Goal: Task Accomplishment & Management: Use online tool/utility

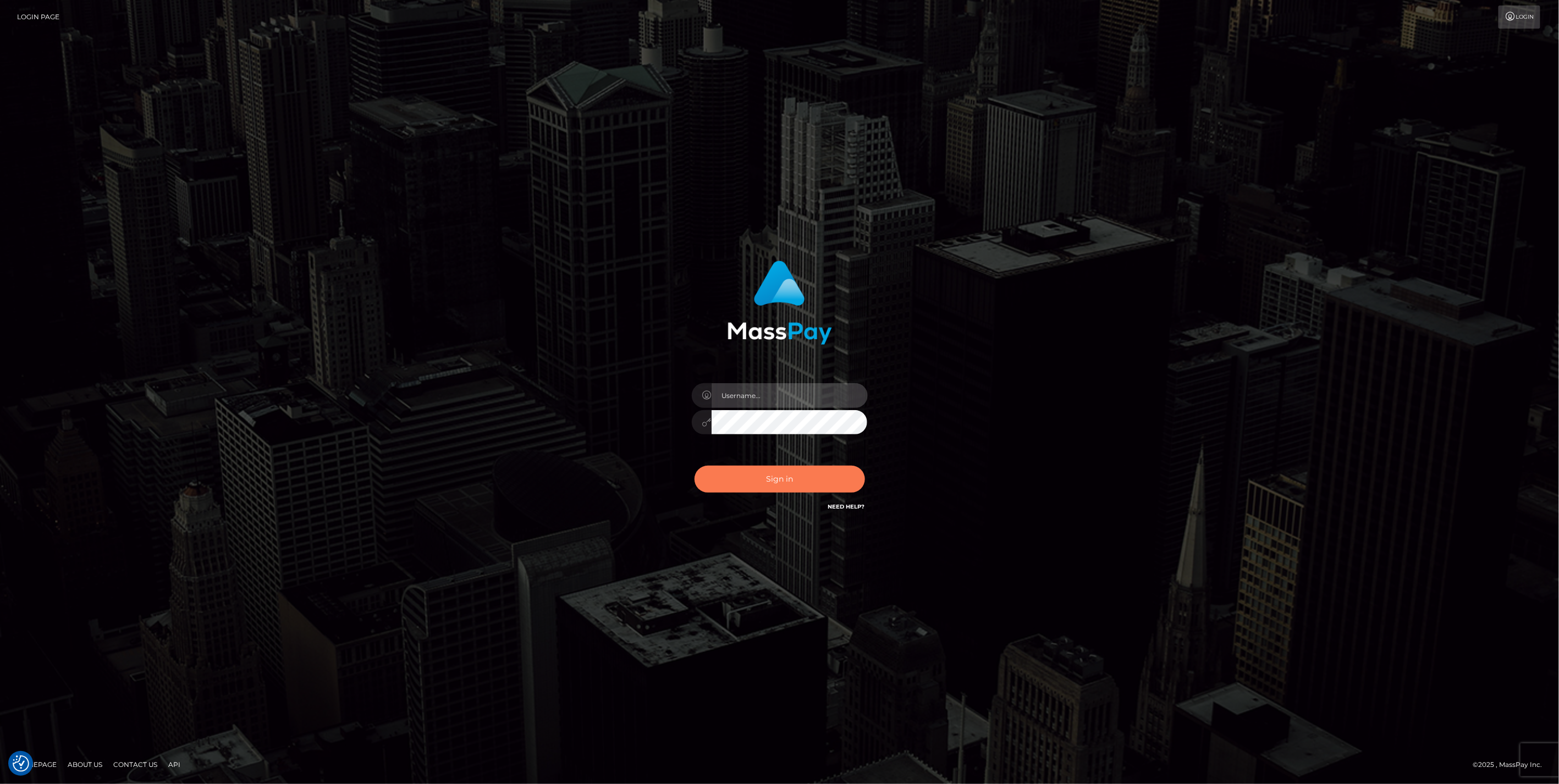
type input "jlo"
click at [767, 480] on button "Sign in" at bounding box center [780, 480] width 171 height 27
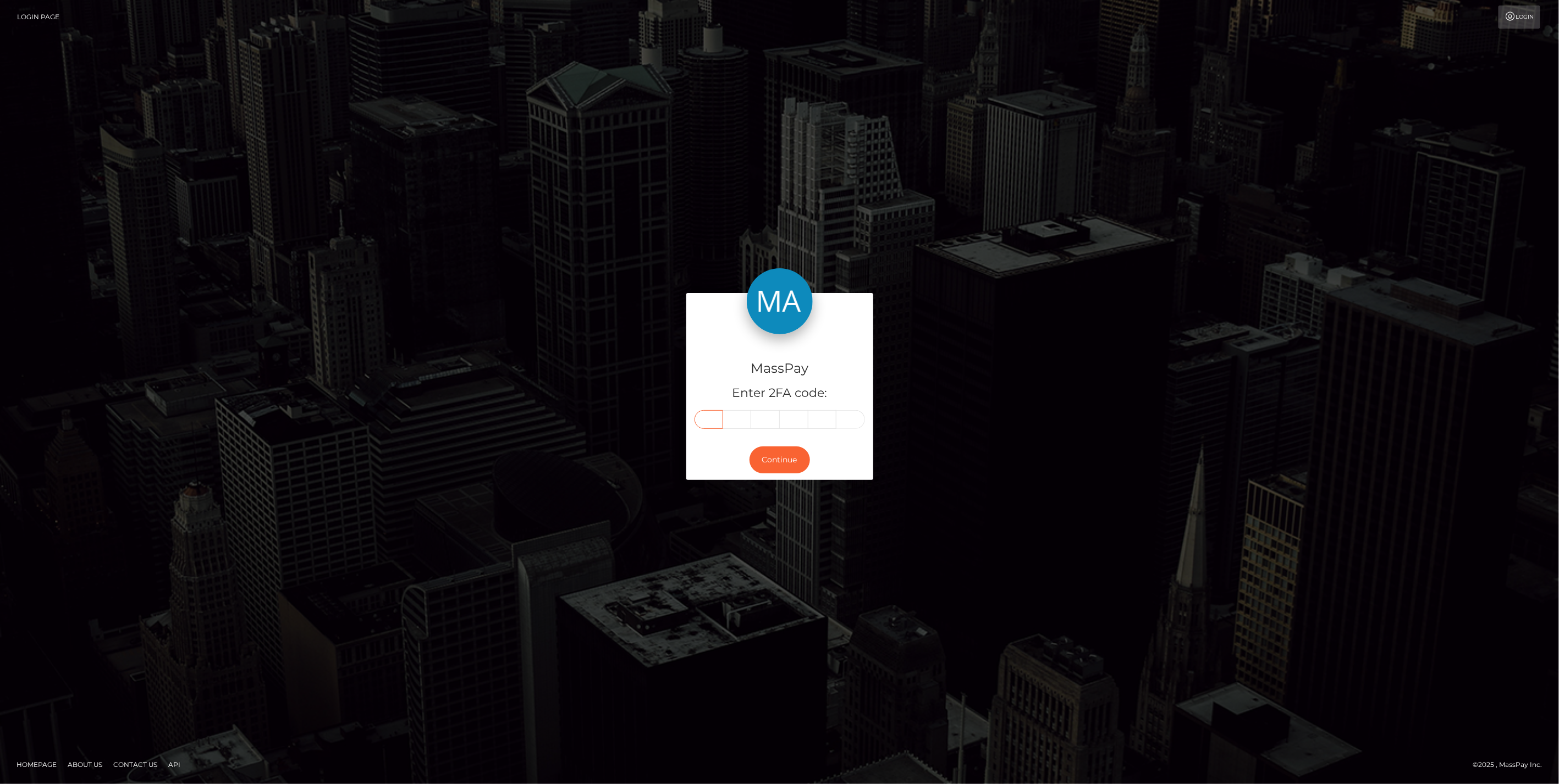
paste input "8"
type input "8"
type input "6"
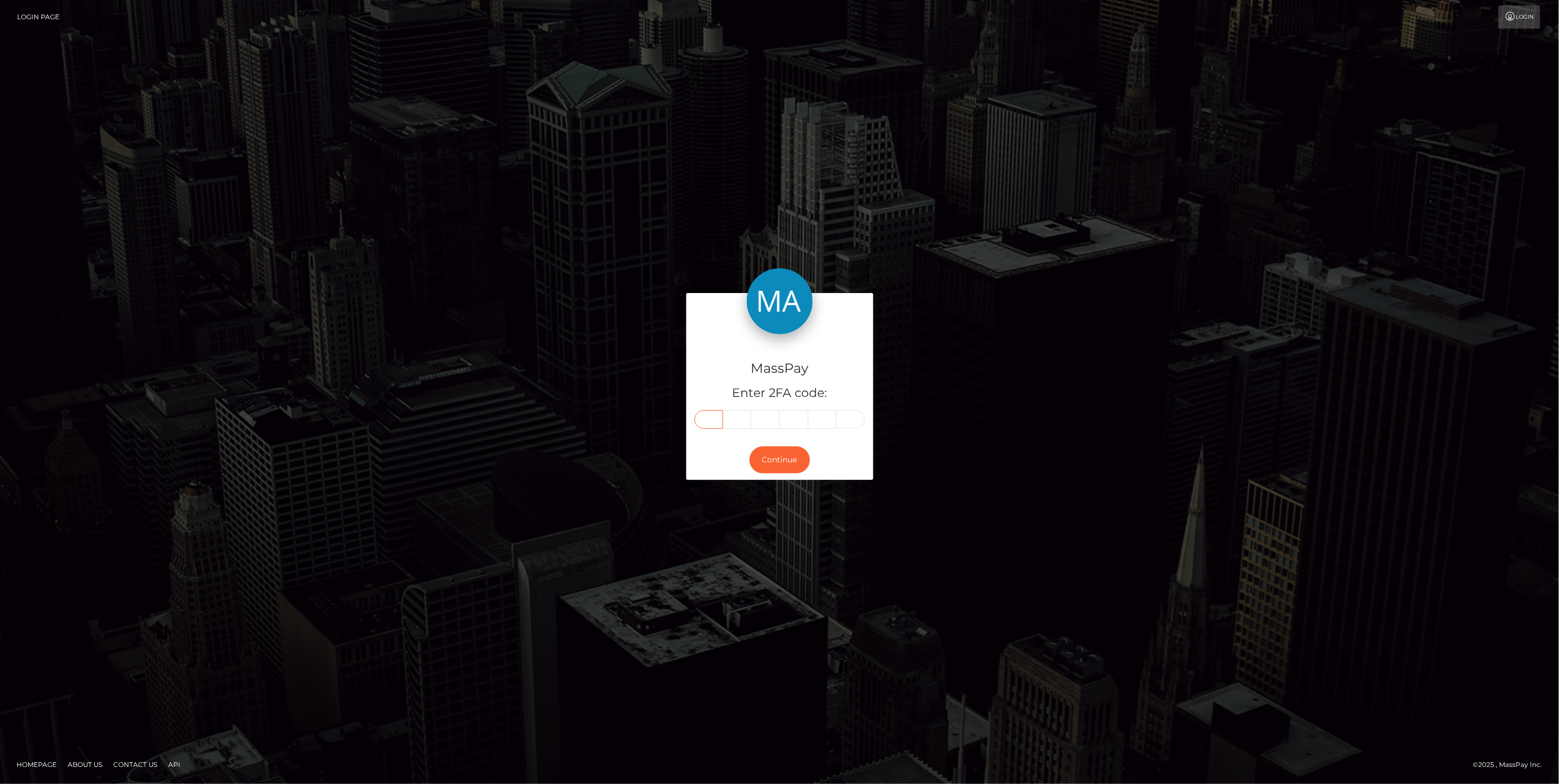
type input "0"
type input "1"
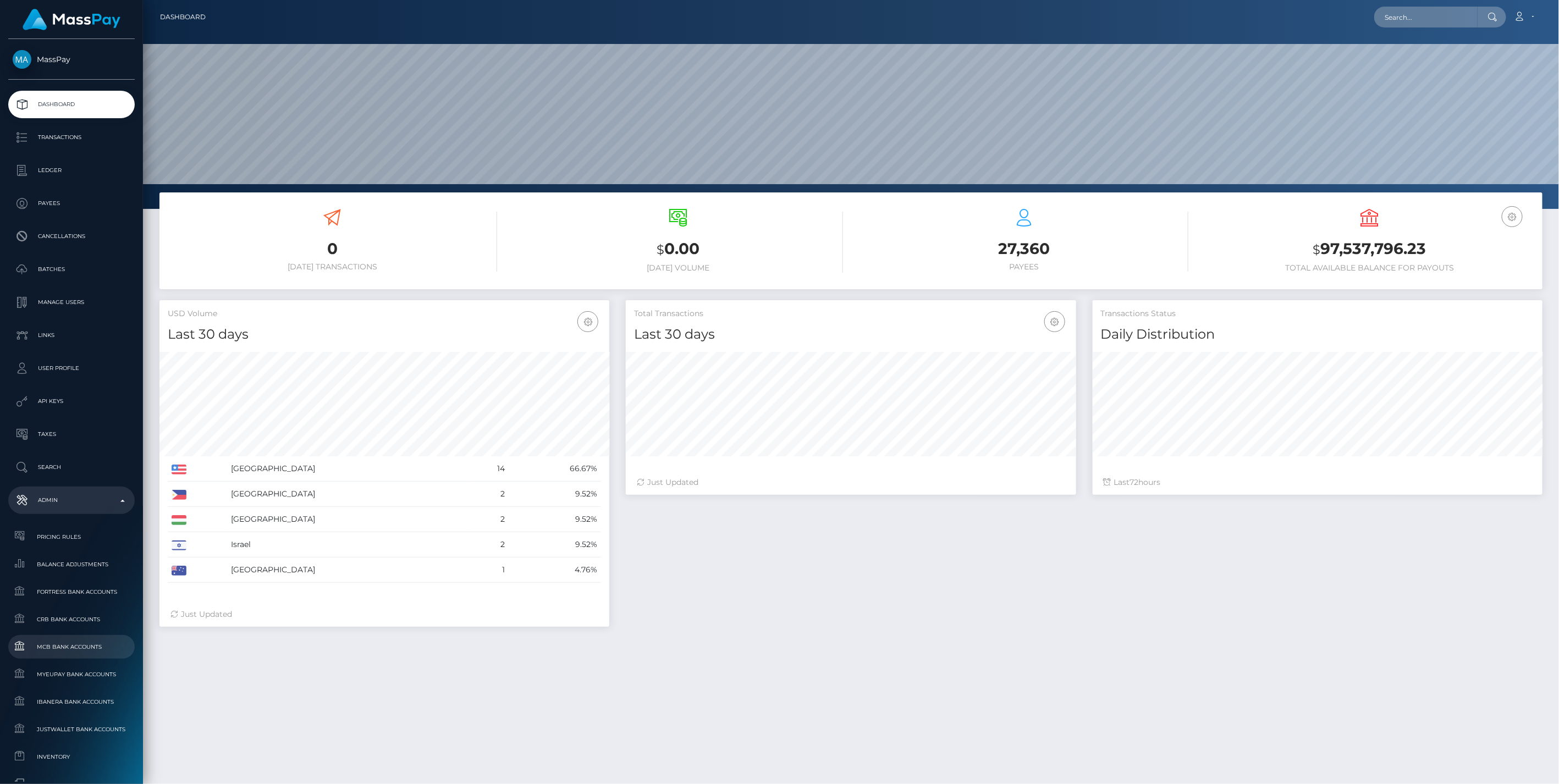
scroll to position [371, 0]
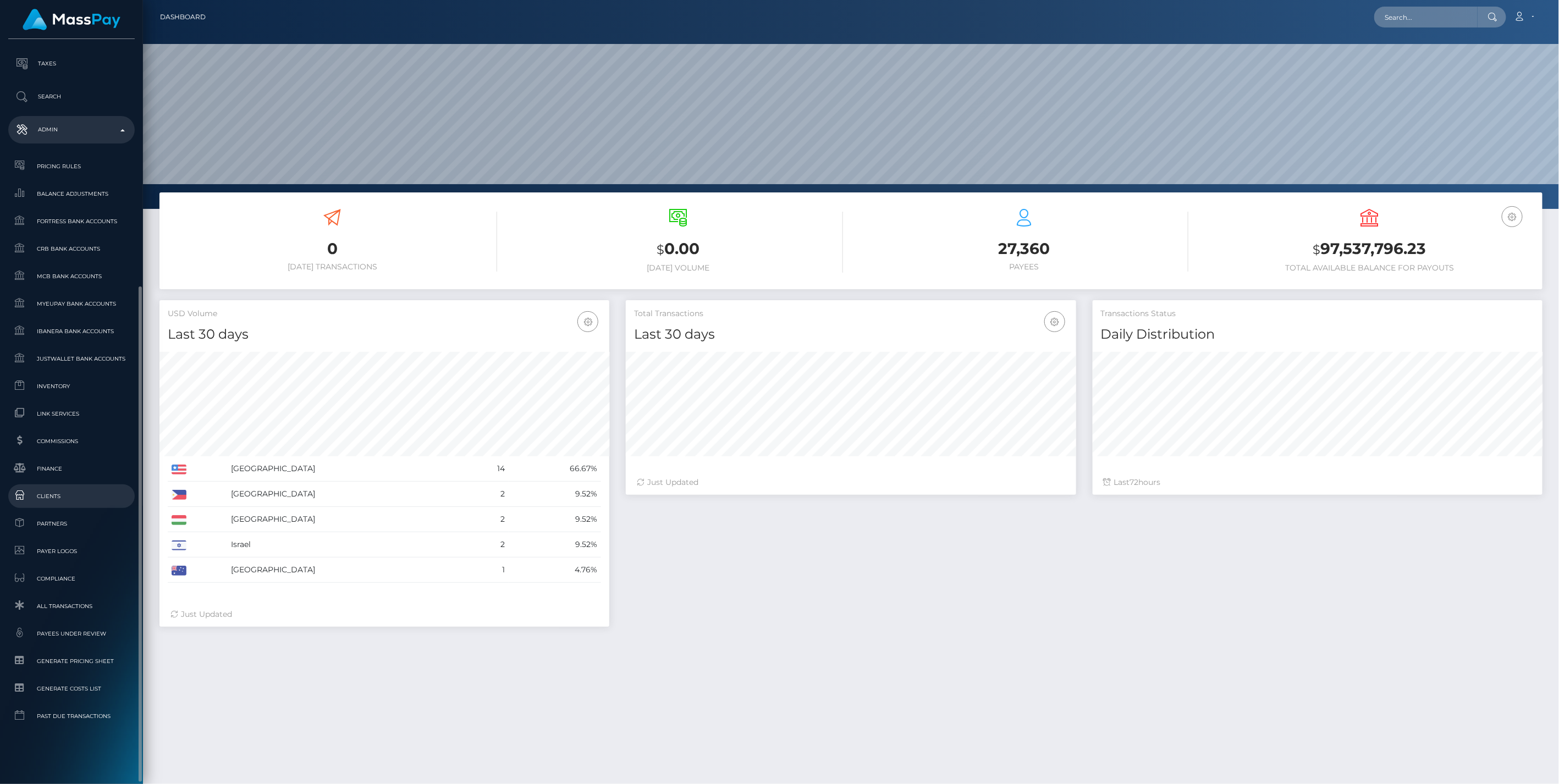
click at [45, 496] on span "Clients" at bounding box center [72, 496] width 118 height 13
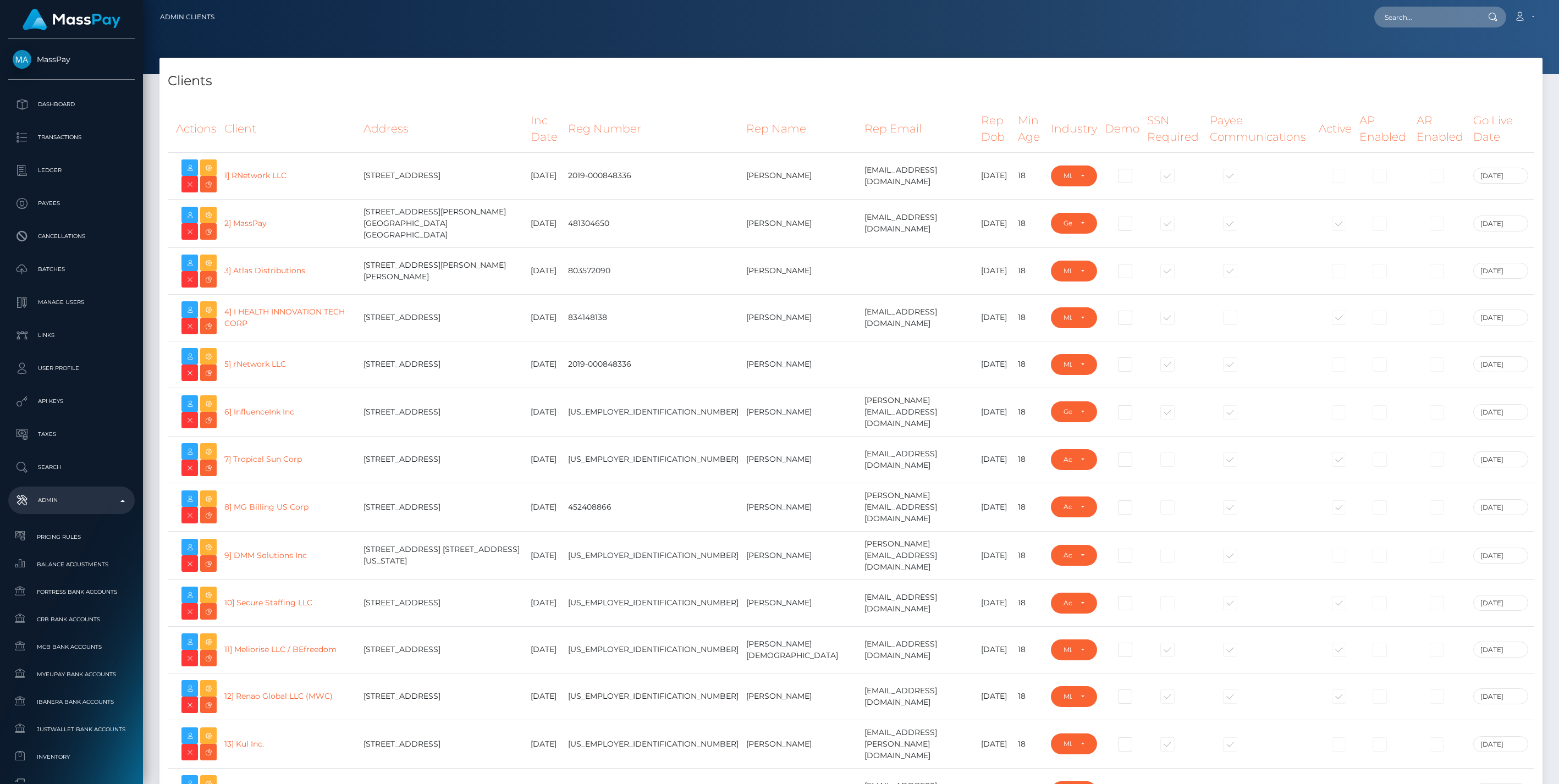
select select "223"
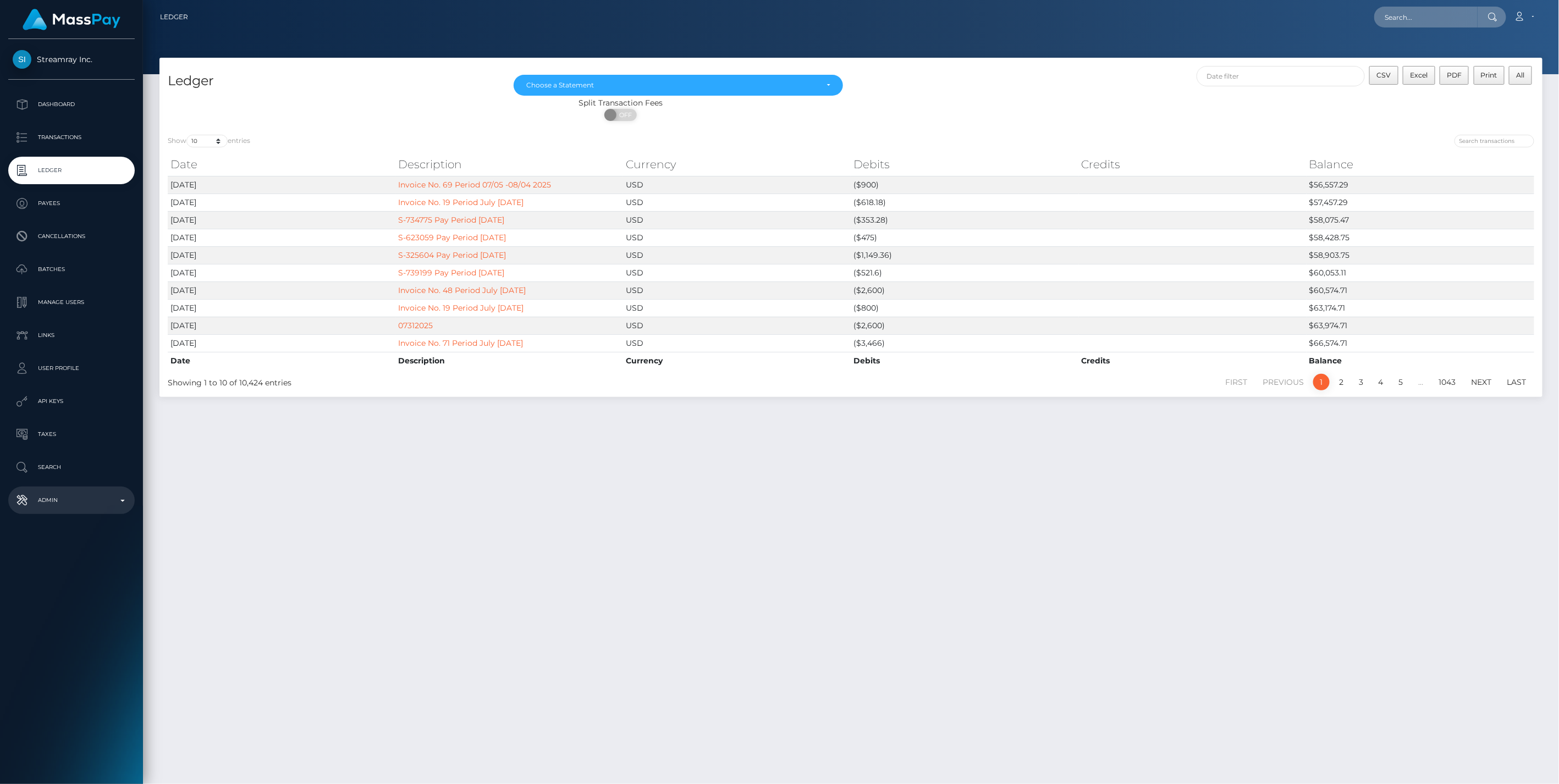
click at [123, 496] on p "Admin" at bounding box center [72, 501] width 118 height 17
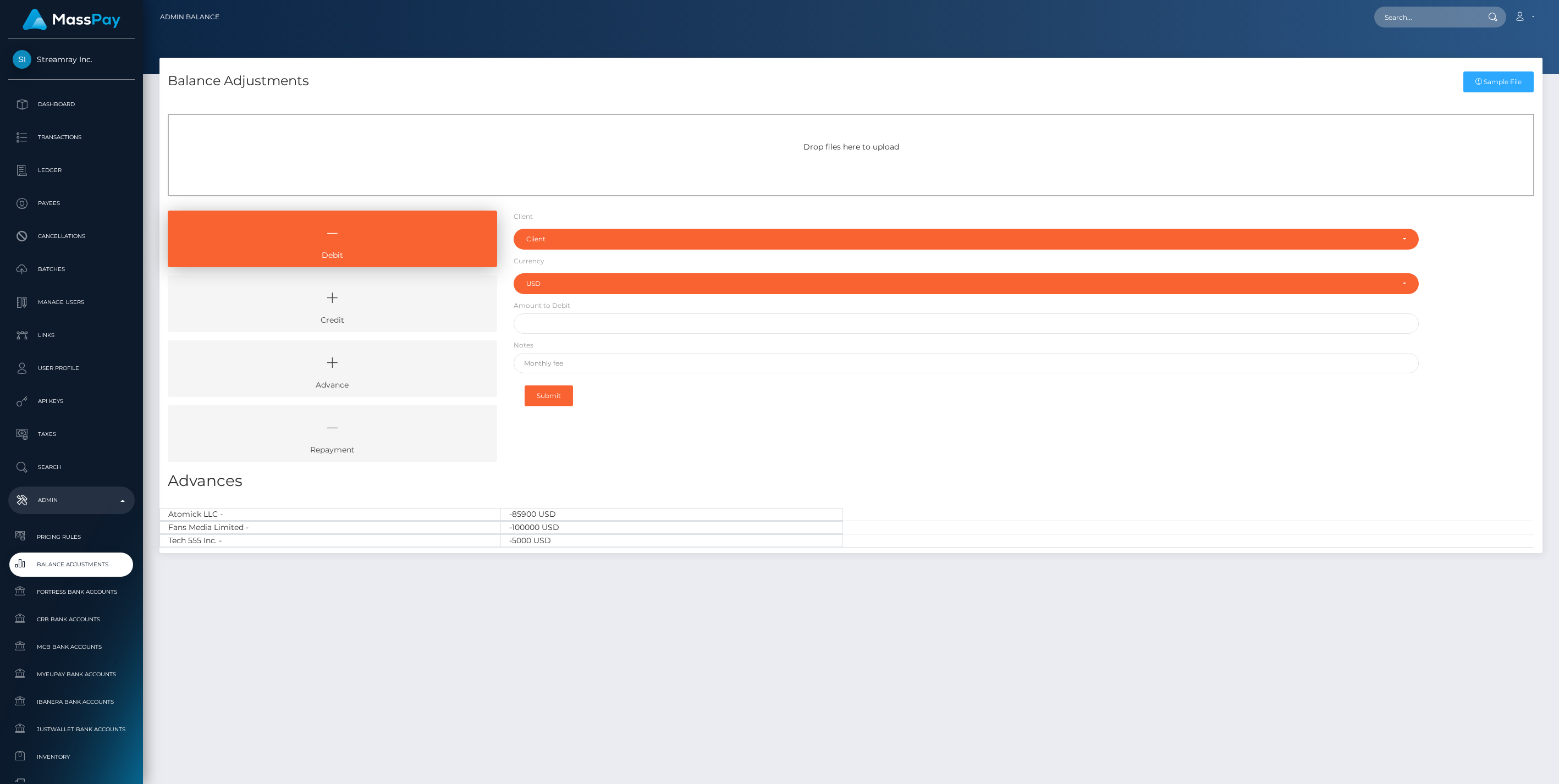
select select "USD"
click at [541, 239] on div "Client" at bounding box center [960, 239] width 868 height 9
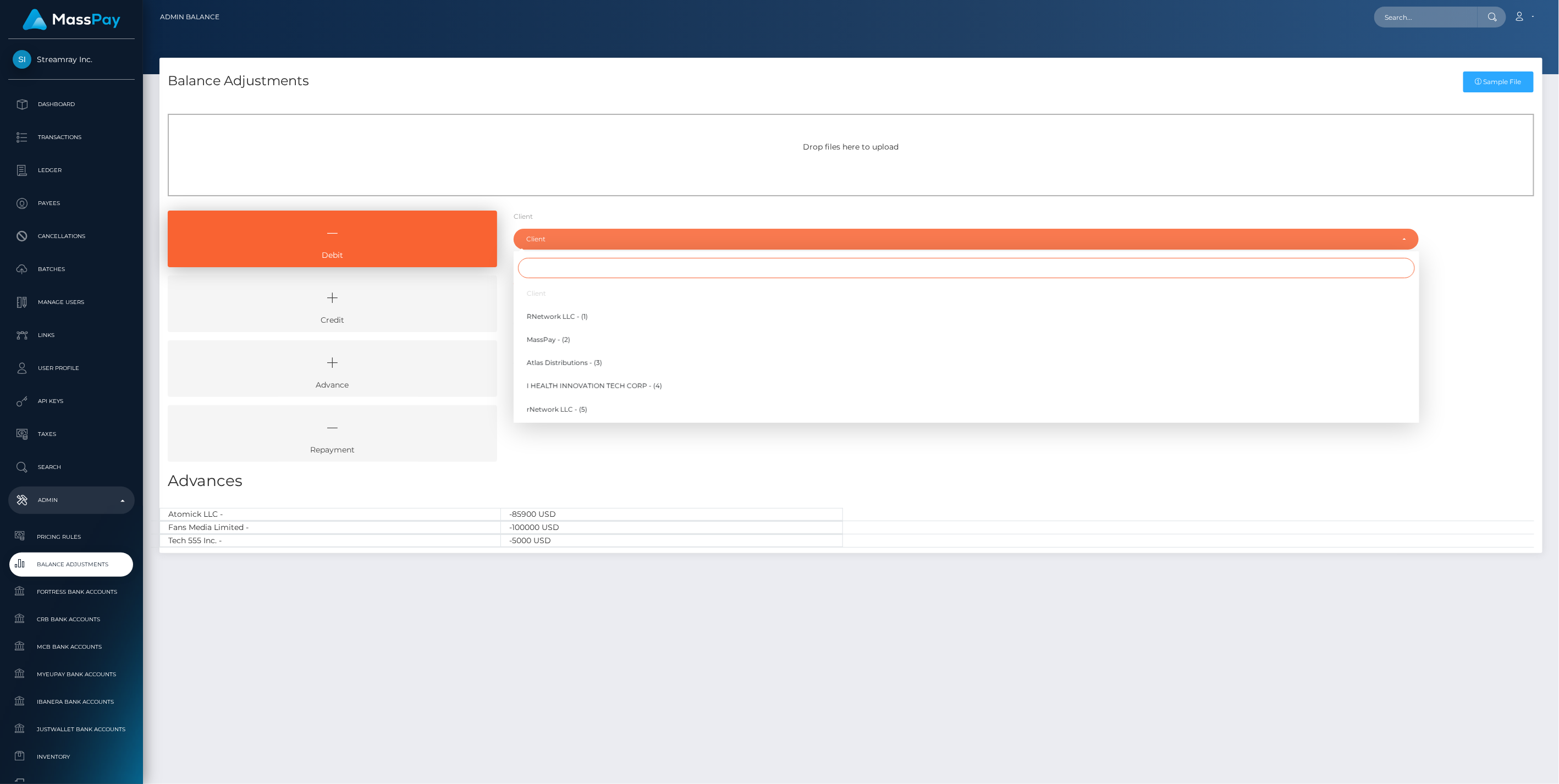
click at [538, 270] on input "Search" at bounding box center [966, 267] width 897 height 20
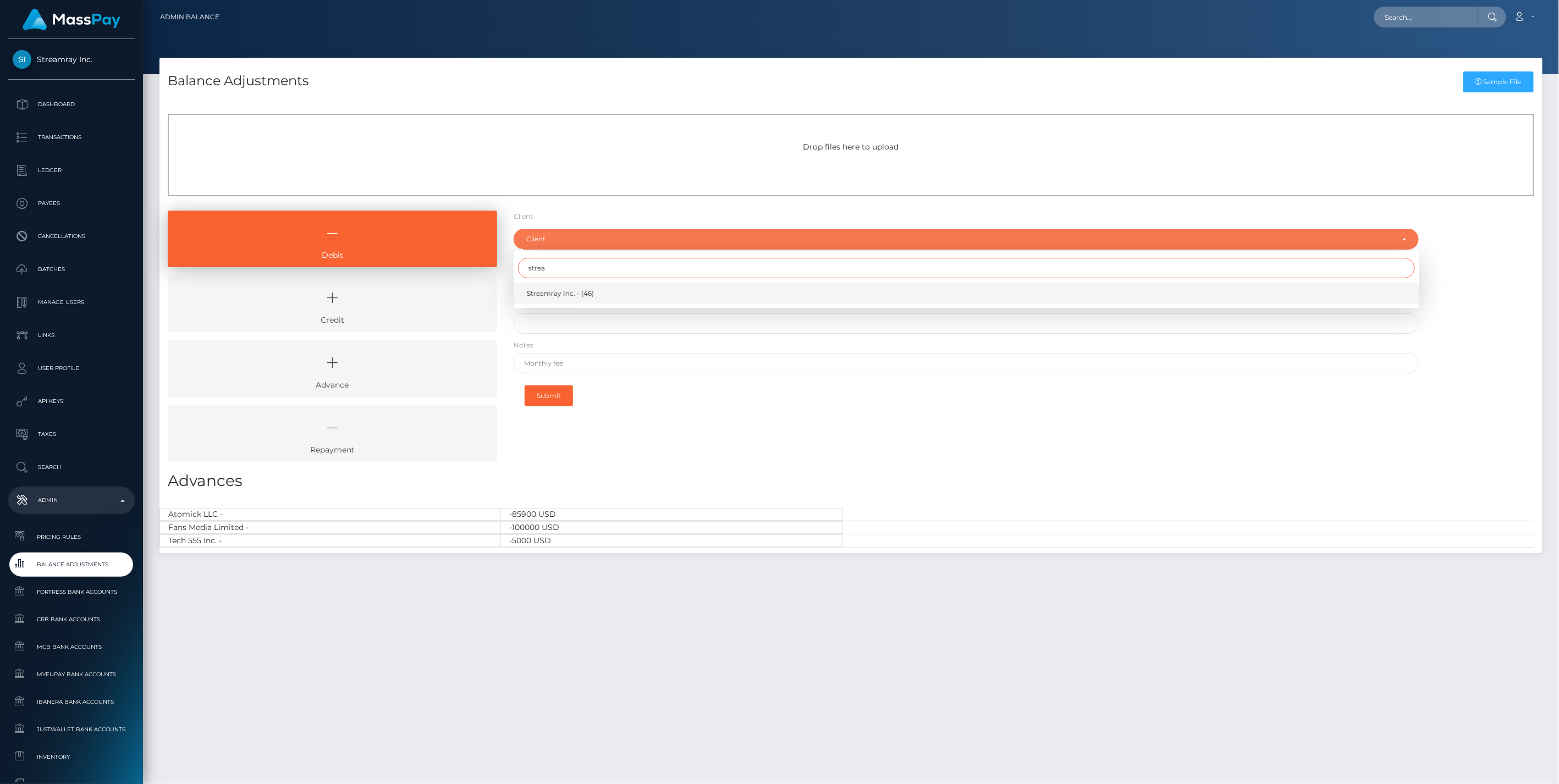
type input "strea"
click at [549, 293] on span "Streamray Inc. - (46)" at bounding box center [560, 293] width 67 height 10
select select "46"
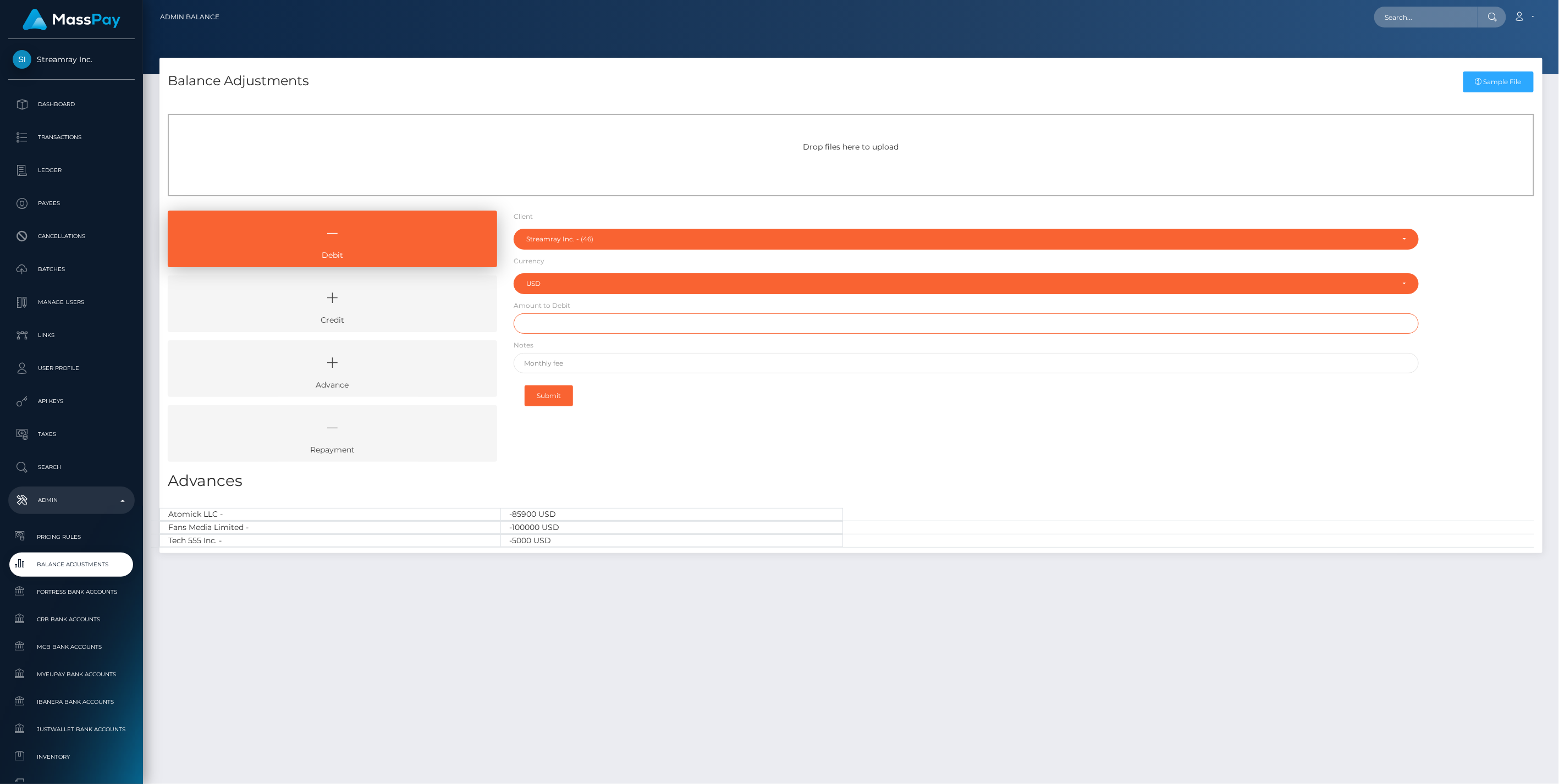
click at [543, 323] on input "text" at bounding box center [966, 323] width 906 height 20
type input "$17,947.60"
click at [538, 363] on input "text" at bounding box center [966, 363] width 906 height 20
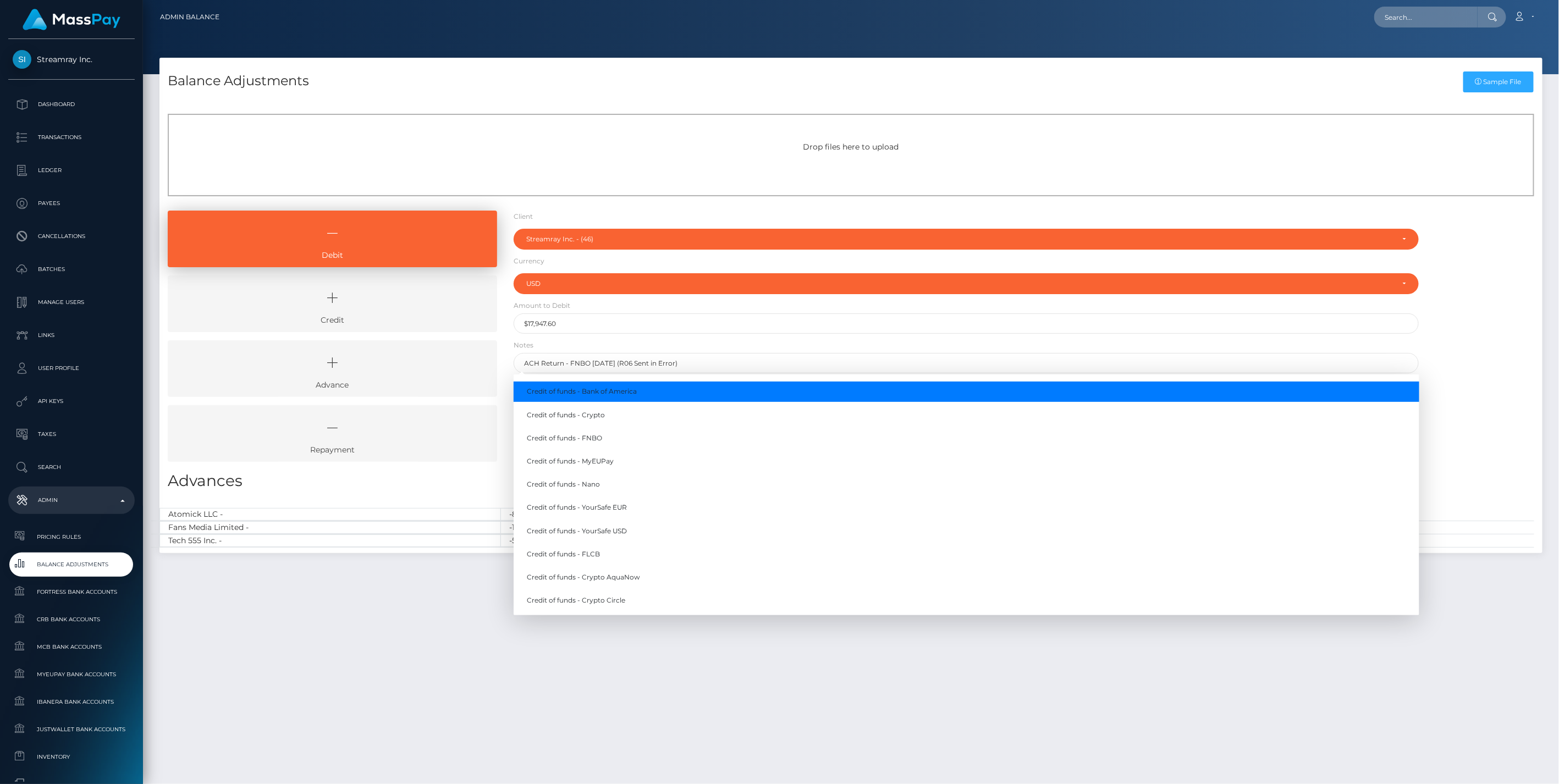
click at [1478, 265] on div "Debit Credit Advance Repayment" at bounding box center [851, 341] width 1383 height 260
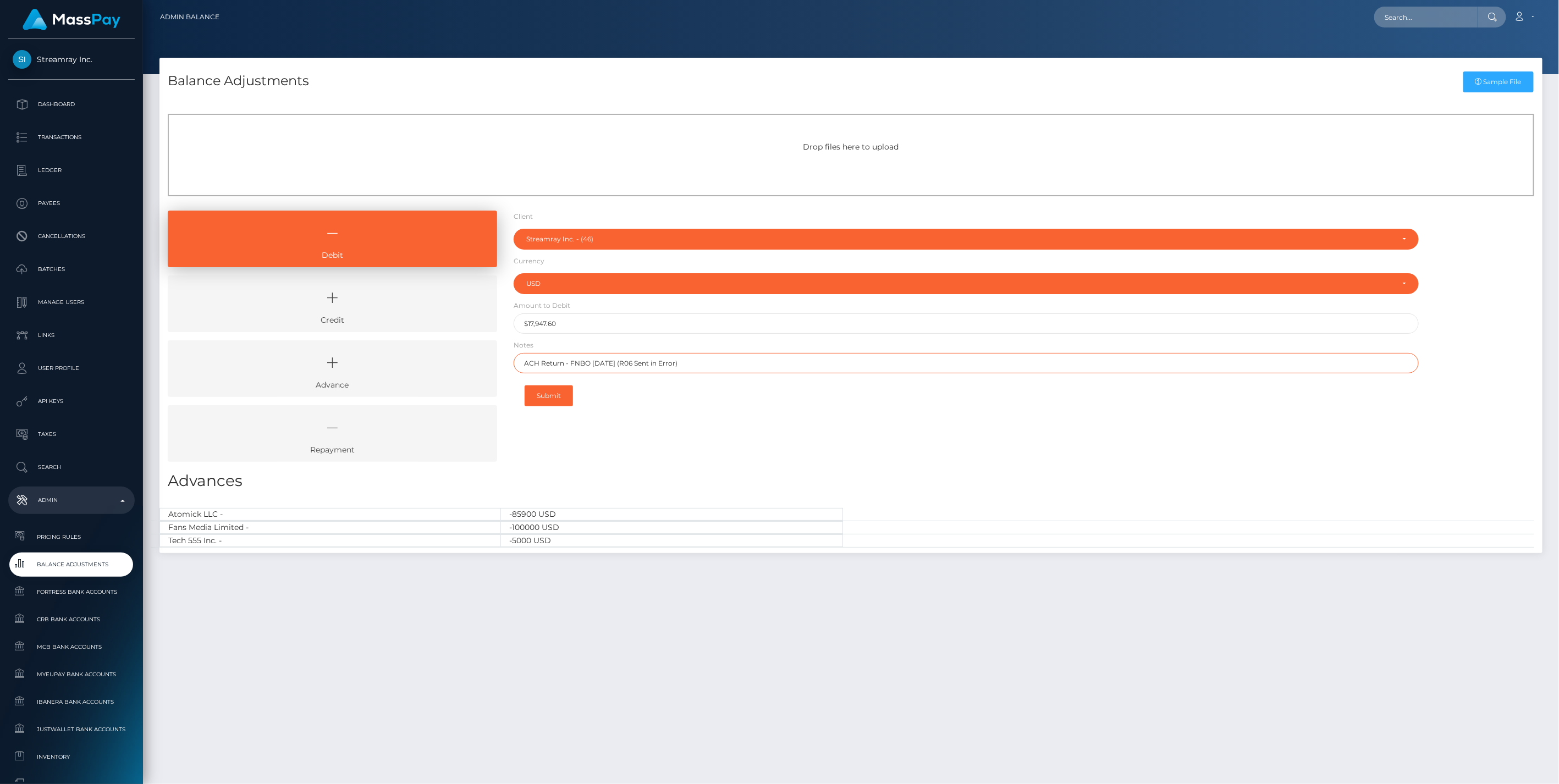
click at [523, 364] on input "ACH Return - FNBO 6/18/25 (R06 Sent in Error)" at bounding box center [966, 363] width 906 height 20
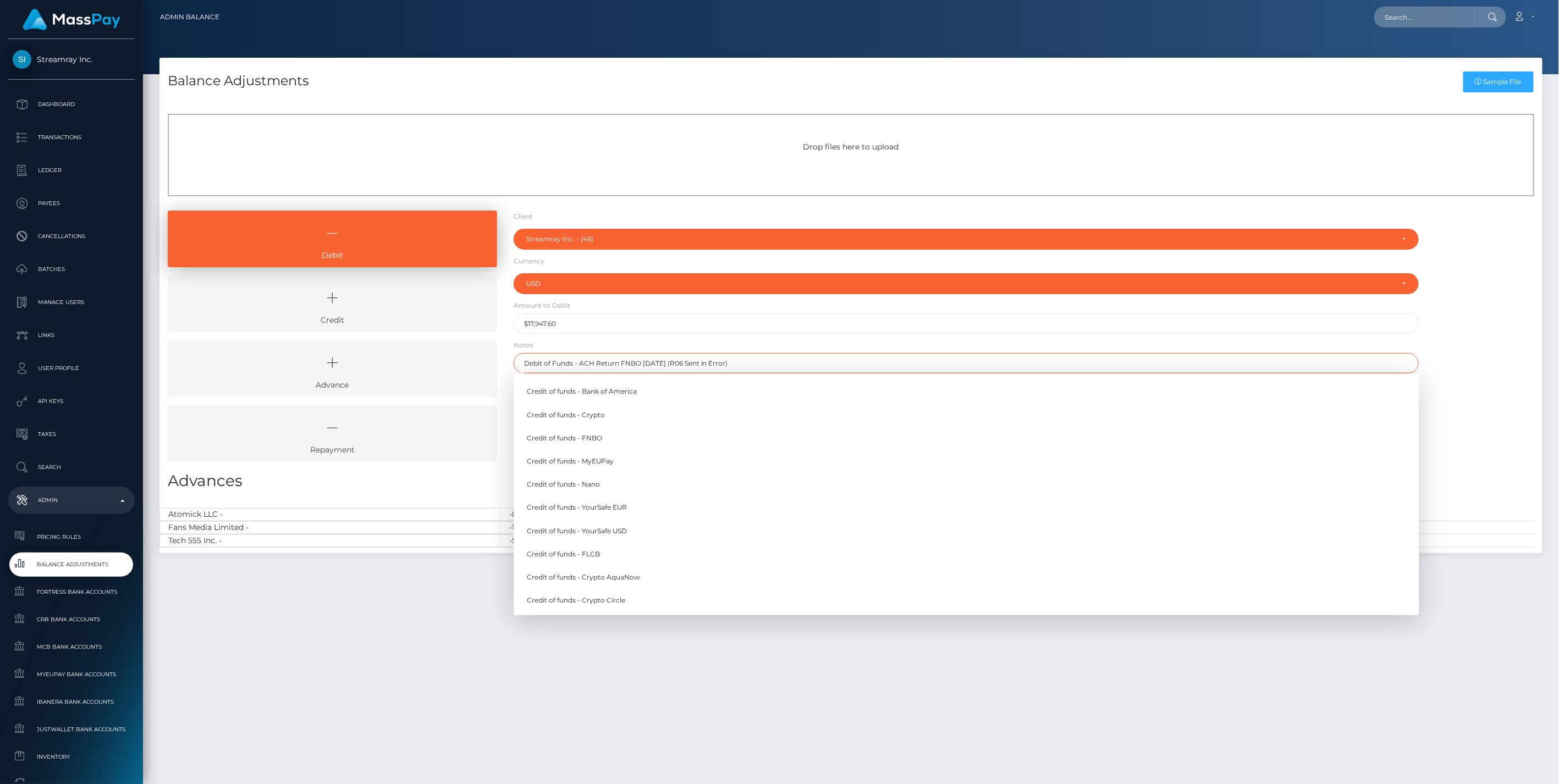
drag, startPoint x: 579, startPoint y: 362, endPoint x: 616, endPoint y: 362, distance: 37.0
click at [616, 362] on input "Debit of Funds - ACH Return FNBO 6/18/25 (R06 Sent in Error)" at bounding box center [966, 363] width 906 height 20
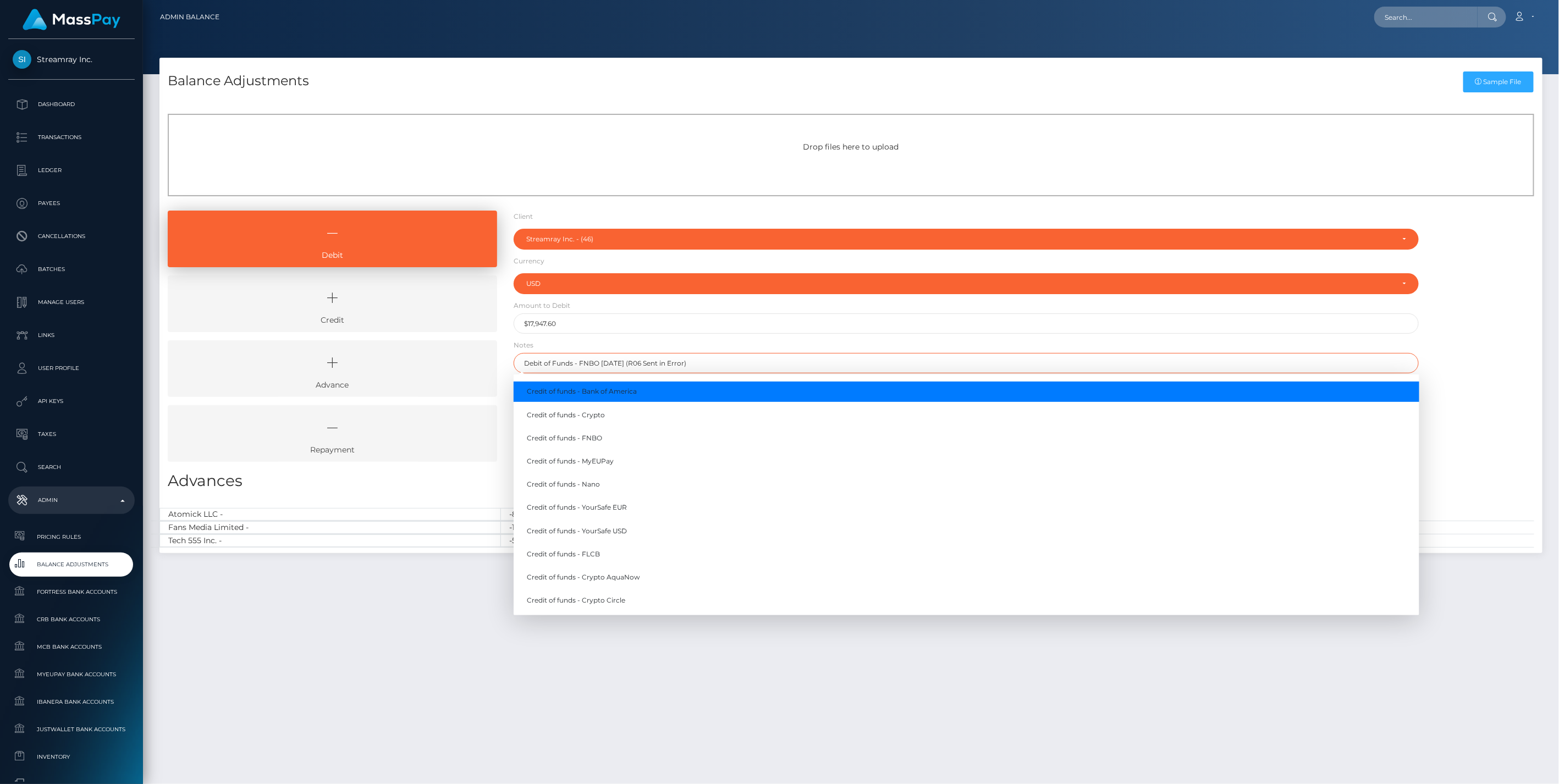
click at [627, 360] on input "Debit of Funds - FNBO 6/18/25 (R06 Sent in Error)" at bounding box center [966, 363] width 906 height 20
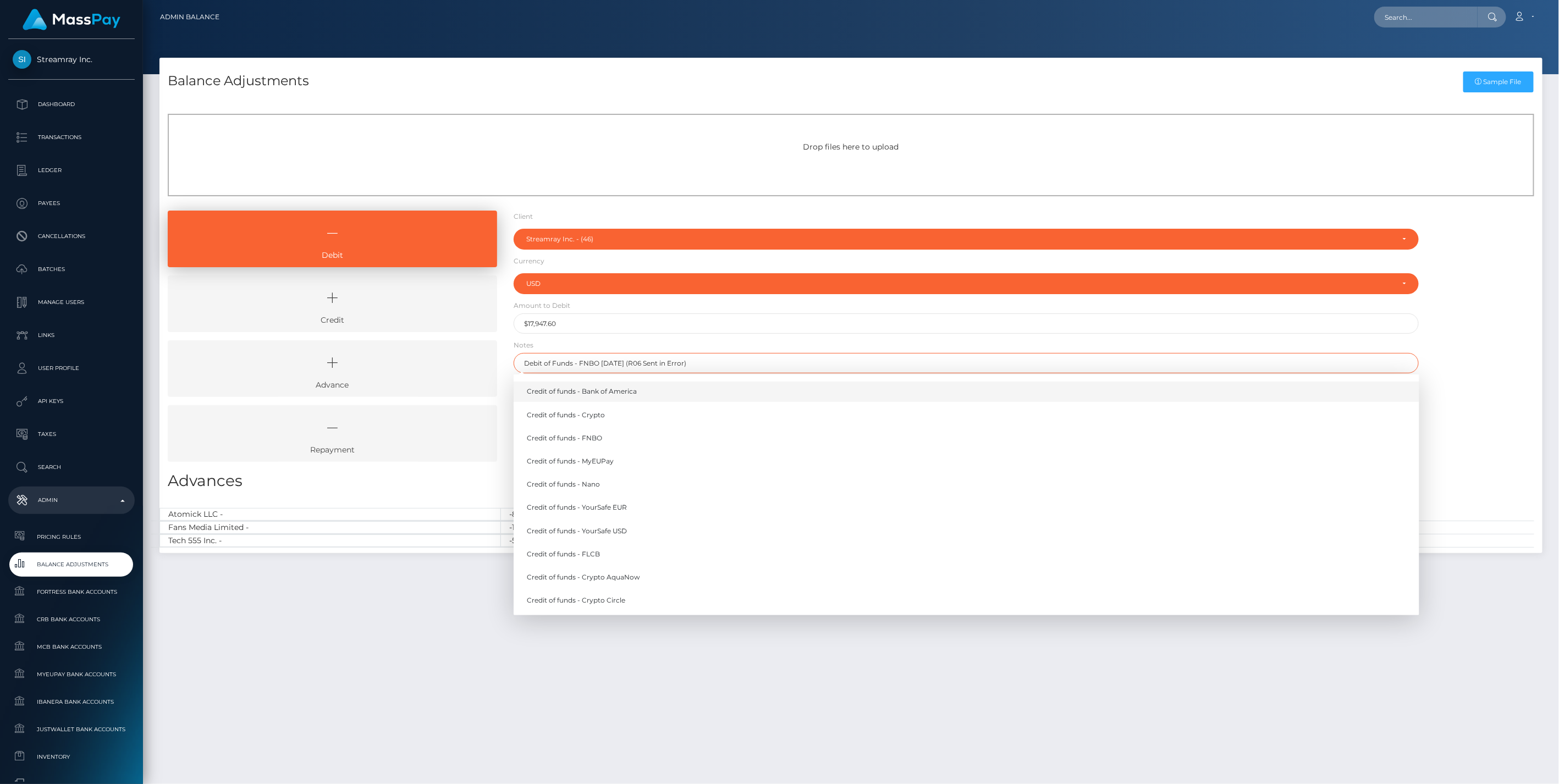
paste input "ACH Return"
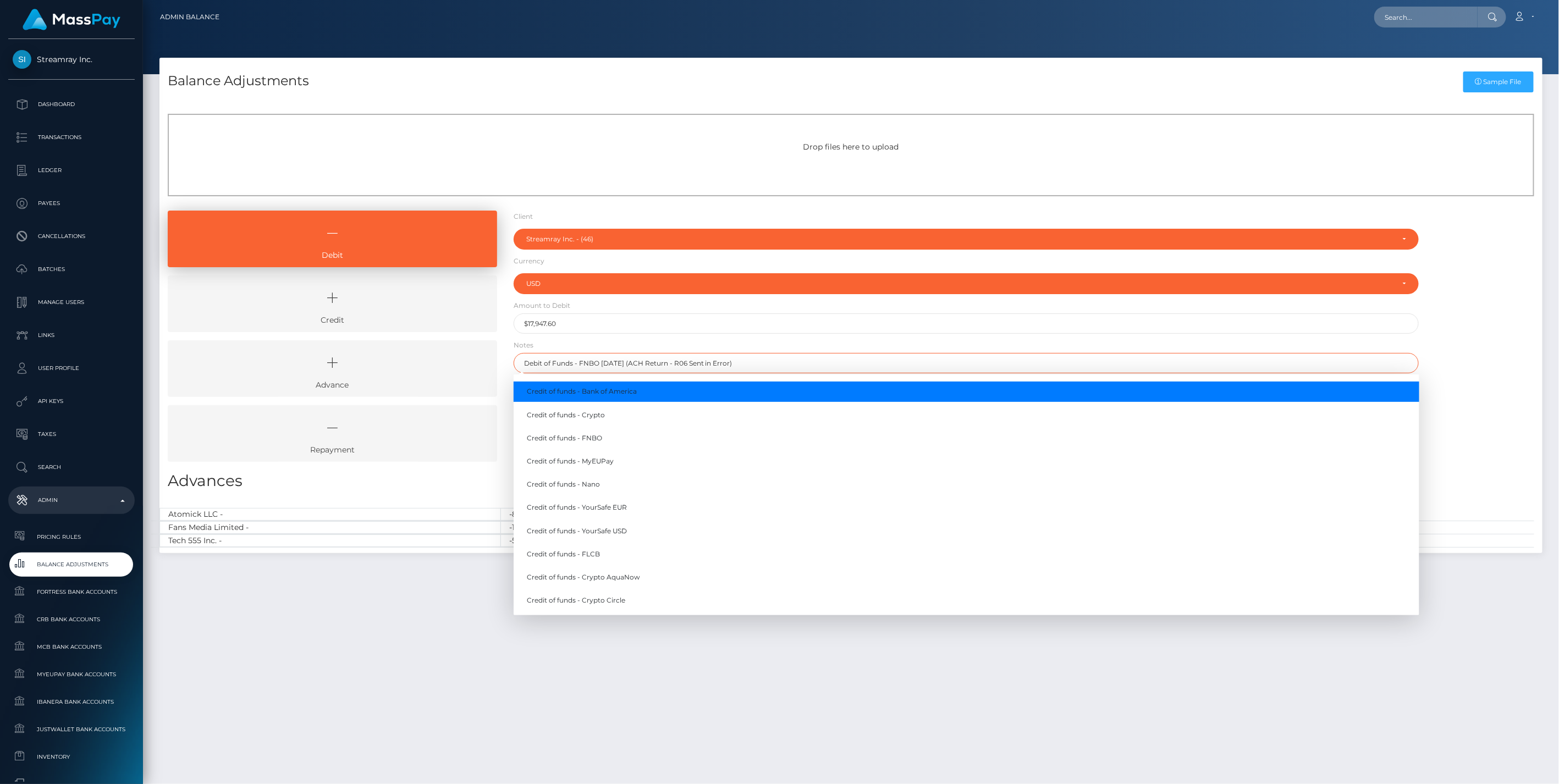
type input "Debit of Funds - FNBO 6/18/25 (ACH Return - R06 Sent in Error)"
click at [1475, 308] on div "Debit Credit Advance Repayment" at bounding box center [851, 341] width 1383 height 260
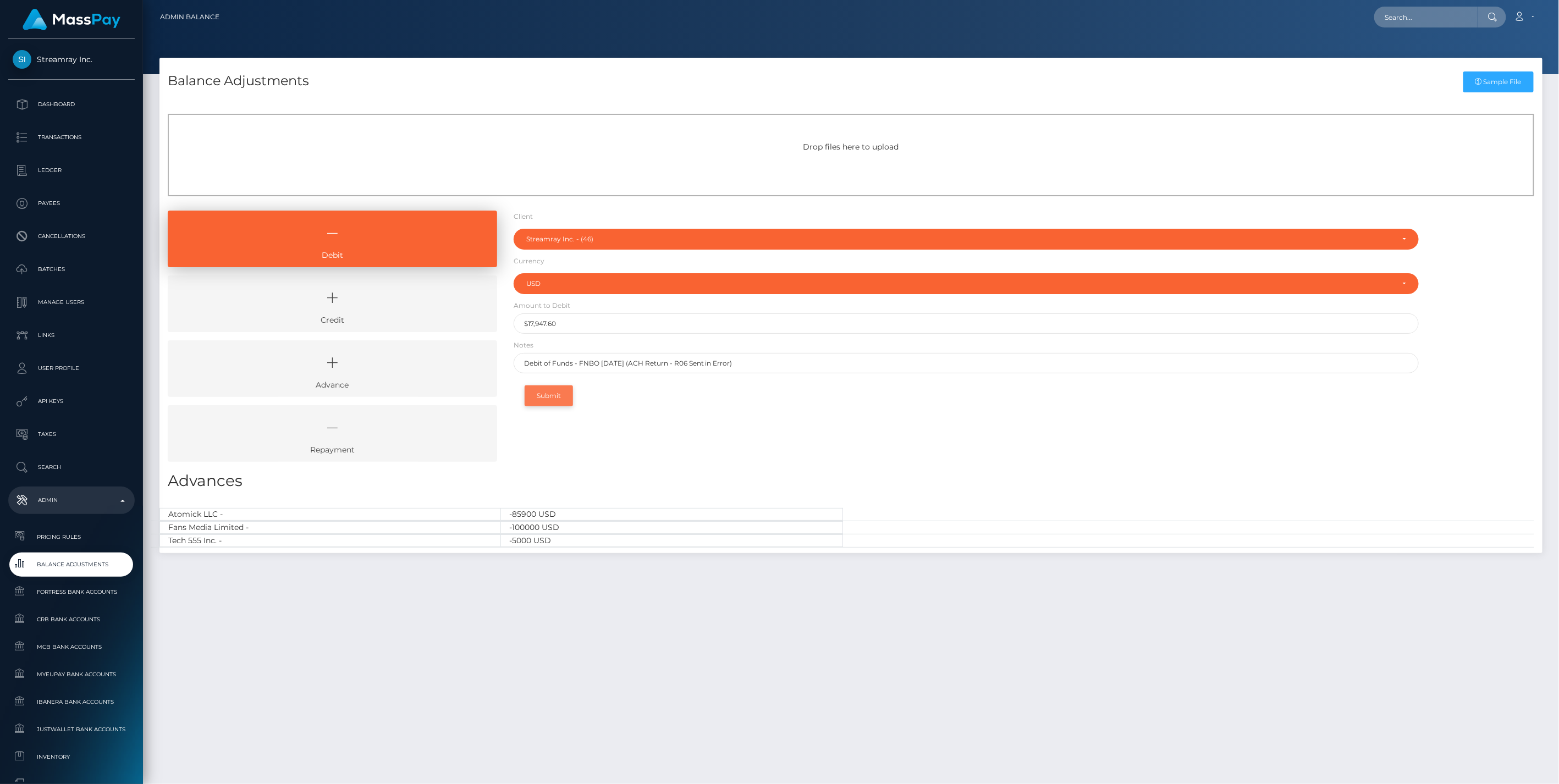
click at [551, 391] on button "Submit" at bounding box center [549, 396] width 48 height 21
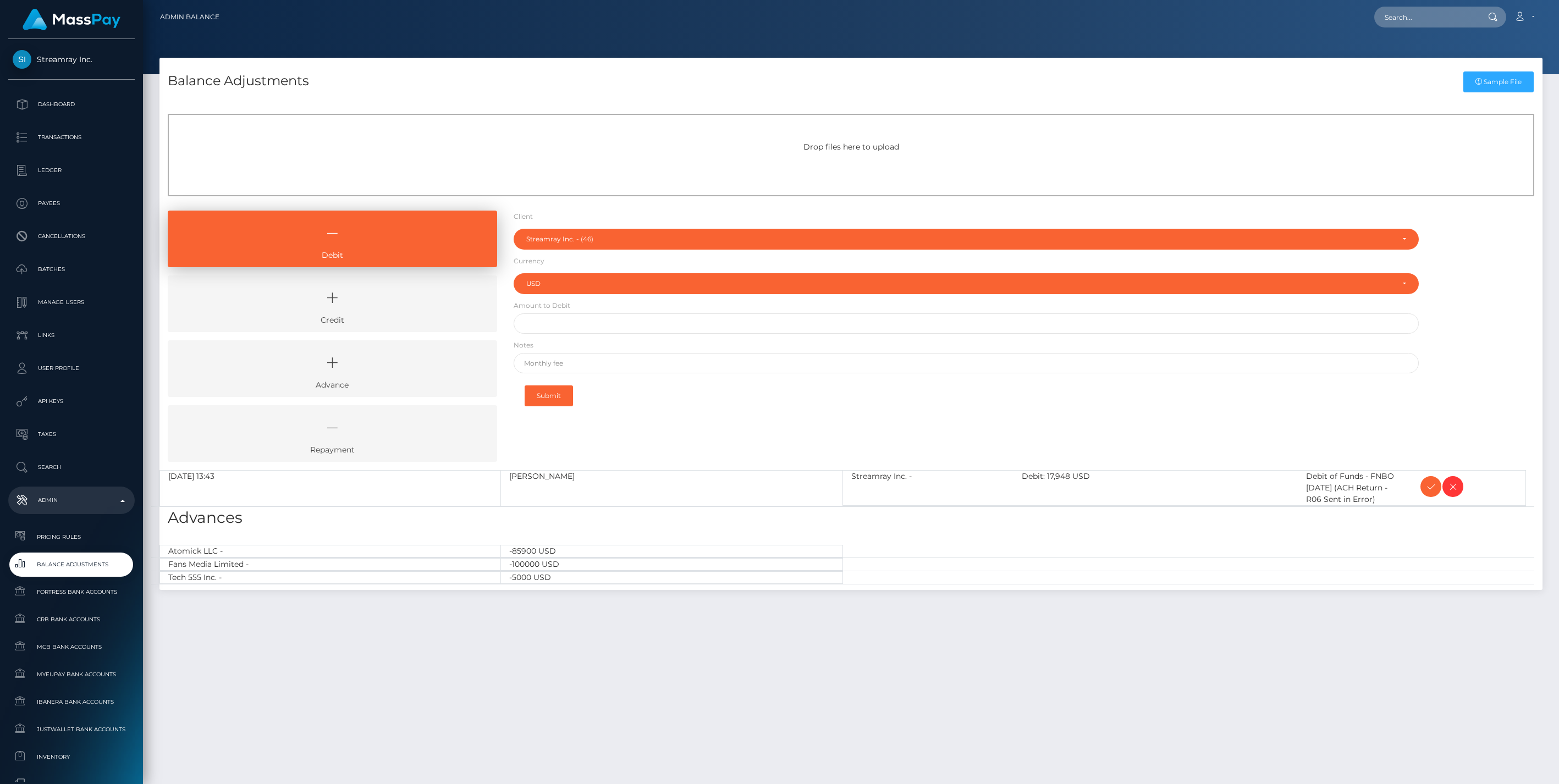
select select "46"
select select "USD"
click at [1427, 486] on icon at bounding box center [1431, 487] width 13 height 14
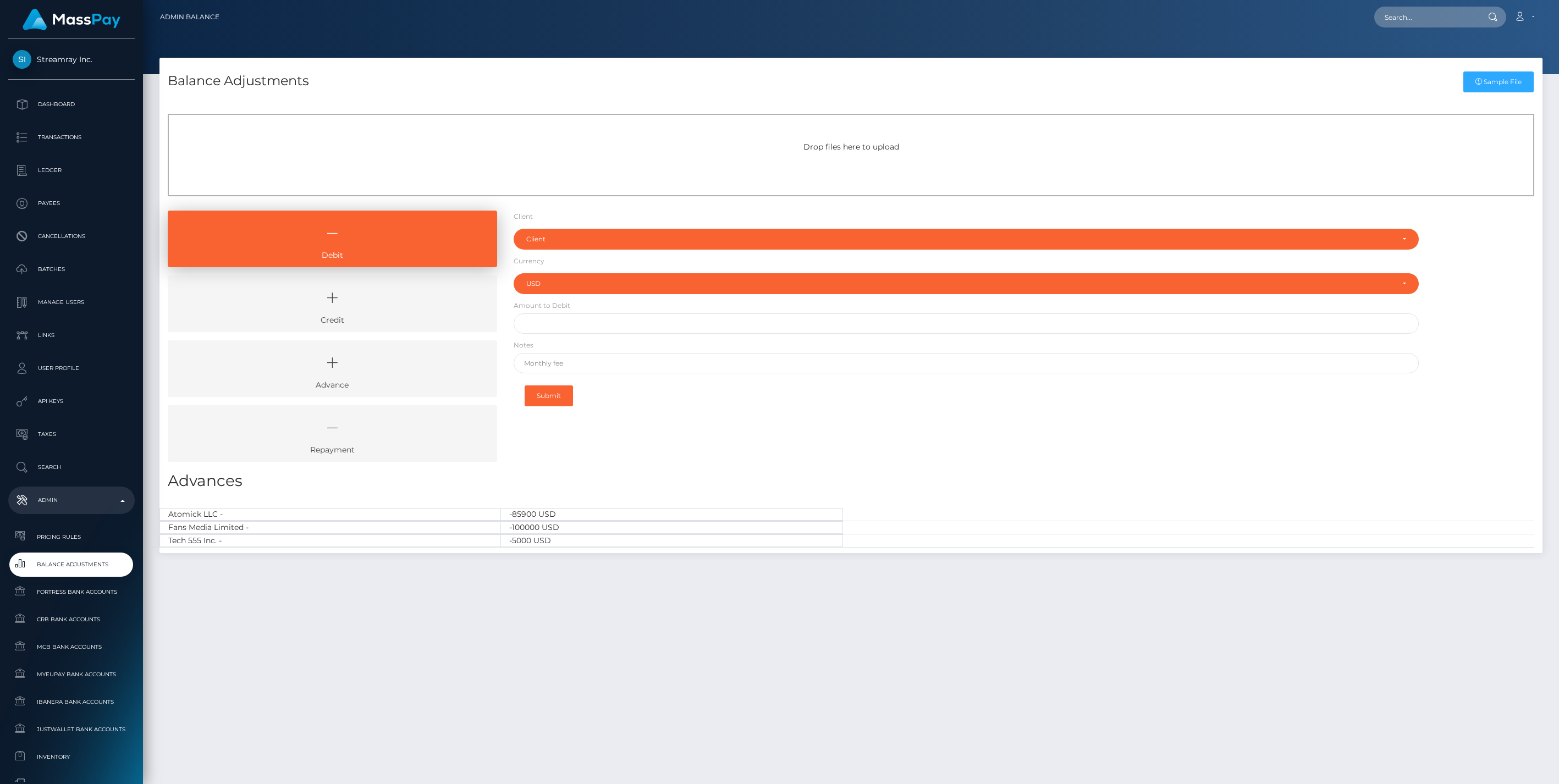
select select "USD"
drag, startPoint x: 374, startPoint y: 304, endPoint x: 345, endPoint y: 311, distance: 29.8
click at [372, 304] on icon at bounding box center [332, 298] width 304 height 33
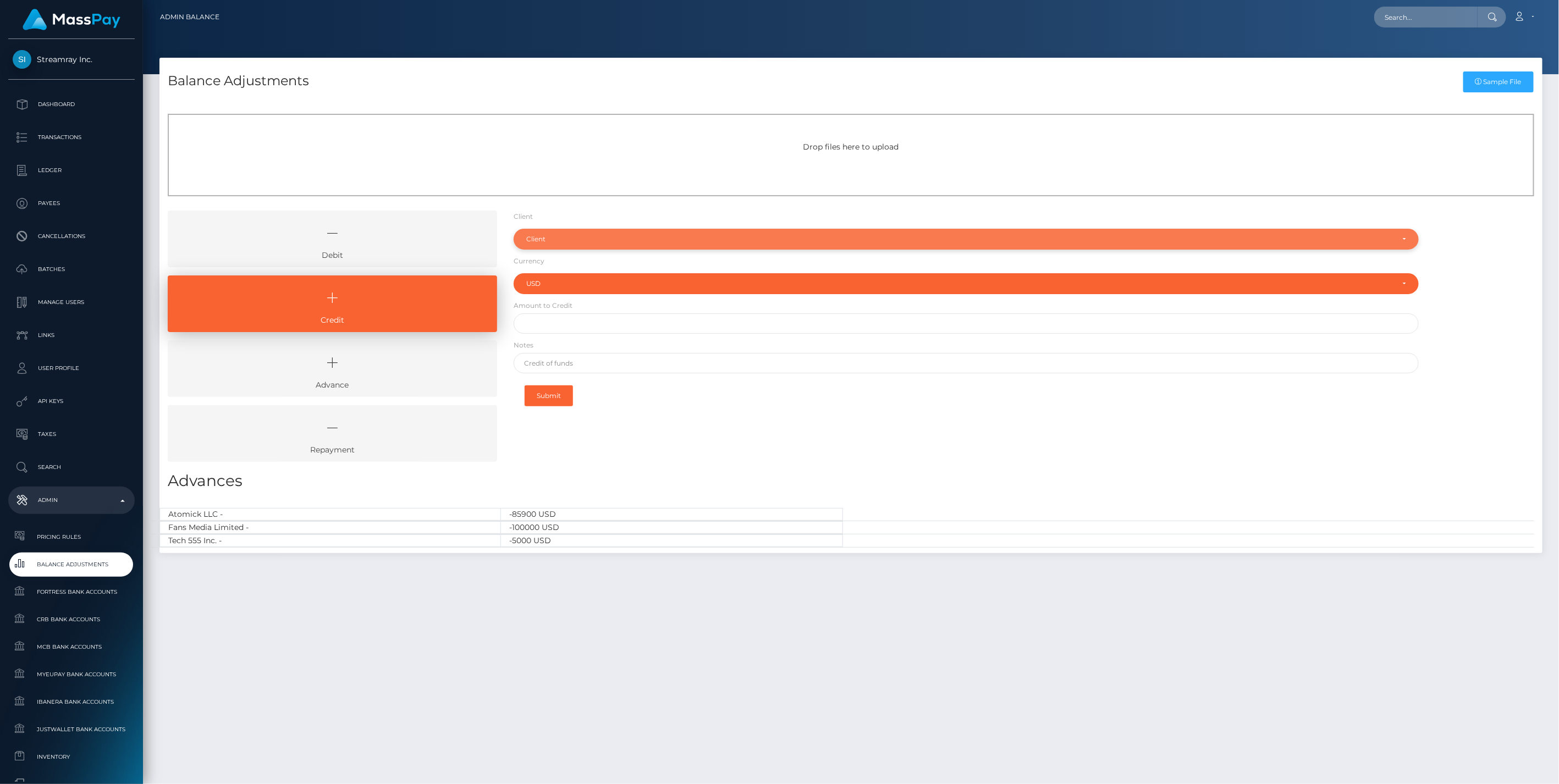
click at [557, 244] on div "Client" at bounding box center [966, 239] width 906 height 21
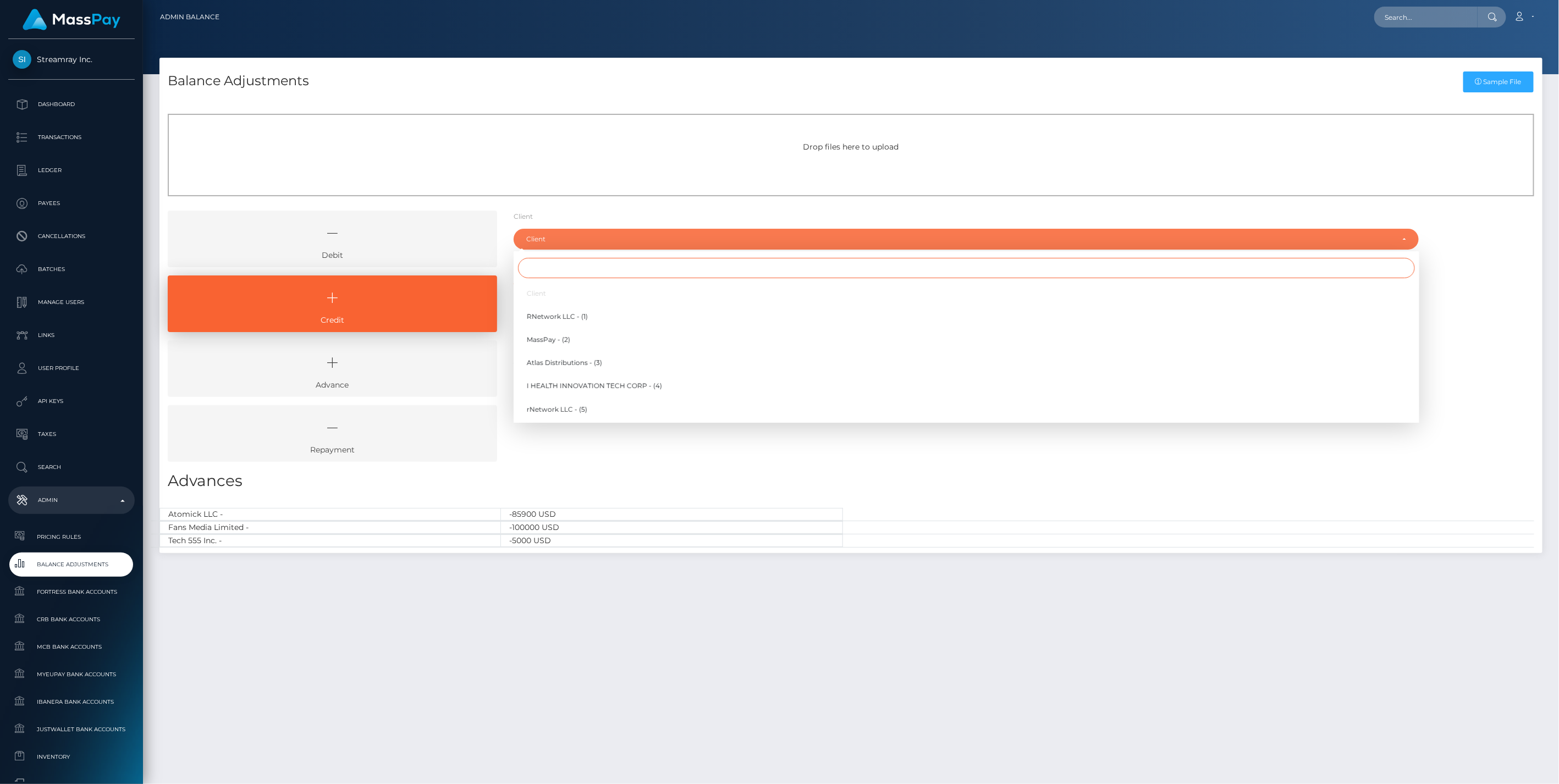
click at [549, 270] on input "Search" at bounding box center [966, 267] width 897 height 20
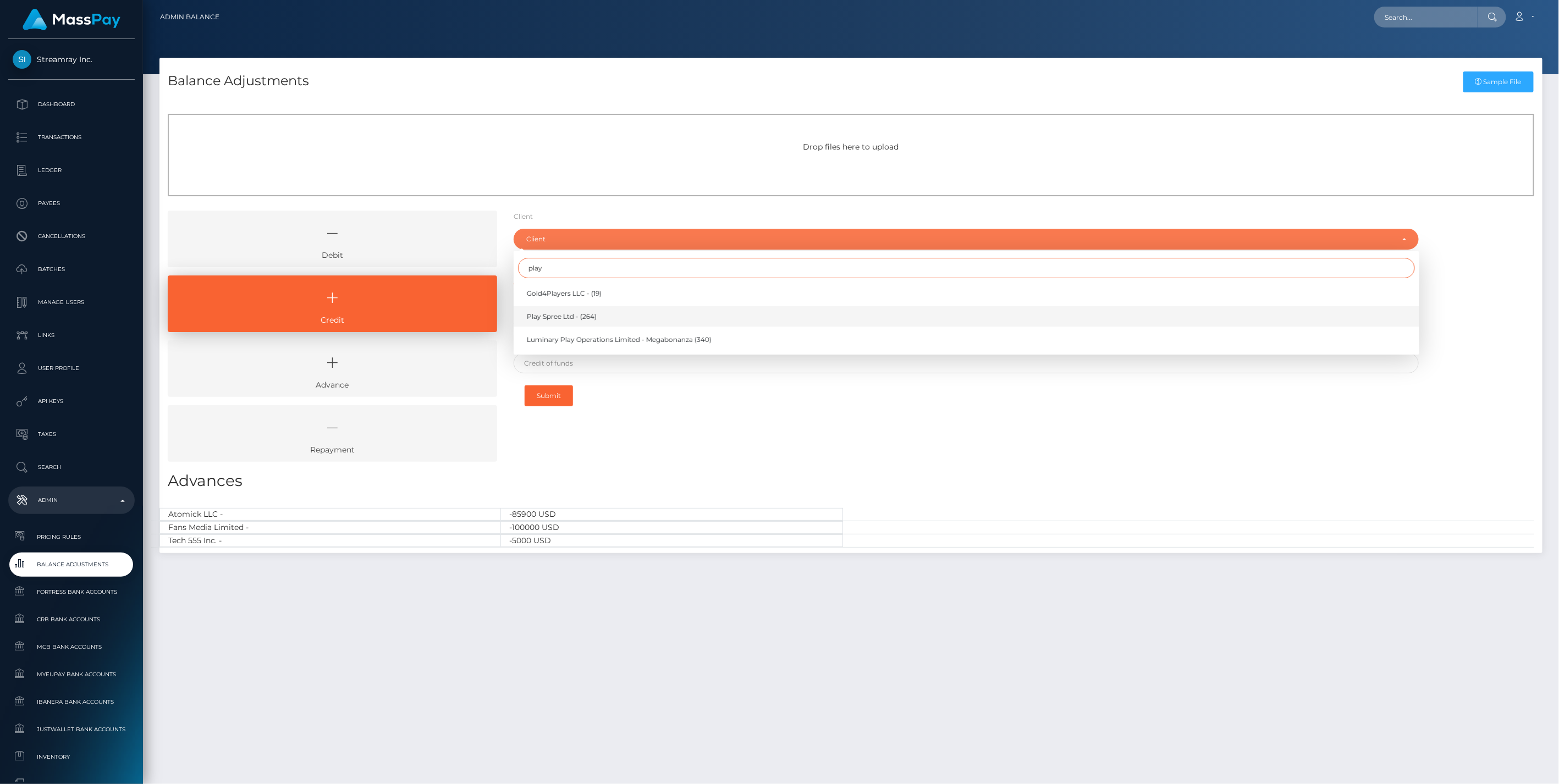
type input "play"
click at [569, 320] on span "Play Spree Ltd - (264)" at bounding box center [561, 316] width 69 height 10
select select "264"
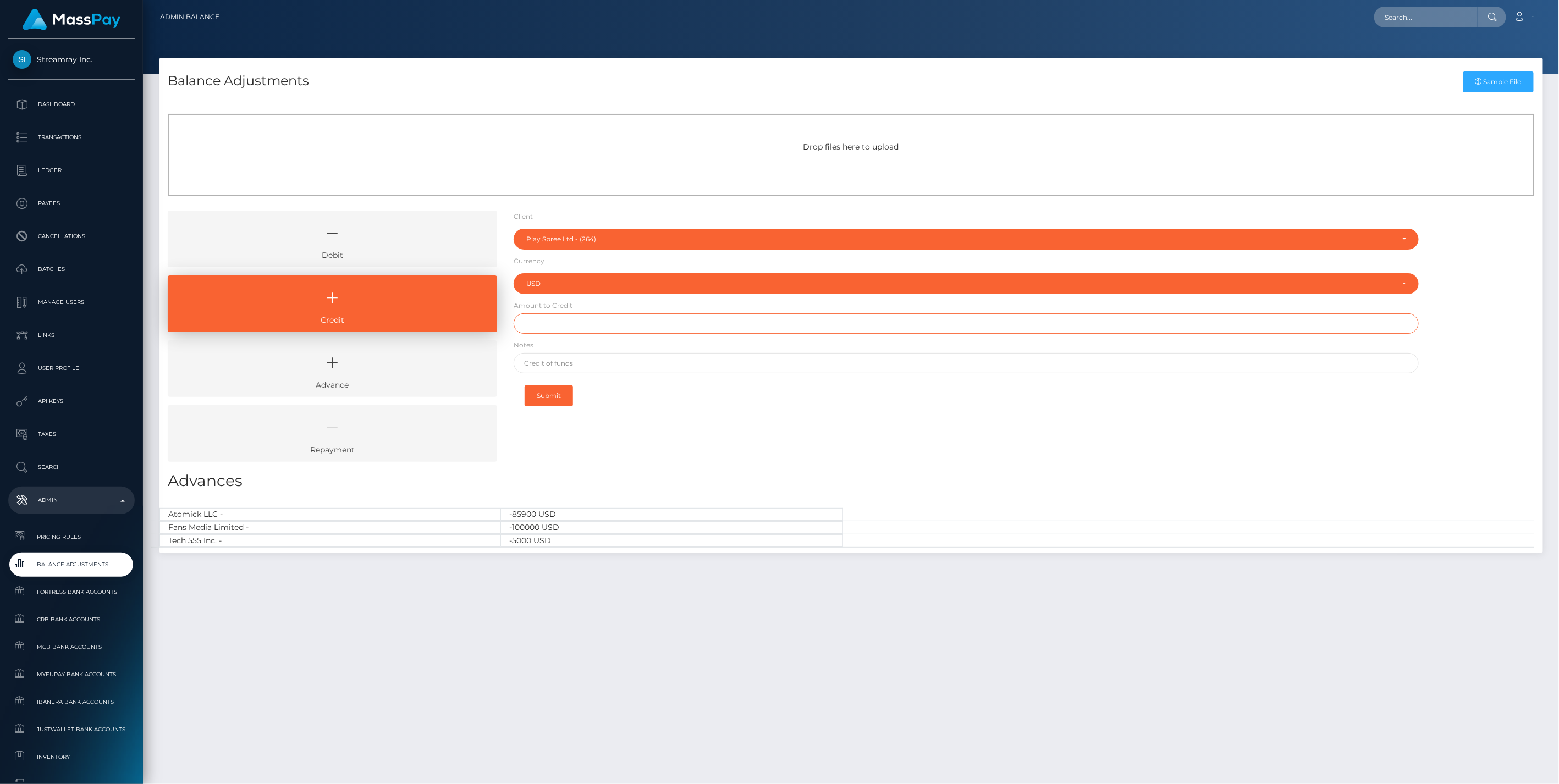
click at [545, 323] on input "text" at bounding box center [966, 323] width 906 height 20
paste input "150,006.00"
type input "$150,006.00"
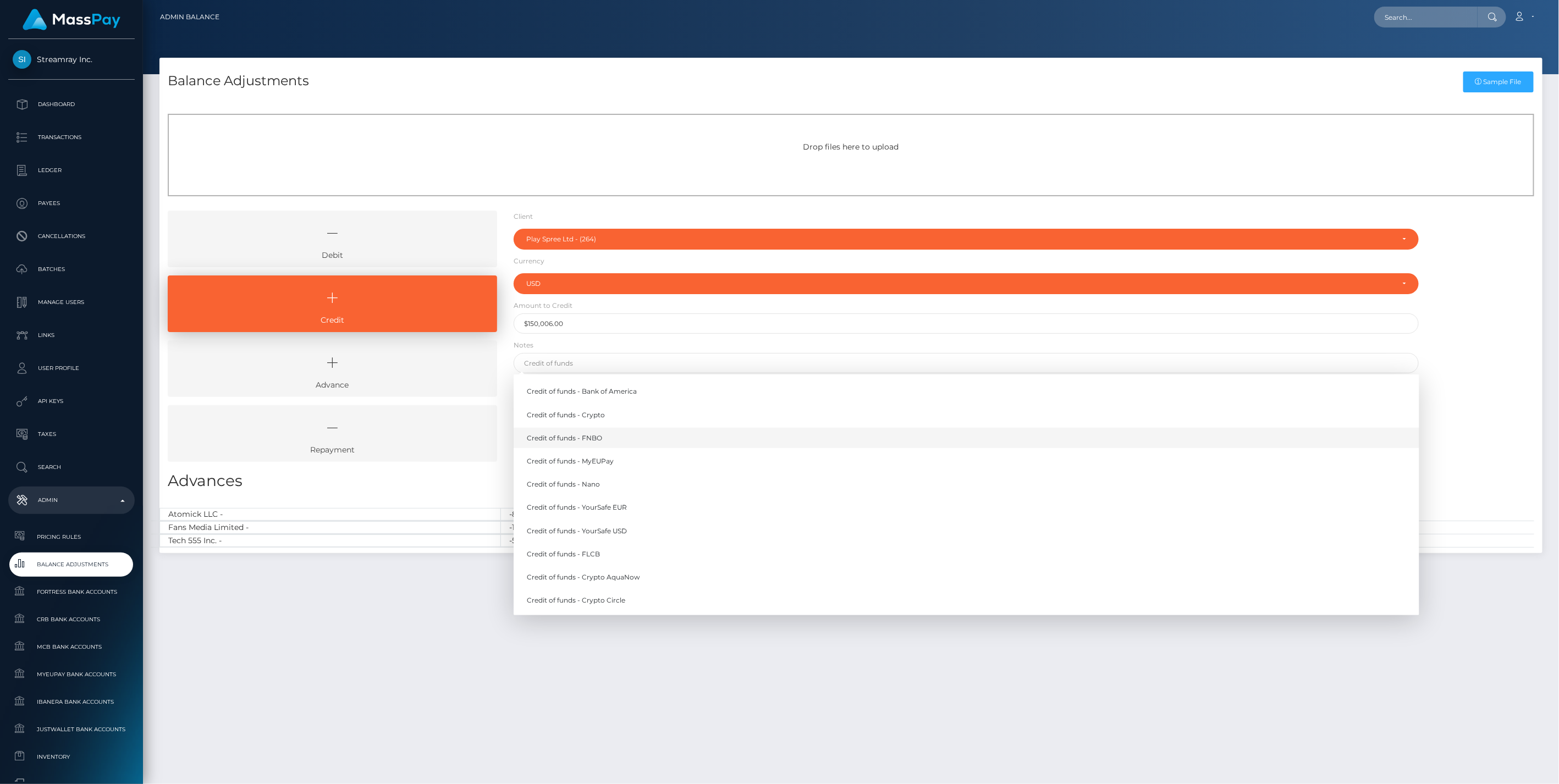
click at [597, 436] on link "Credit of funds - FNBO" at bounding box center [966, 437] width 906 height 20
type input "Credit of funds - FNBO"
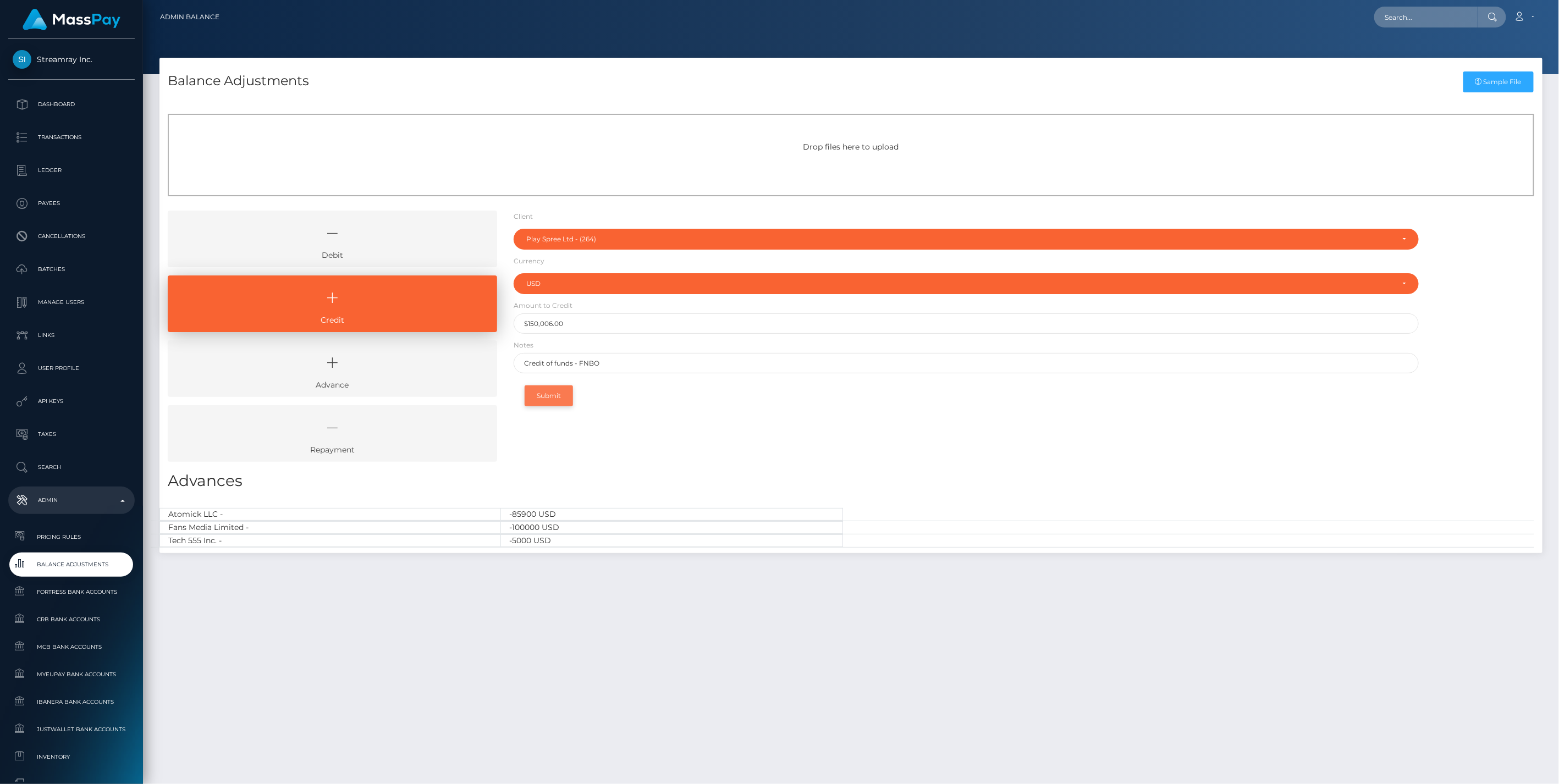
click at [553, 396] on button "Submit" at bounding box center [549, 396] width 48 height 21
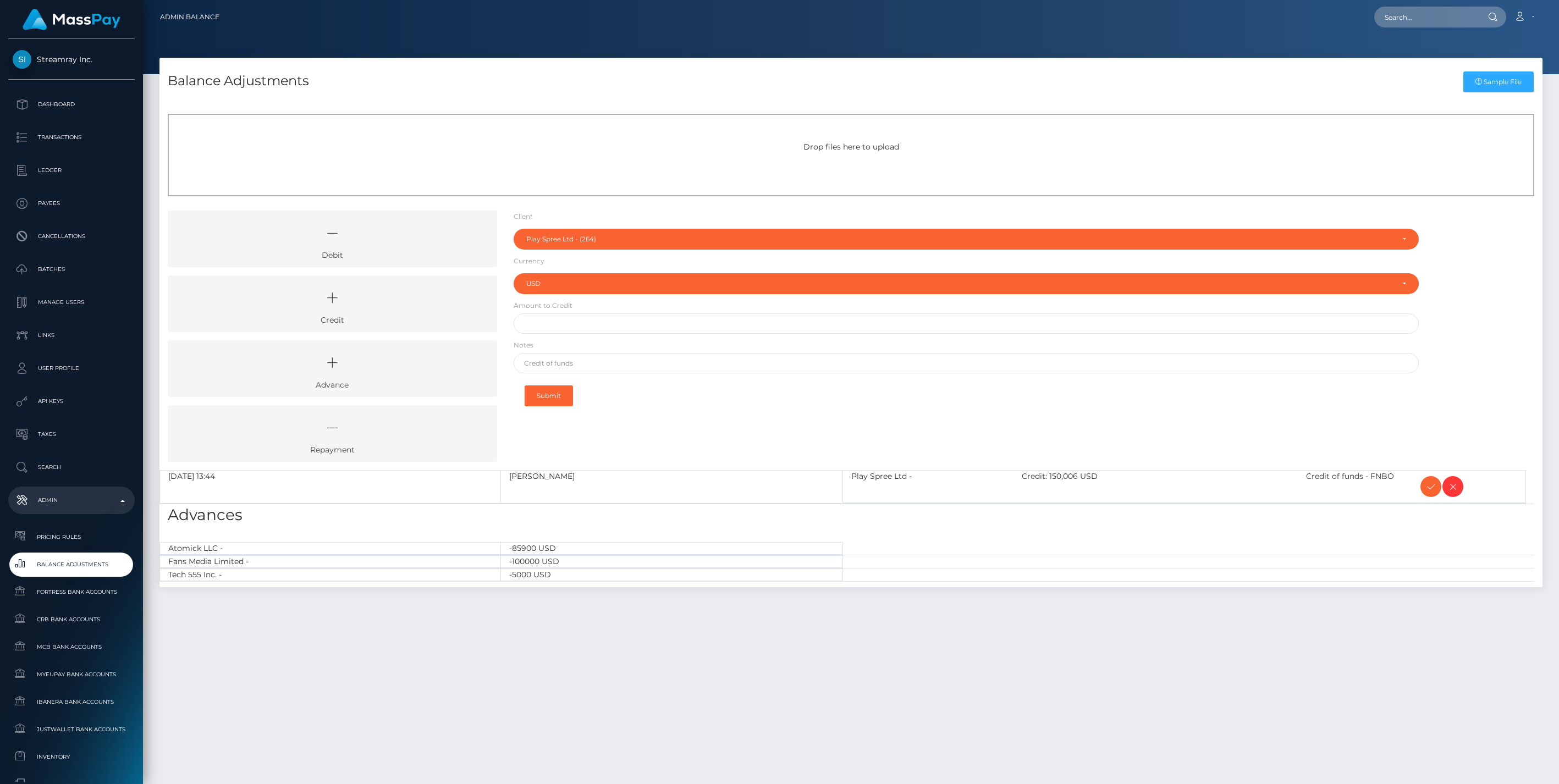
select select "264"
select select "USD"
click at [1434, 483] on icon at bounding box center [1431, 487] width 13 height 14
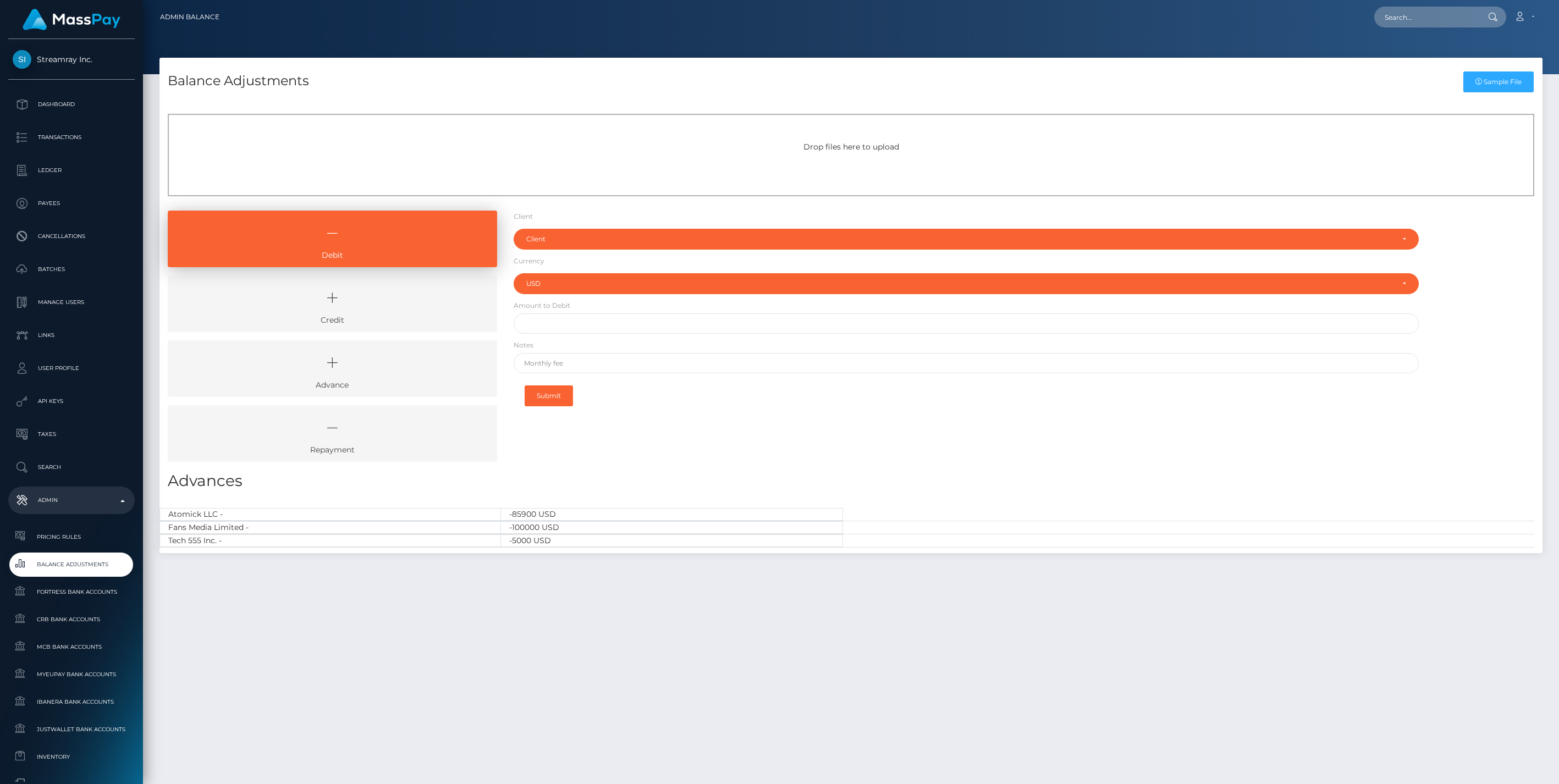
select select "USD"
click at [339, 307] on icon at bounding box center [332, 298] width 304 height 33
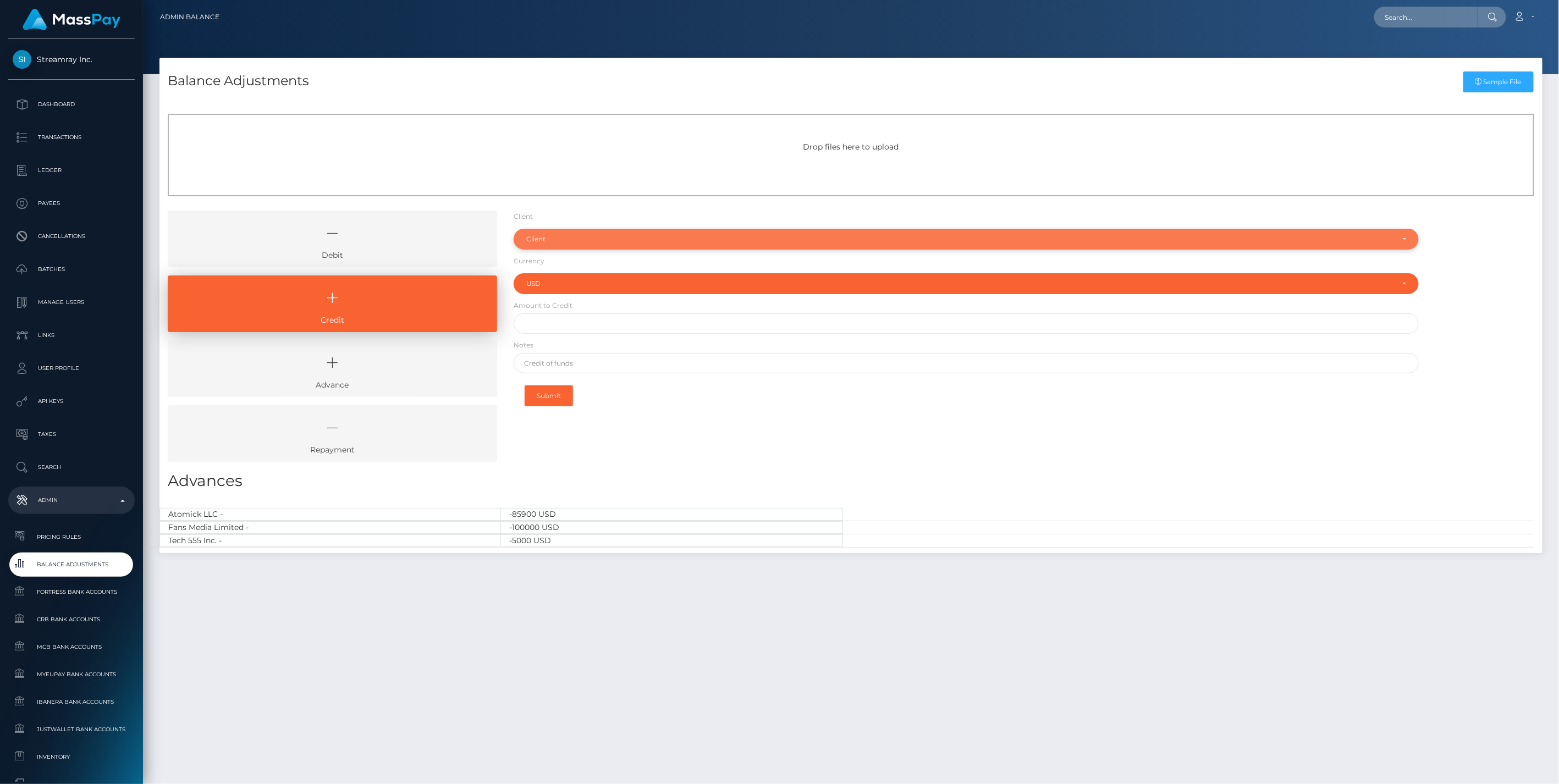
click at [551, 238] on div "Client" at bounding box center [960, 239] width 868 height 9
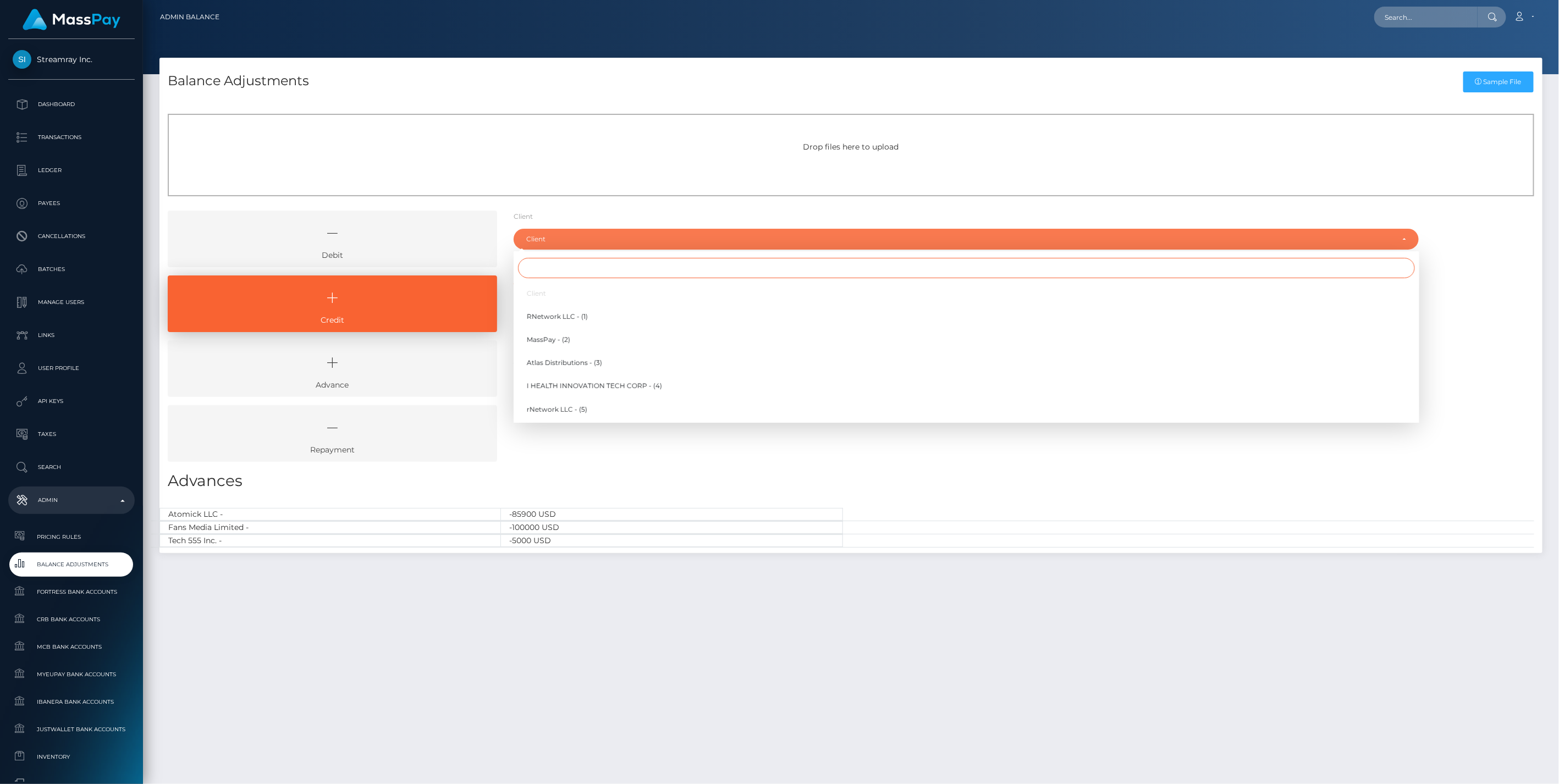
click at [539, 268] on input "Search" at bounding box center [966, 267] width 897 height 20
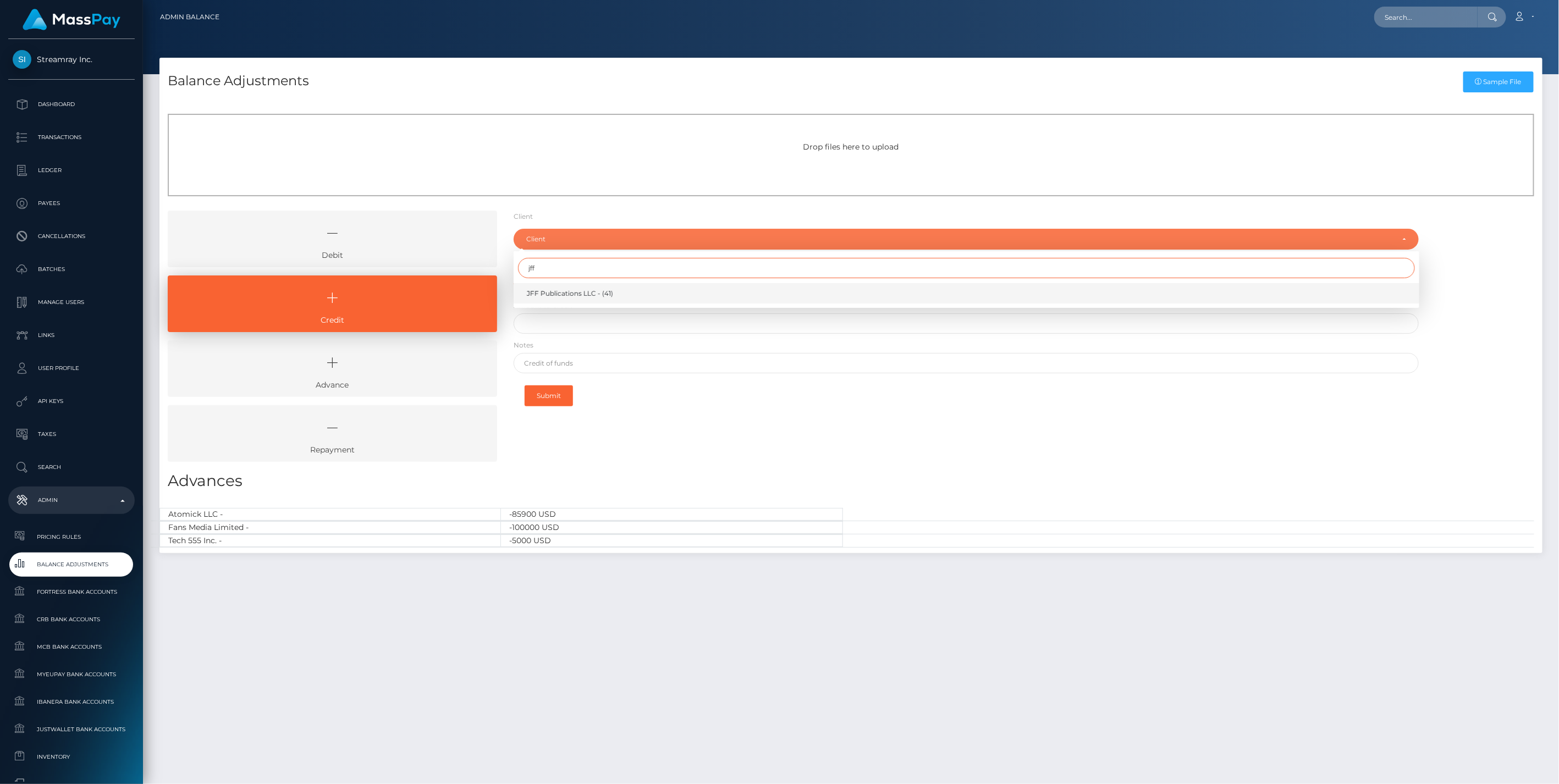
type input "jff"
click at [563, 297] on span "JFF Publications LLC - (41)" at bounding box center [570, 293] width 86 height 10
select select "41"
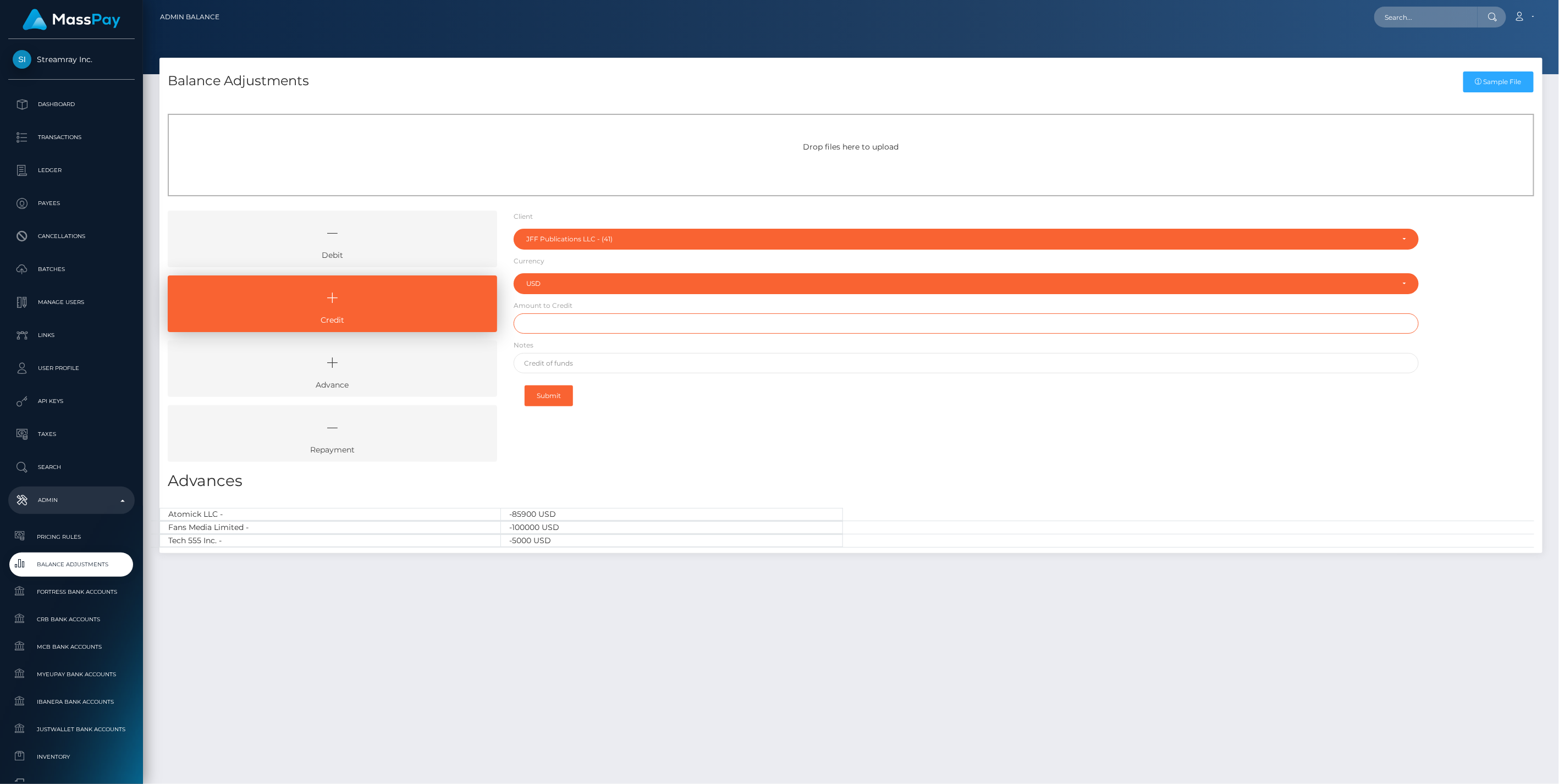
click at [555, 327] on input "text" at bounding box center [966, 323] width 906 height 20
type input "$100,000.00"
click at [585, 361] on input "text" at bounding box center [966, 363] width 906 height 20
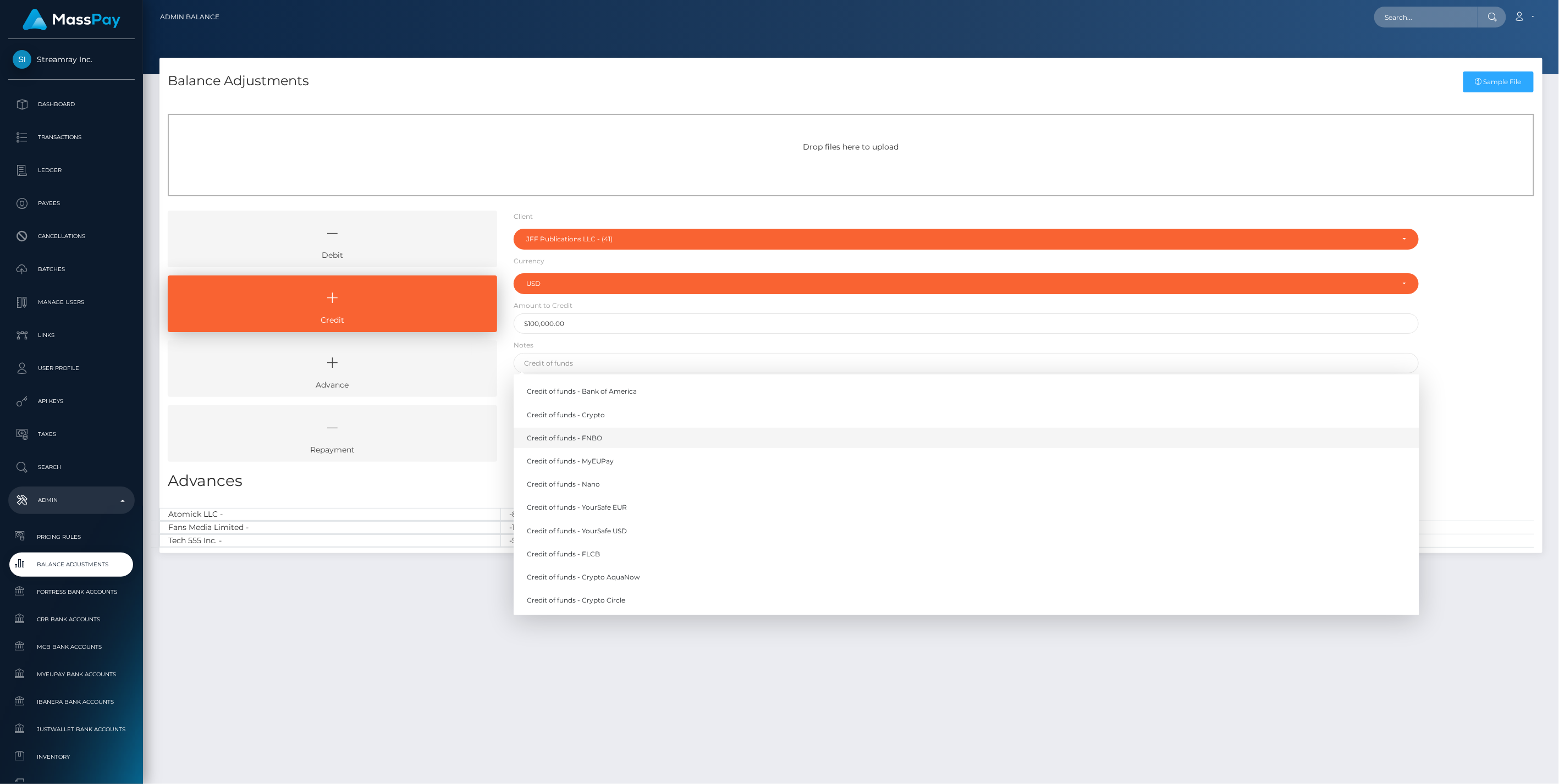
click at [576, 436] on link "Credit of funds - FNBO" at bounding box center [966, 437] width 906 height 20
type input "Credit of funds - FNBO"
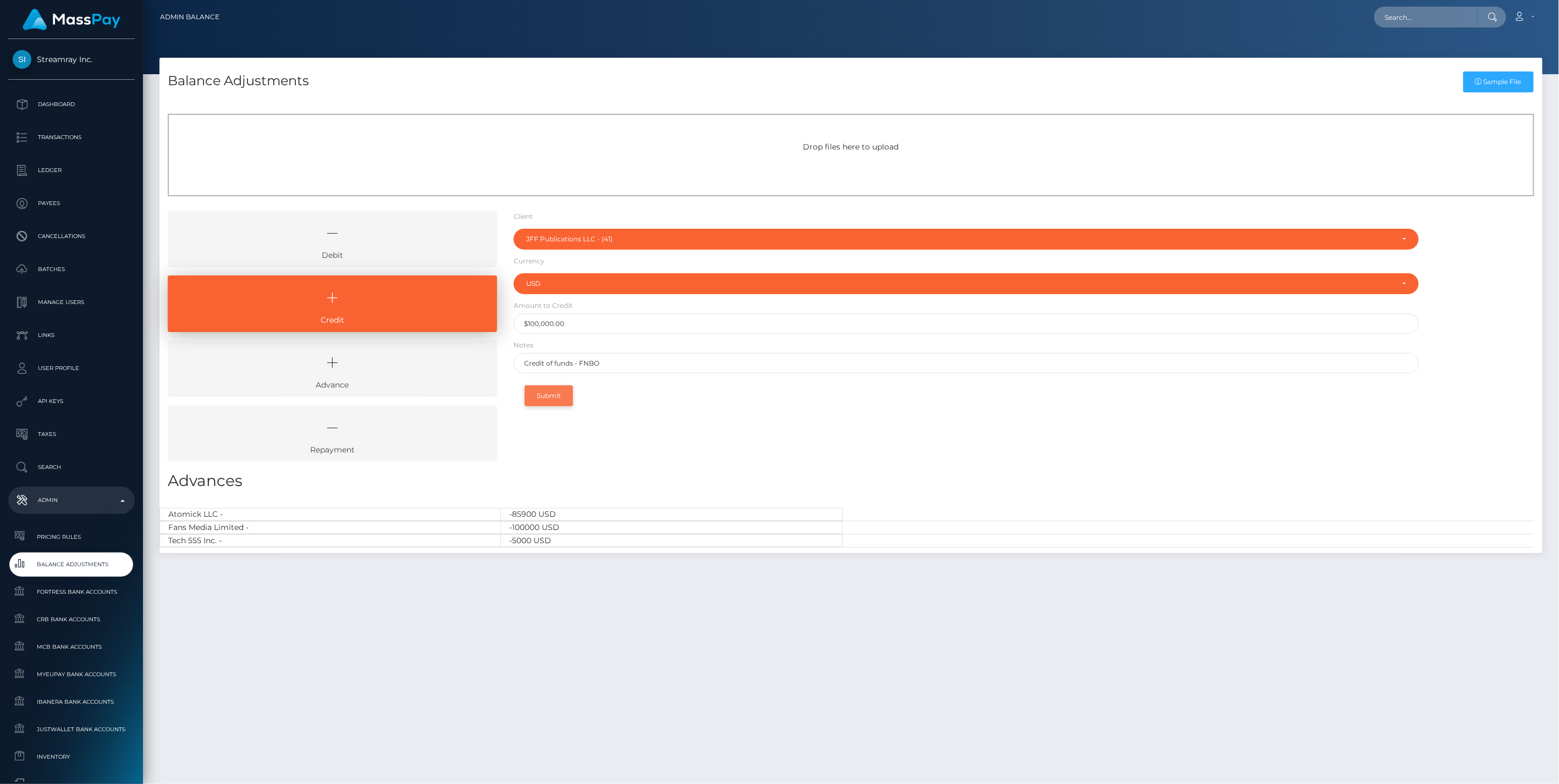
click at [547, 395] on button "Submit" at bounding box center [549, 396] width 48 height 21
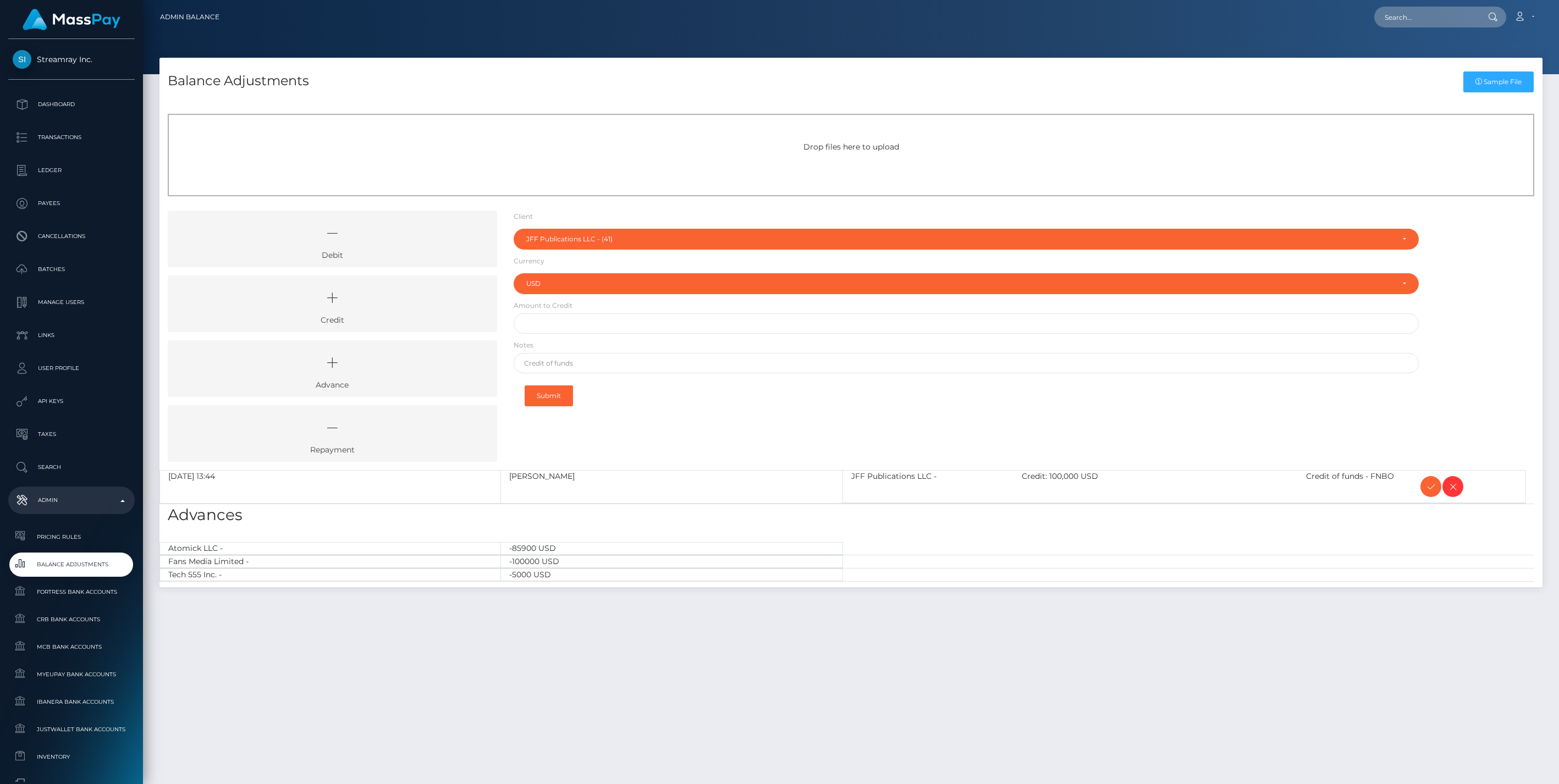
select select "41"
select select "USD"
click at [1431, 484] on icon at bounding box center [1431, 487] width 13 height 14
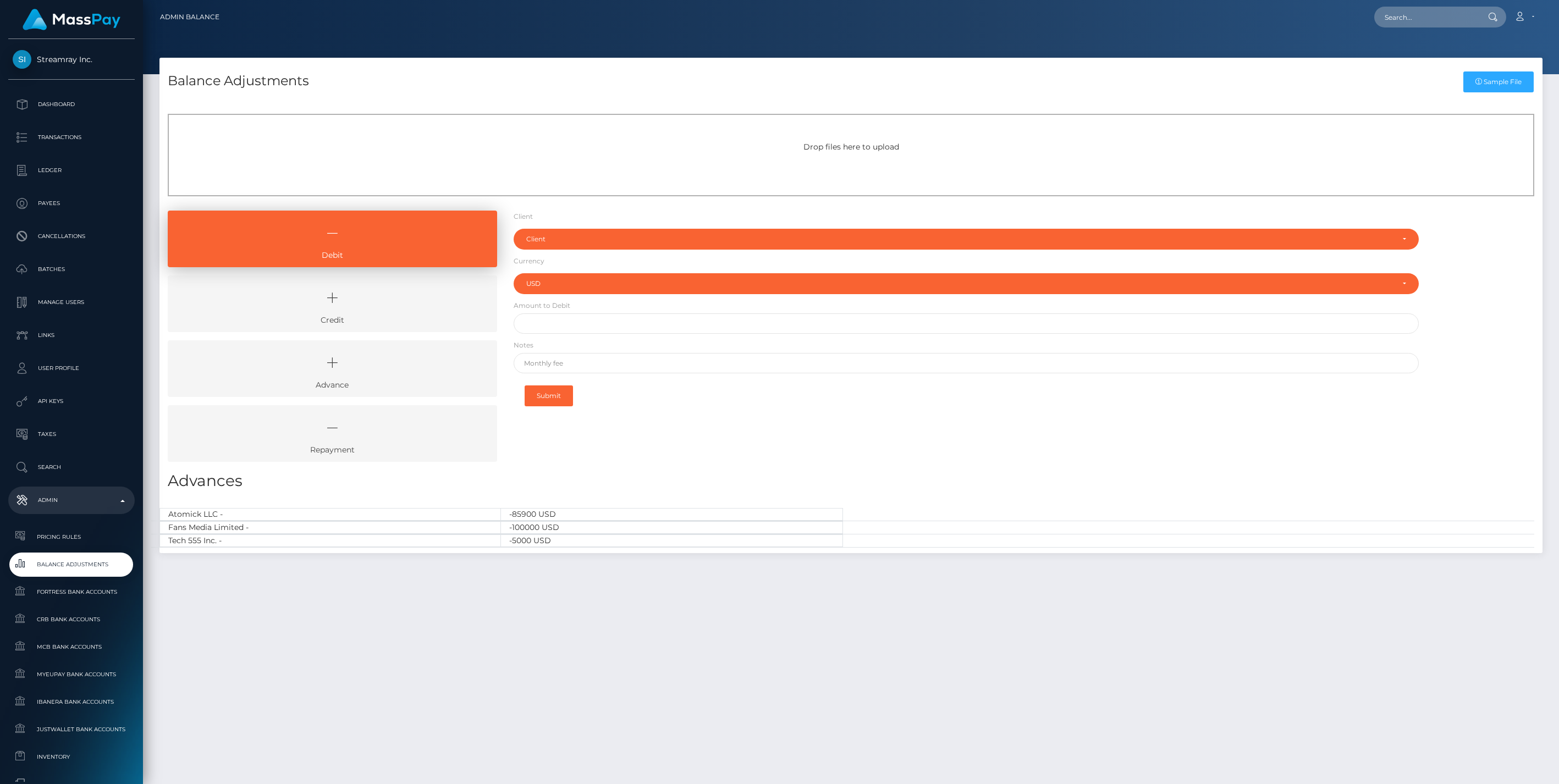
select select "USD"
drag, startPoint x: 398, startPoint y: 304, endPoint x: 472, endPoint y: 272, distance: 80.6
click at [398, 304] on icon at bounding box center [332, 298] width 304 height 33
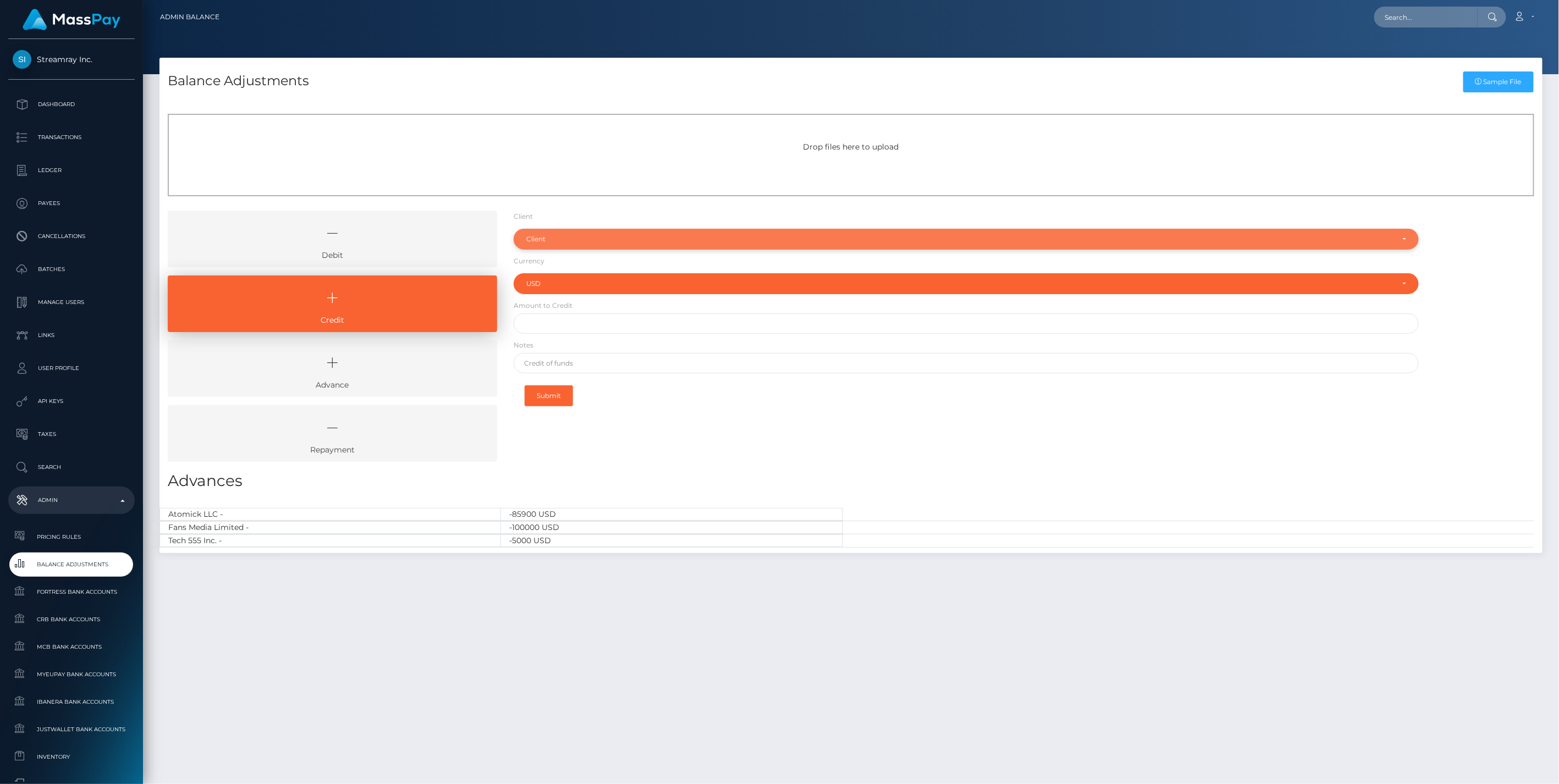
click at [547, 240] on div "Client" at bounding box center [960, 239] width 868 height 9
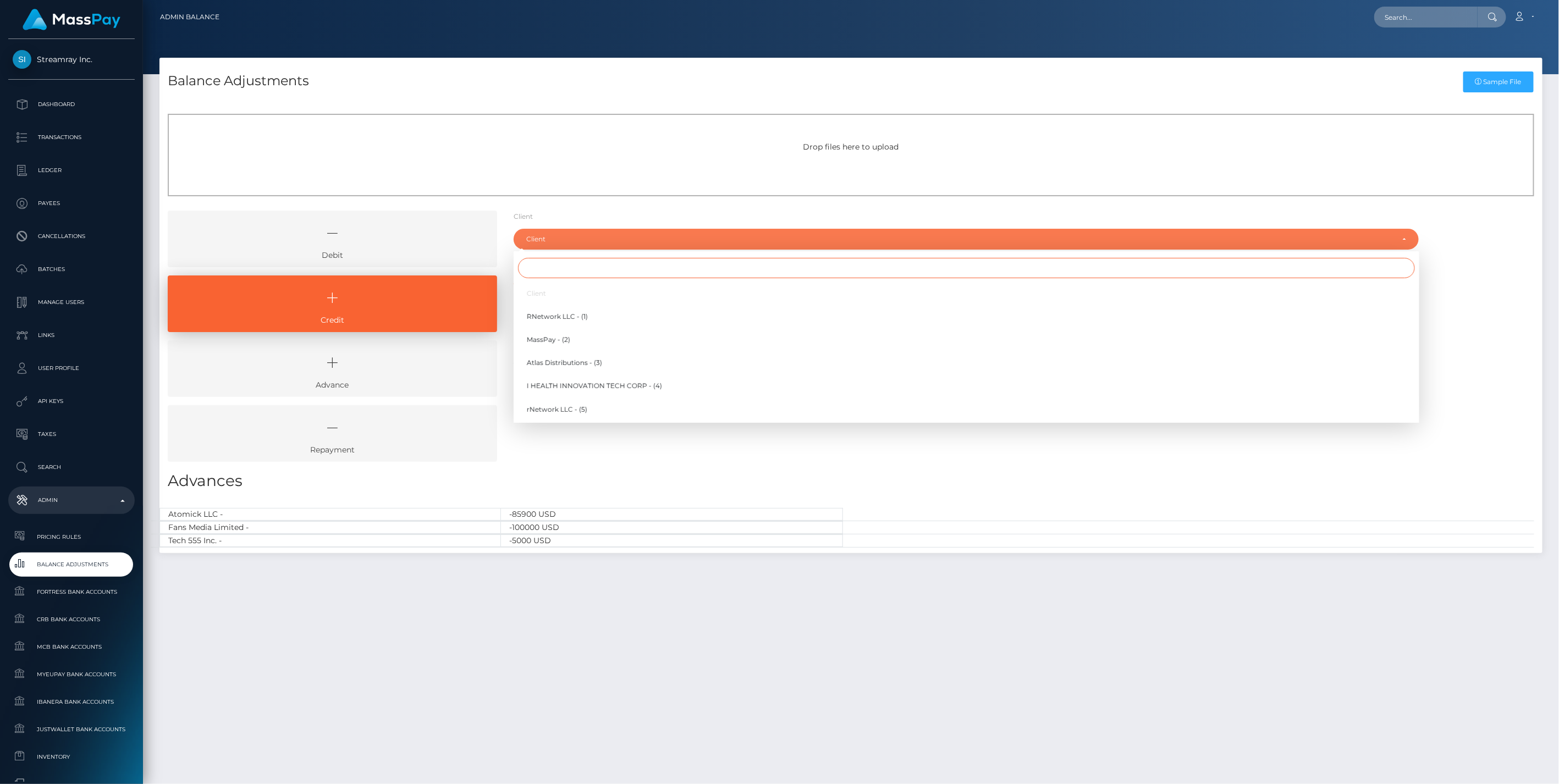
click at [539, 275] on input "Search" at bounding box center [966, 267] width 897 height 20
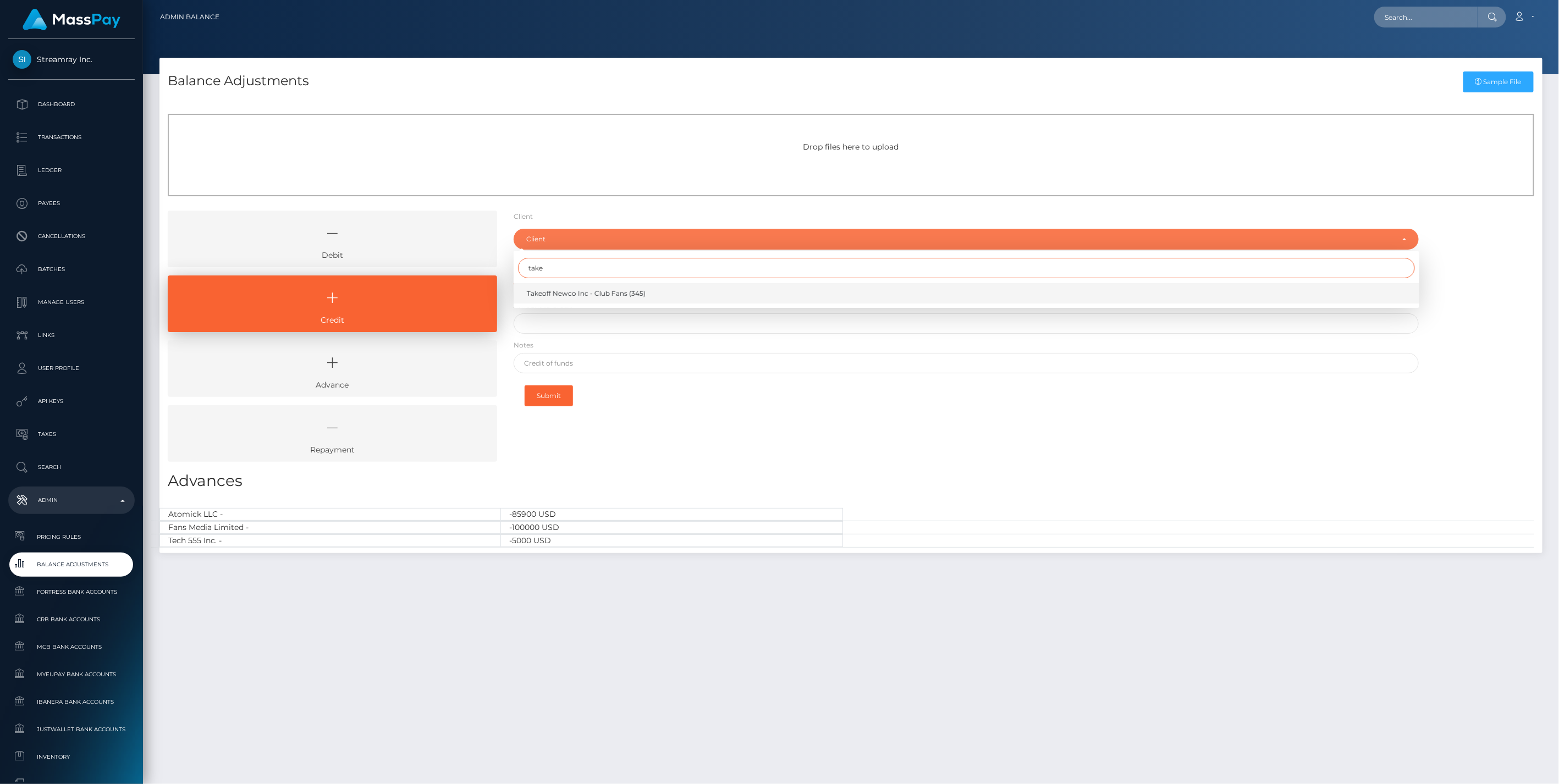
type input "take"
click at [564, 295] on span "Takeoff Newco Inc - Club Fans (345)" at bounding box center [585, 293] width 119 height 10
select select "345"
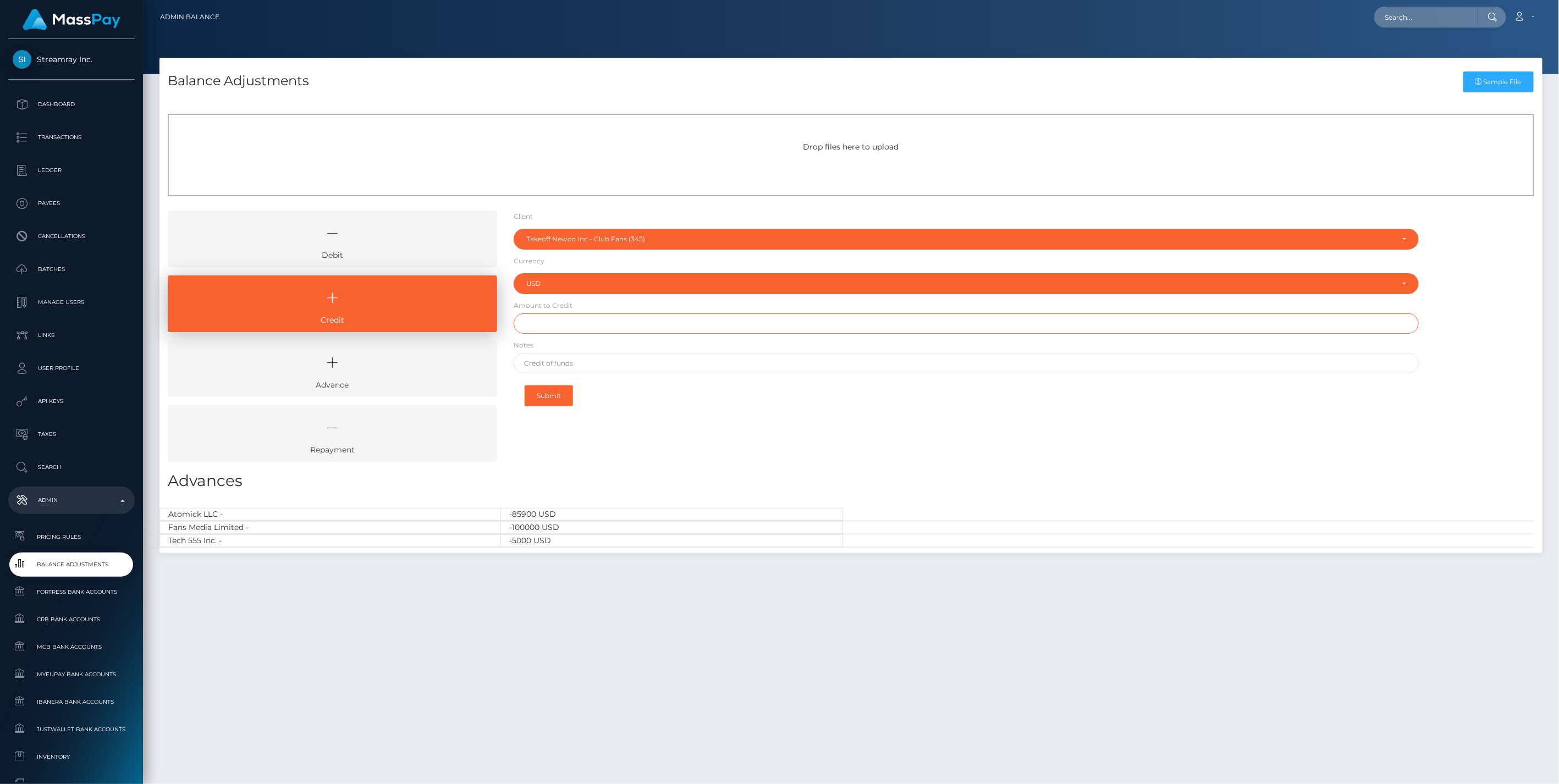
click at [565, 323] on input "text" at bounding box center [966, 323] width 906 height 20
paste input "298.68"
type input "$298.68"
click at [549, 375] on form "Client Client RNetwork LLC - (1) MassPay - (2) Atlas Distributions - (3) I HEAL…" at bounding box center [966, 312] width 906 height 203
click at [545, 365] on input "text" at bounding box center [966, 363] width 906 height 20
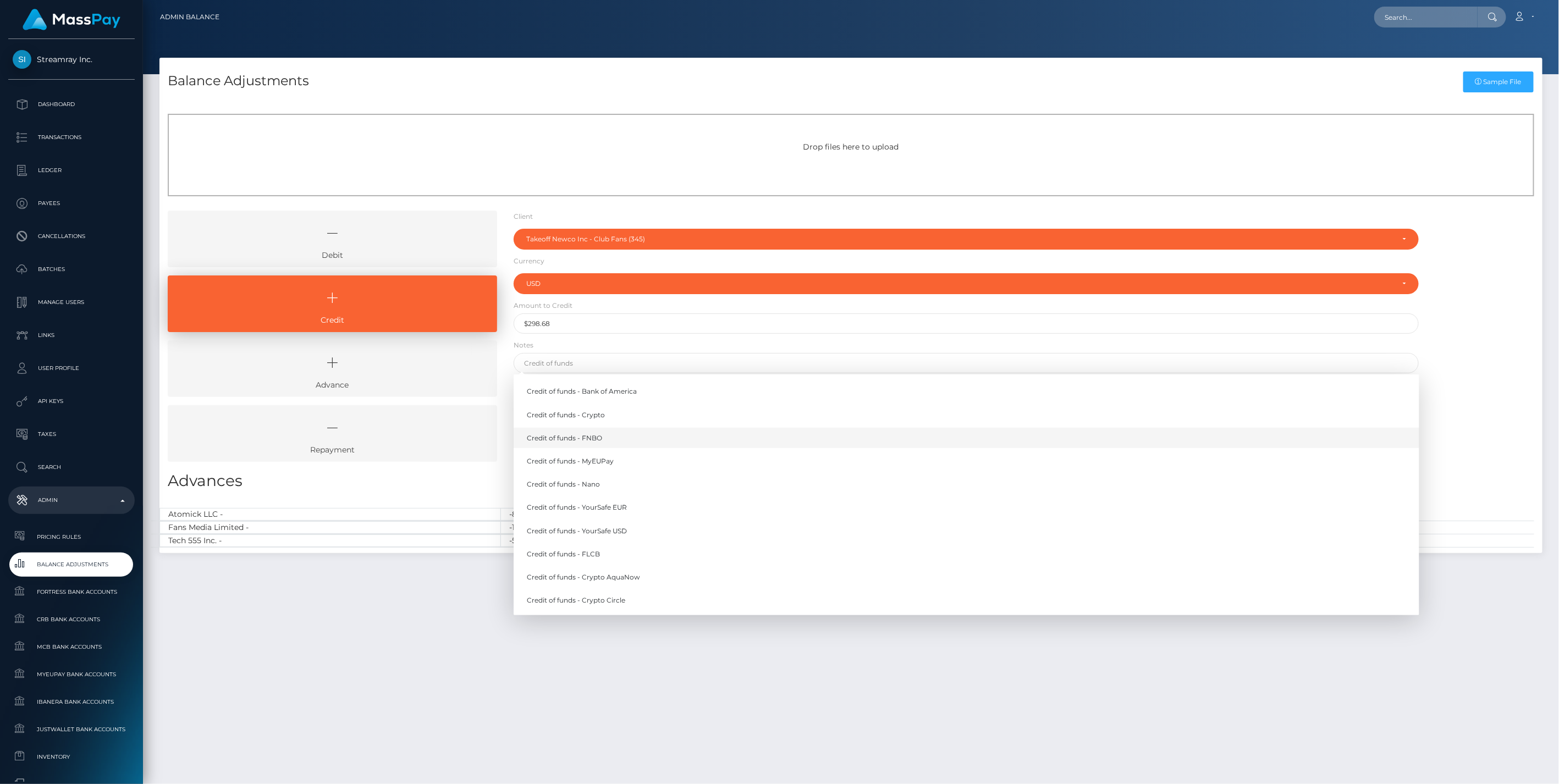
click at [579, 438] on link "Credit of funds - FNBO" at bounding box center [966, 437] width 906 height 20
type input "Credit of funds - FNBO"
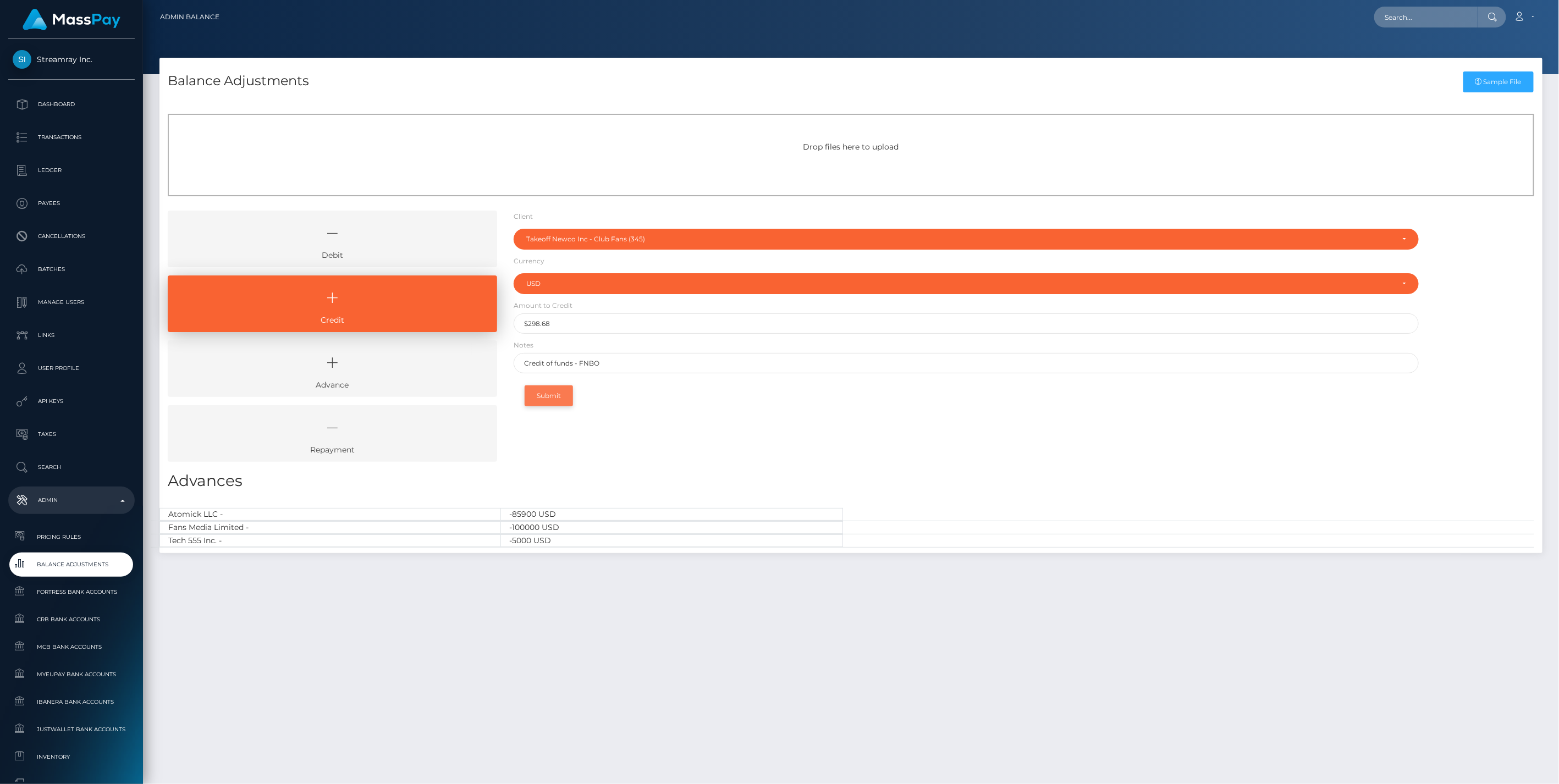
click at [553, 400] on button "Submit" at bounding box center [549, 396] width 48 height 21
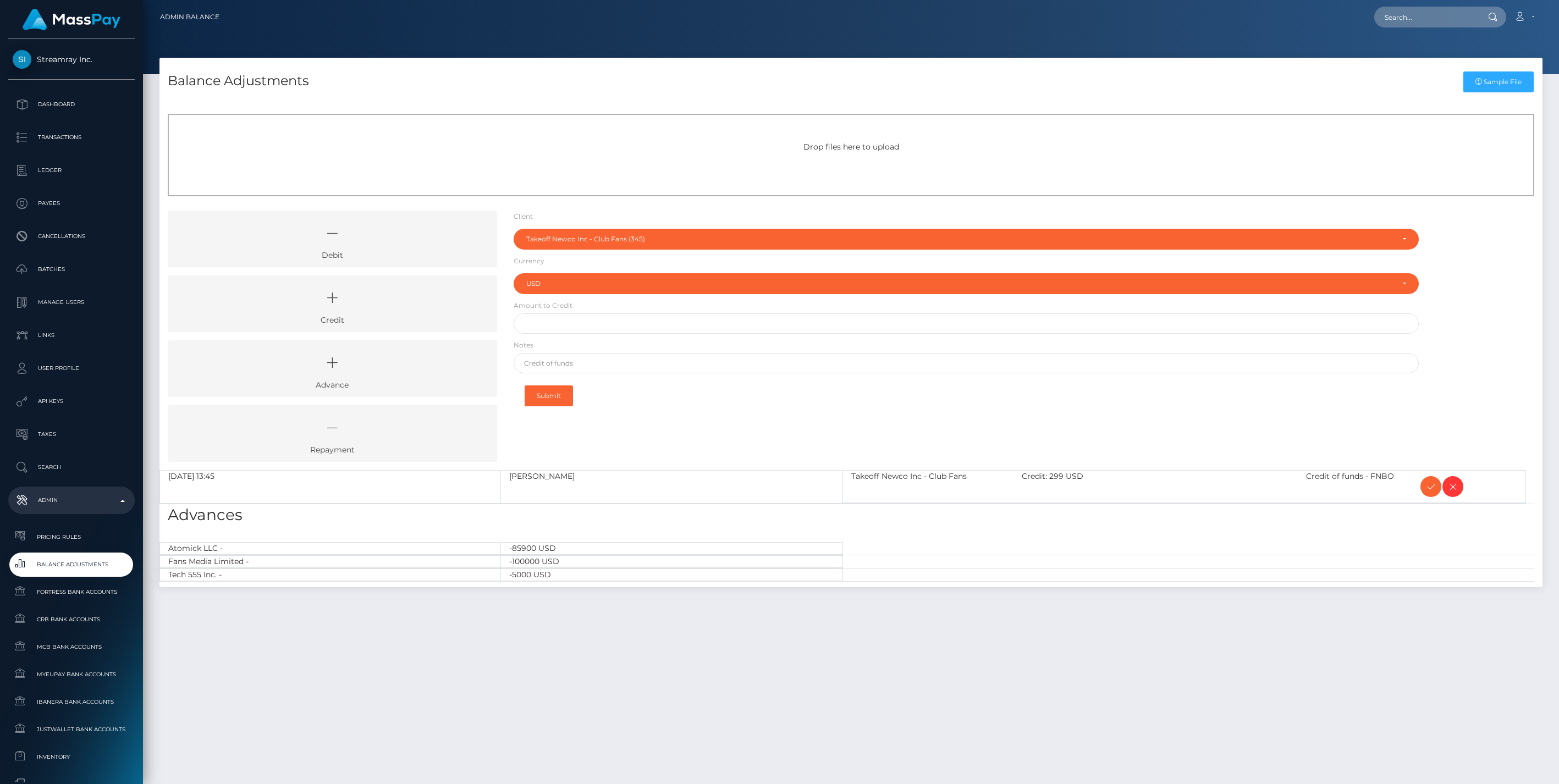
select select "345"
select select "USD"
click at [372, 308] on icon at bounding box center [332, 298] width 304 height 33
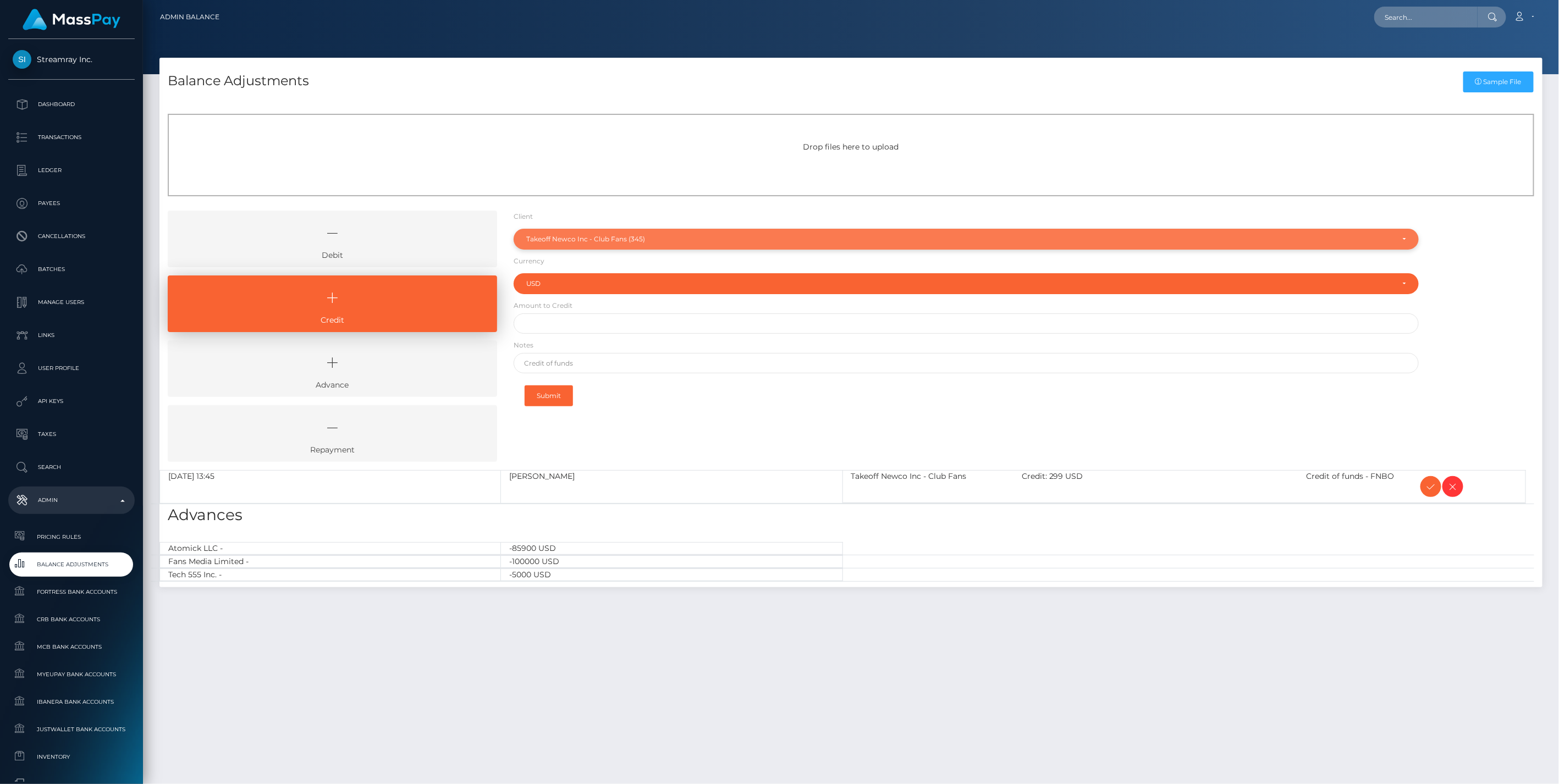
click at [597, 239] on div "Takeoff Newco Inc - Club Fans (345)" at bounding box center [960, 239] width 868 height 9
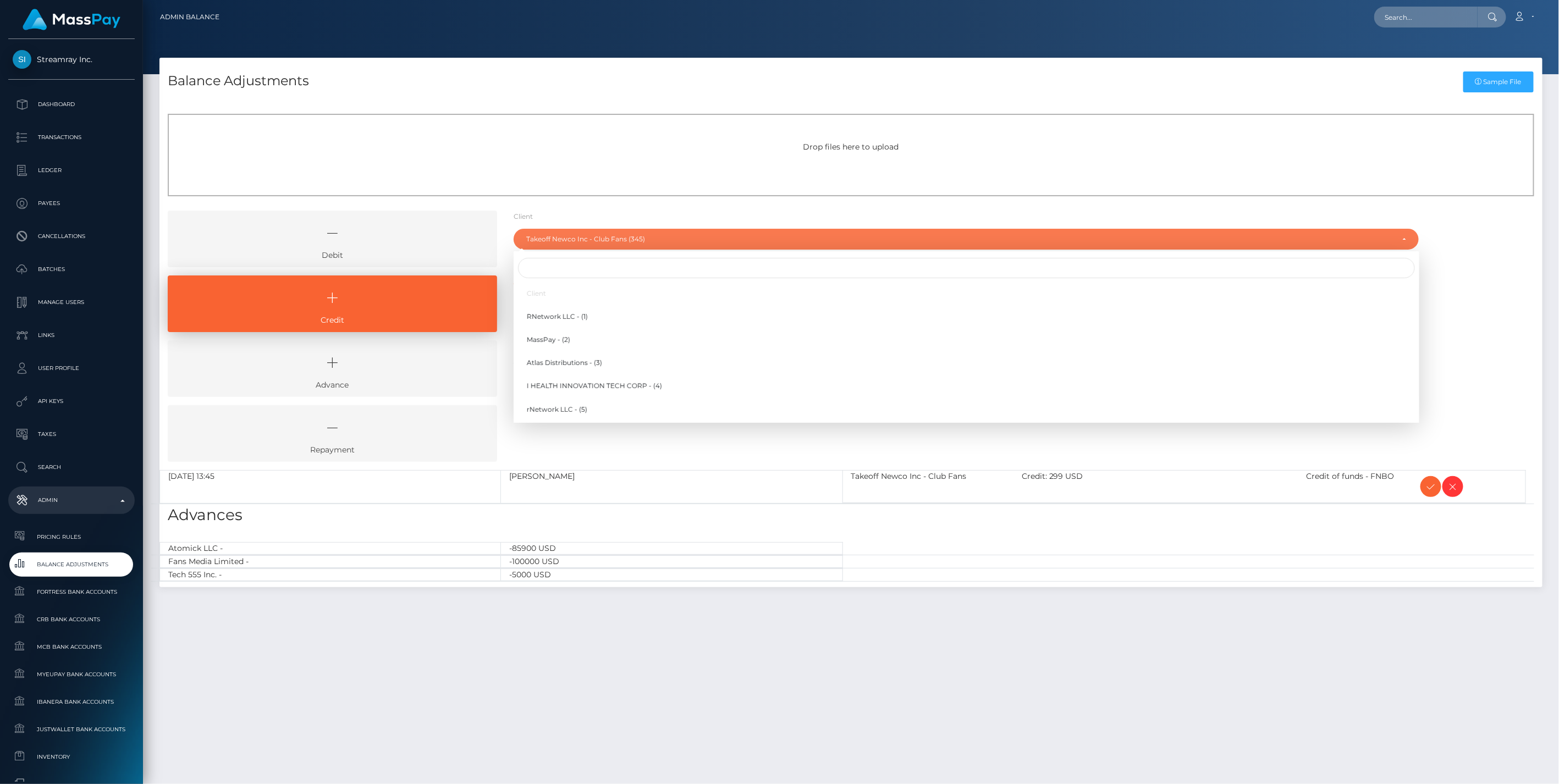
scroll to position [6184, 0]
click at [553, 267] on input "Search" at bounding box center [966, 267] width 897 height 20
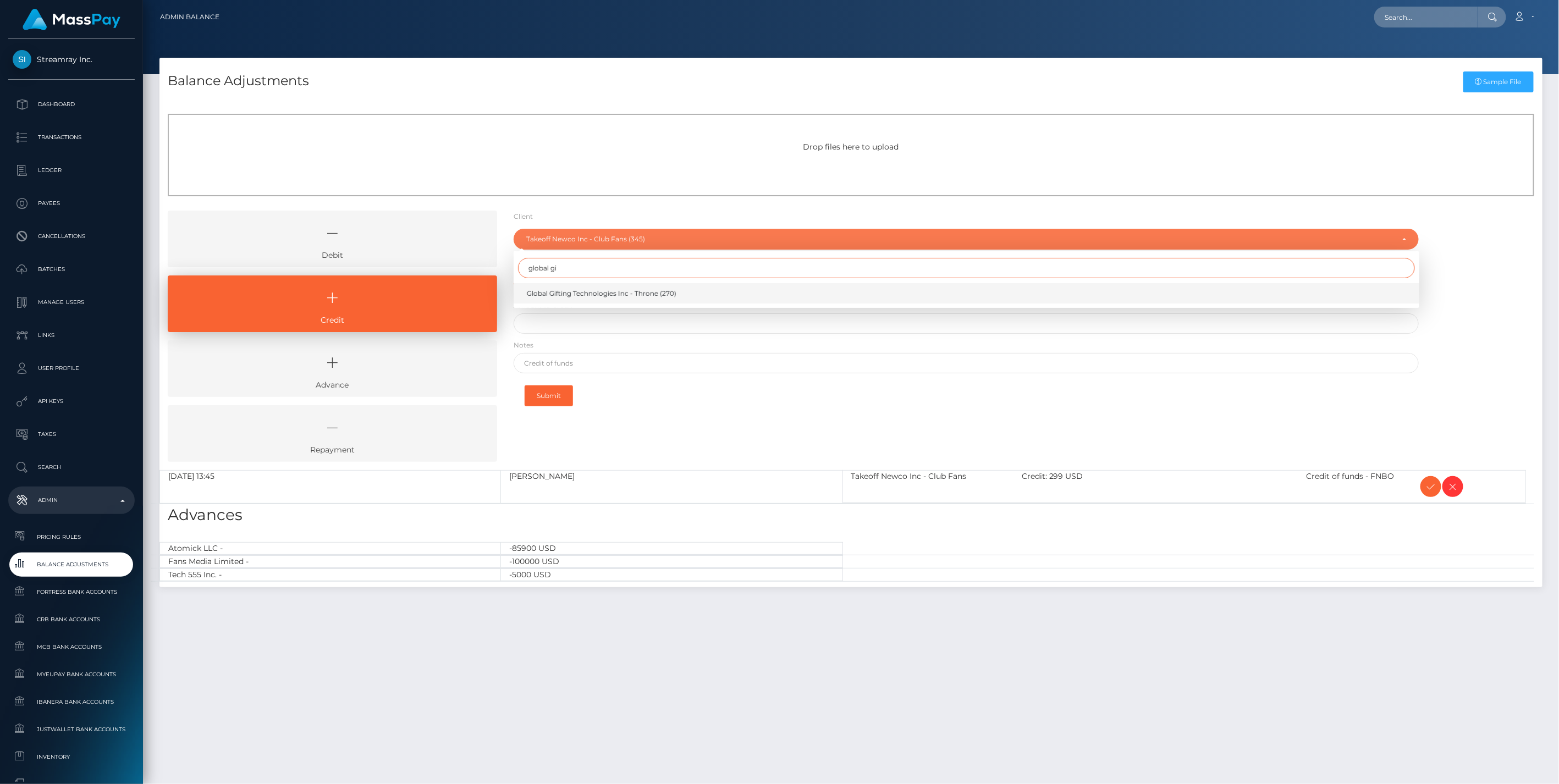
type input "global gi"
click at [603, 295] on span "Global Gifting Technologies Inc - Throne (270)" at bounding box center [601, 293] width 150 height 10
select select "270"
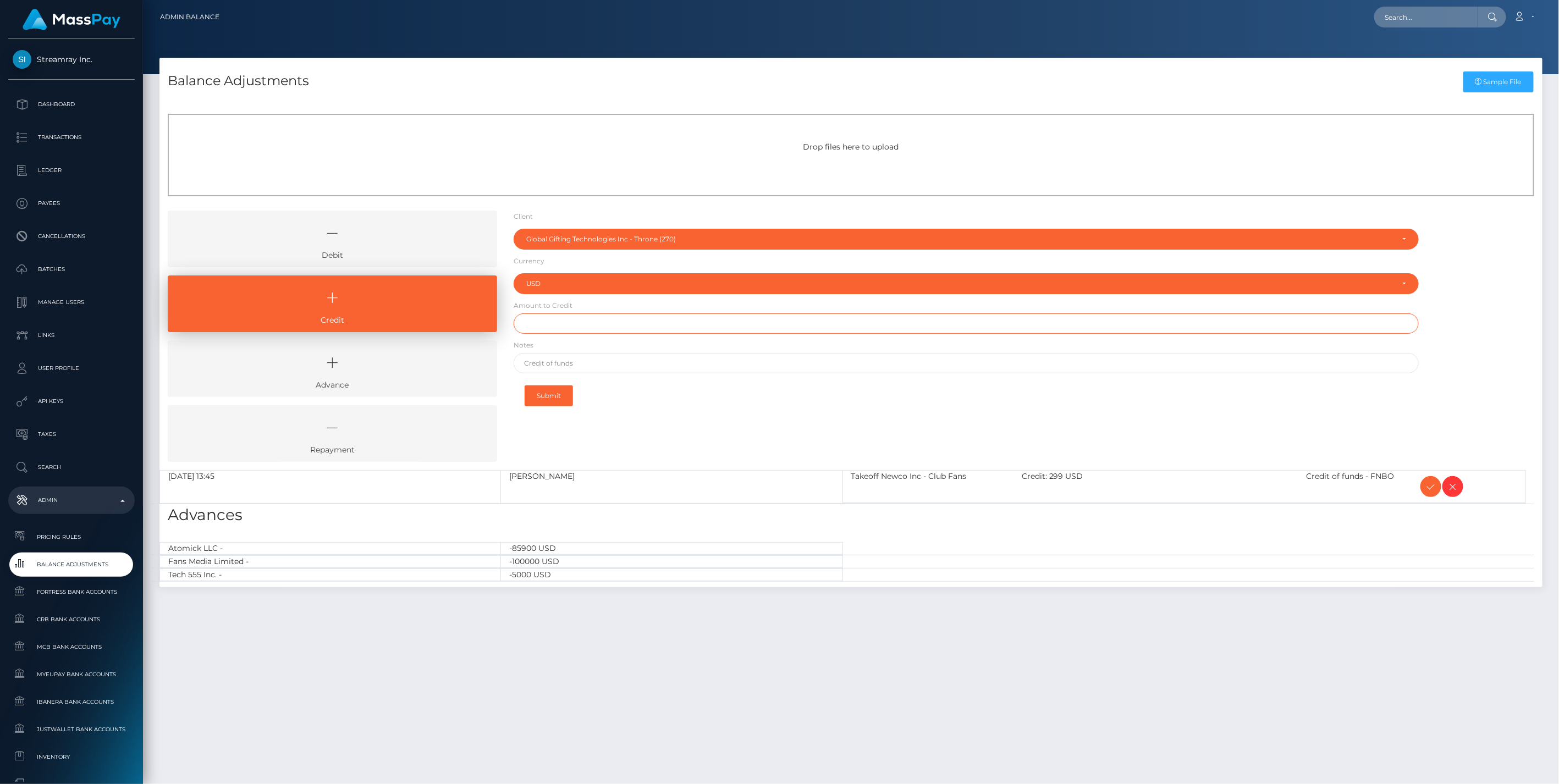
click at [558, 326] on input "text" at bounding box center [966, 323] width 906 height 20
paste input "1,000,000.00"
type input "$1,000,000.00"
click at [597, 367] on input "text" at bounding box center [966, 363] width 906 height 20
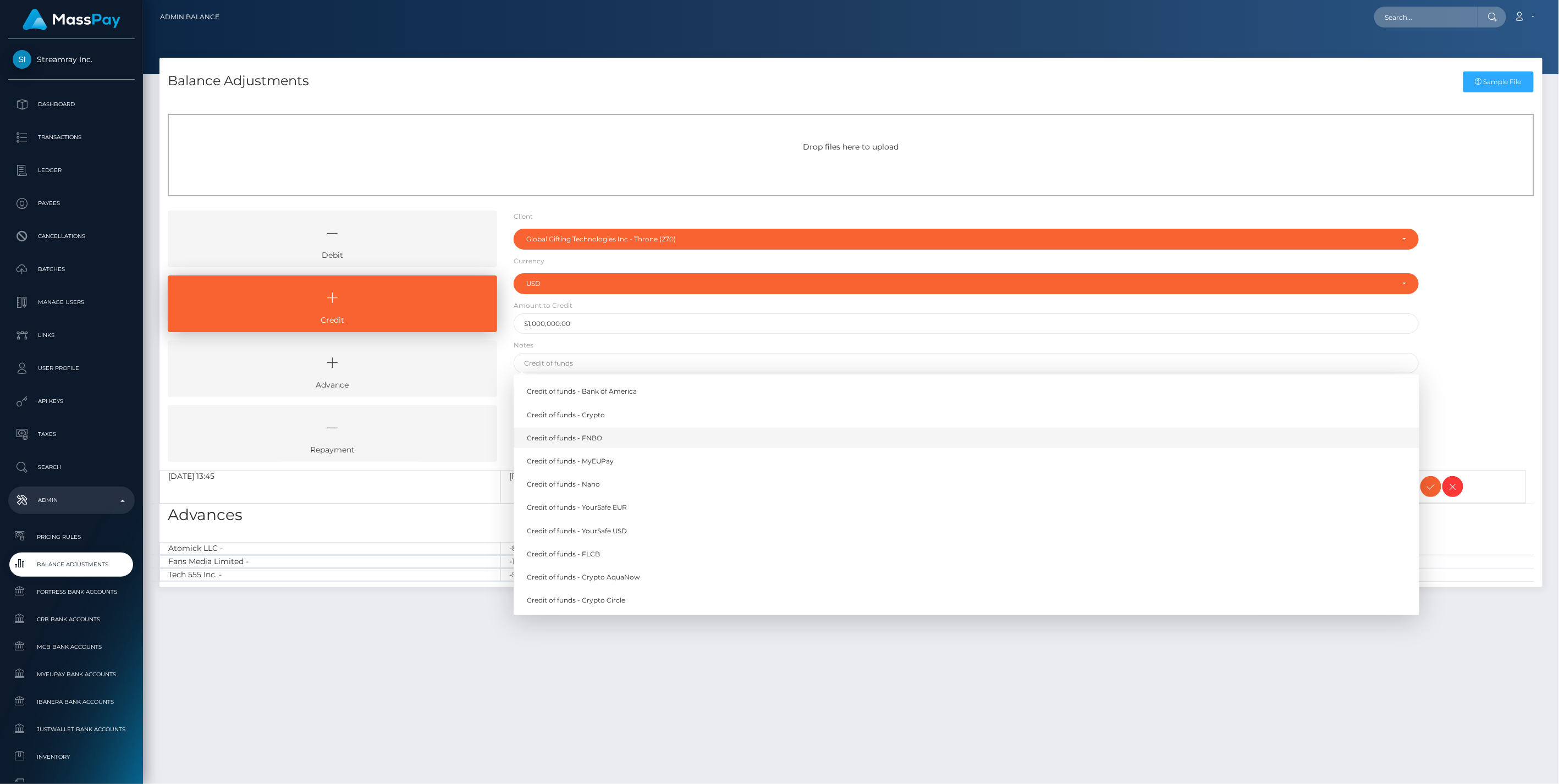
click at [591, 434] on link "Credit of funds - FNBO" at bounding box center [966, 437] width 906 height 20
type input "Credit of funds - FNBO"
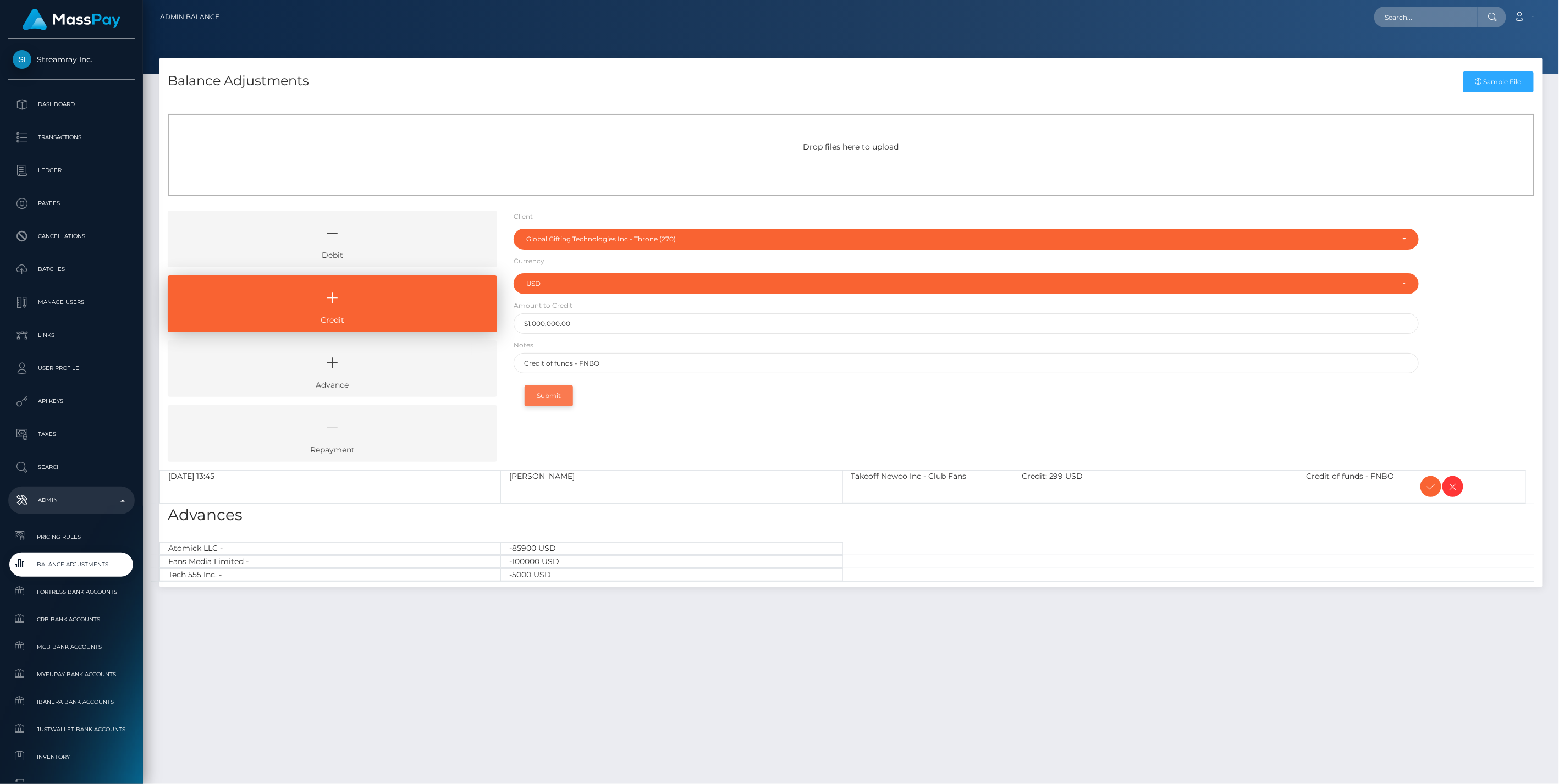
click at [554, 389] on button "Submit" at bounding box center [549, 396] width 48 height 21
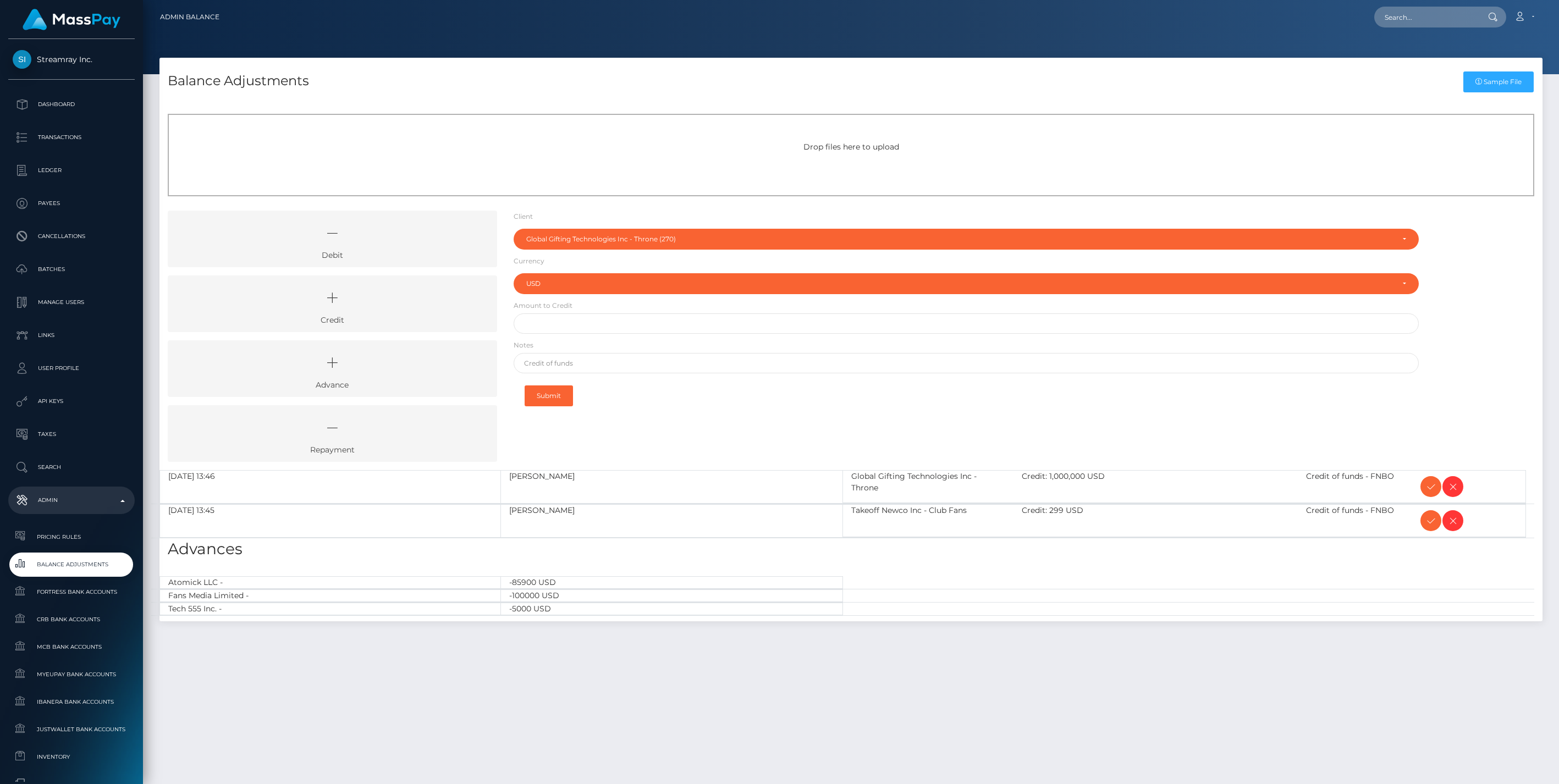
select select "270"
select select "USD"
click at [1431, 486] on icon at bounding box center [1431, 487] width 13 height 14
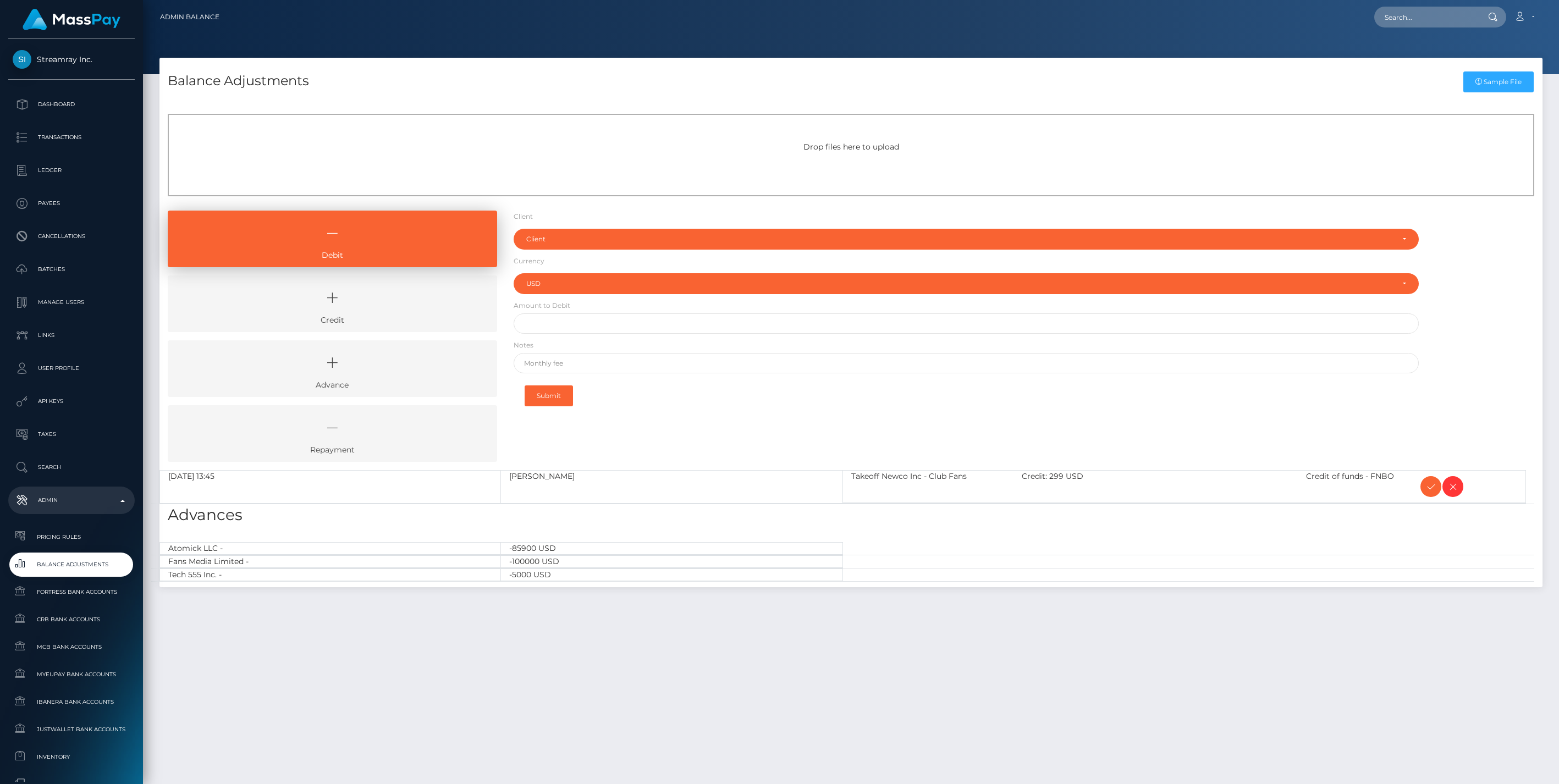
select select "USD"
click at [1435, 481] on icon at bounding box center [1431, 487] width 13 height 14
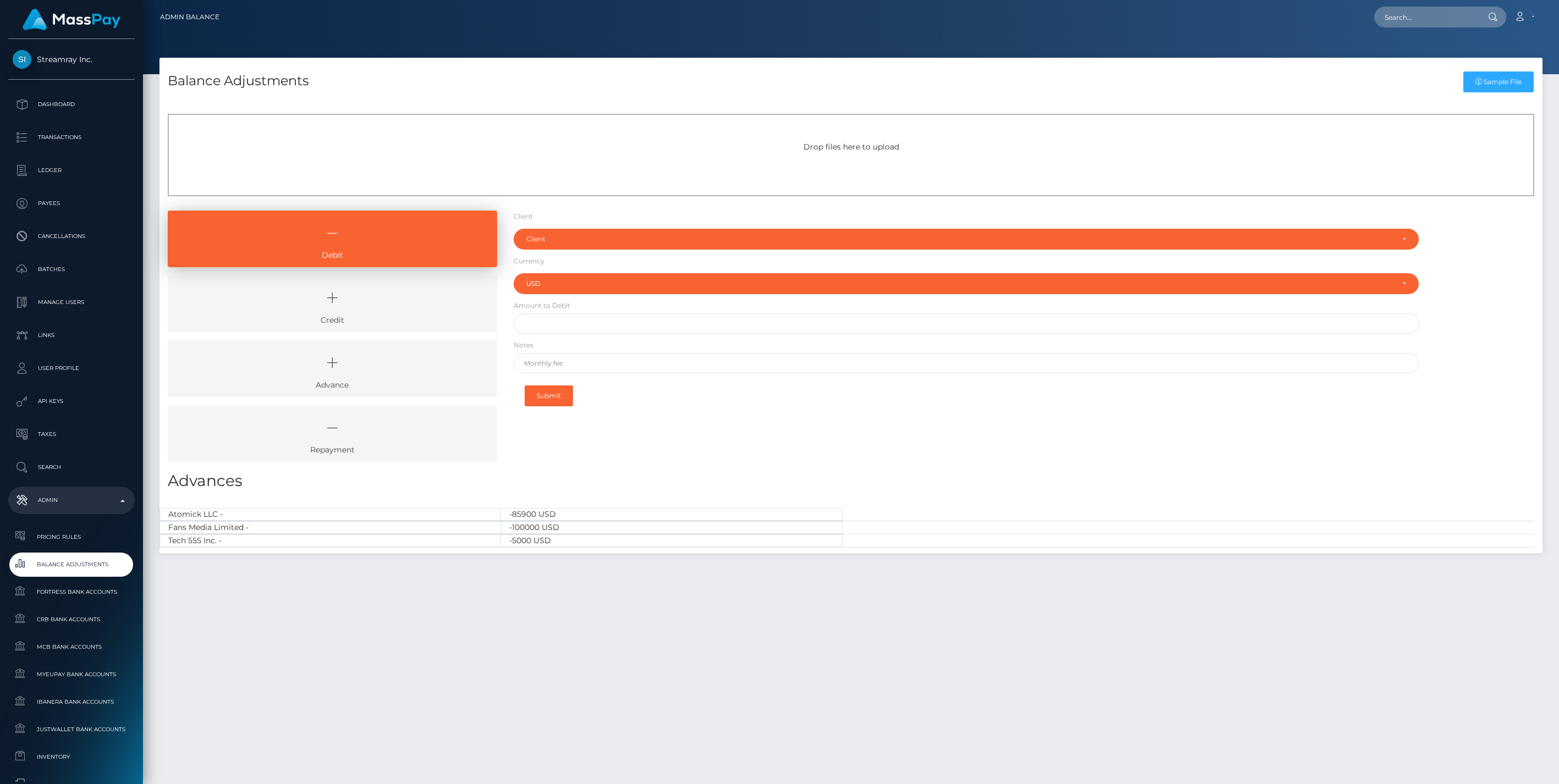
select select "USD"
click at [375, 314] on link "Credit" at bounding box center [332, 304] width 329 height 57
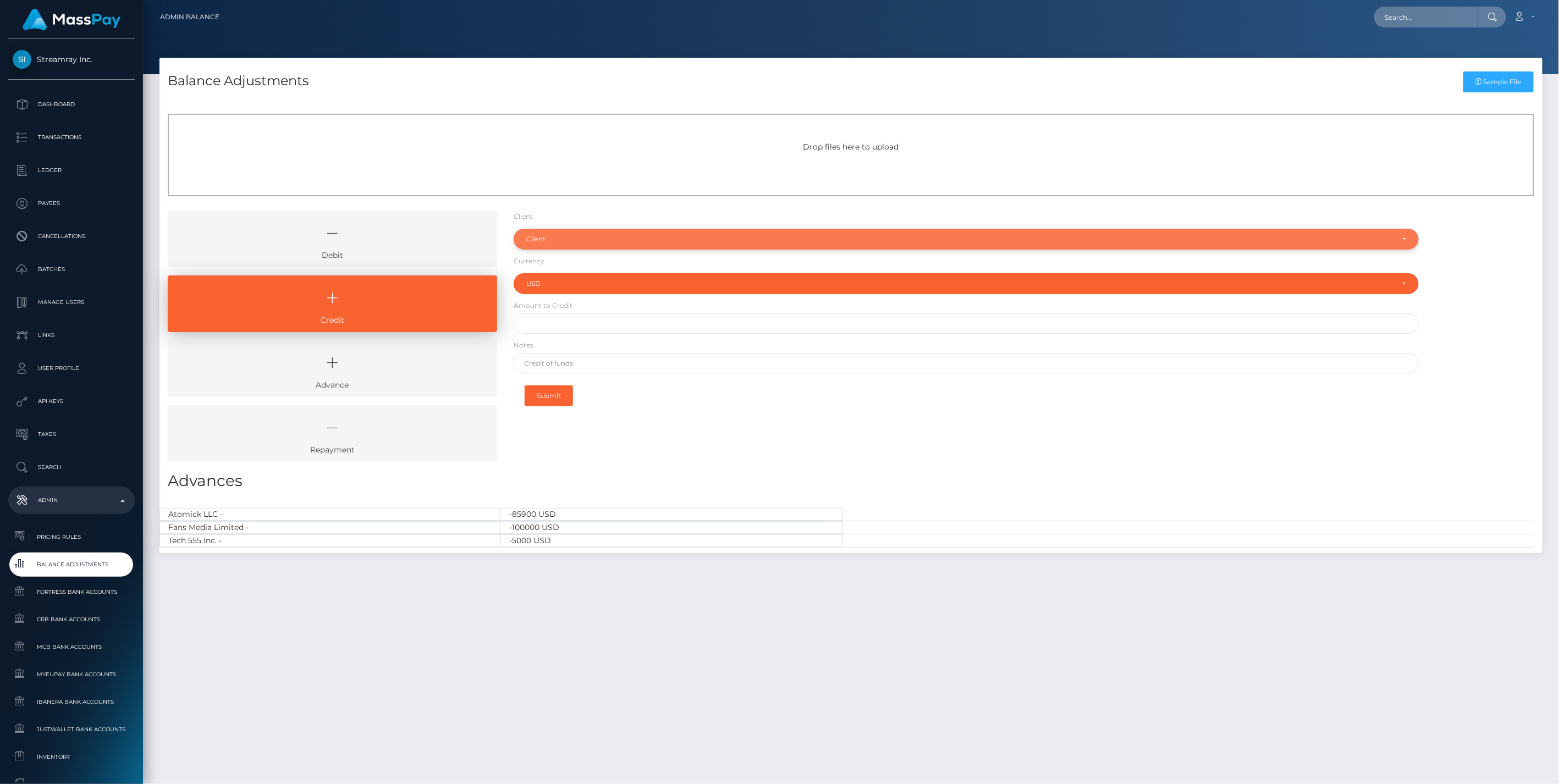
drag, startPoint x: 598, startPoint y: 245, endPoint x: 576, endPoint y: 260, distance: 26.6
click at [598, 245] on div "Client" at bounding box center [966, 239] width 906 height 21
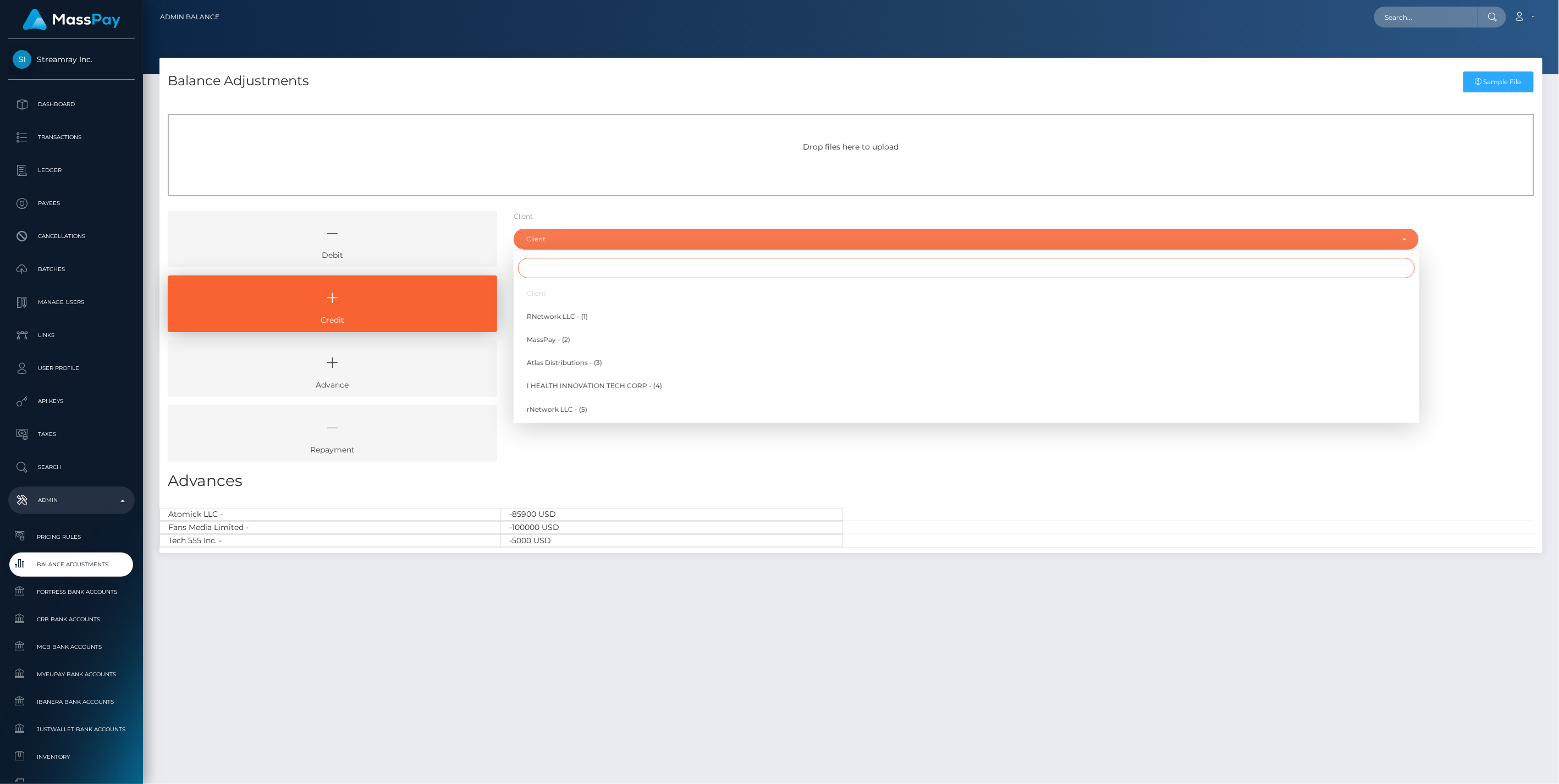
click at [552, 274] on input "Search" at bounding box center [966, 267] width 897 height 20
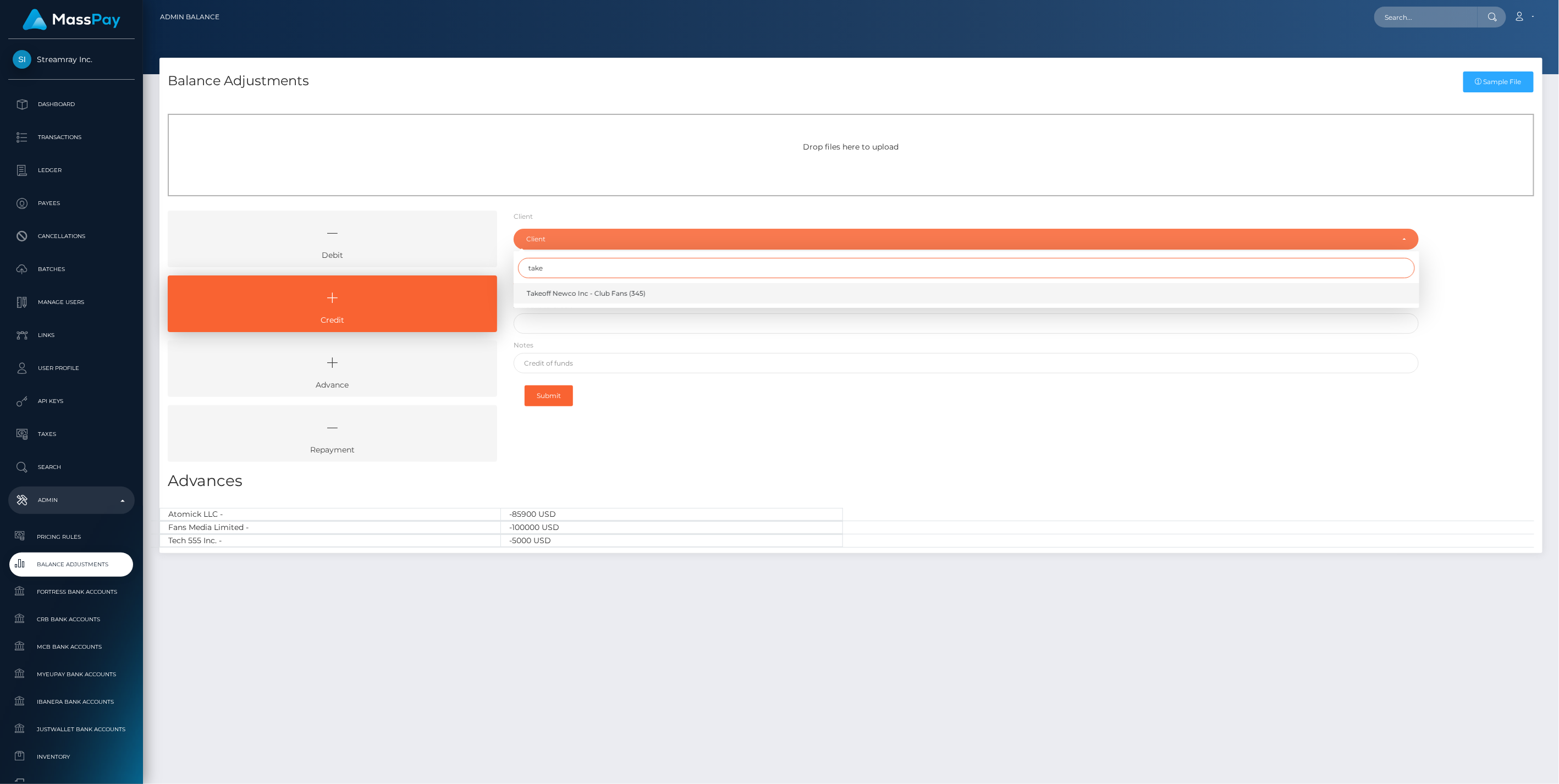
type input "take"
click at [577, 295] on span "Takeoff Newco Inc - Club Fans (345)" at bounding box center [585, 293] width 119 height 10
select select "345"
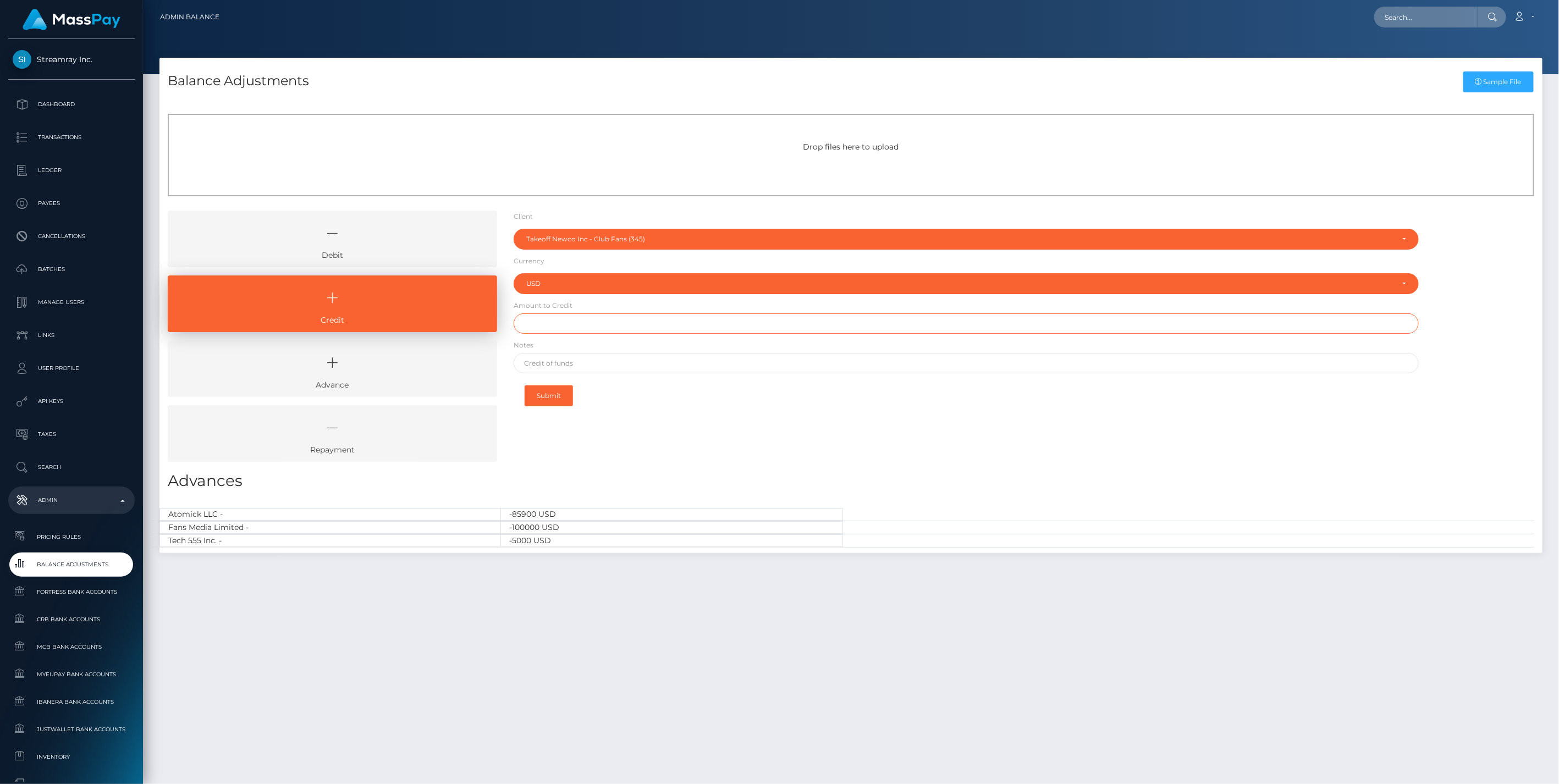
click at [567, 321] on input "text" at bounding box center [966, 323] width 906 height 20
paste input "100.31"
type input "$100.31"
click at [563, 365] on input "text" at bounding box center [966, 363] width 906 height 20
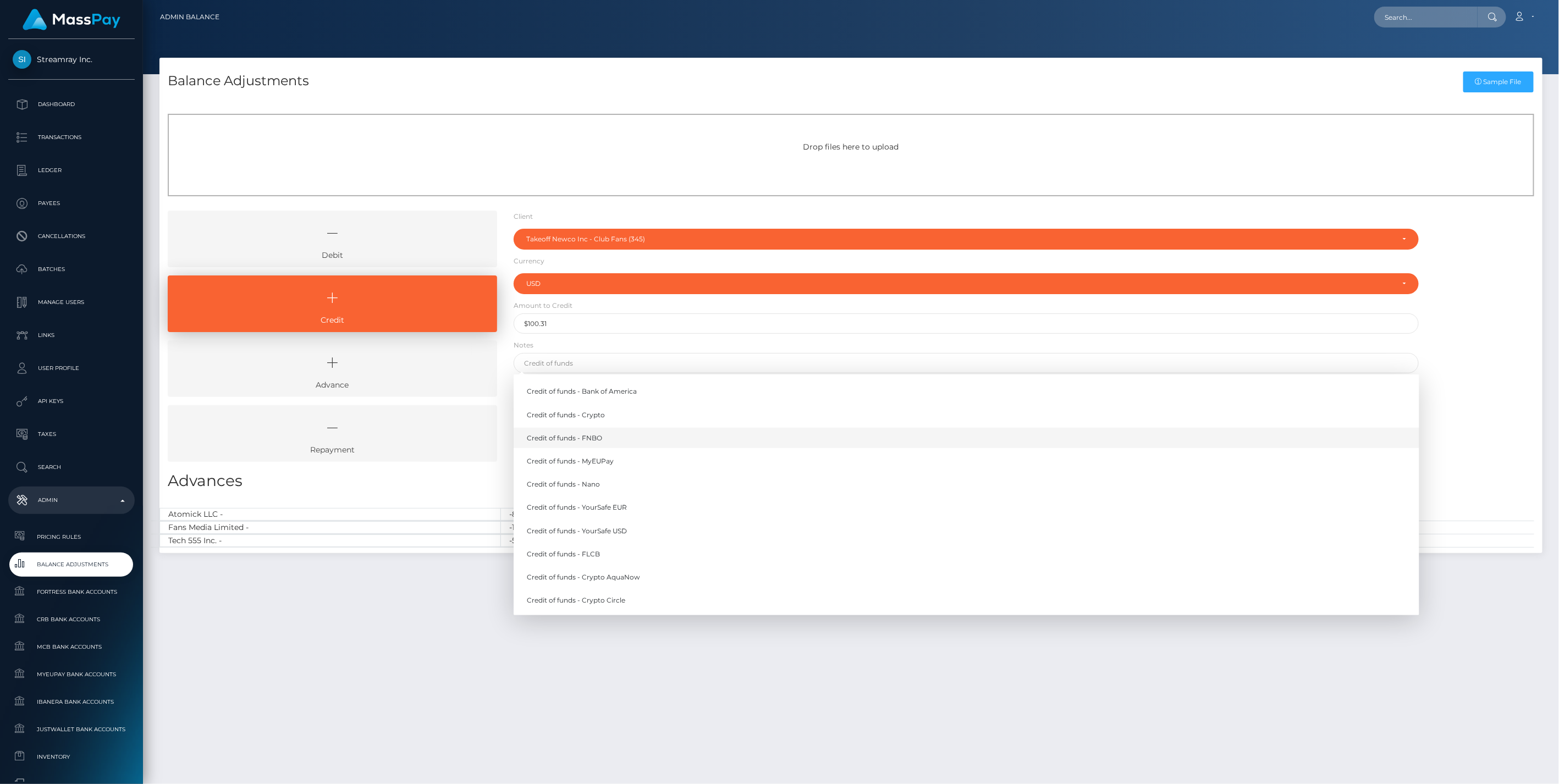
click at [590, 439] on link "Credit of funds - FNBO" at bounding box center [966, 437] width 906 height 20
type input "Credit of funds - FNBO"
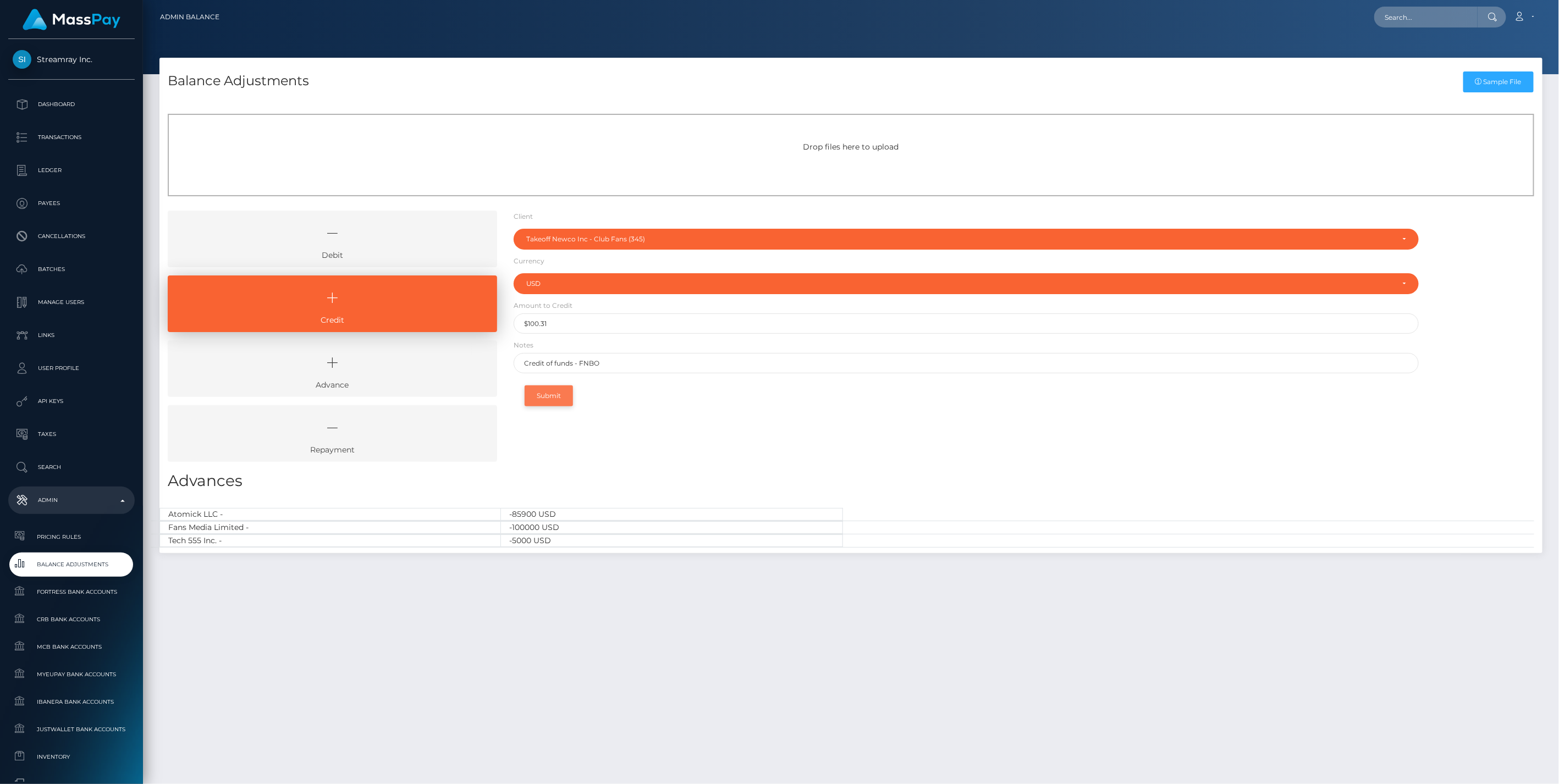
click at [554, 397] on button "Submit" at bounding box center [549, 396] width 48 height 21
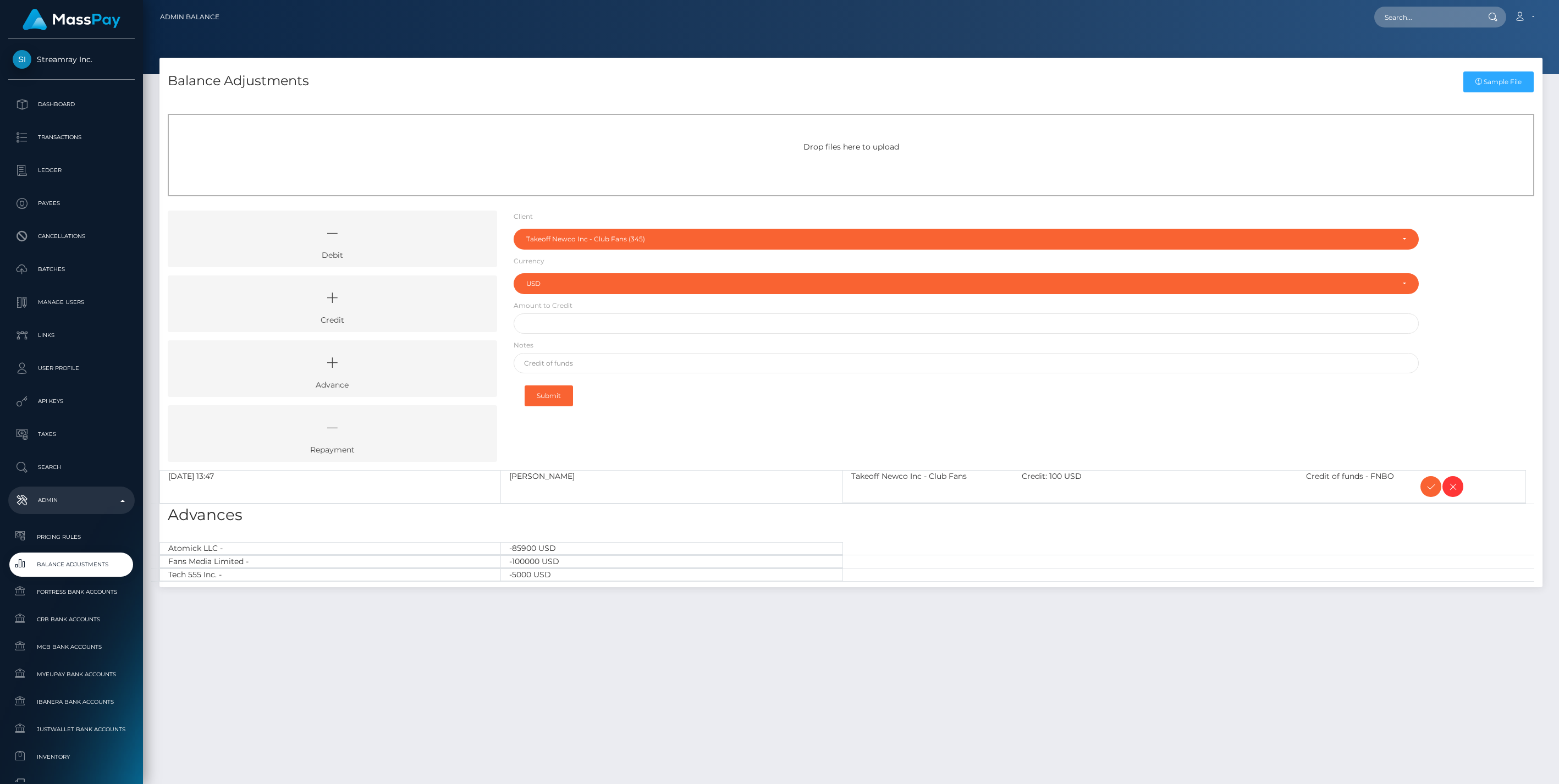
select select "345"
select select "USD"
click at [1428, 483] on icon at bounding box center [1431, 487] width 13 height 14
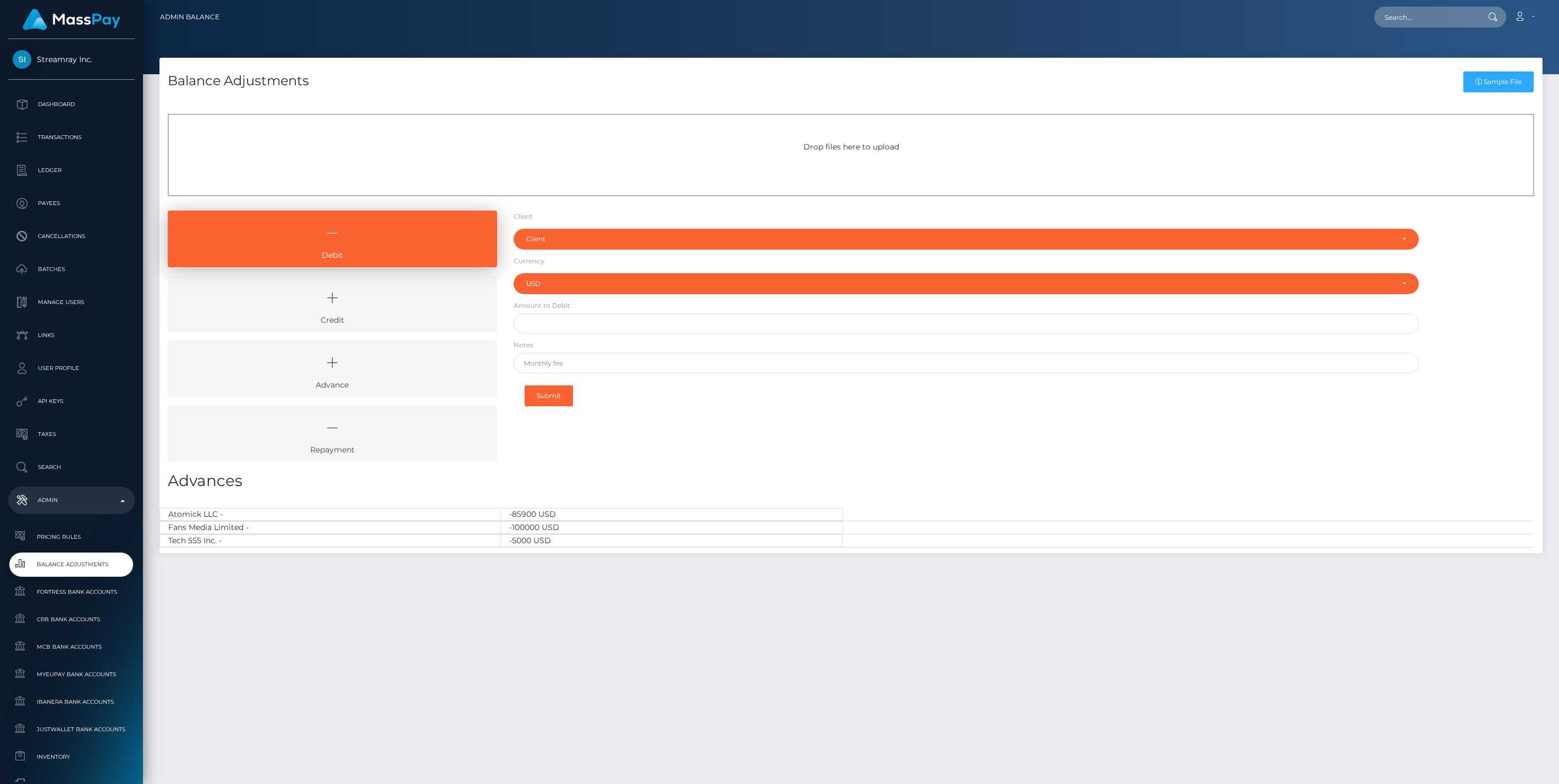
select select "USD"
click at [377, 323] on link "Credit" at bounding box center [332, 304] width 329 height 57
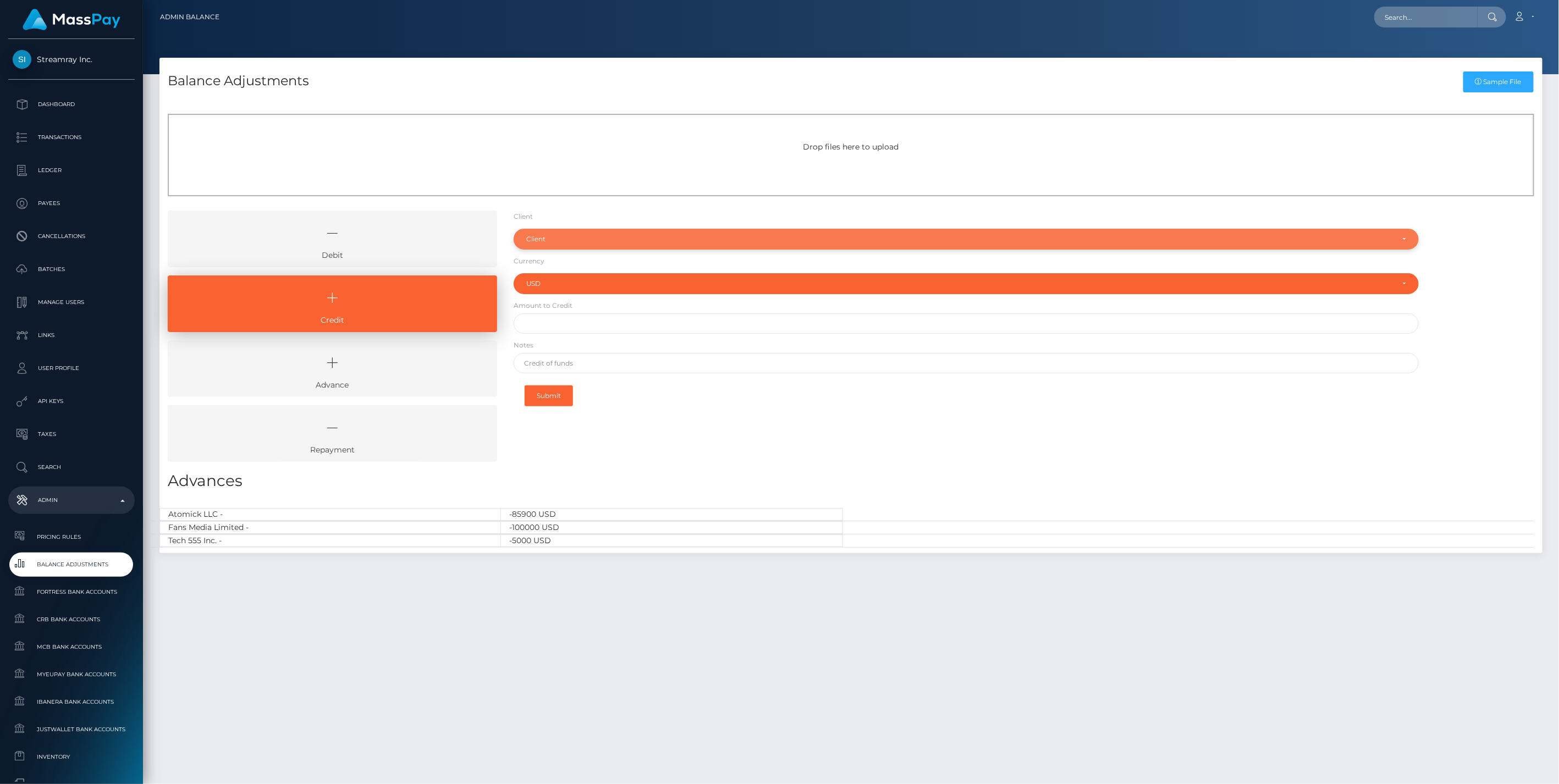
click at [554, 243] on div "Client" at bounding box center [960, 239] width 868 height 9
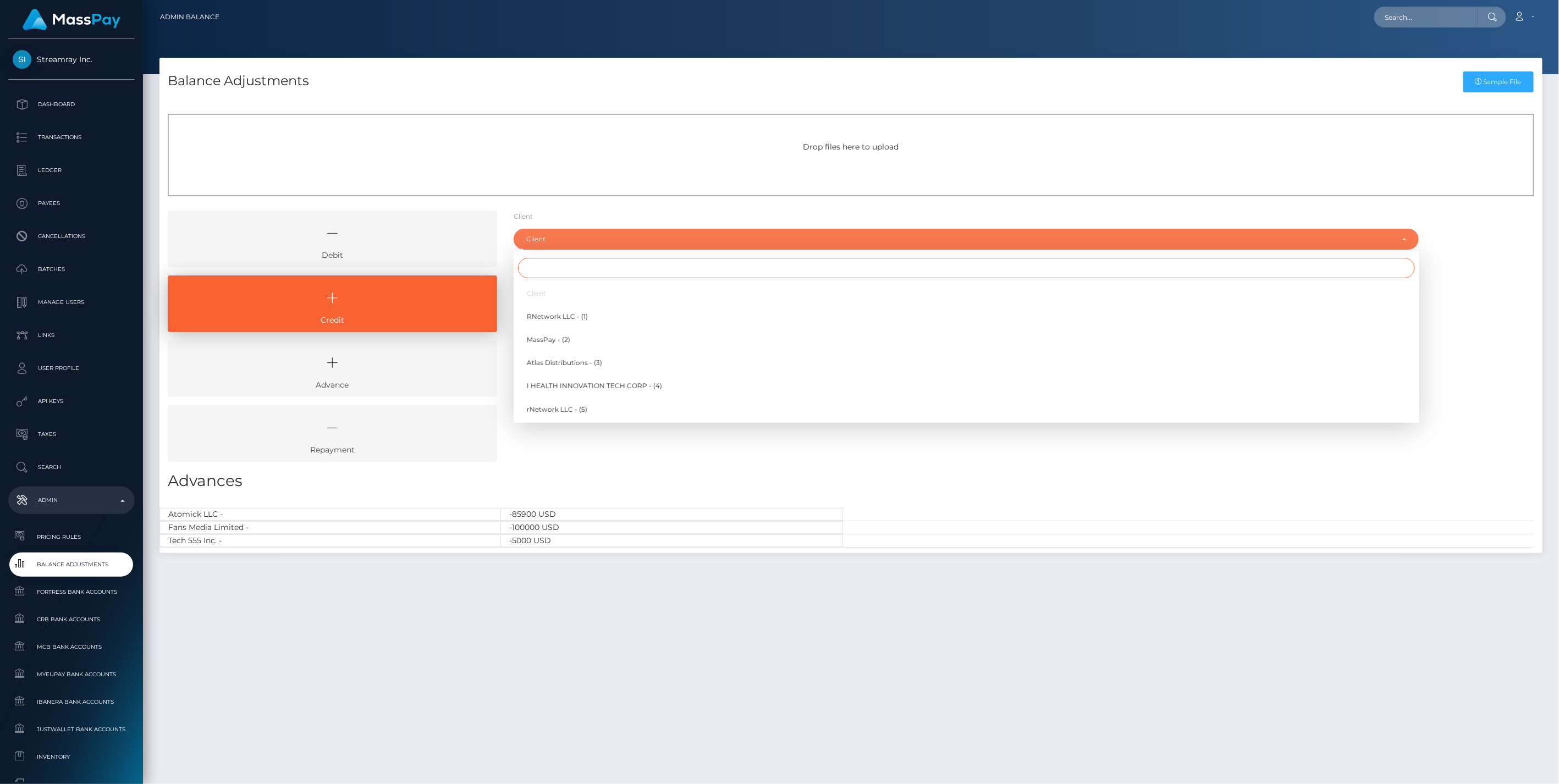
click at [545, 268] on input "Search" at bounding box center [966, 267] width 897 height 20
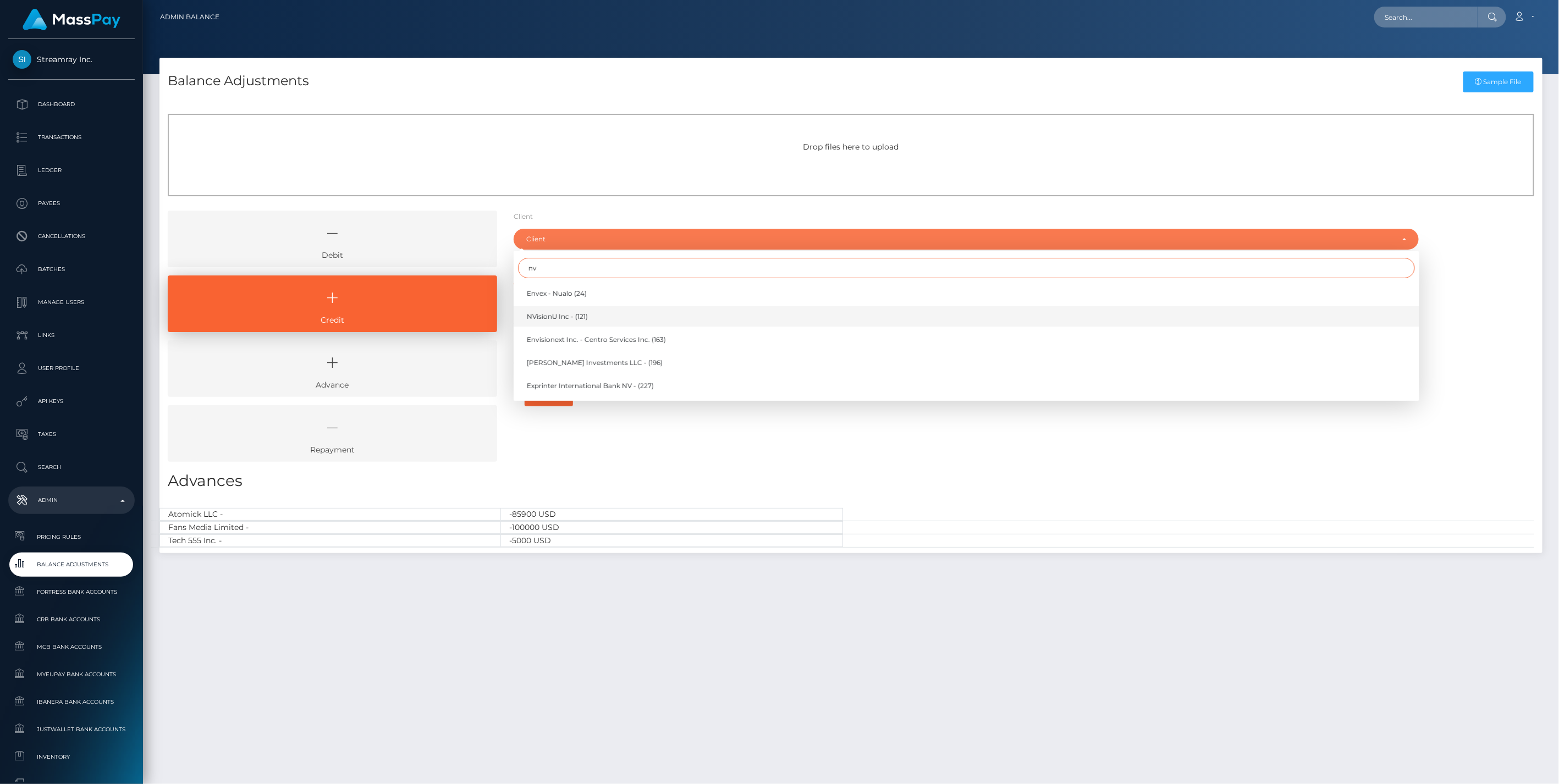
type input "nv"
click at [555, 314] on span "NVisionU Inc - (121)" at bounding box center [557, 316] width 61 height 10
select select "121"
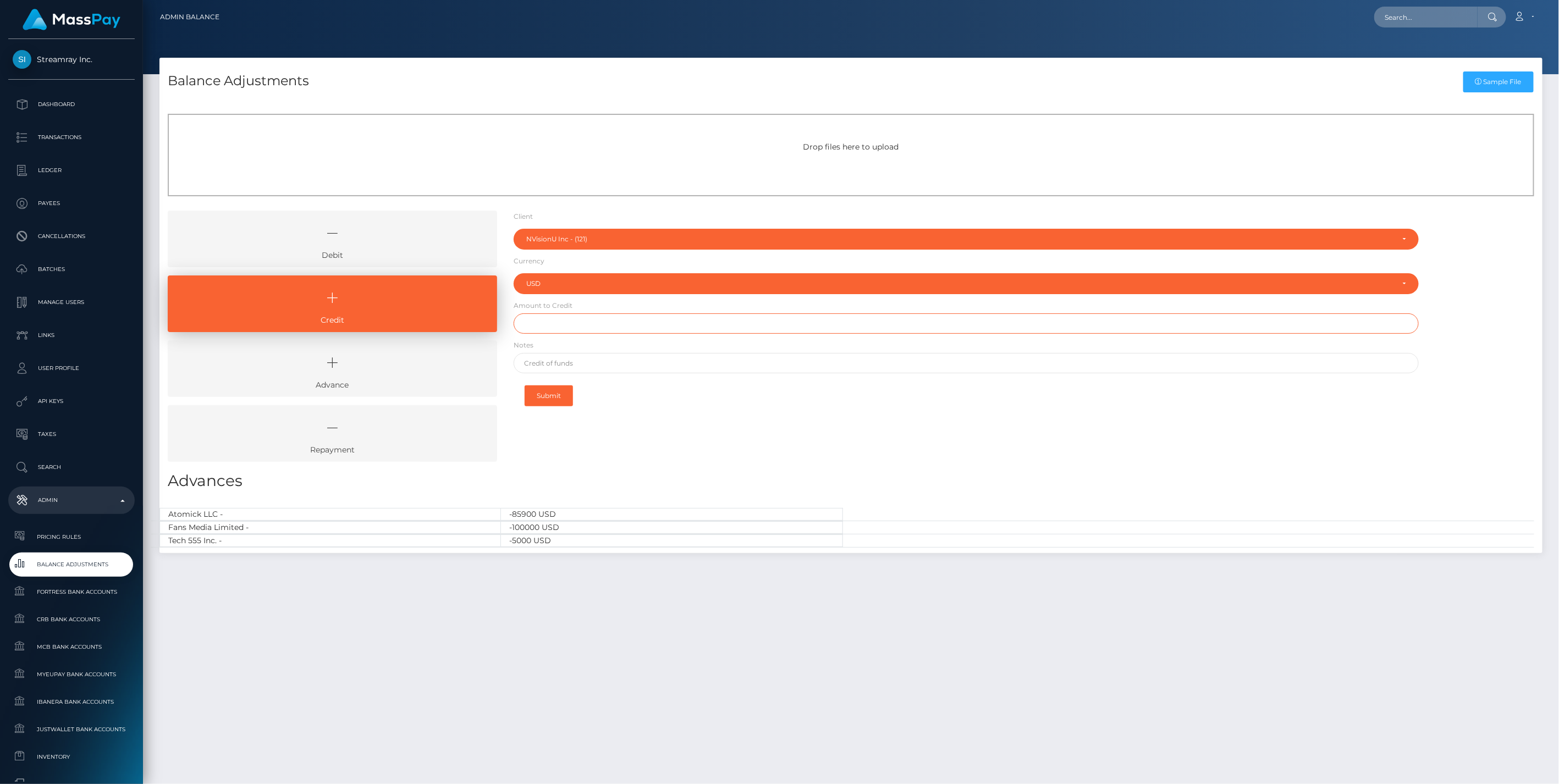
click at [562, 319] on input "text" at bounding box center [966, 323] width 906 height 20
type input "$14,500.00"
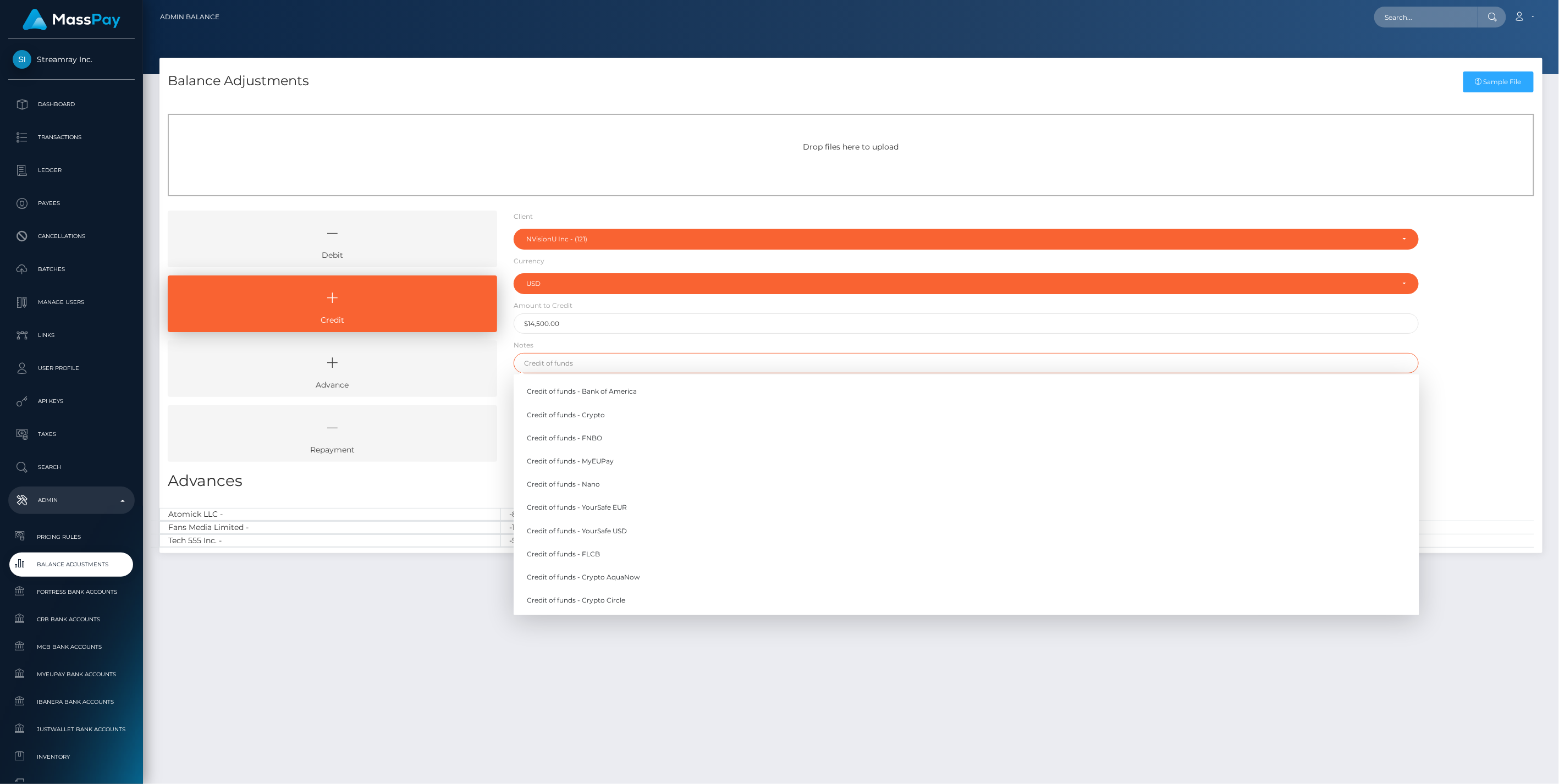
click at [572, 361] on input "text" at bounding box center [966, 363] width 906 height 20
click at [579, 442] on link "Credit of funds - FNBO" at bounding box center [966, 437] width 906 height 20
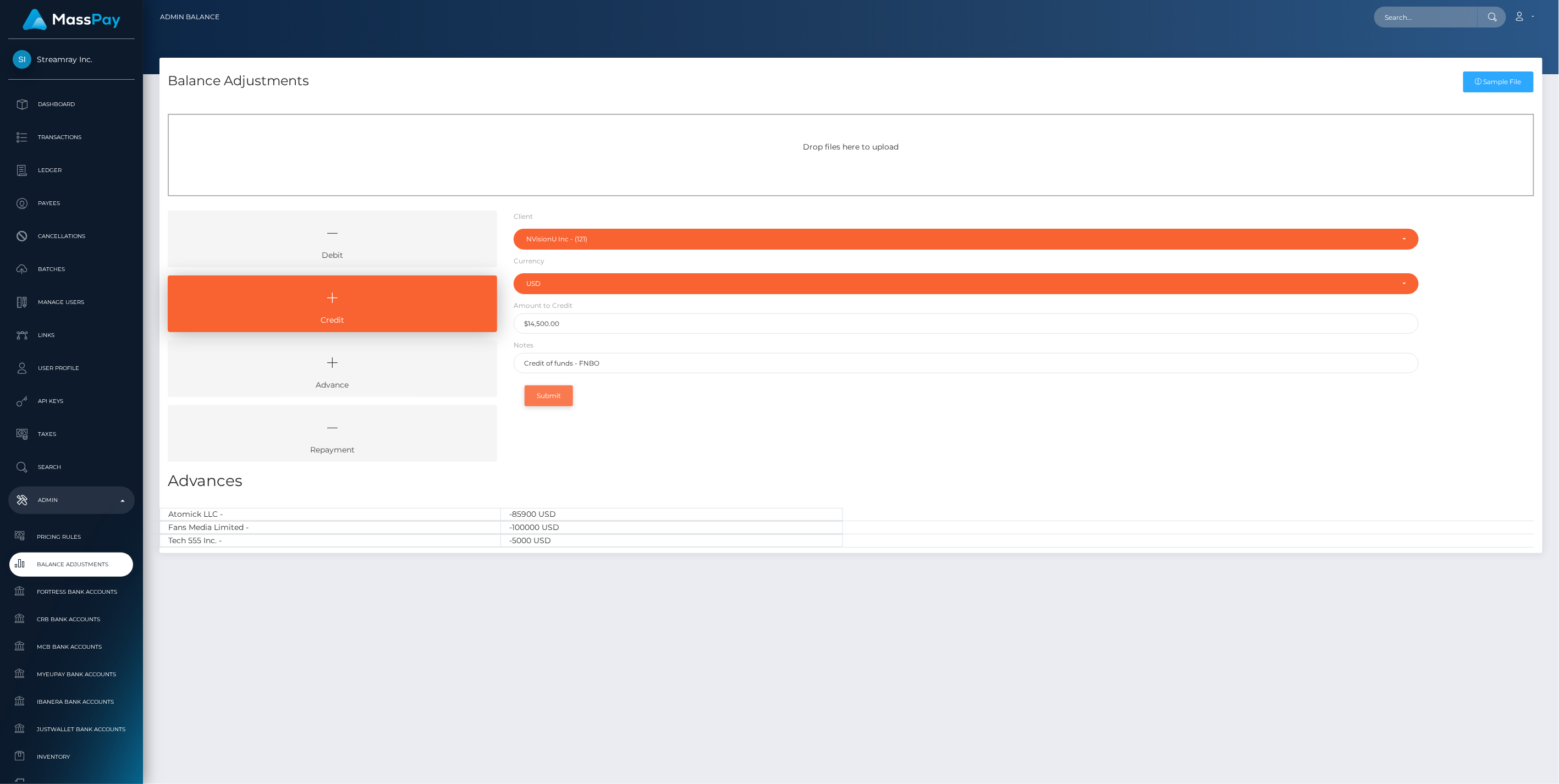
click at [546, 392] on button "Submit" at bounding box center [549, 396] width 48 height 21
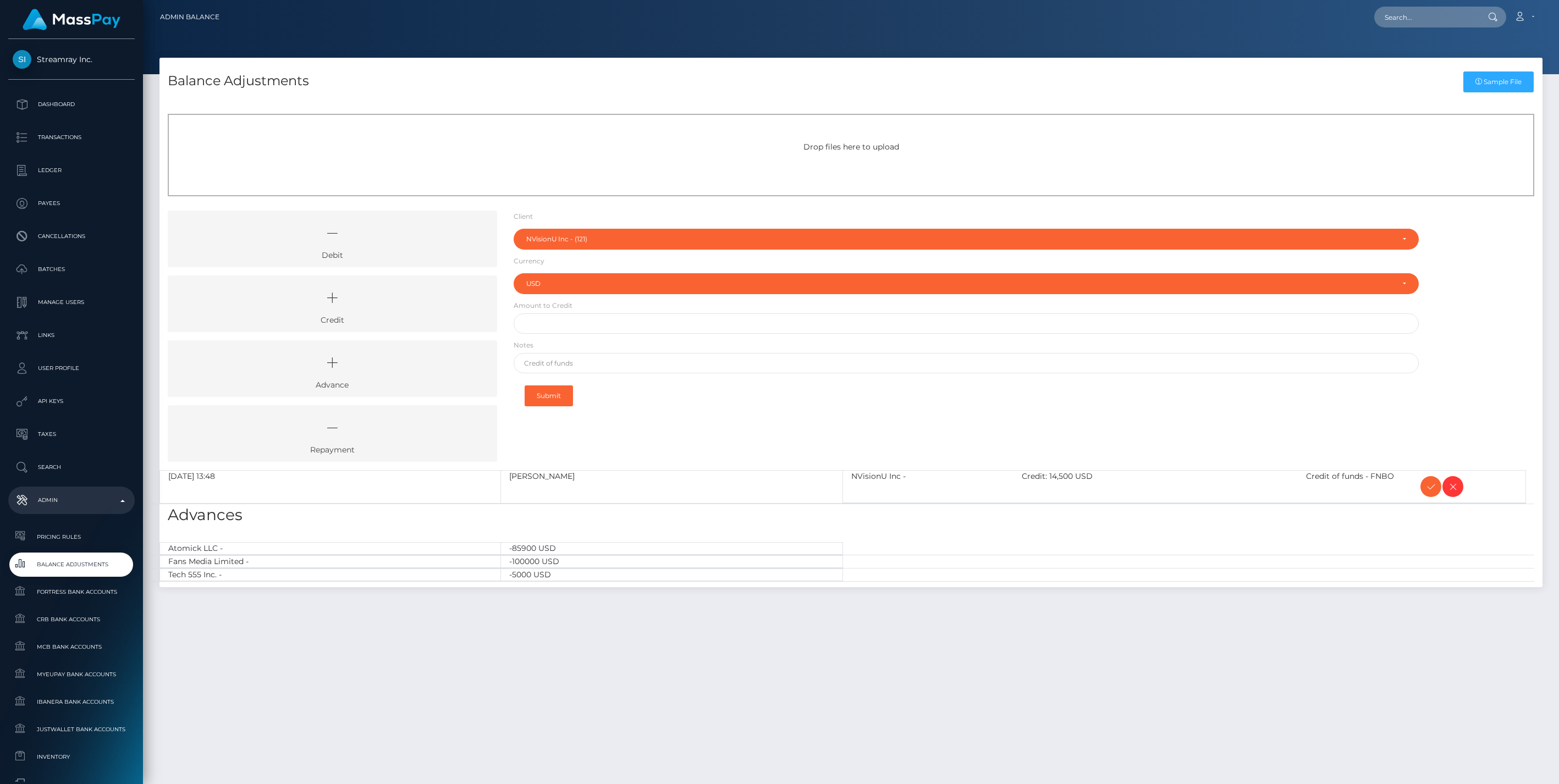
select select "121"
select select "USD"
click at [1428, 486] on icon at bounding box center [1431, 487] width 13 height 14
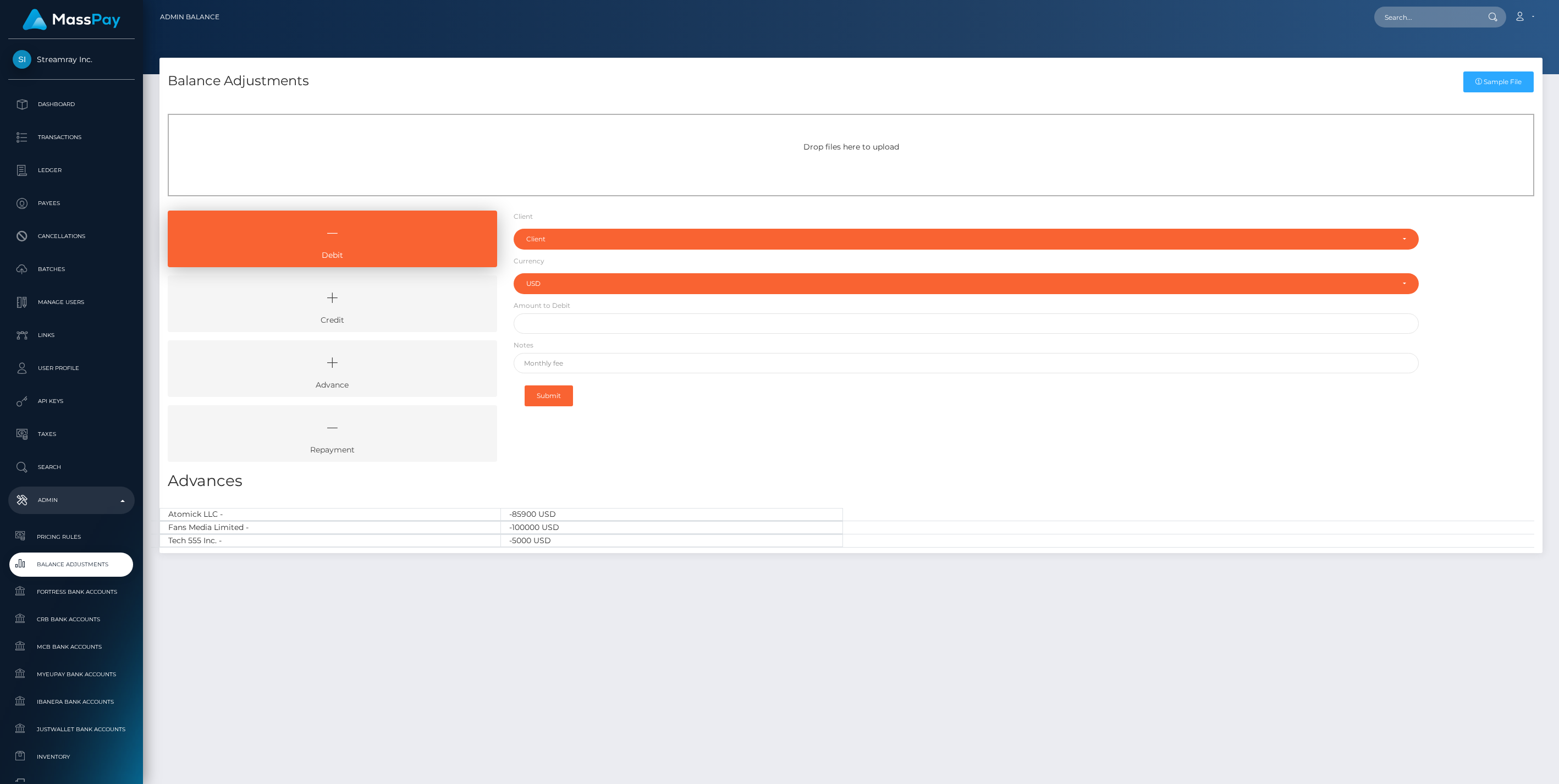
select select "USD"
click at [389, 299] on icon at bounding box center [332, 298] width 304 height 33
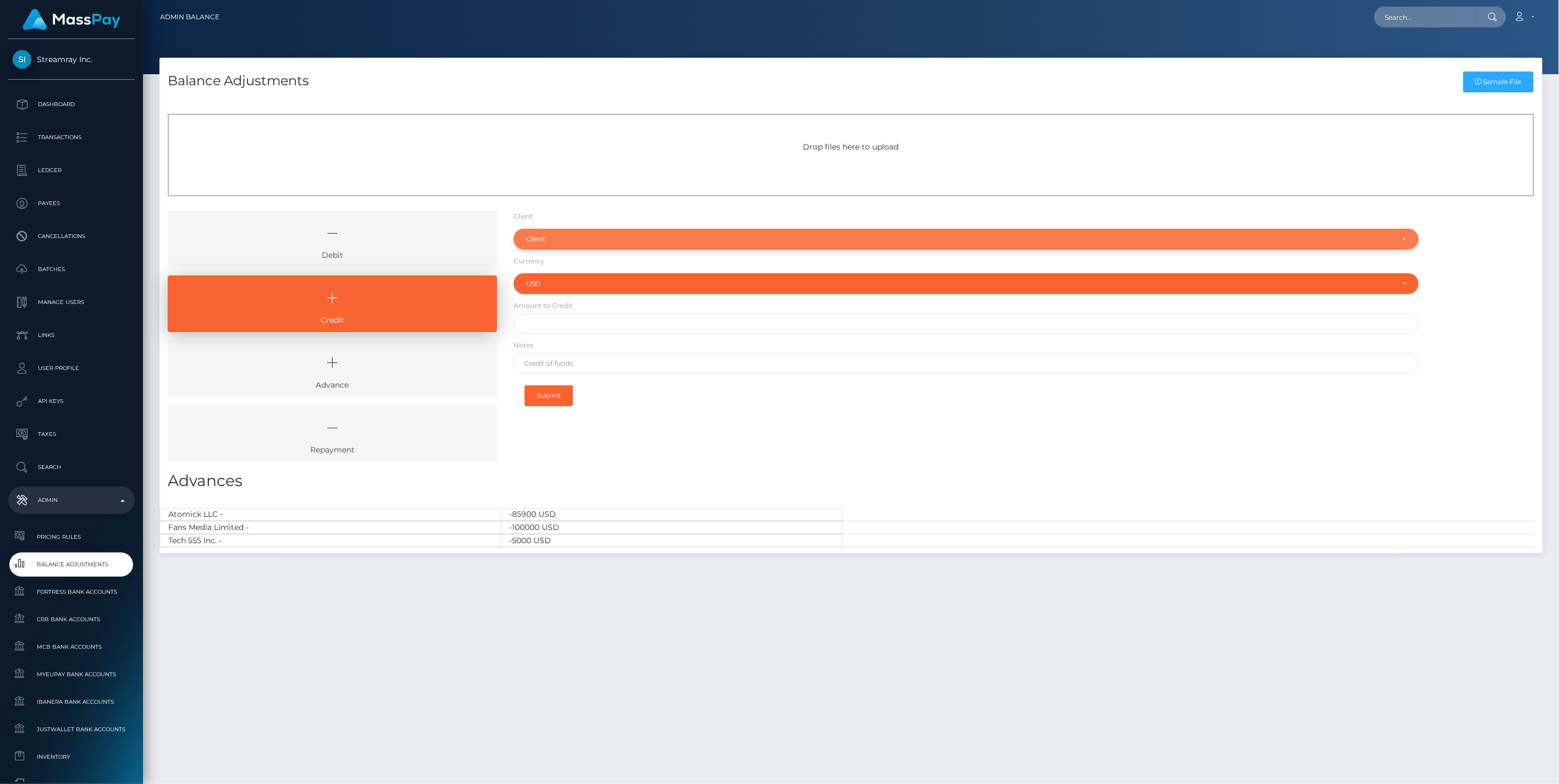
drag, startPoint x: 587, startPoint y: 233, endPoint x: 583, endPoint y: 239, distance: 7.2
click at [587, 233] on div "Client" at bounding box center [966, 239] width 906 height 21
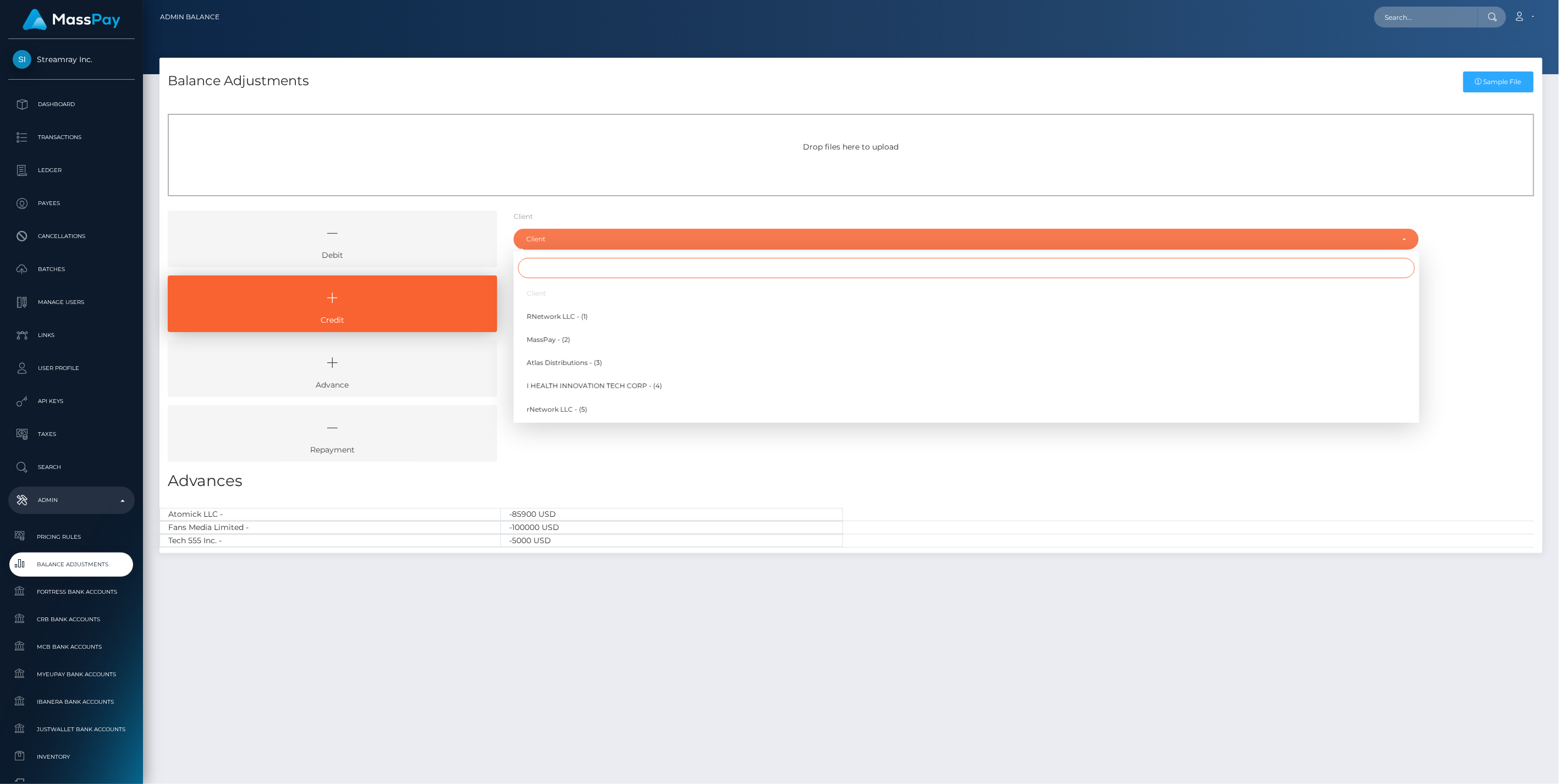
click at [559, 272] on input "Search" at bounding box center [966, 267] width 897 height 20
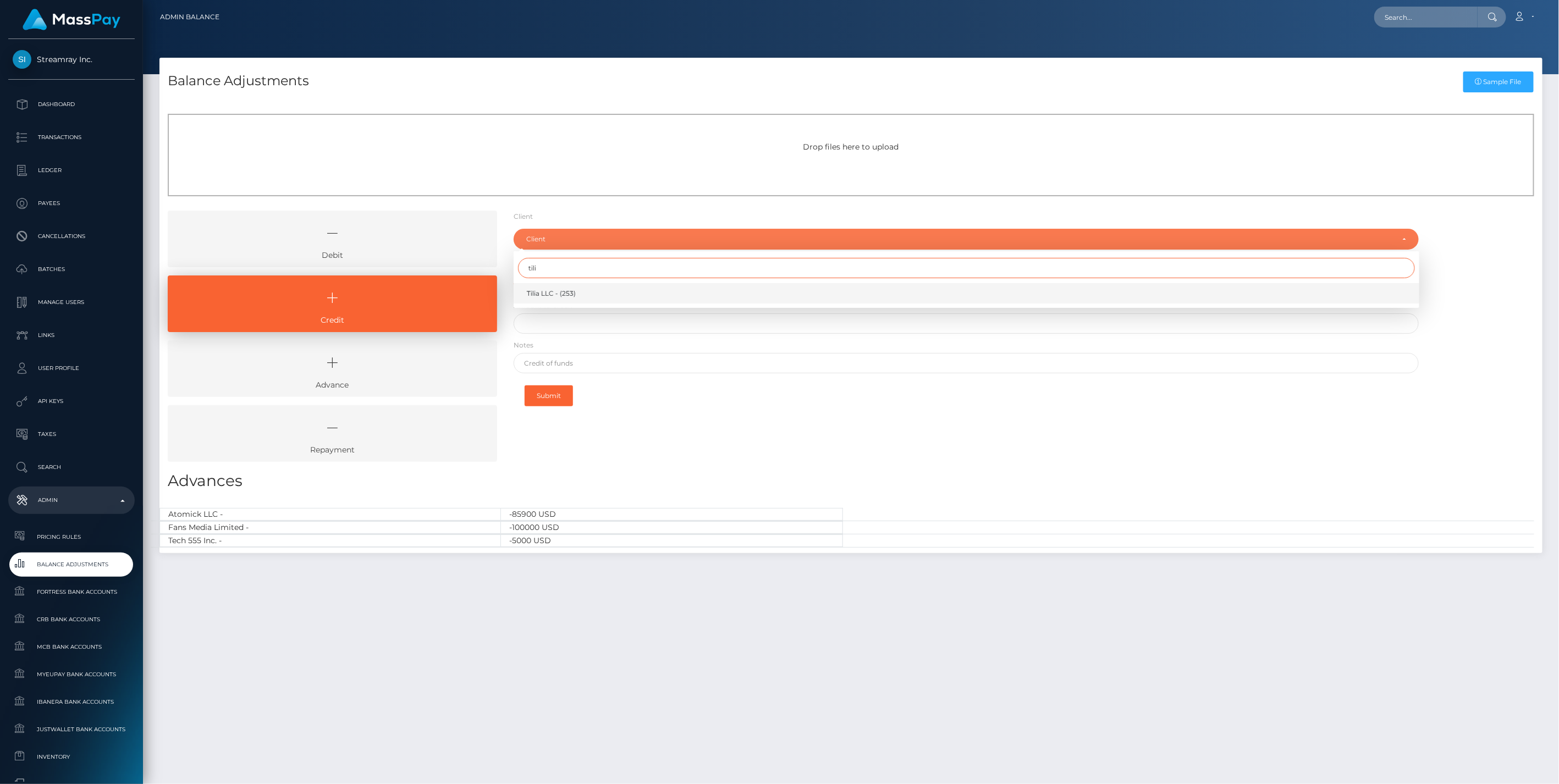
type input "tili"
click at [548, 294] on span "Tilia LLC - (253)" at bounding box center [551, 293] width 49 height 10
select select "253"
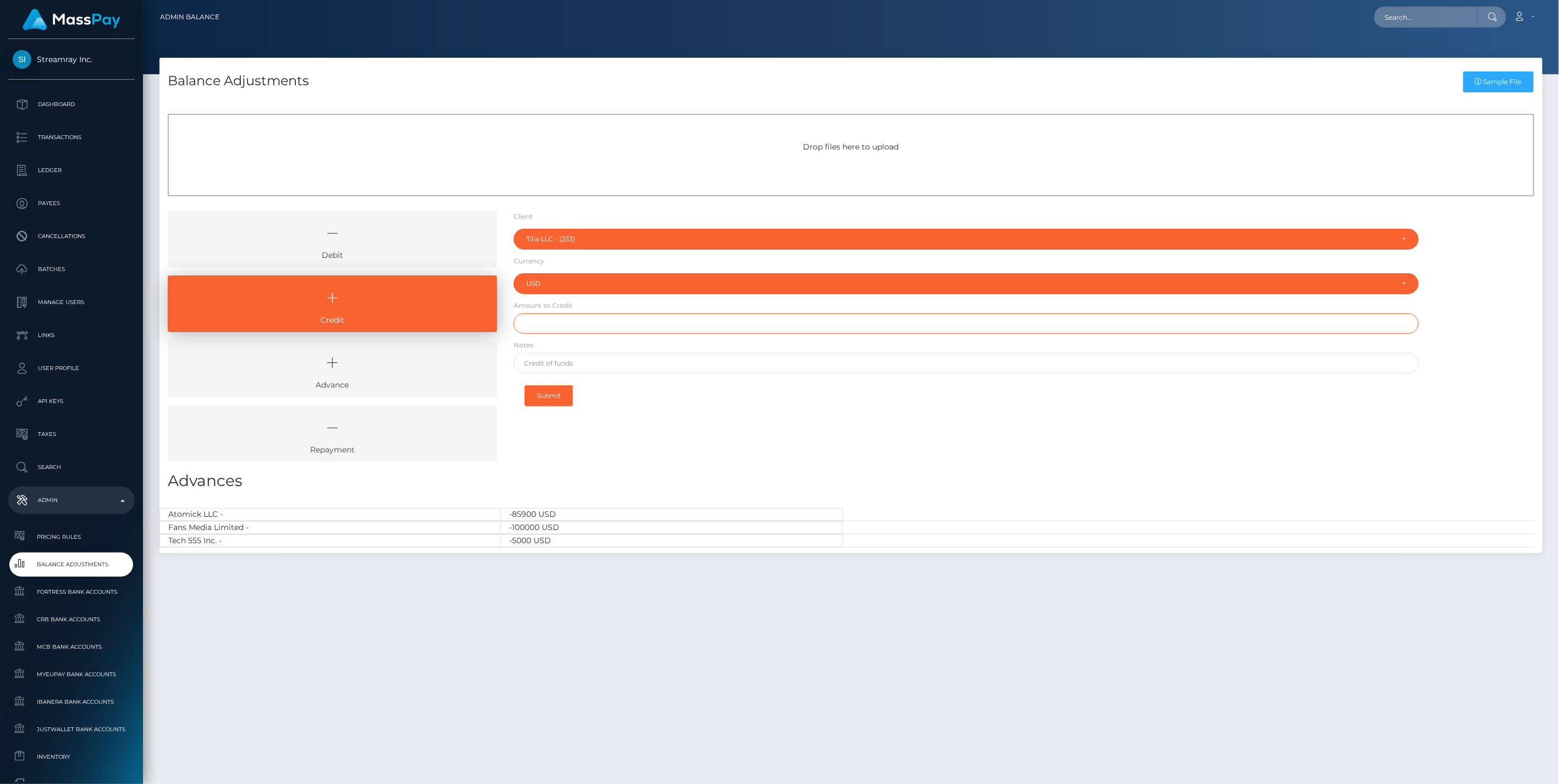
click at [585, 325] on input "text" at bounding box center [966, 323] width 906 height 20
type input "$200,000.00"
click at [579, 361] on input "text" at bounding box center [966, 363] width 906 height 20
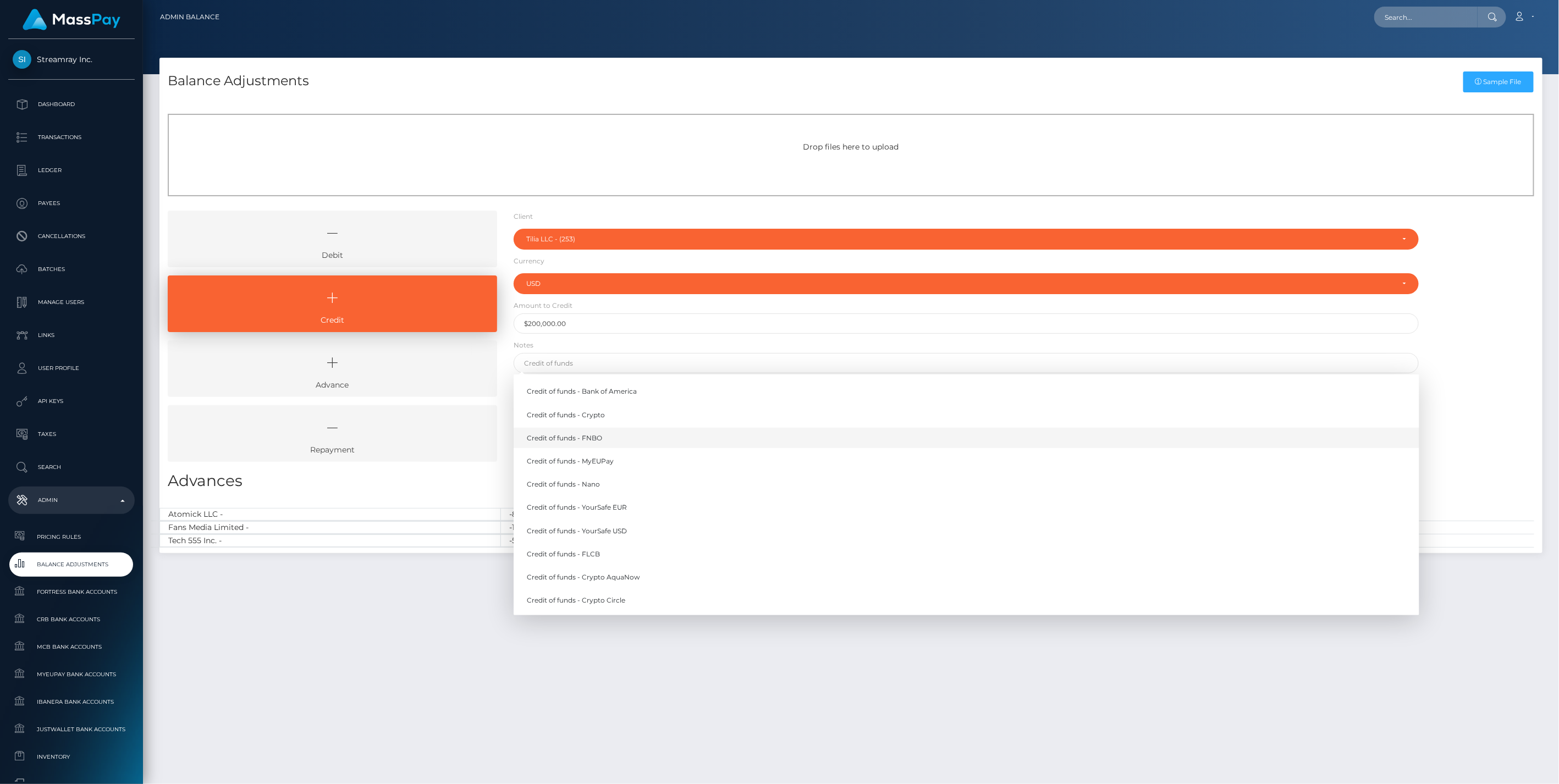
click at [596, 437] on link "Credit of funds - FNBO" at bounding box center [966, 437] width 906 height 20
type input "Credit of funds - FNBO"
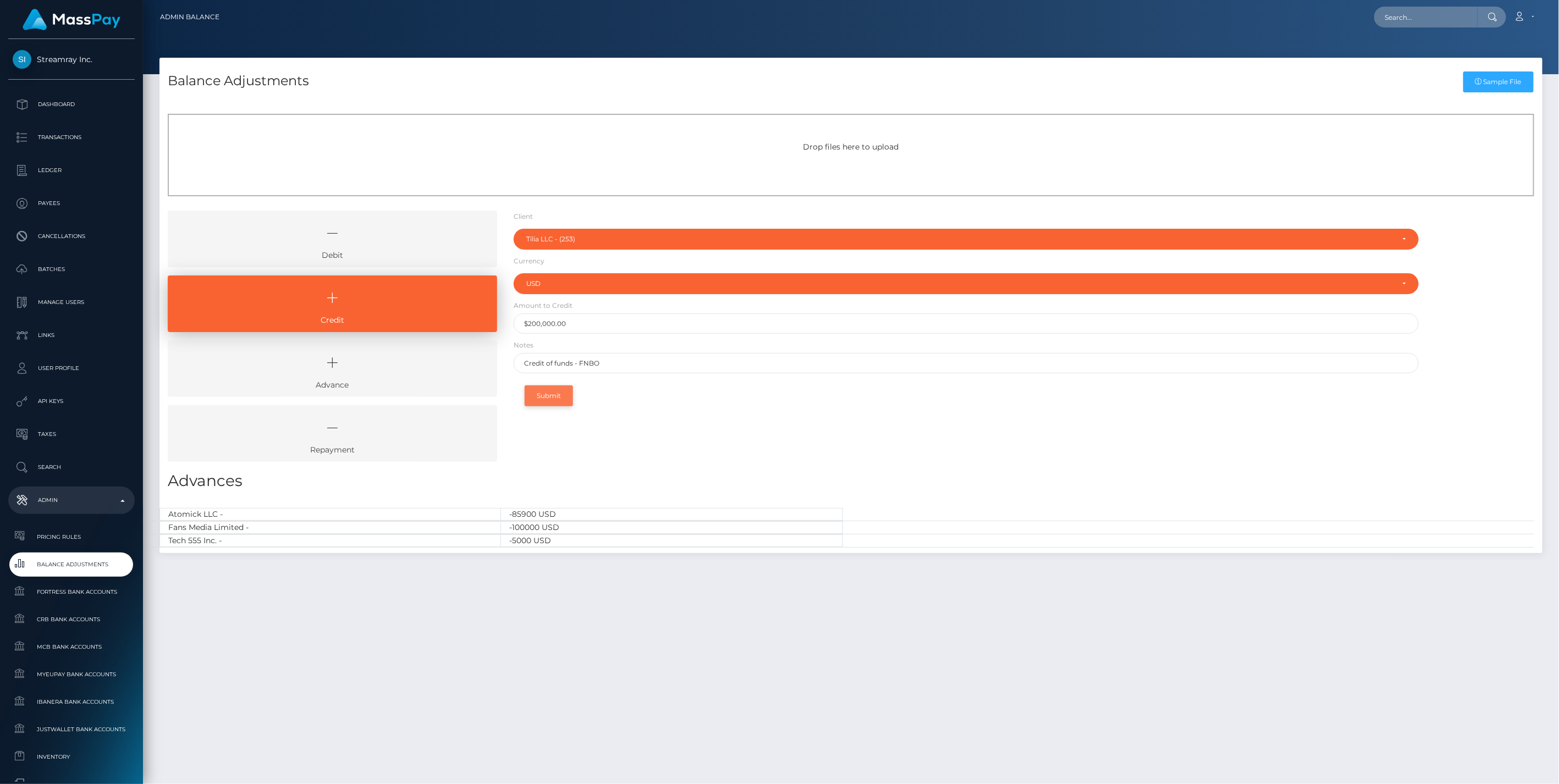
click at [559, 394] on button "Submit" at bounding box center [549, 396] width 48 height 21
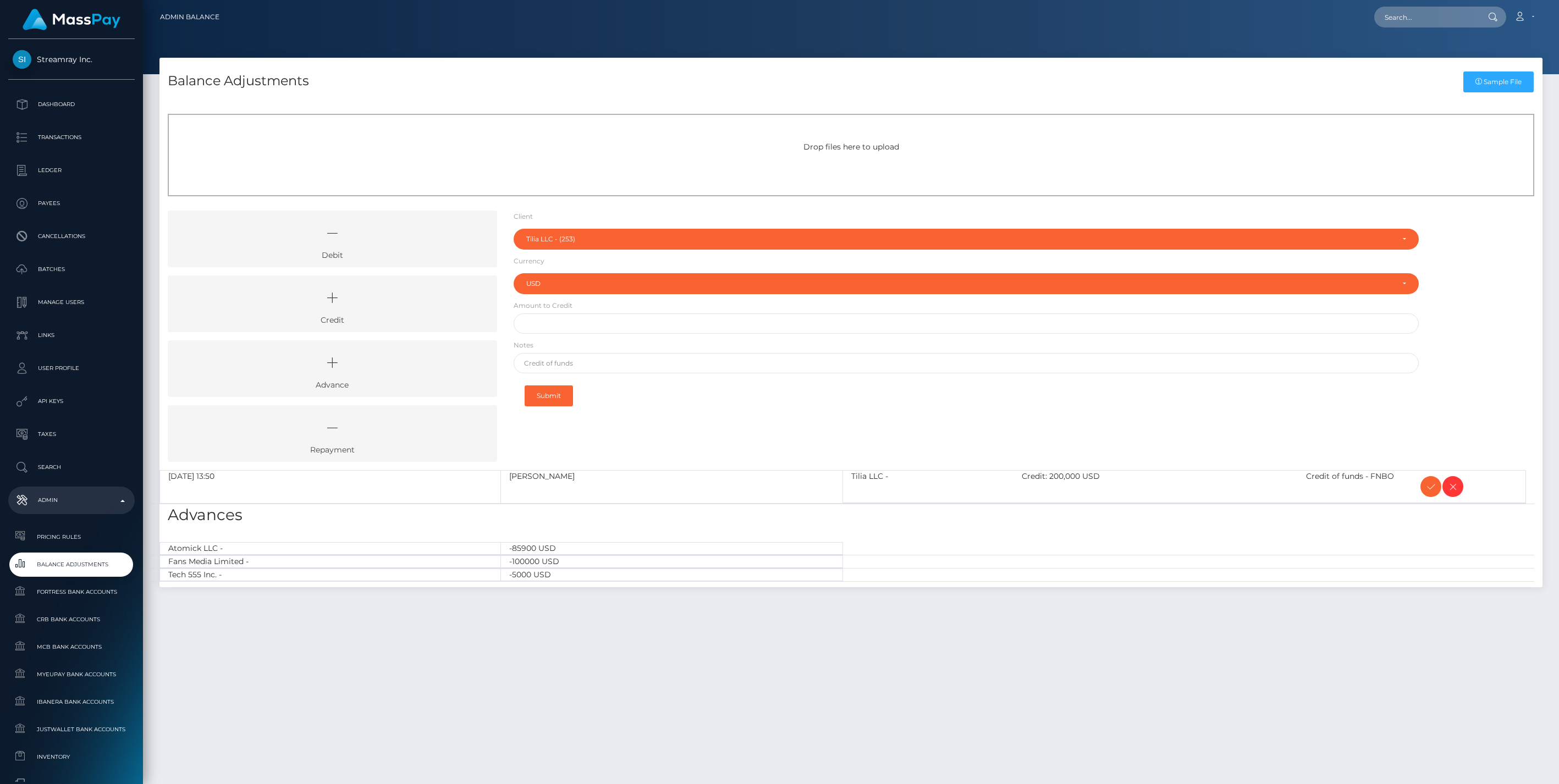
select select "253"
select select "USD"
click at [1426, 482] on icon at bounding box center [1431, 487] width 13 height 14
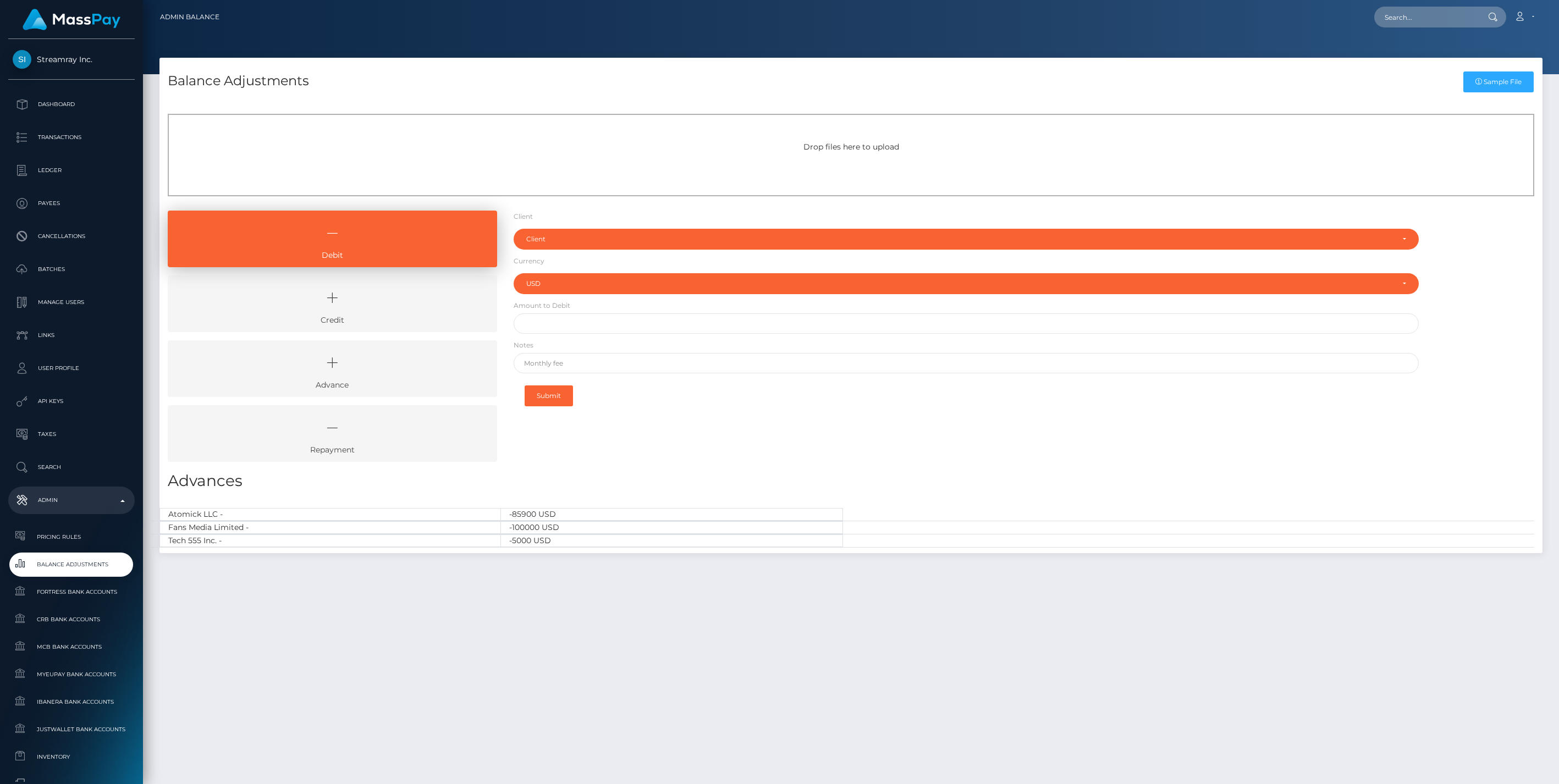
select select "USD"
click at [357, 308] on icon at bounding box center [332, 298] width 304 height 33
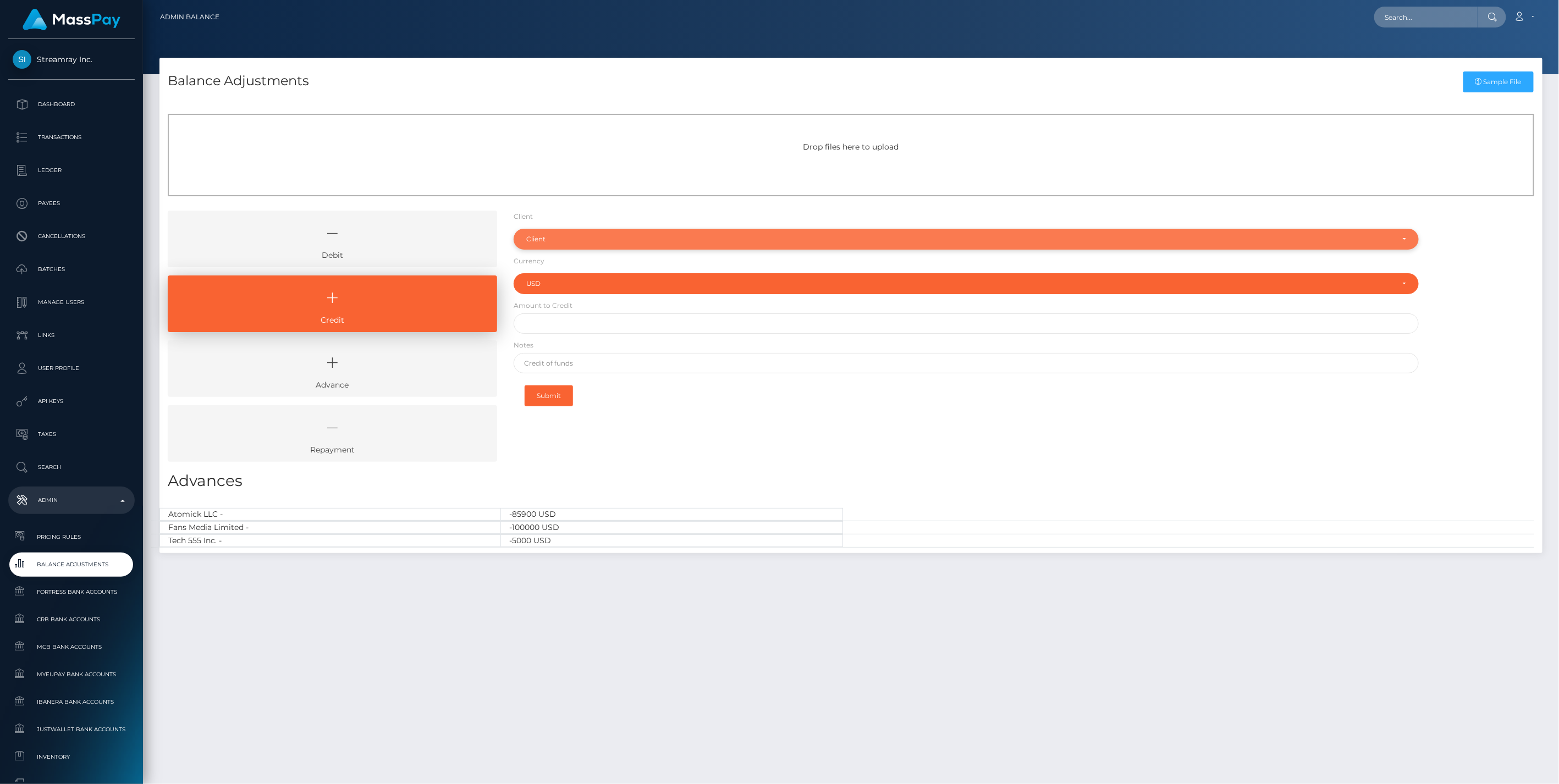
click at [570, 239] on div "Client" at bounding box center [960, 239] width 868 height 9
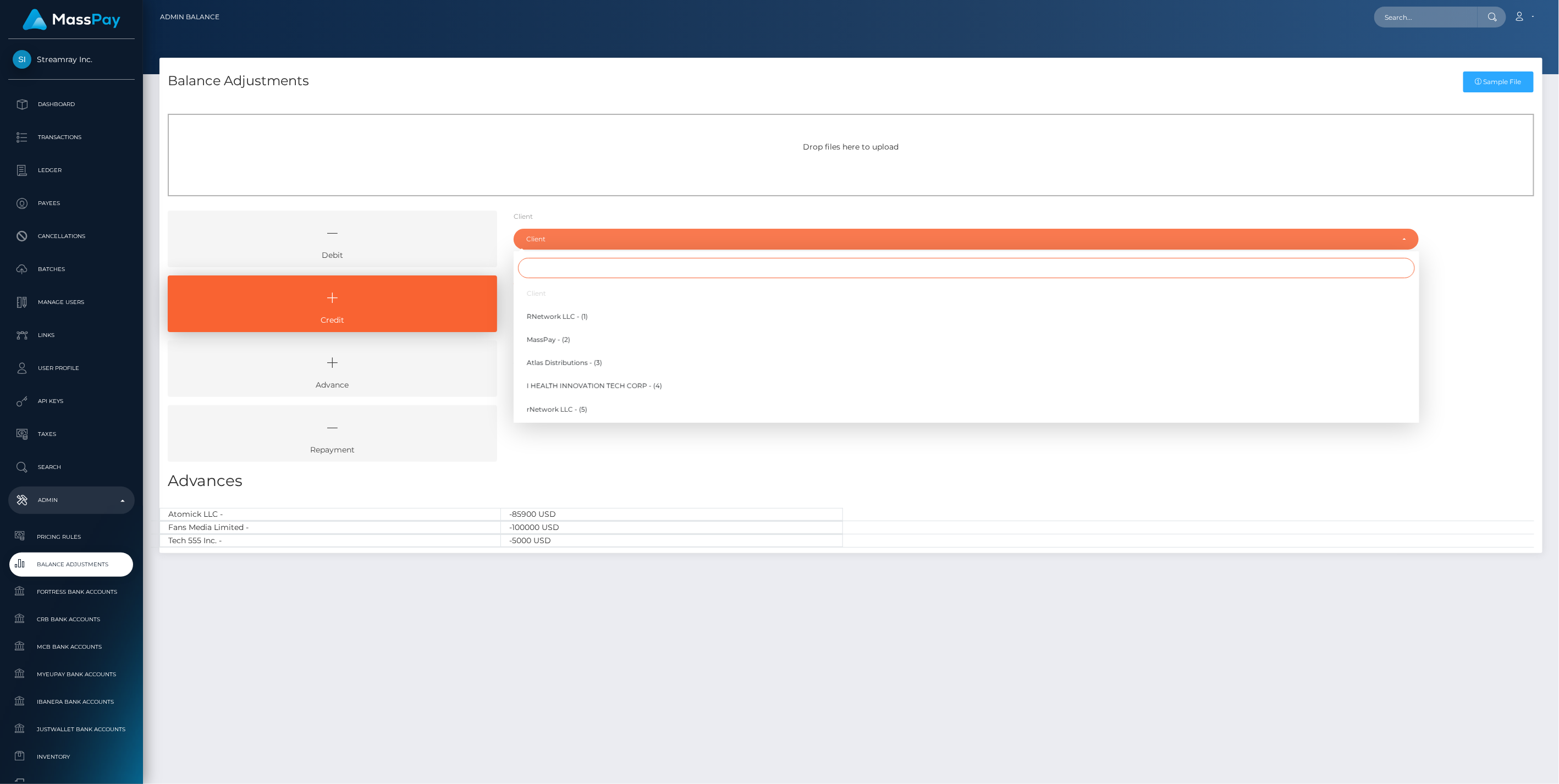
click at [541, 264] on input "Search" at bounding box center [966, 267] width 897 height 20
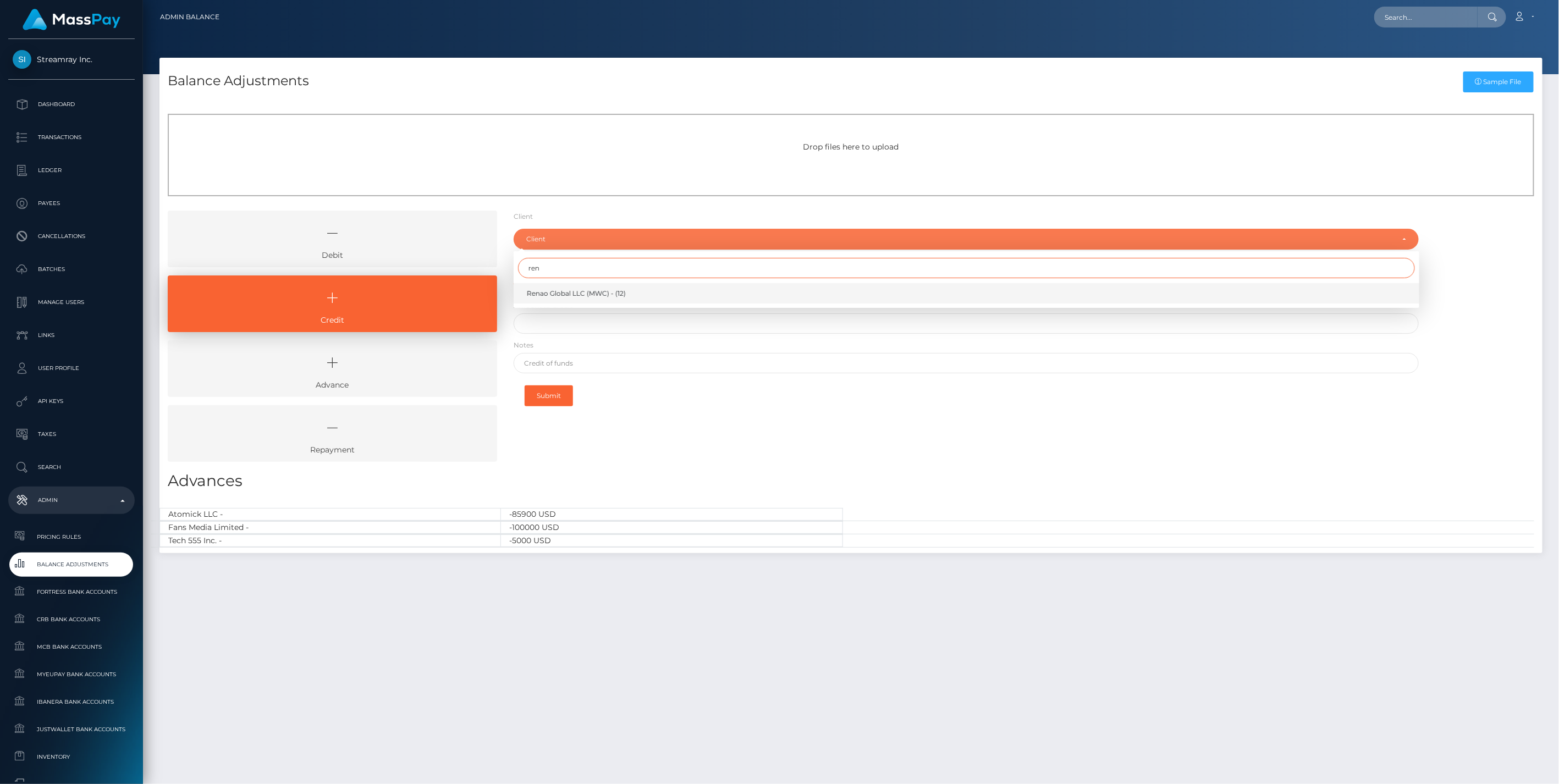
type input "ren"
click at [564, 295] on span "Renao Global LLC (MWC) - (12)" at bounding box center [576, 293] width 99 height 10
select select "12"
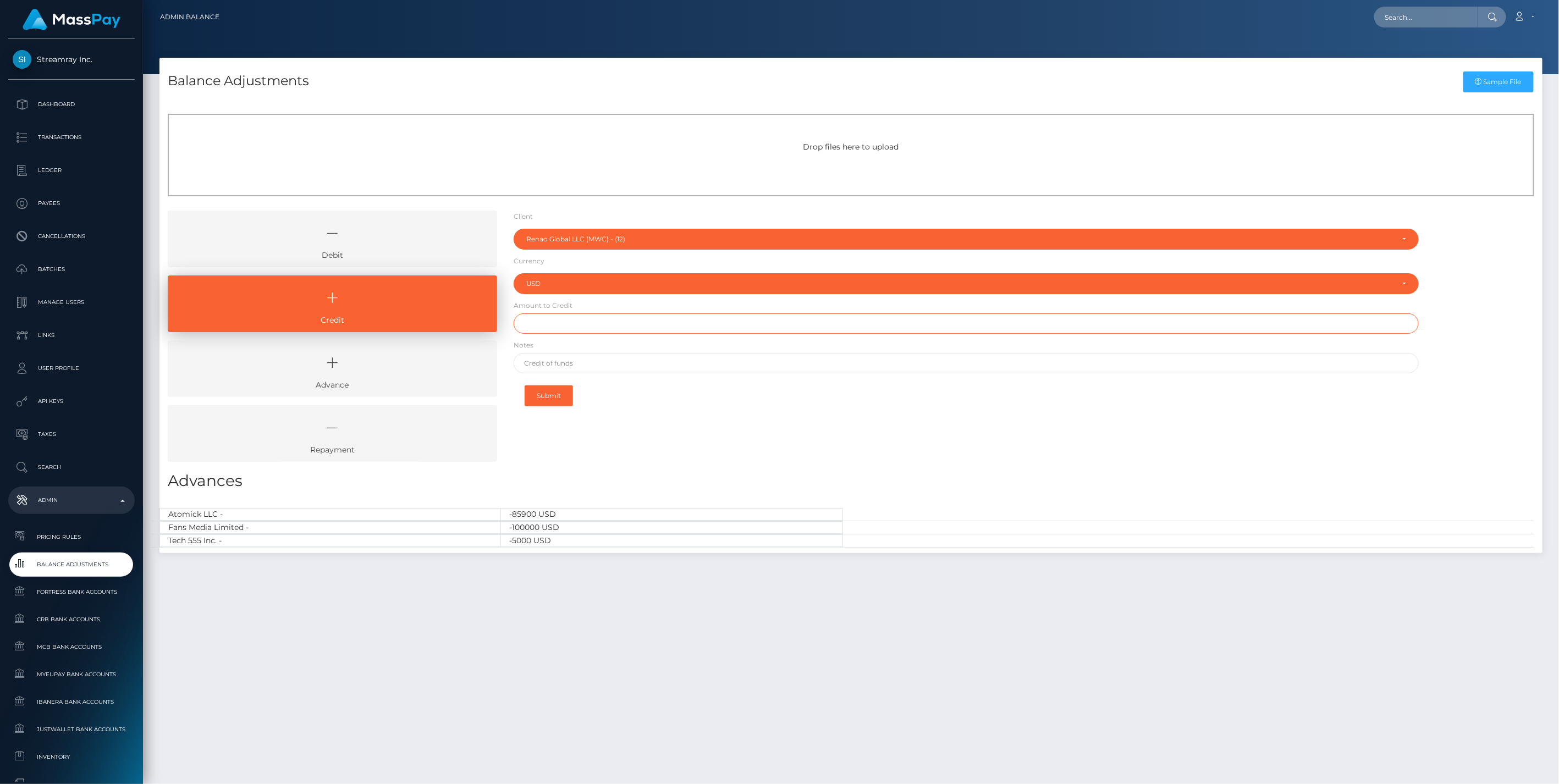
click at [557, 323] on input "text" at bounding box center [966, 323] width 906 height 20
type input "$800.00"
click at [558, 364] on input "text" at bounding box center [966, 363] width 906 height 20
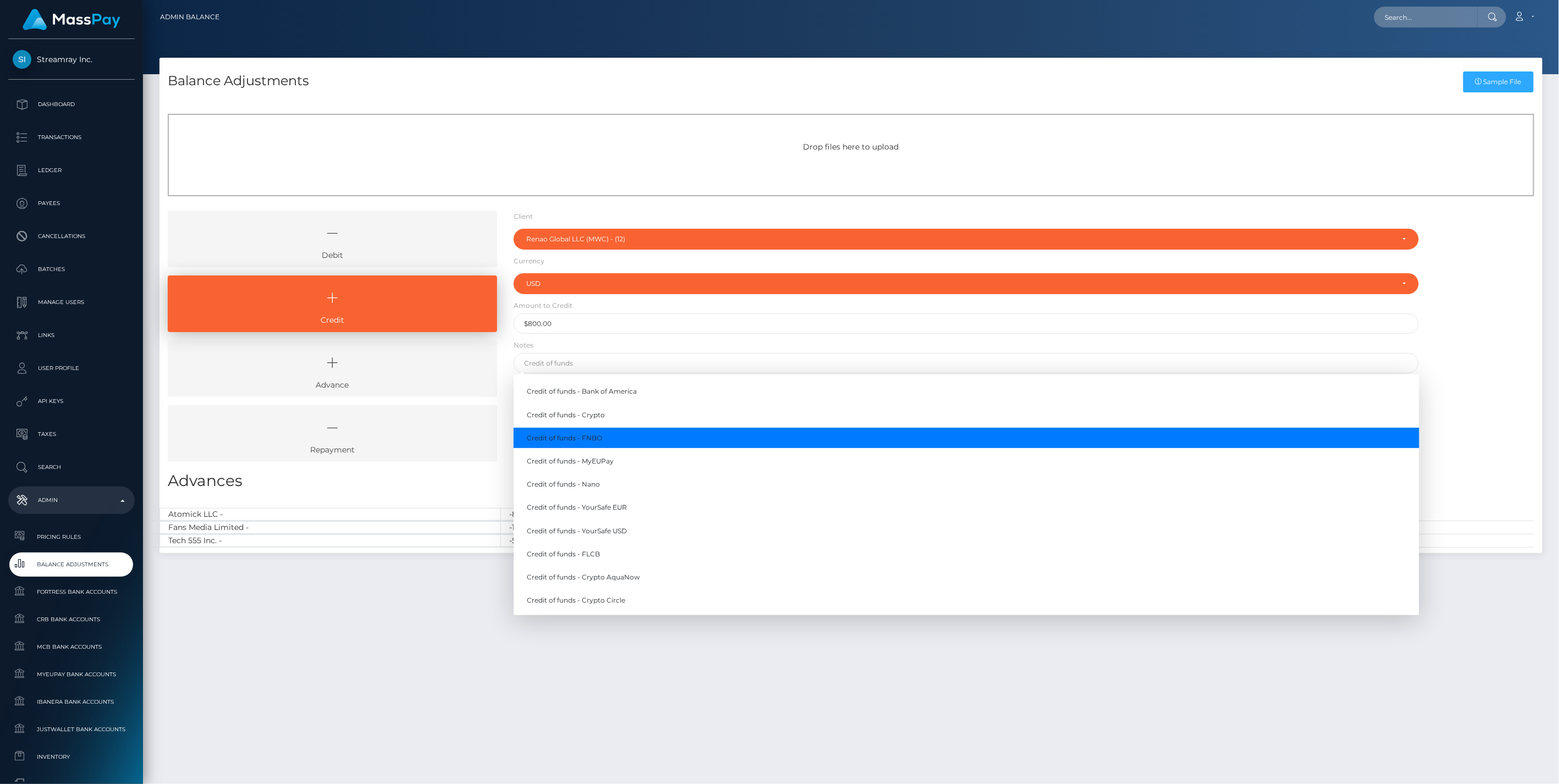
click at [588, 439] on link "Credit of funds - FNBO" at bounding box center [966, 437] width 906 height 20
type input "Credit of funds - FNBO"
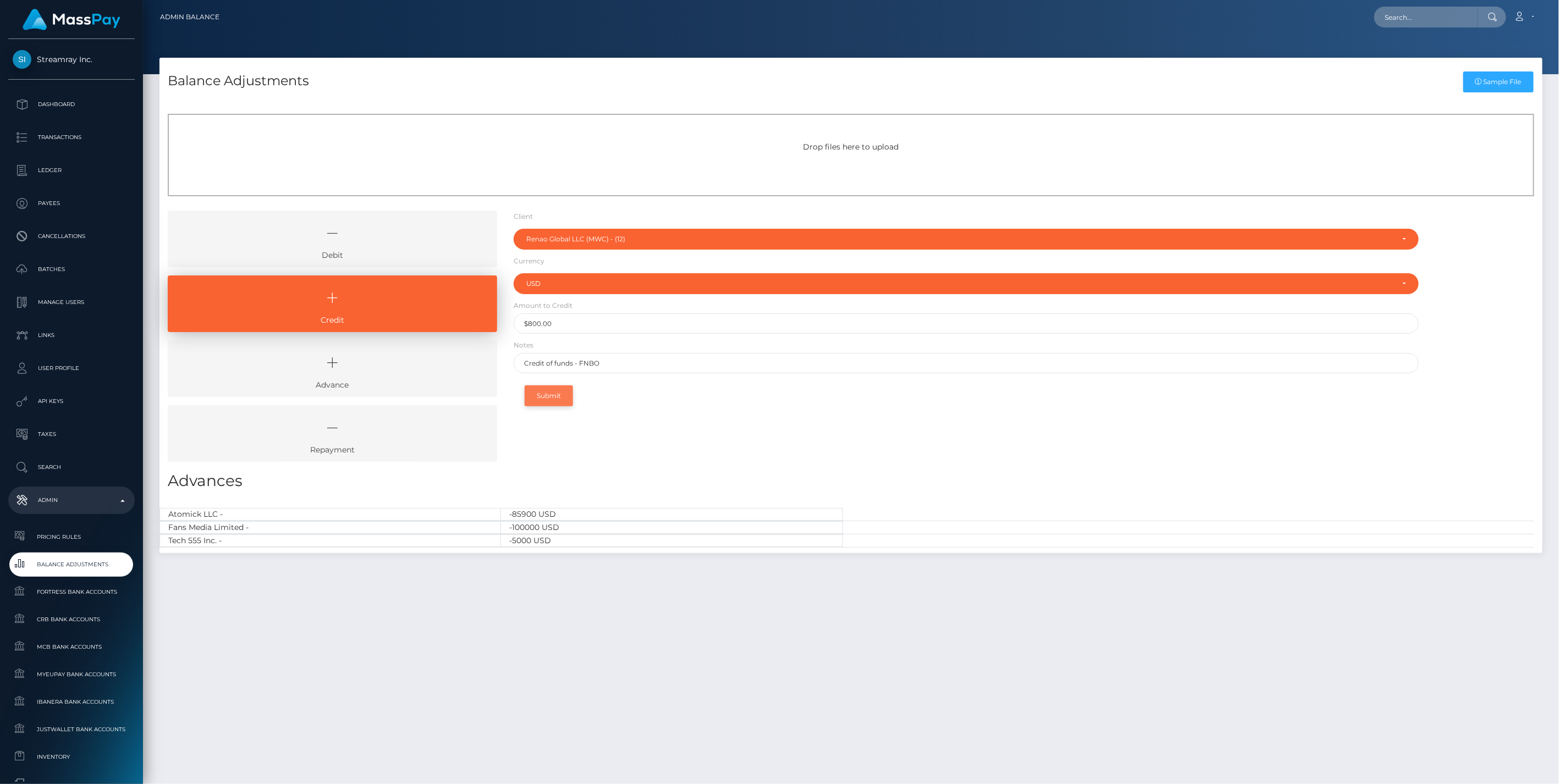
click at [557, 394] on button "Submit" at bounding box center [549, 396] width 48 height 21
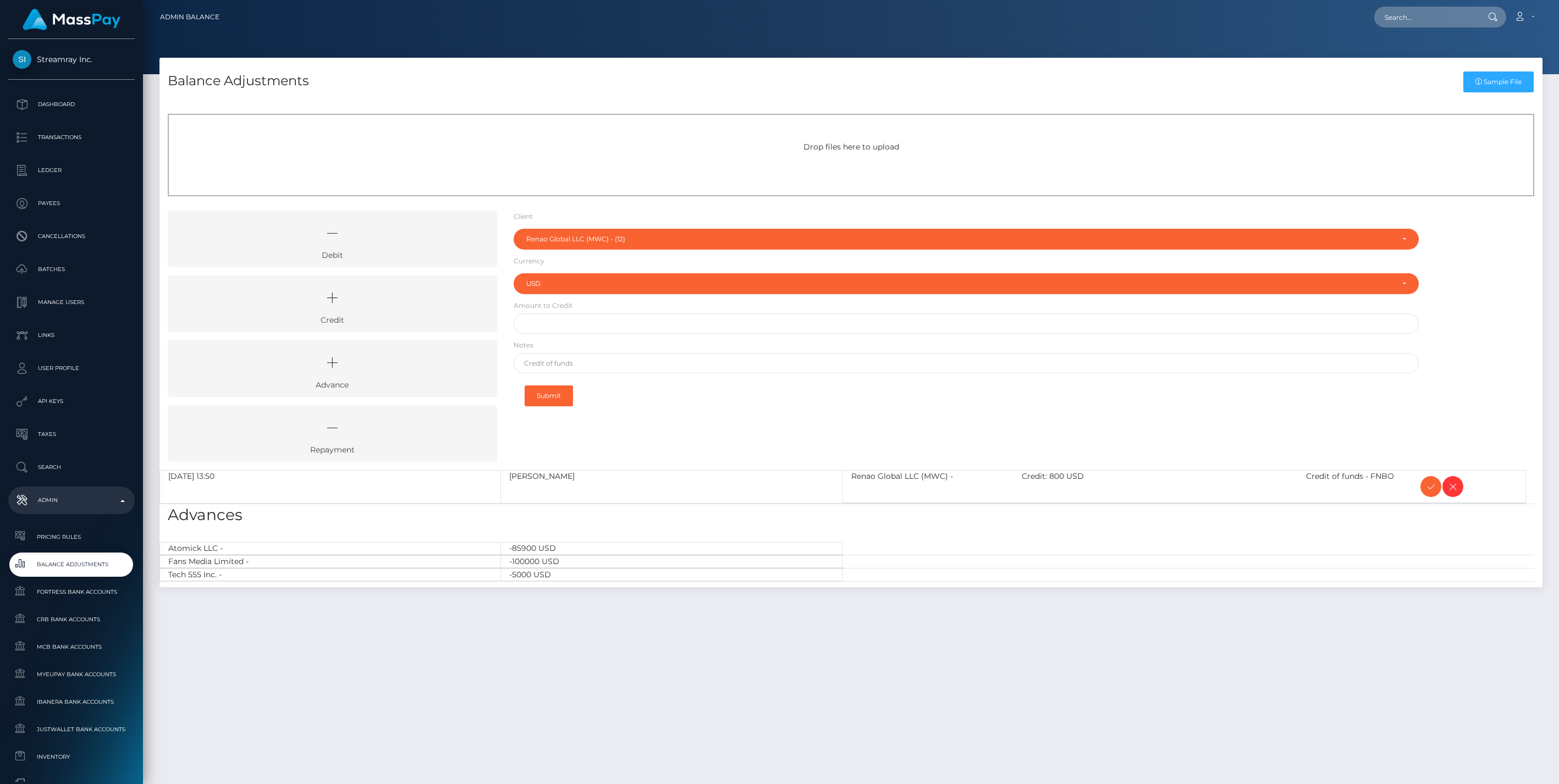
select select "12"
select select "USD"
drag, startPoint x: 1428, startPoint y: 489, endPoint x: 1409, endPoint y: 489, distance: 19.0
click at [1428, 489] on icon at bounding box center [1431, 487] width 13 height 14
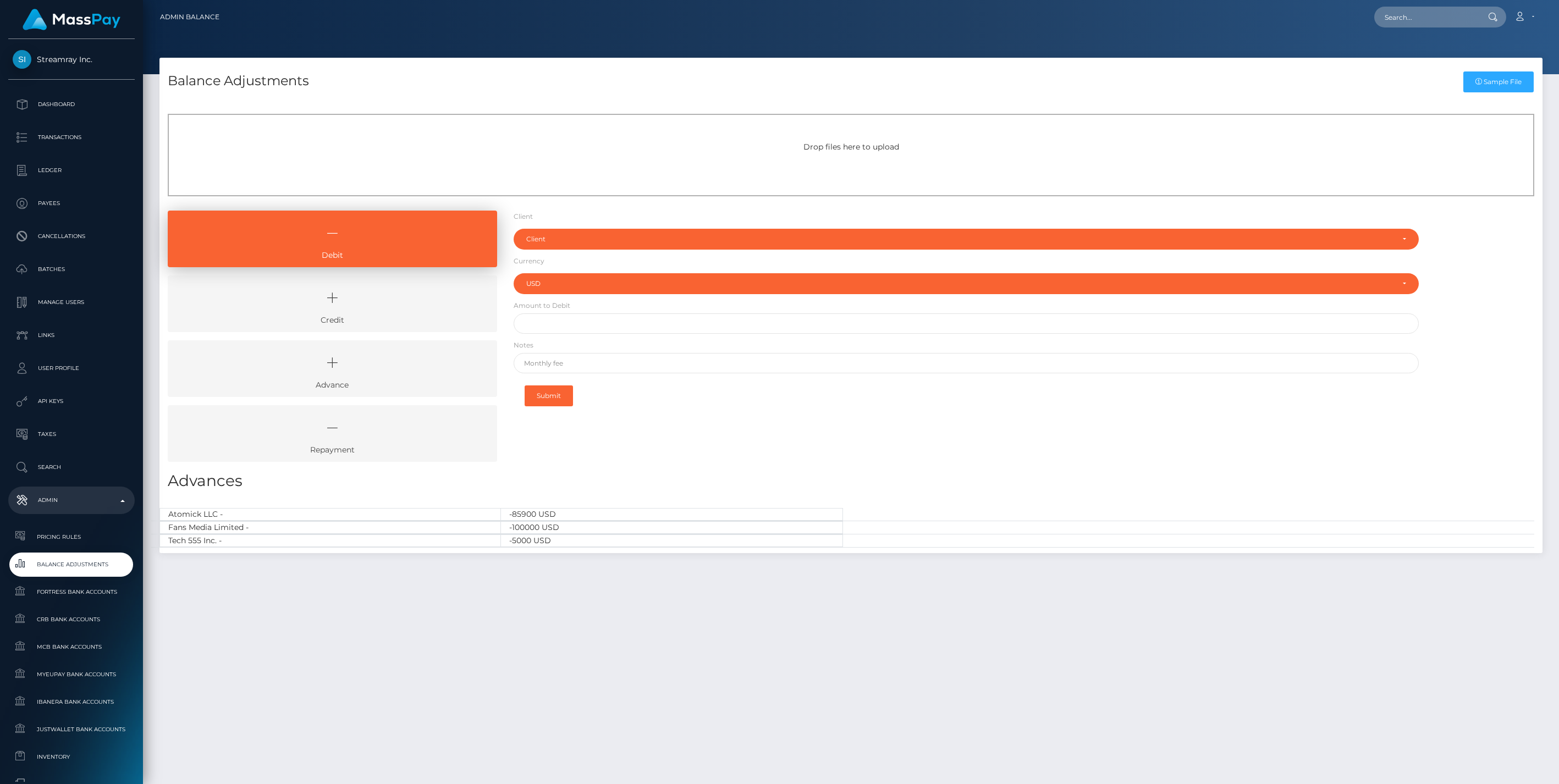
select select "USD"
click at [696, 409] on div "Submit" at bounding box center [966, 396] width 906 height 34
drag, startPoint x: 420, startPoint y: 304, endPoint x: 424, endPoint y: 284, distance: 20.4
click at [420, 304] on icon at bounding box center [332, 298] width 304 height 33
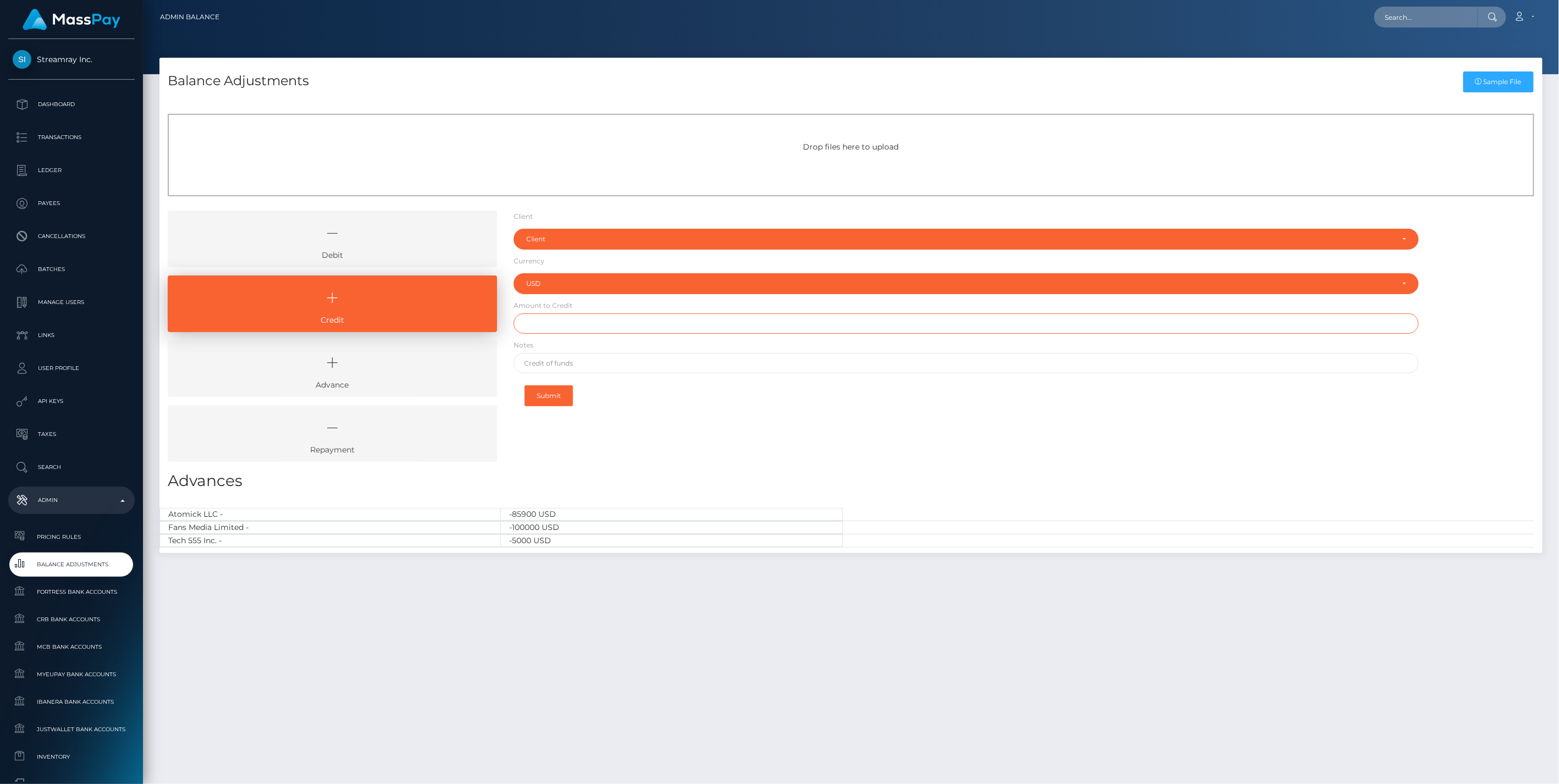
click at [551, 326] on input "text" at bounding box center [966, 323] width 906 height 20
type input "$300,000.00"
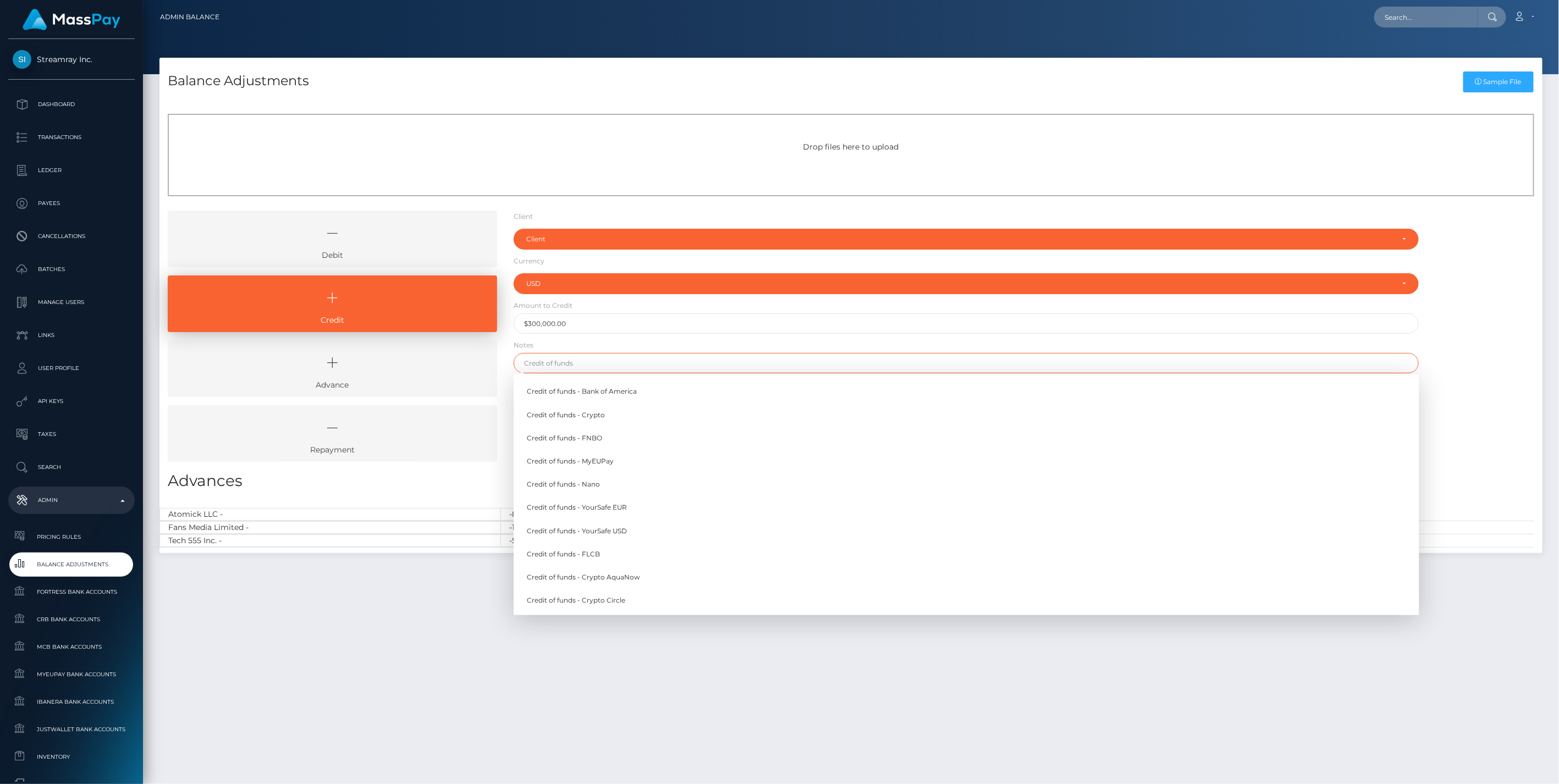
click at [546, 362] on input "text" at bounding box center [966, 363] width 906 height 20
click at [611, 439] on link "Credit of funds - FNBO" at bounding box center [966, 437] width 906 height 20
type input "Credit of funds - FNBO"
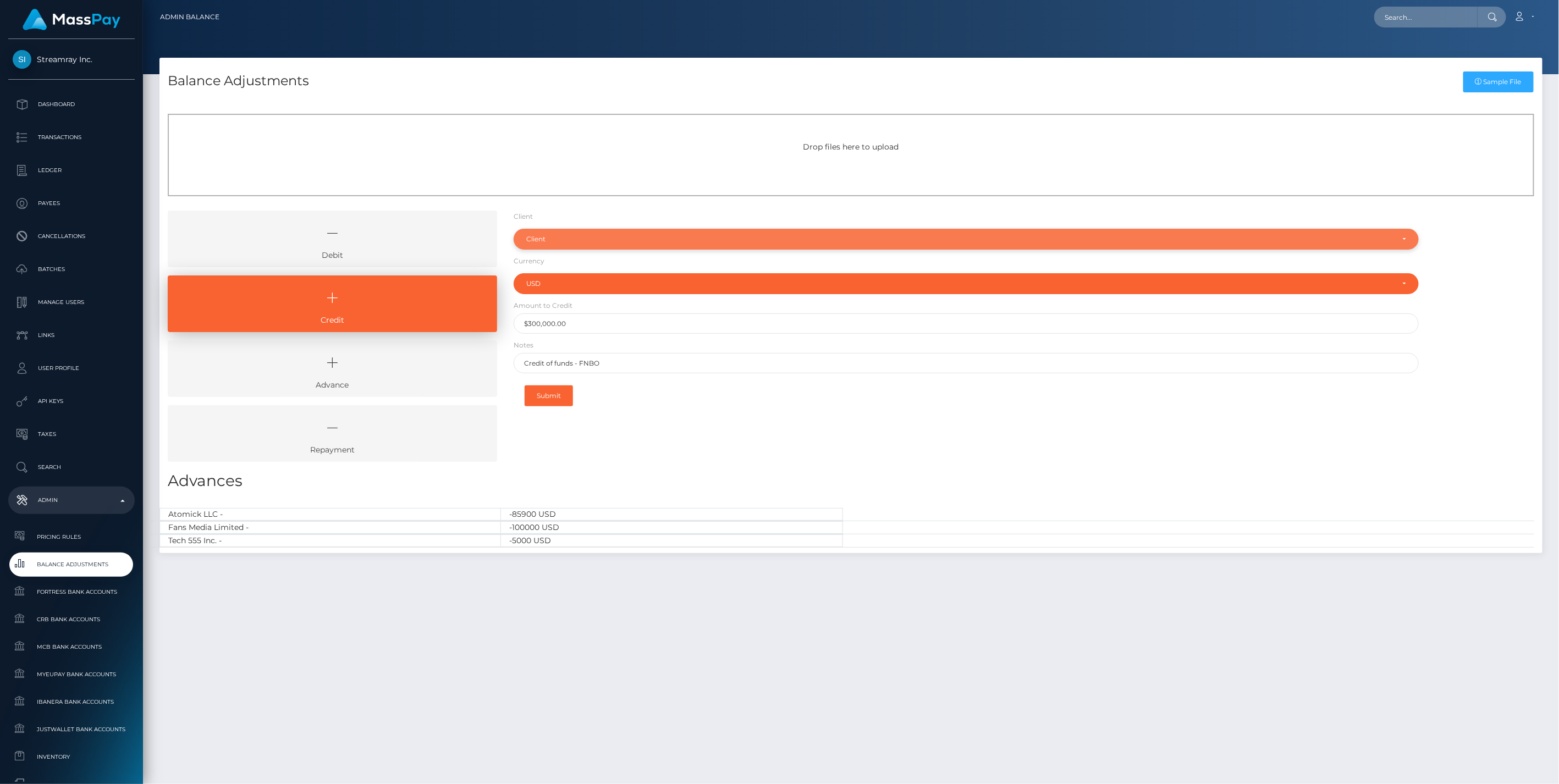
click at [558, 238] on div "Client" at bounding box center [960, 239] width 868 height 9
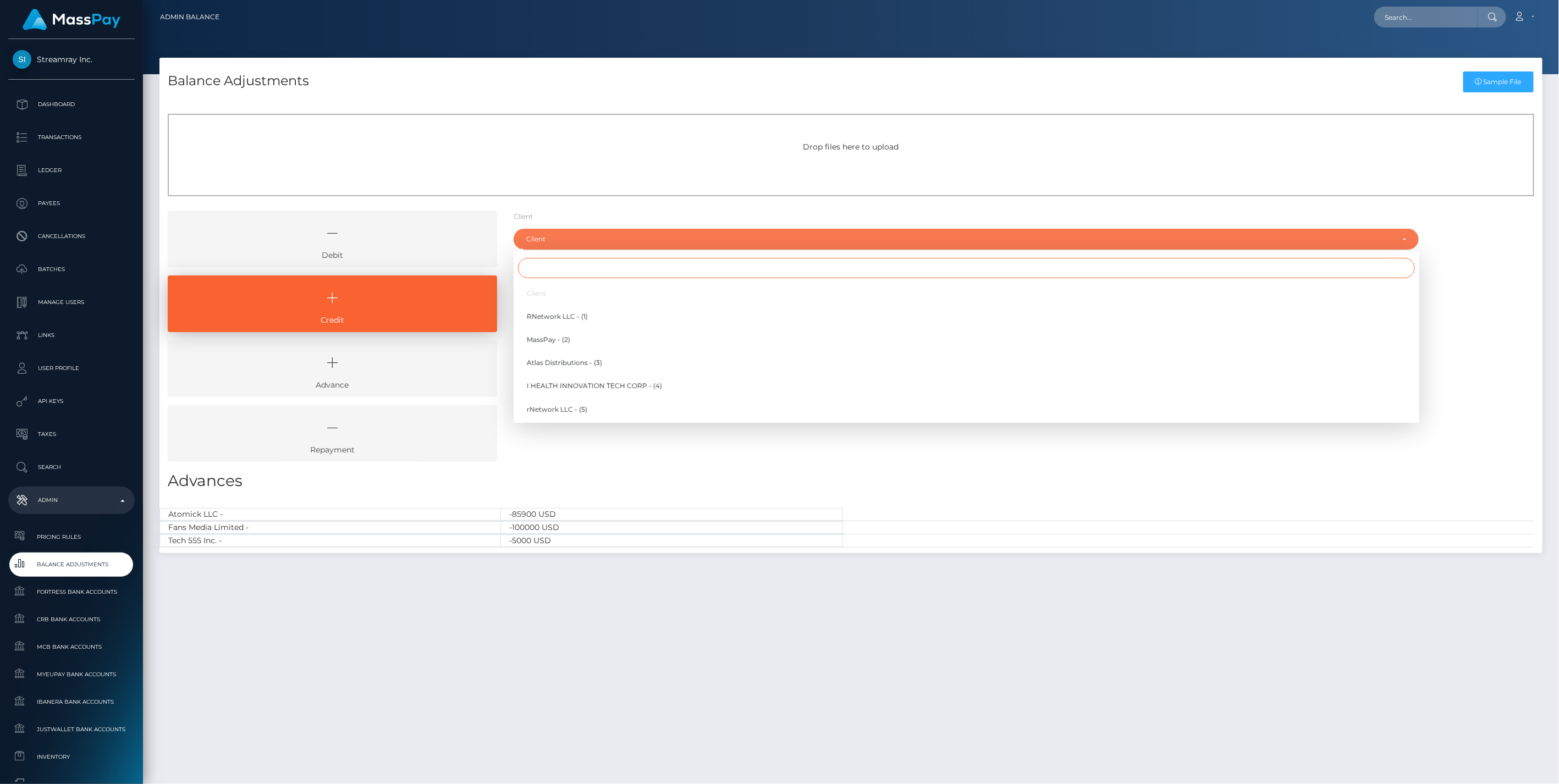
click at [545, 266] on input "Search" at bounding box center [966, 267] width 897 height 20
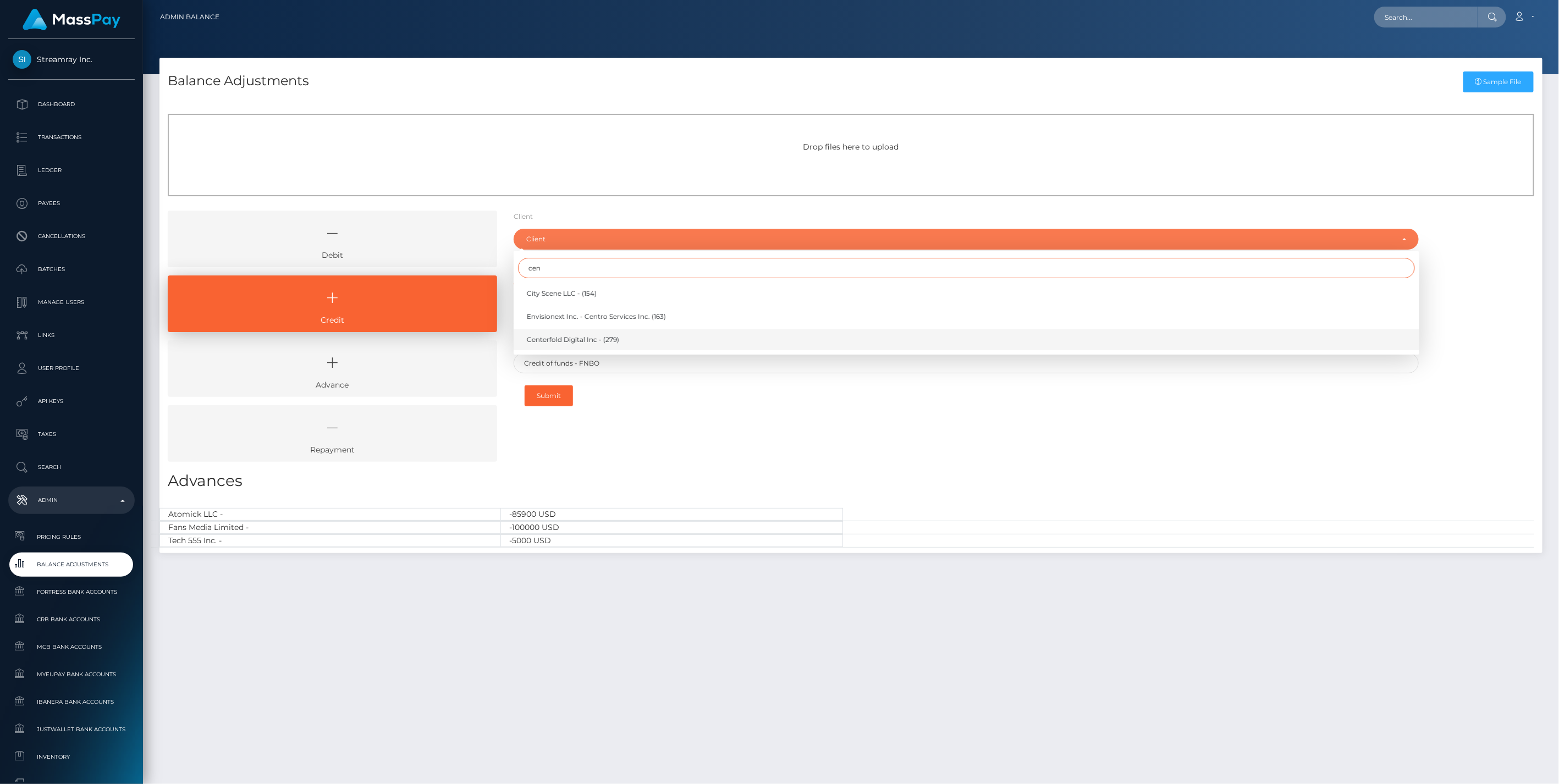
type input "cen"
click at [574, 337] on span "Centerfold Digital Inc - (279)" at bounding box center [573, 339] width 92 height 10
select select "279"
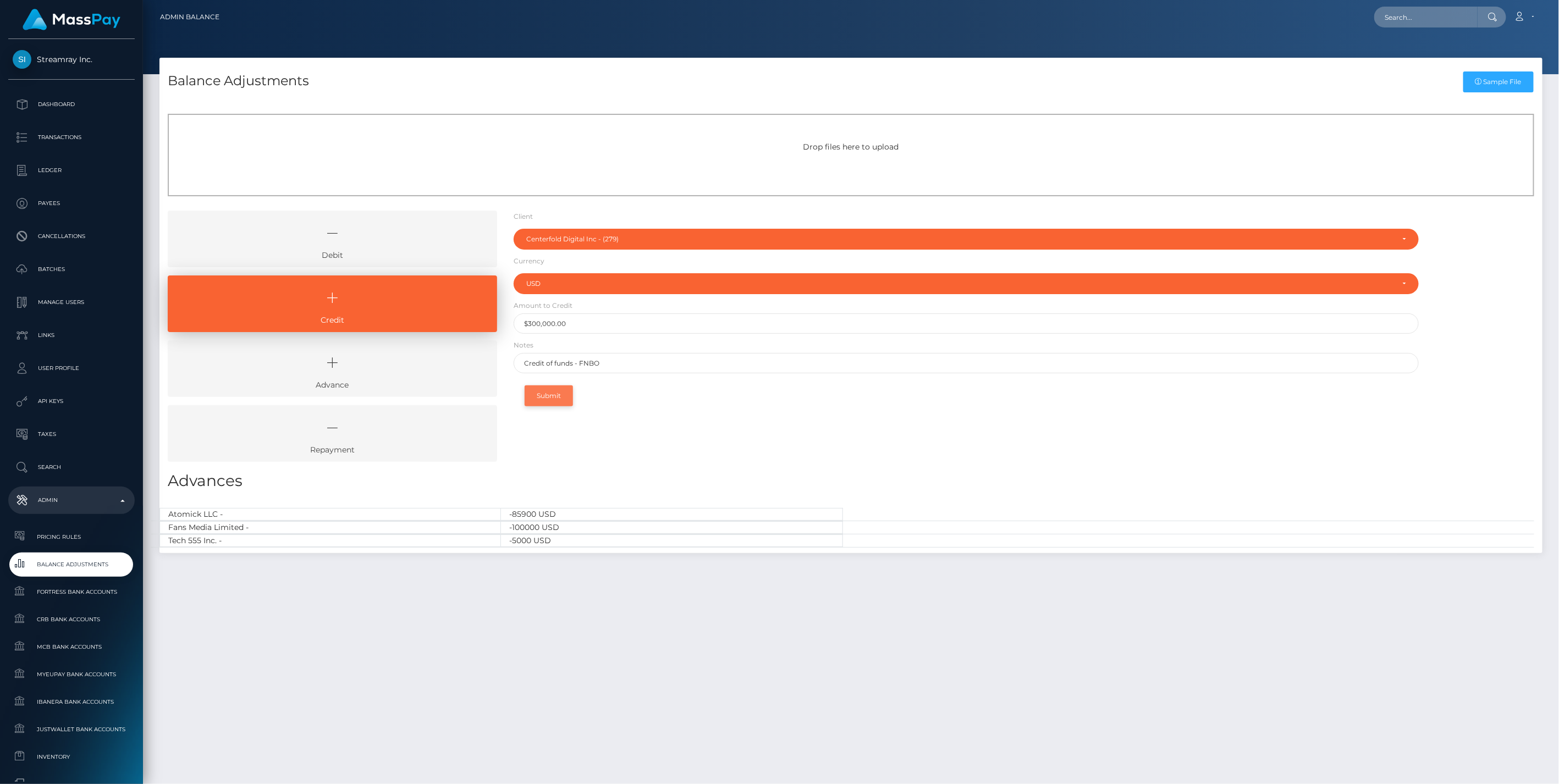
click at [555, 396] on button "Submit" at bounding box center [549, 396] width 48 height 21
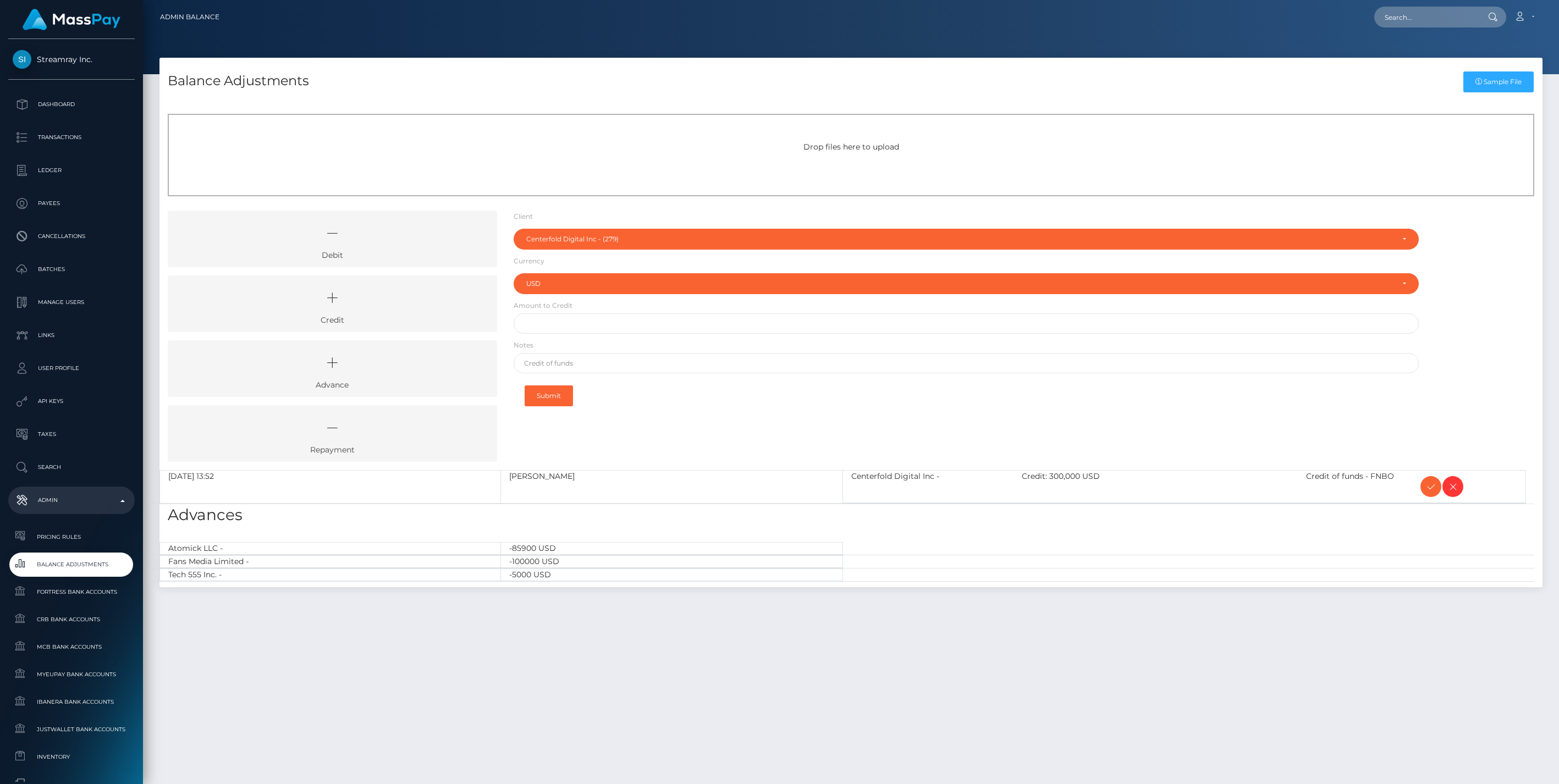
select select "279"
select select "USD"
click at [1431, 487] on icon at bounding box center [1431, 487] width 13 height 14
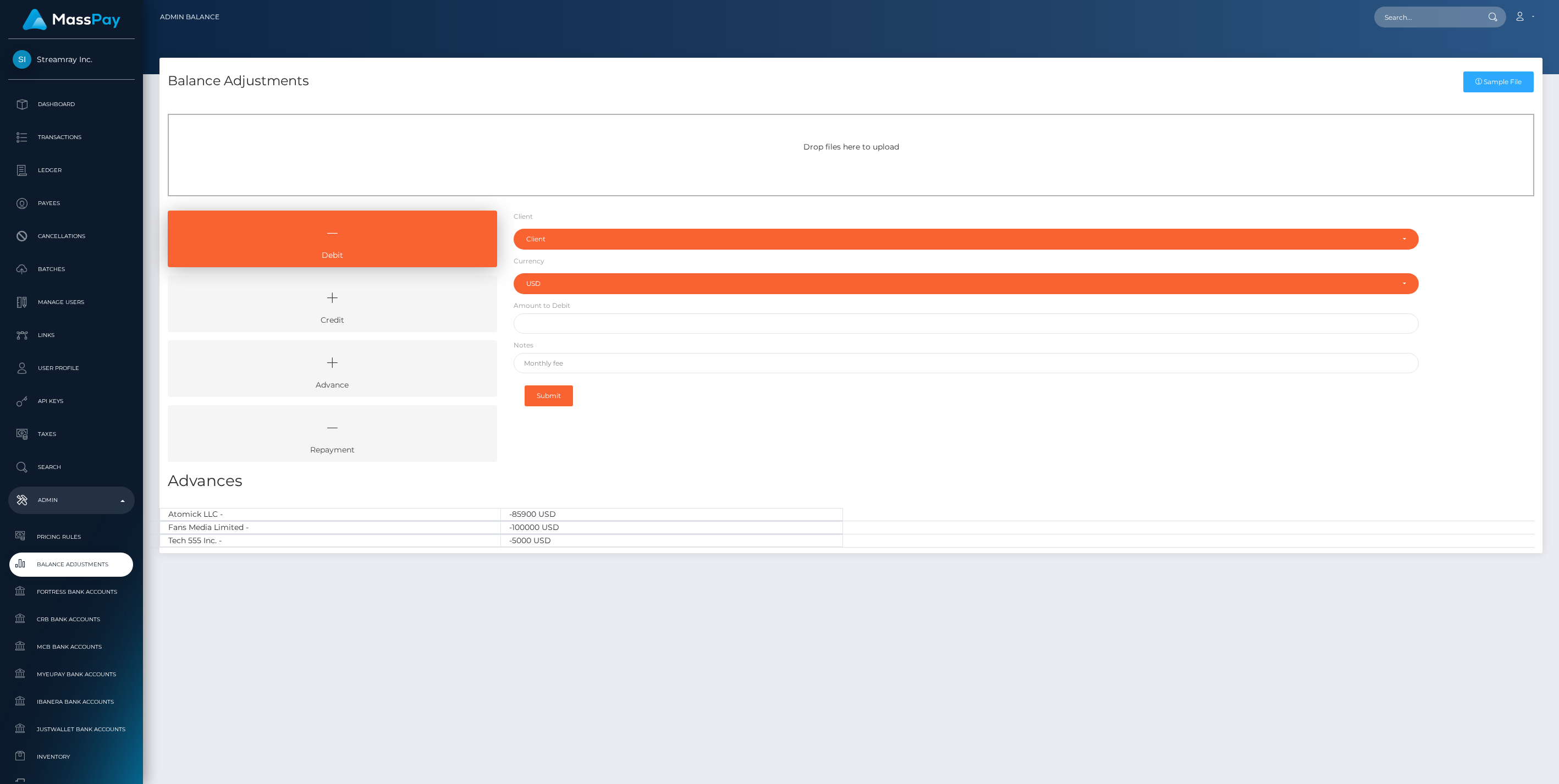
select select "USD"
click at [375, 304] on icon at bounding box center [332, 298] width 304 height 33
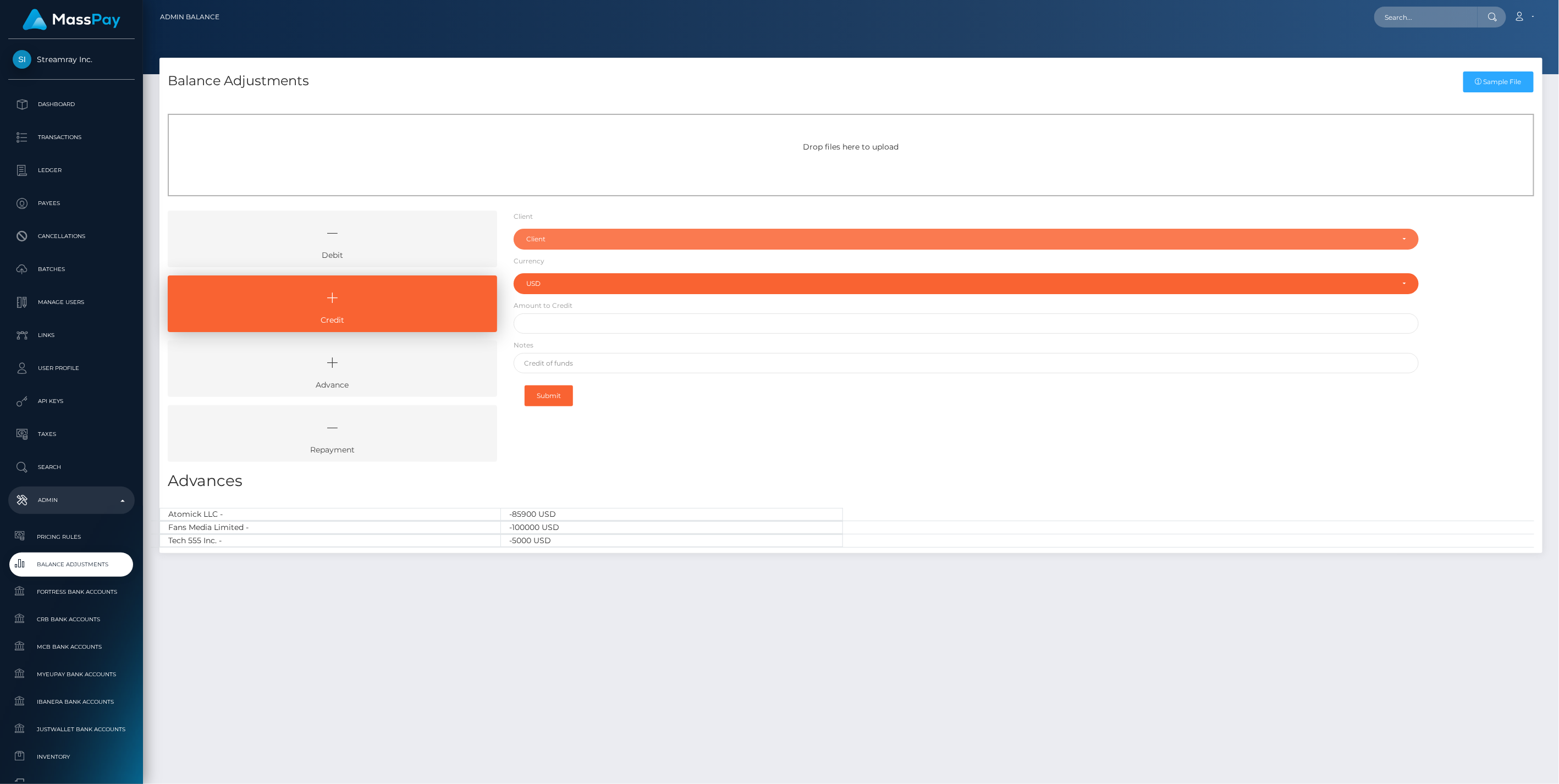
click at [551, 241] on div "Client" at bounding box center [960, 239] width 868 height 9
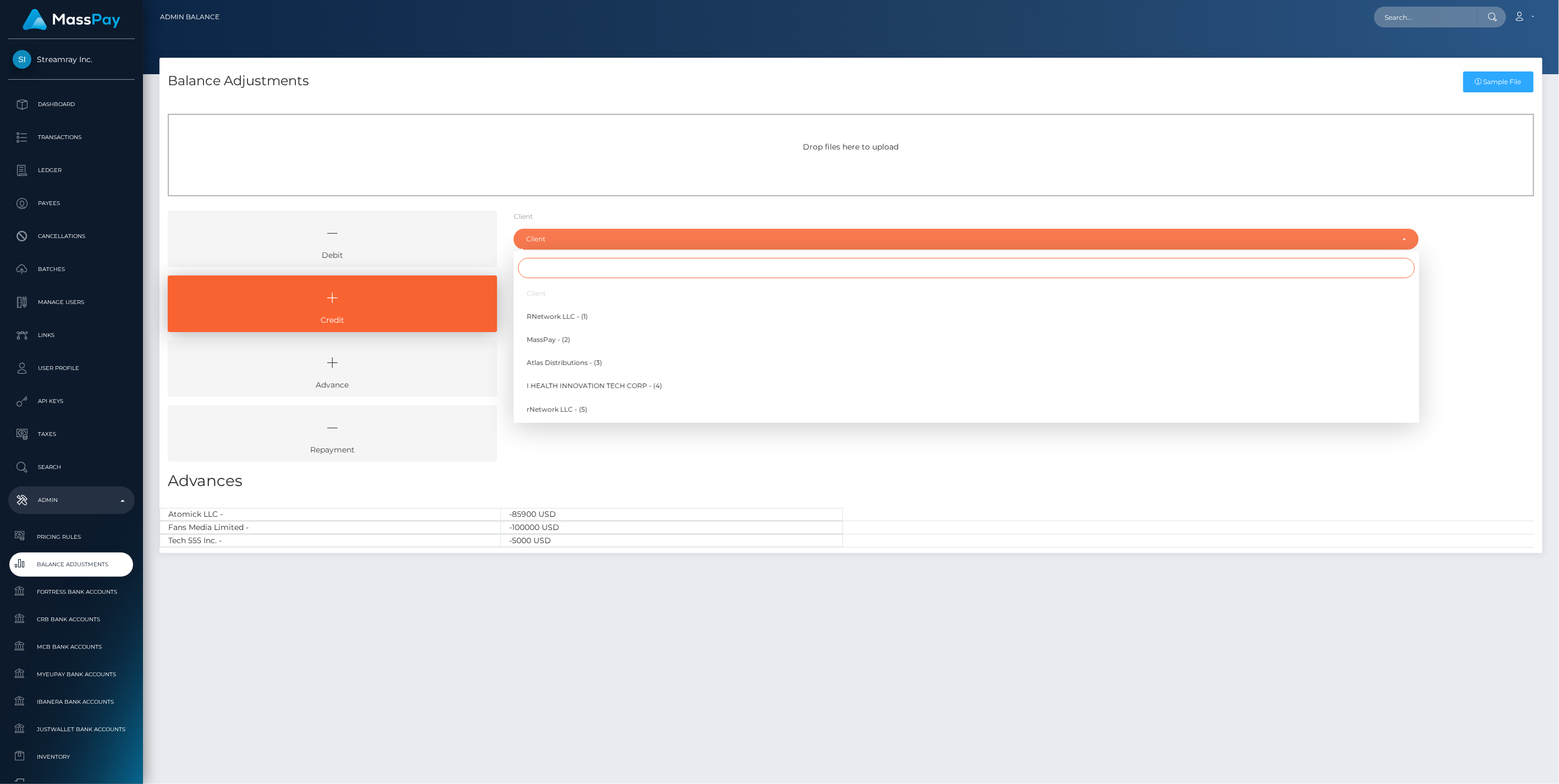
click at [559, 270] on input "Search" at bounding box center [966, 267] width 897 height 20
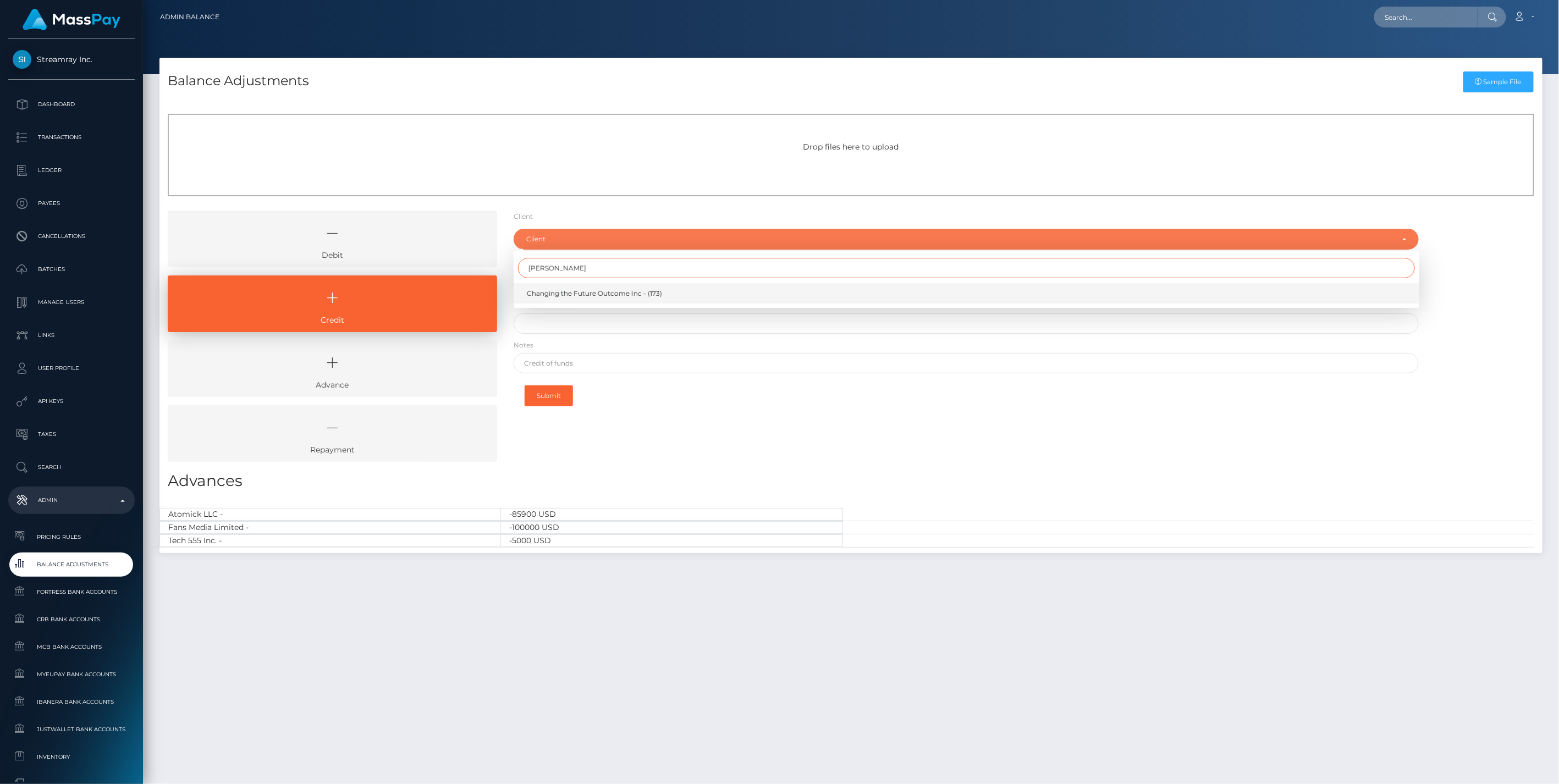
type input "[PERSON_NAME]"
click at [563, 293] on span "Changing the Future Outcome Inc - (173)" at bounding box center [594, 293] width 135 height 10
select select "173"
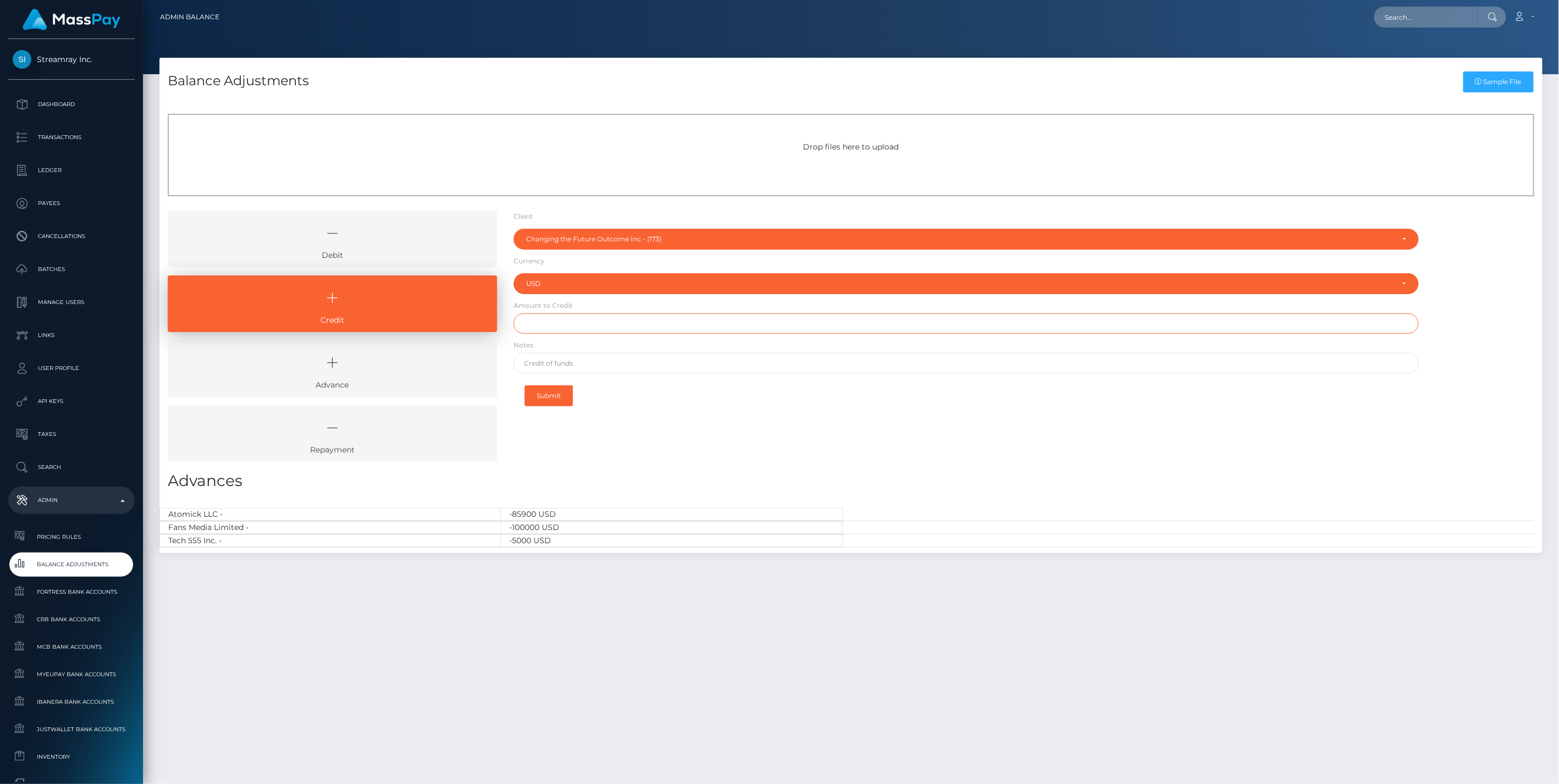
click at [536, 323] on input "text" at bounding box center [966, 323] width 906 height 20
paste input "537.19"
type input "$537.19"
click at [580, 366] on input "text" at bounding box center [966, 363] width 906 height 20
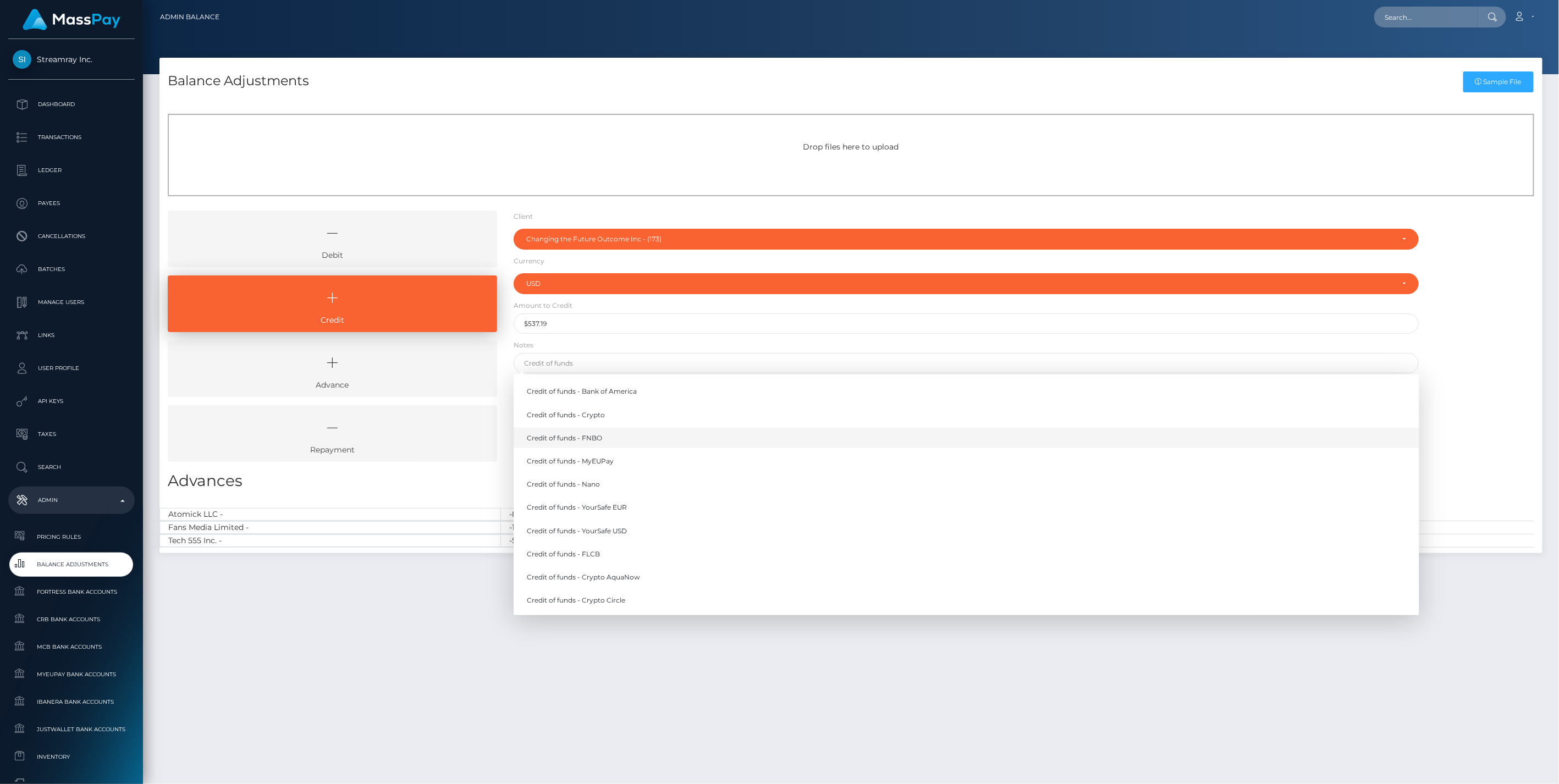
click at [581, 437] on link "Credit of funds - FNBO" at bounding box center [966, 437] width 906 height 20
type input "Credit of funds - FNBO"
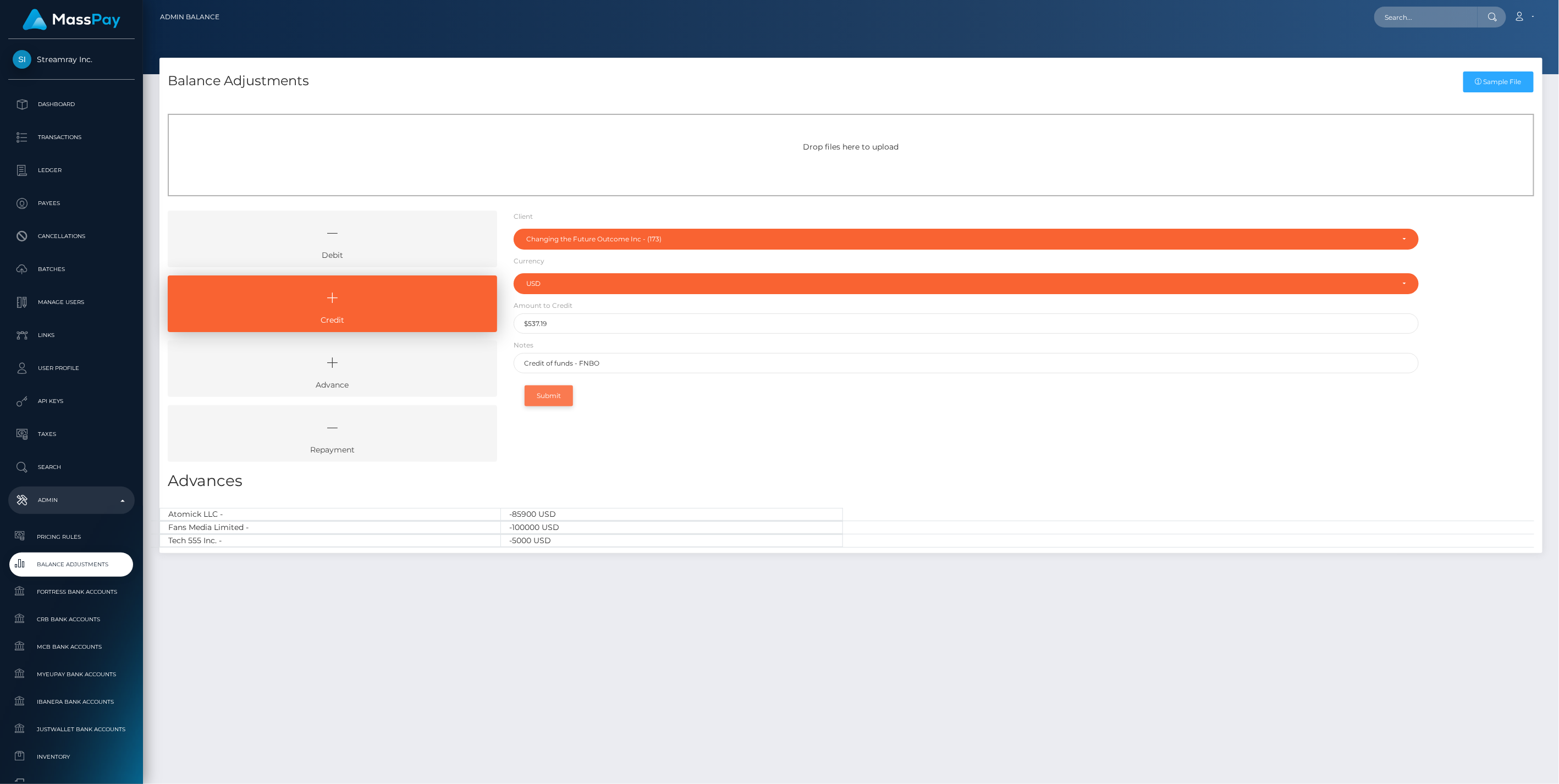
click at [543, 400] on button "Submit" at bounding box center [549, 396] width 48 height 21
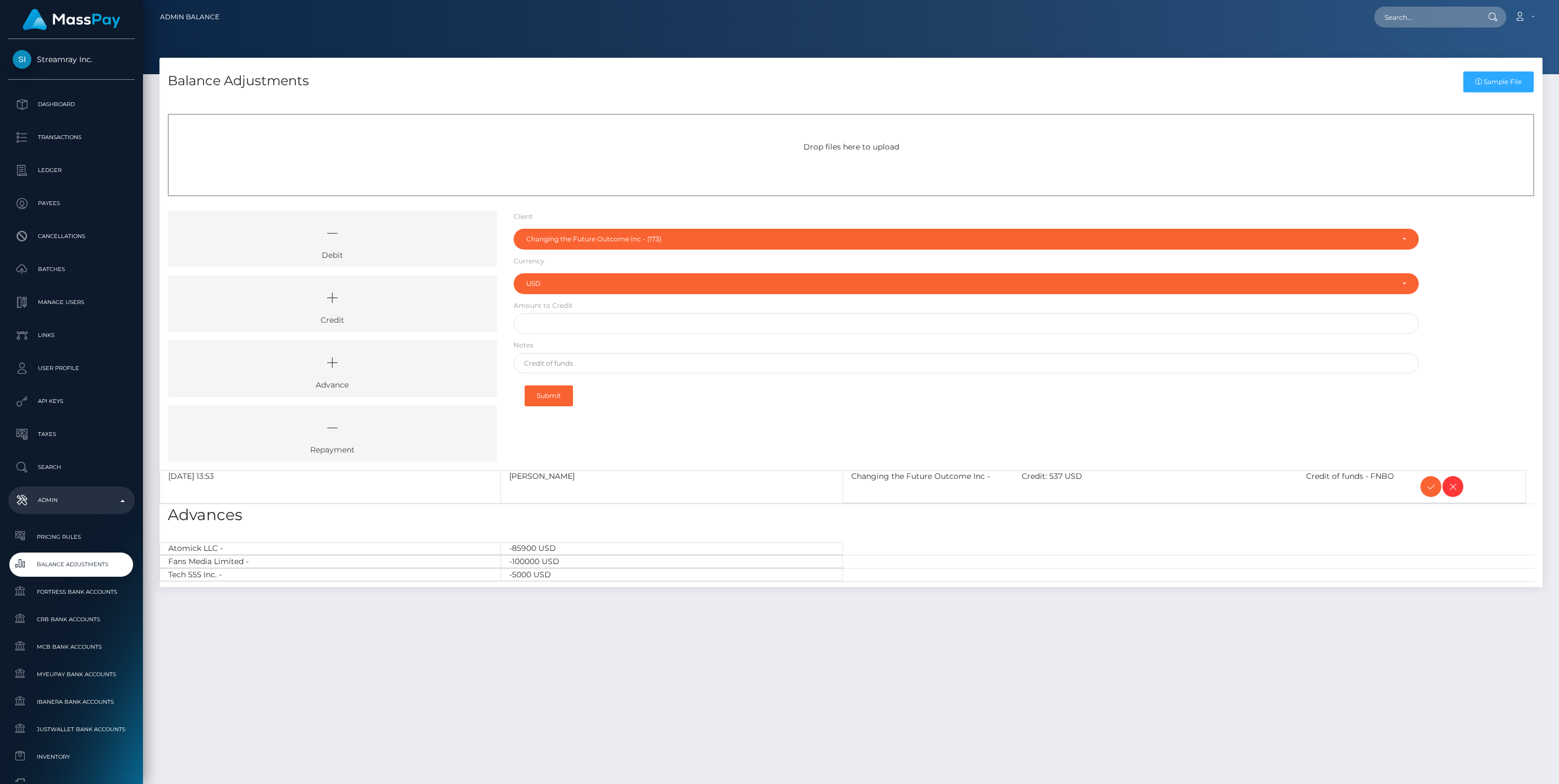
select select "173"
select select "USD"
click at [1427, 486] on icon at bounding box center [1431, 487] width 13 height 14
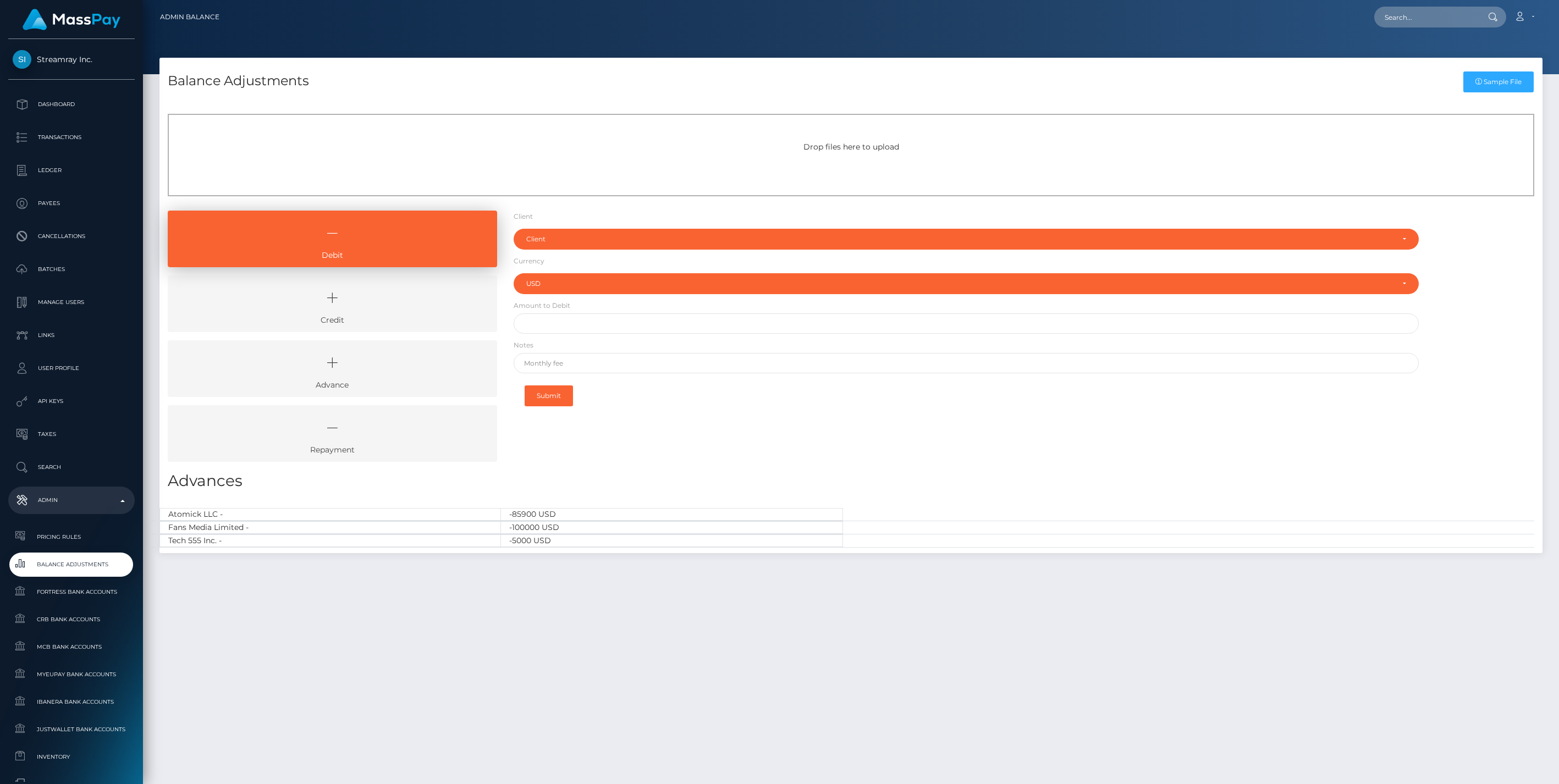
select select "USD"
drag, startPoint x: 369, startPoint y: 310, endPoint x: 375, endPoint y: 313, distance: 6.7
click at [369, 310] on icon at bounding box center [332, 298] width 304 height 33
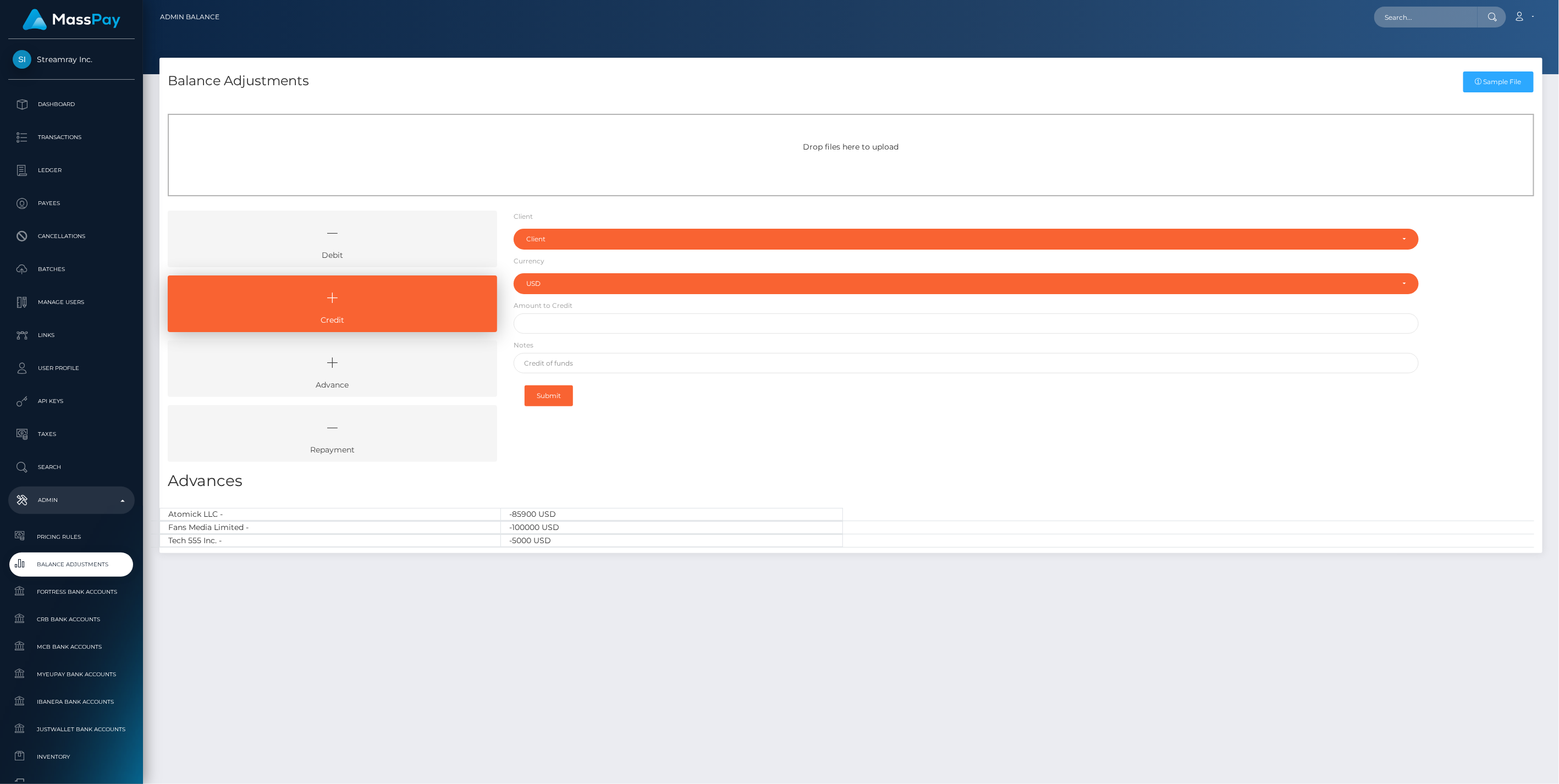
click at [679, 443] on div "Client Client RNetwork LLC - (1) MassPay - (2) Atlas Distributions - (3) I HEAL…" at bounding box center [966, 341] width 922 height 260
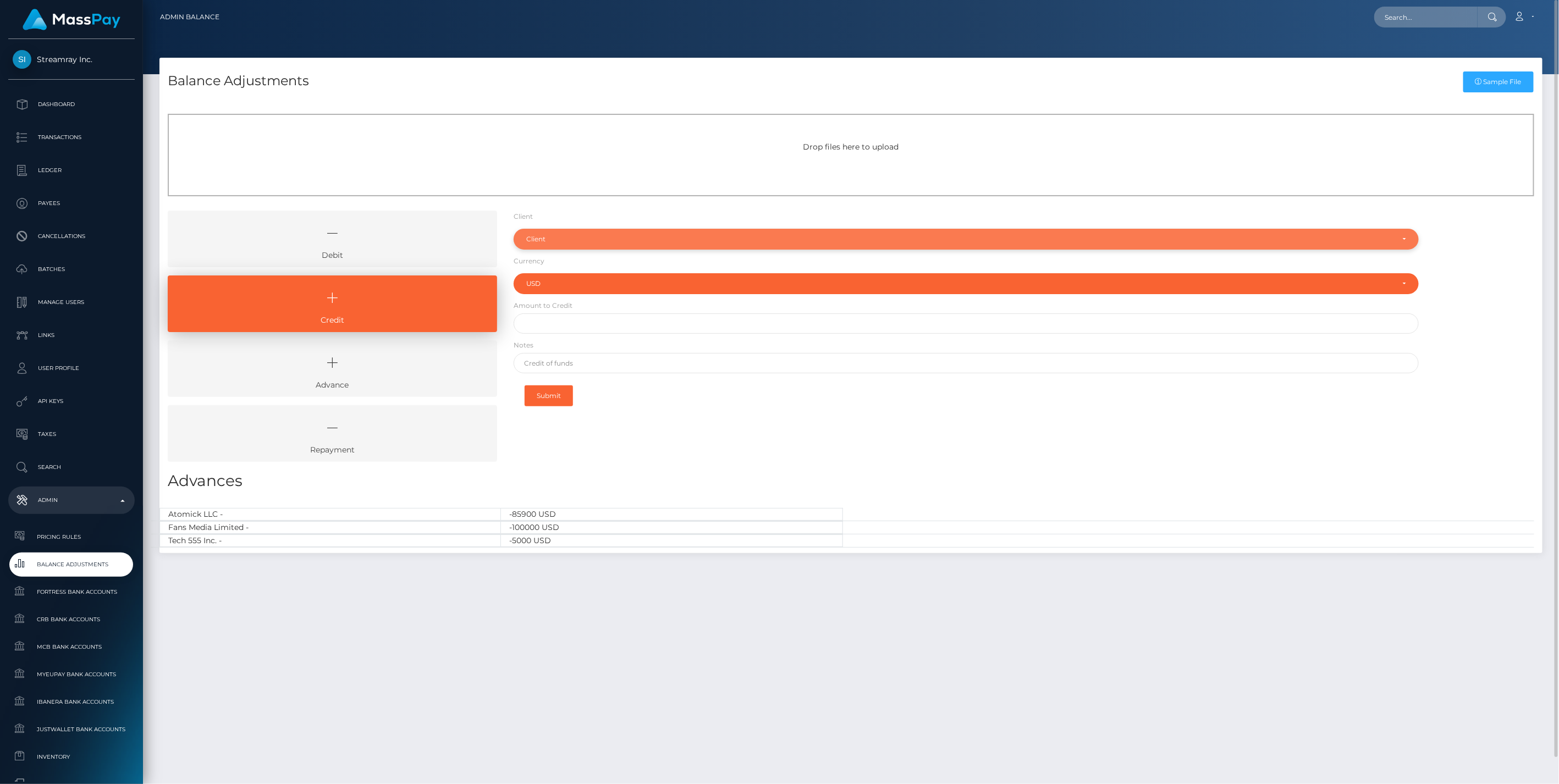
click at [589, 233] on div "Client" at bounding box center [966, 239] width 906 height 21
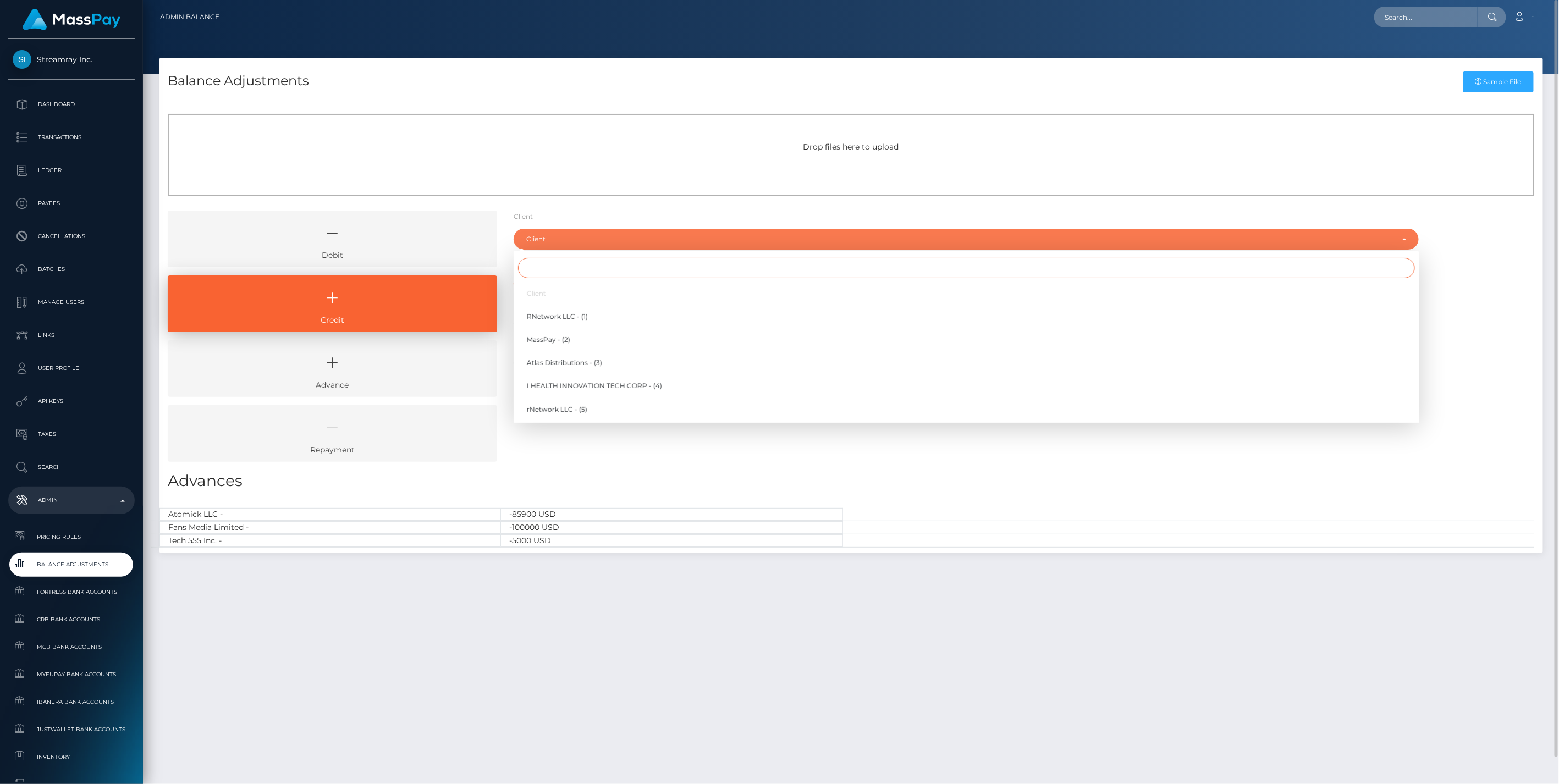
click at [539, 270] on input "Search" at bounding box center [966, 267] width 897 height 20
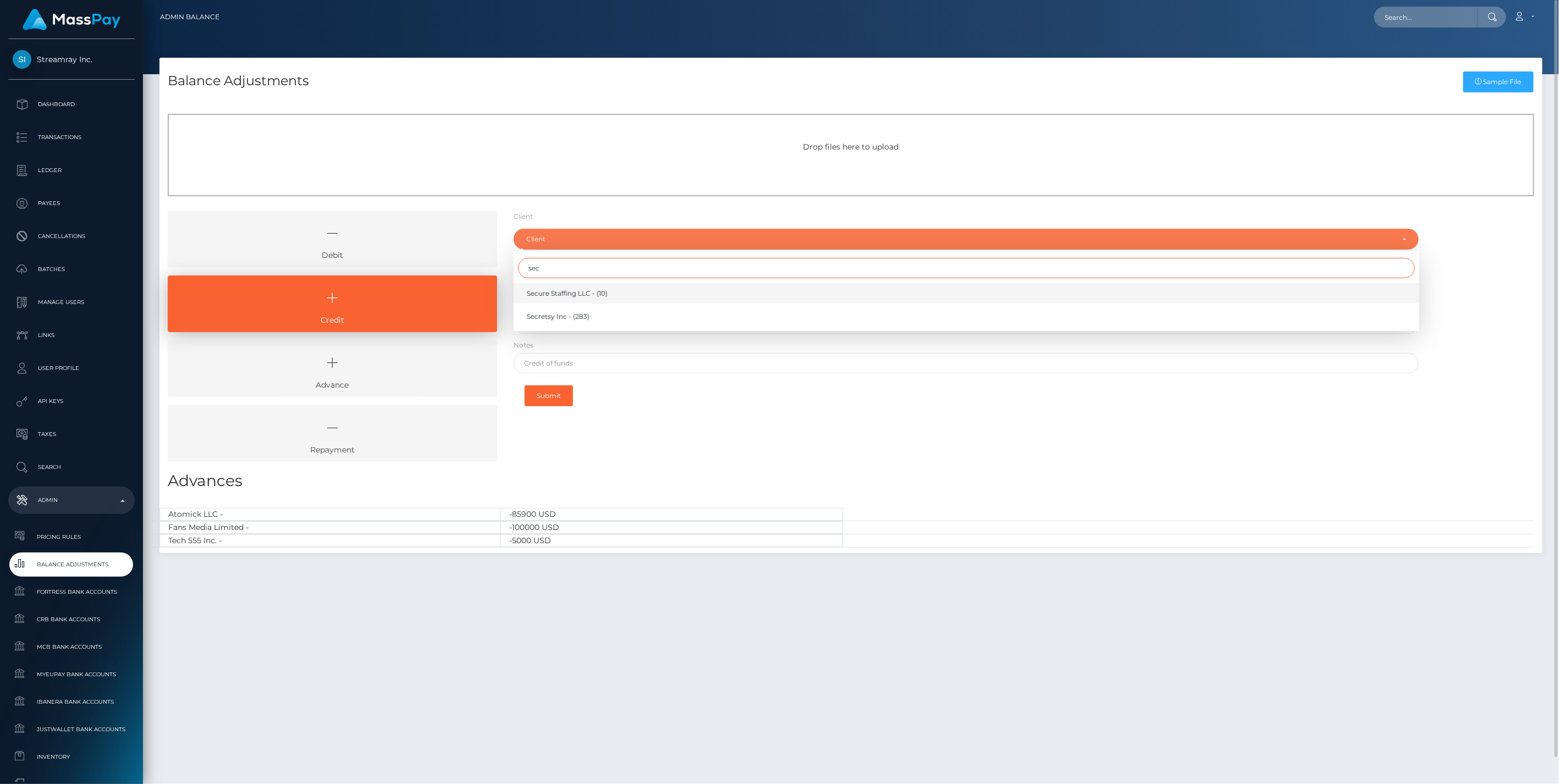
type input "sec"
click at [551, 295] on span "Secure Staffing LLC - (10)" at bounding box center [566, 293] width 81 height 10
select select "10"
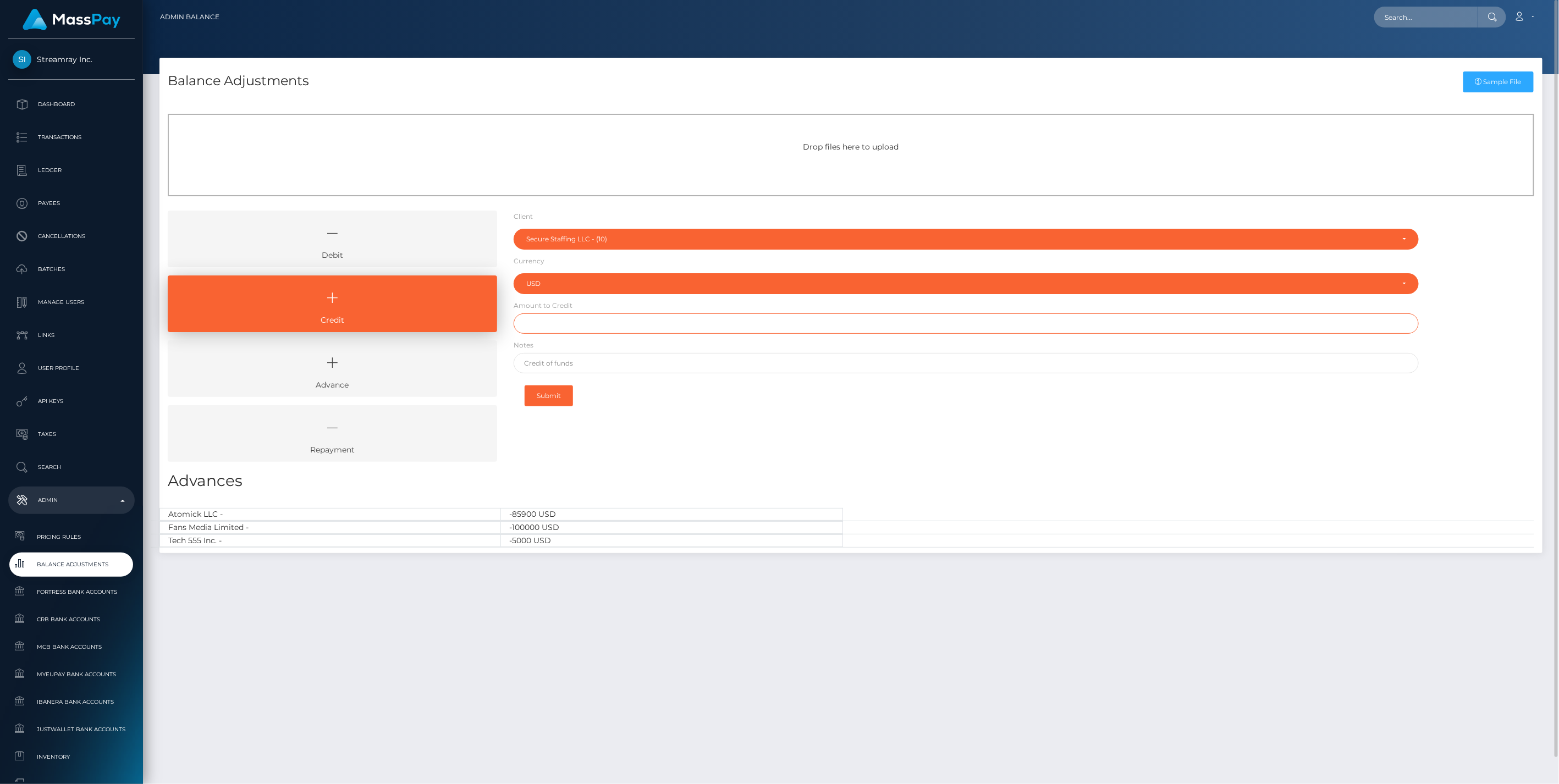
click at [551, 328] on input "text" at bounding box center [966, 323] width 906 height 20
type input "$100,000.00"
click at [559, 363] on input "text" at bounding box center [966, 363] width 906 height 20
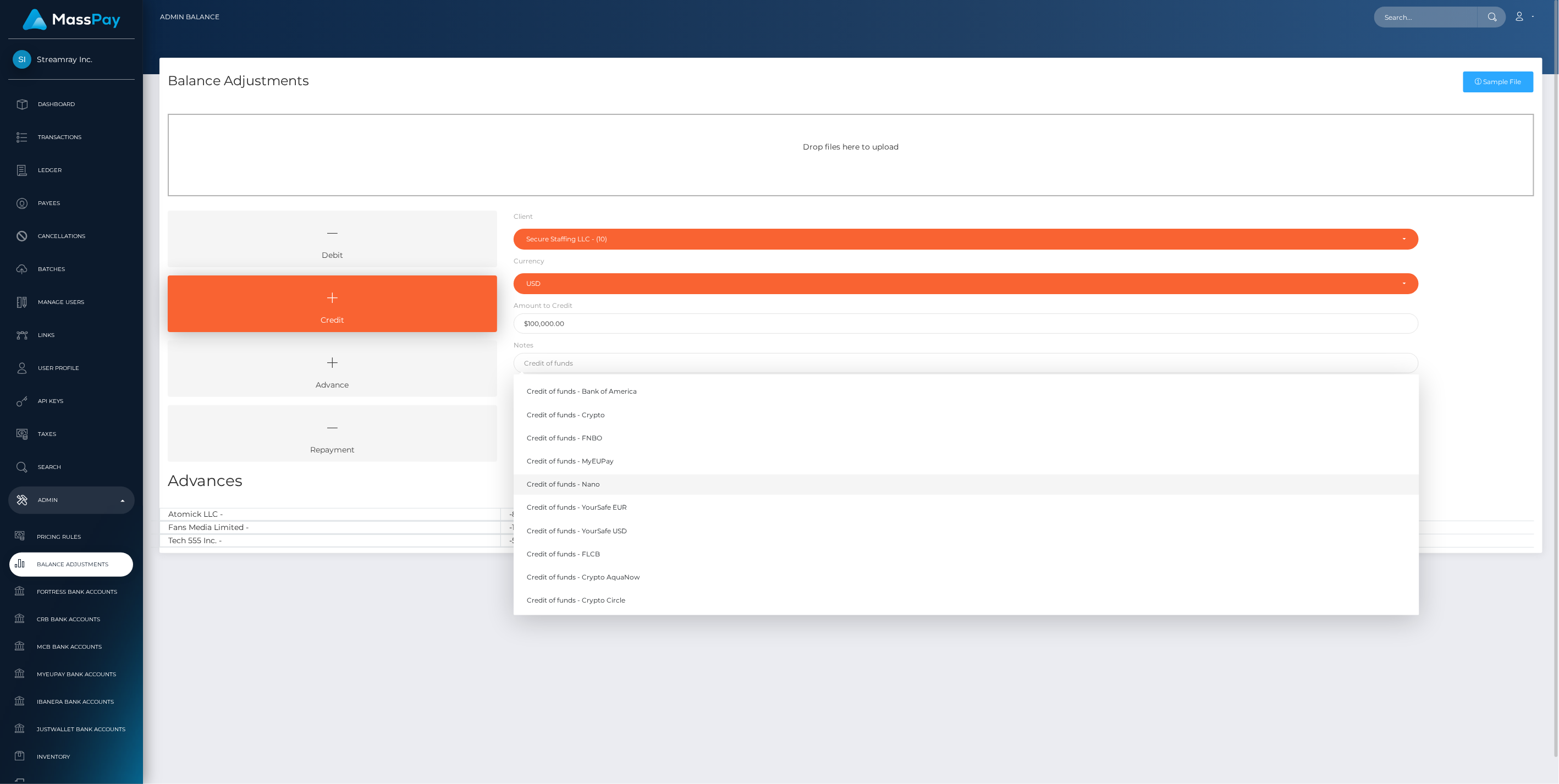
click at [600, 488] on link "Credit of funds - Nano" at bounding box center [966, 484] width 906 height 20
type input "Credit of funds - Nano"
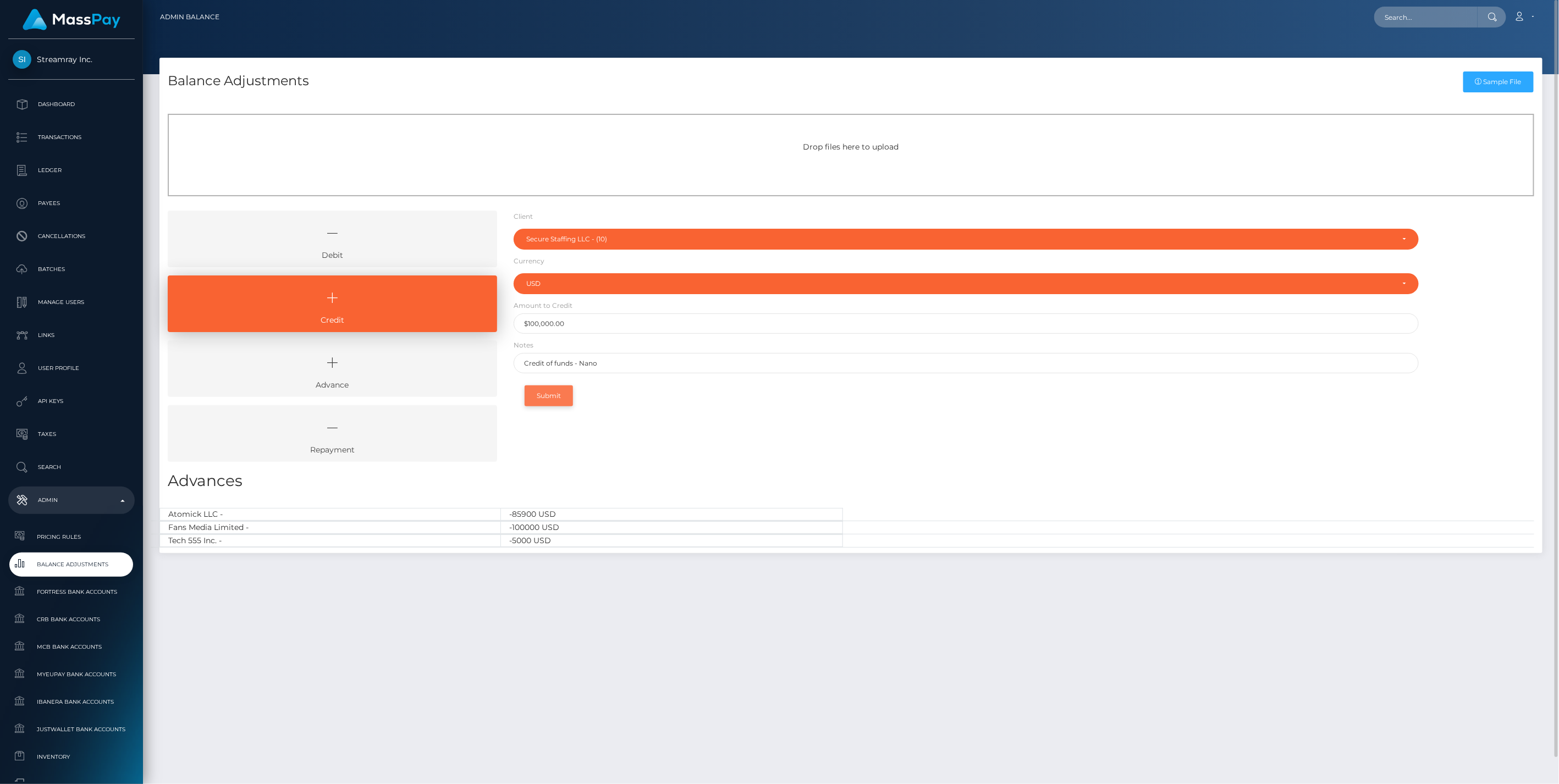
click at [551, 398] on button "Submit" at bounding box center [549, 396] width 48 height 21
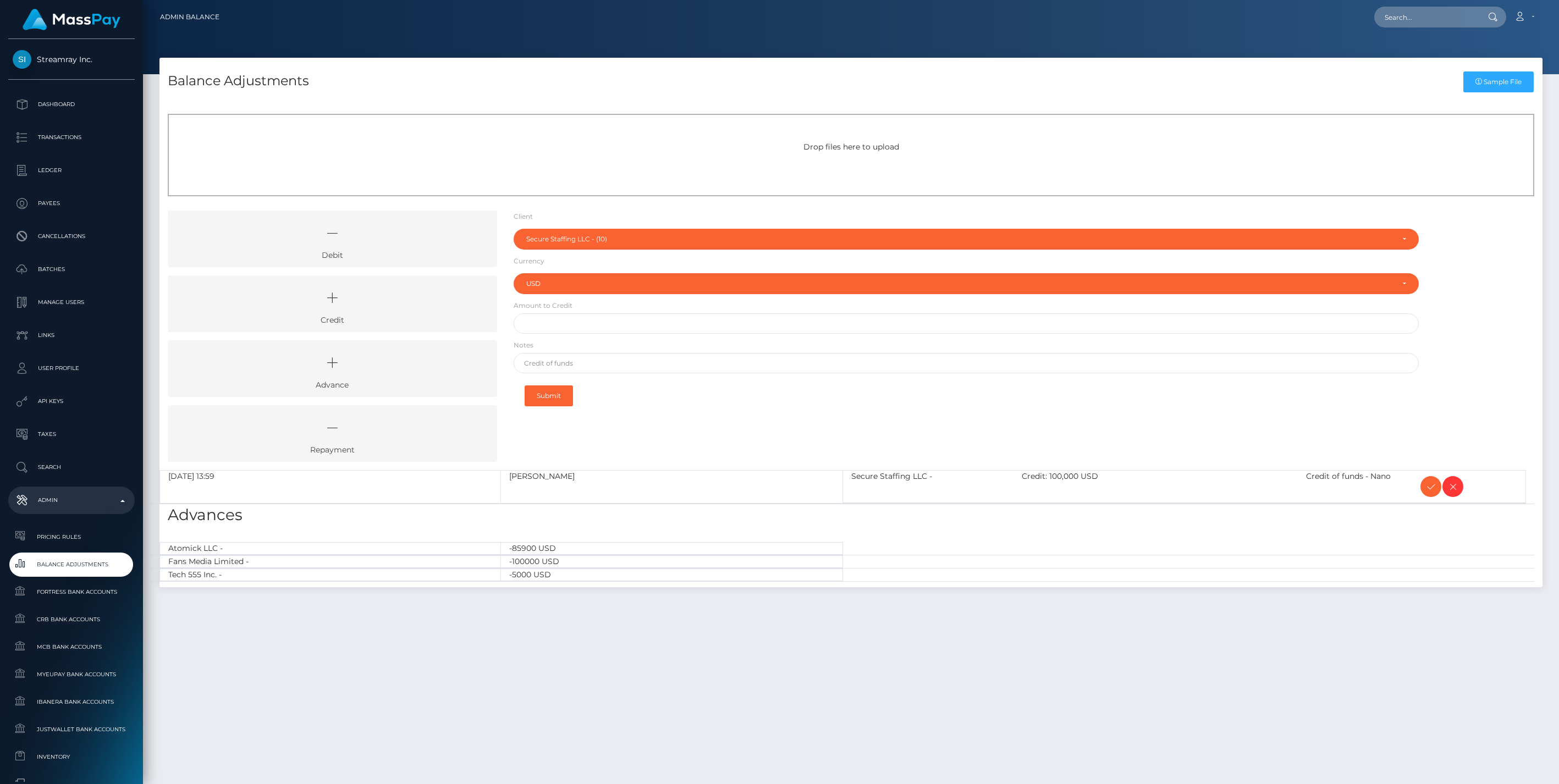
select select "10"
select select "USD"
click at [1430, 483] on icon at bounding box center [1431, 487] width 13 height 14
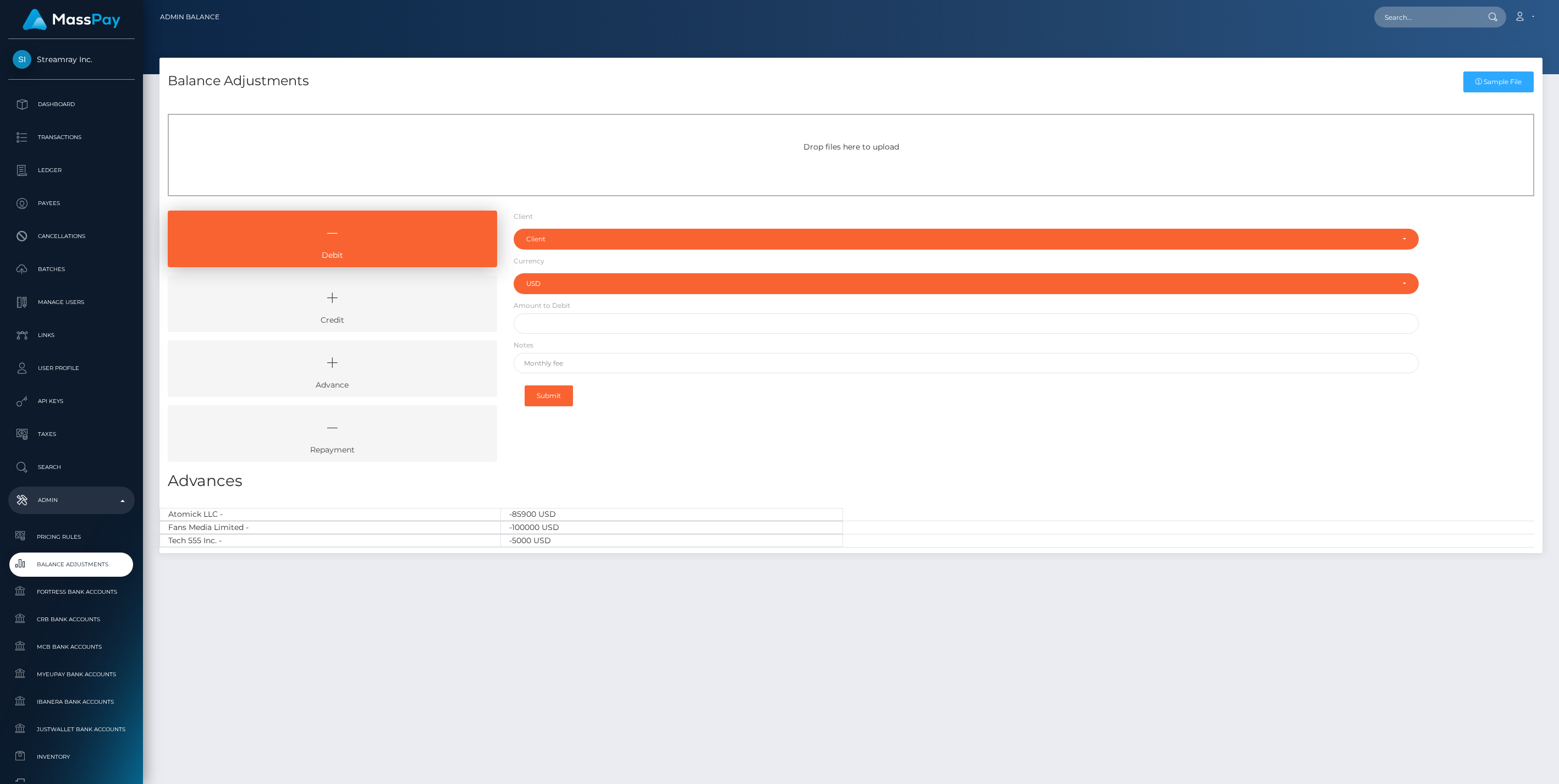
select select "USD"
click at [338, 313] on icon at bounding box center [332, 298] width 304 height 33
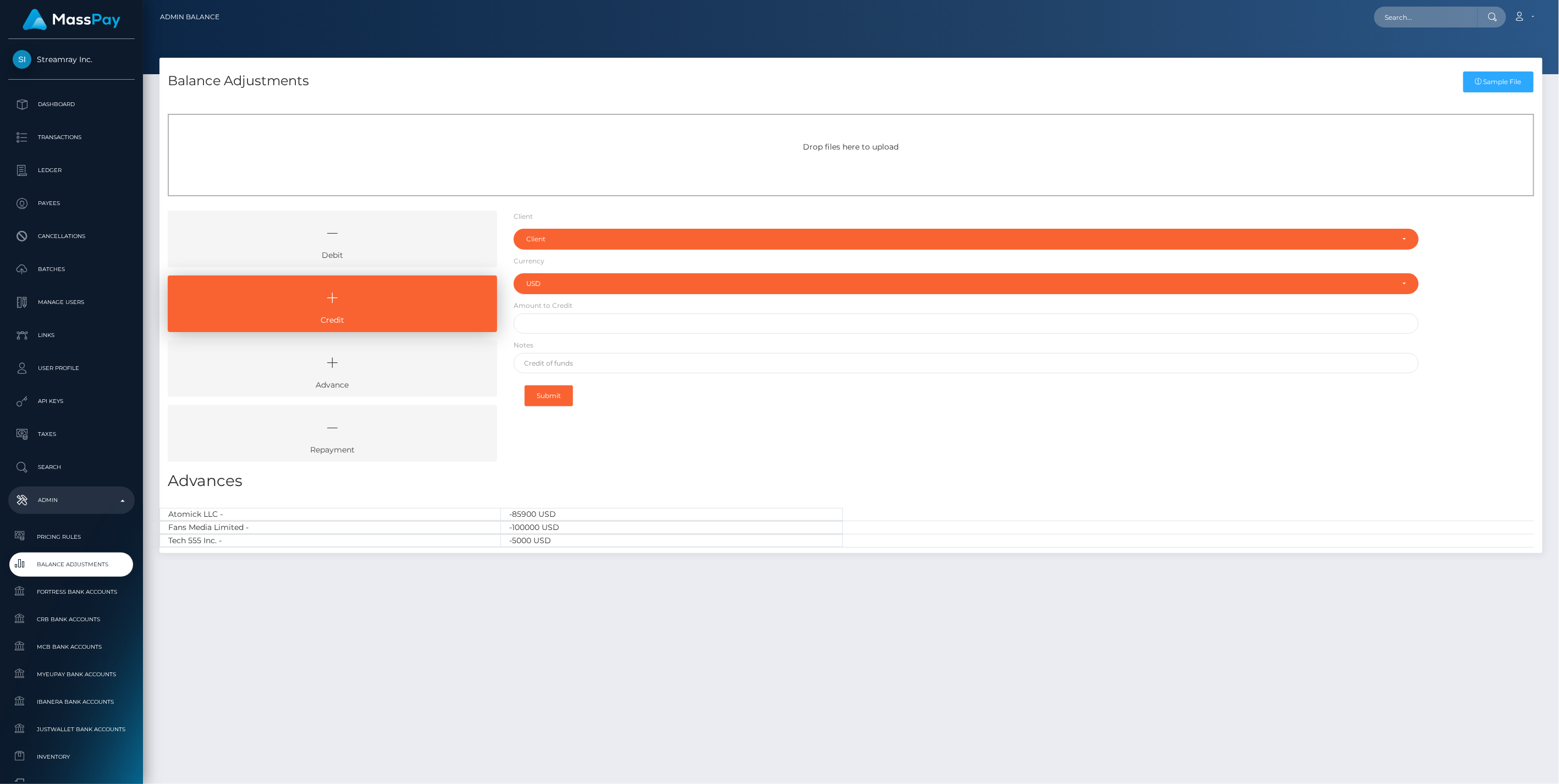
click at [419, 238] on icon at bounding box center [332, 233] width 304 height 33
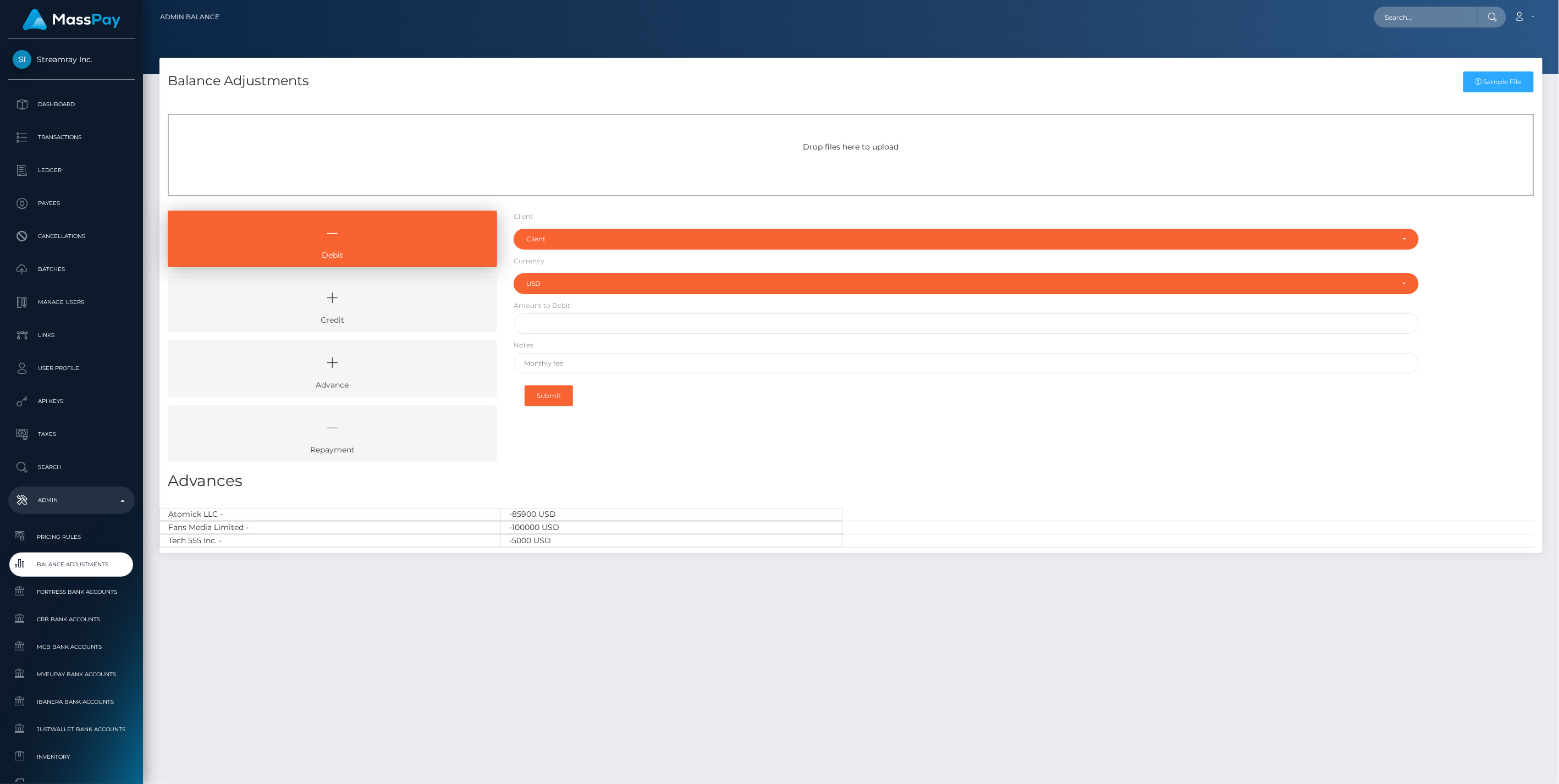
click at [407, 318] on link "Credit" at bounding box center [332, 304] width 329 height 57
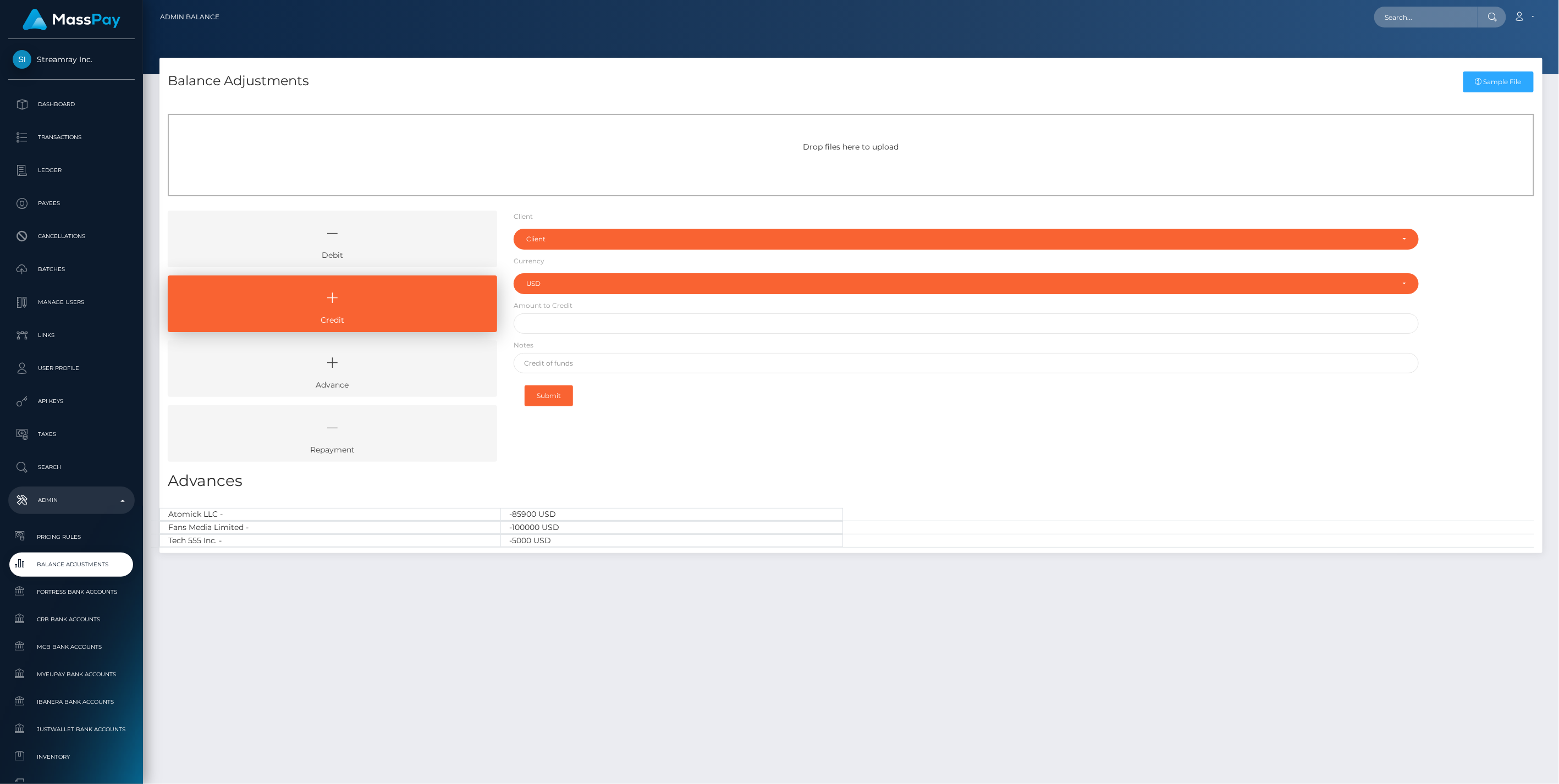
click at [355, 244] on icon at bounding box center [332, 233] width 304 height 33
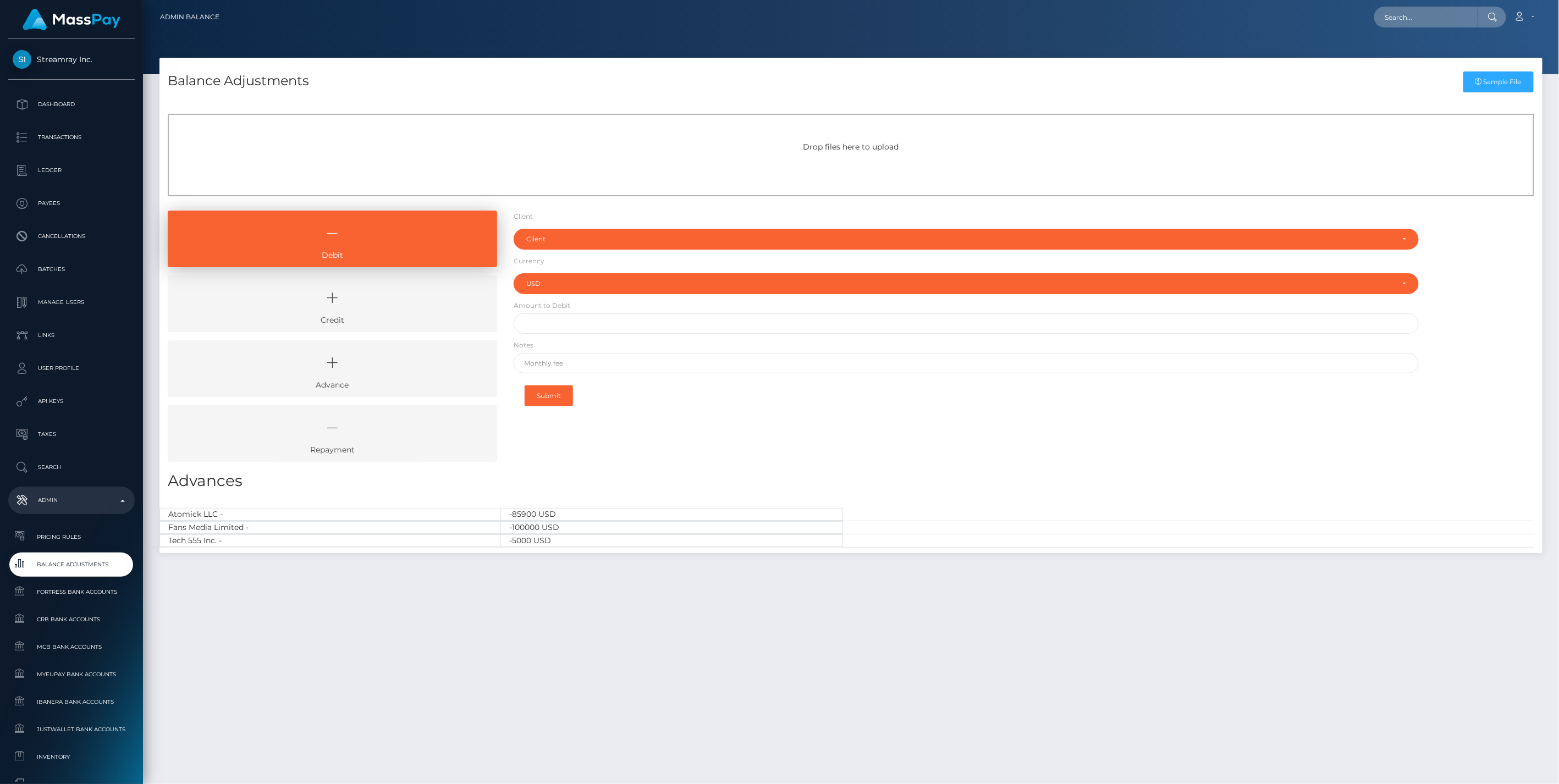
click at [372, 316] on link "Credit" at bounding box center [332, 304] width 329 height 57
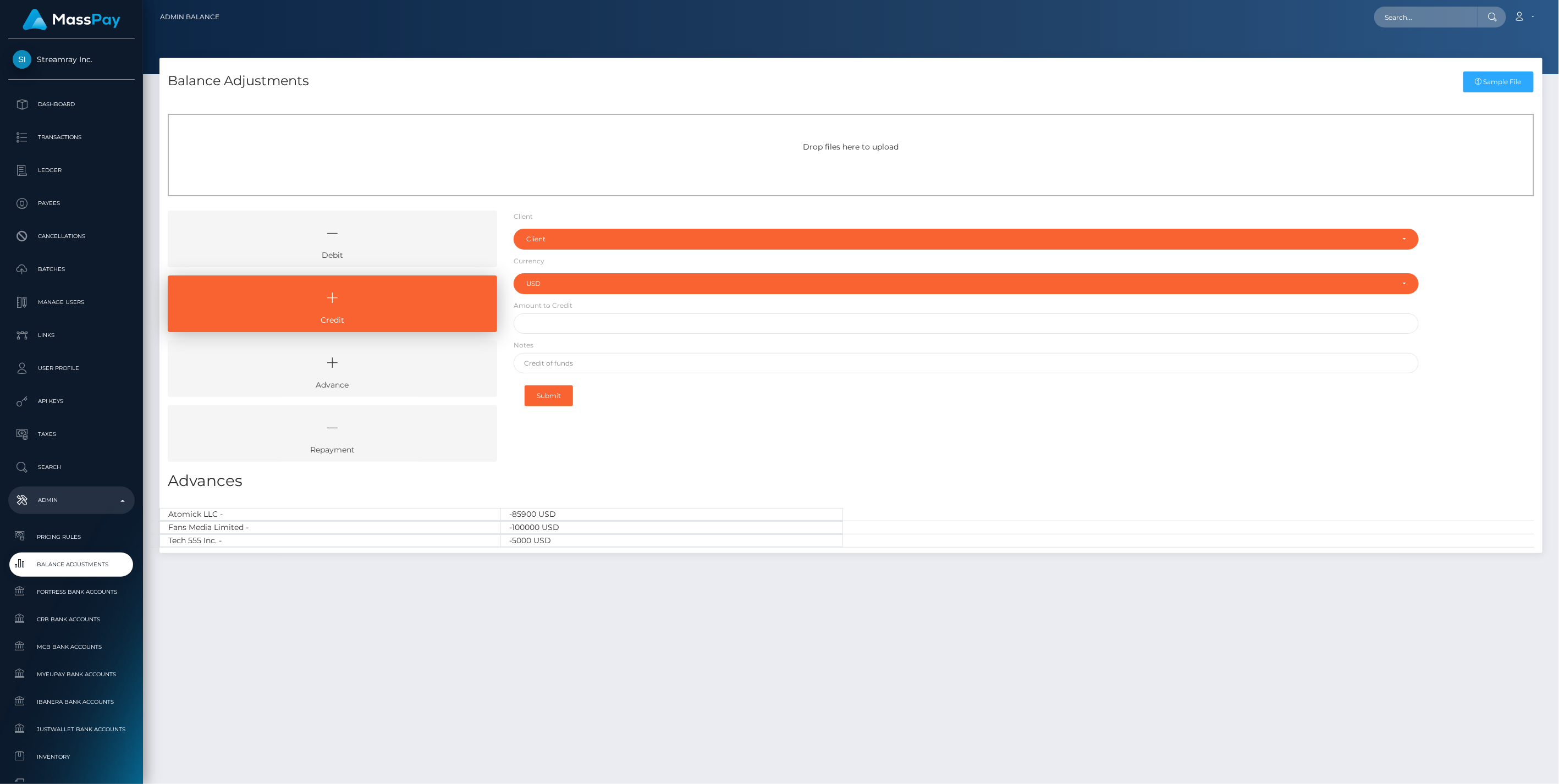
drag, startPoint x: 381, startPoint y: 239, endPoint x: 383, endPoint y: 272, distance: 33.1
click at [381, 239] on icon at bounding box center [332, 233] width 304 height 33
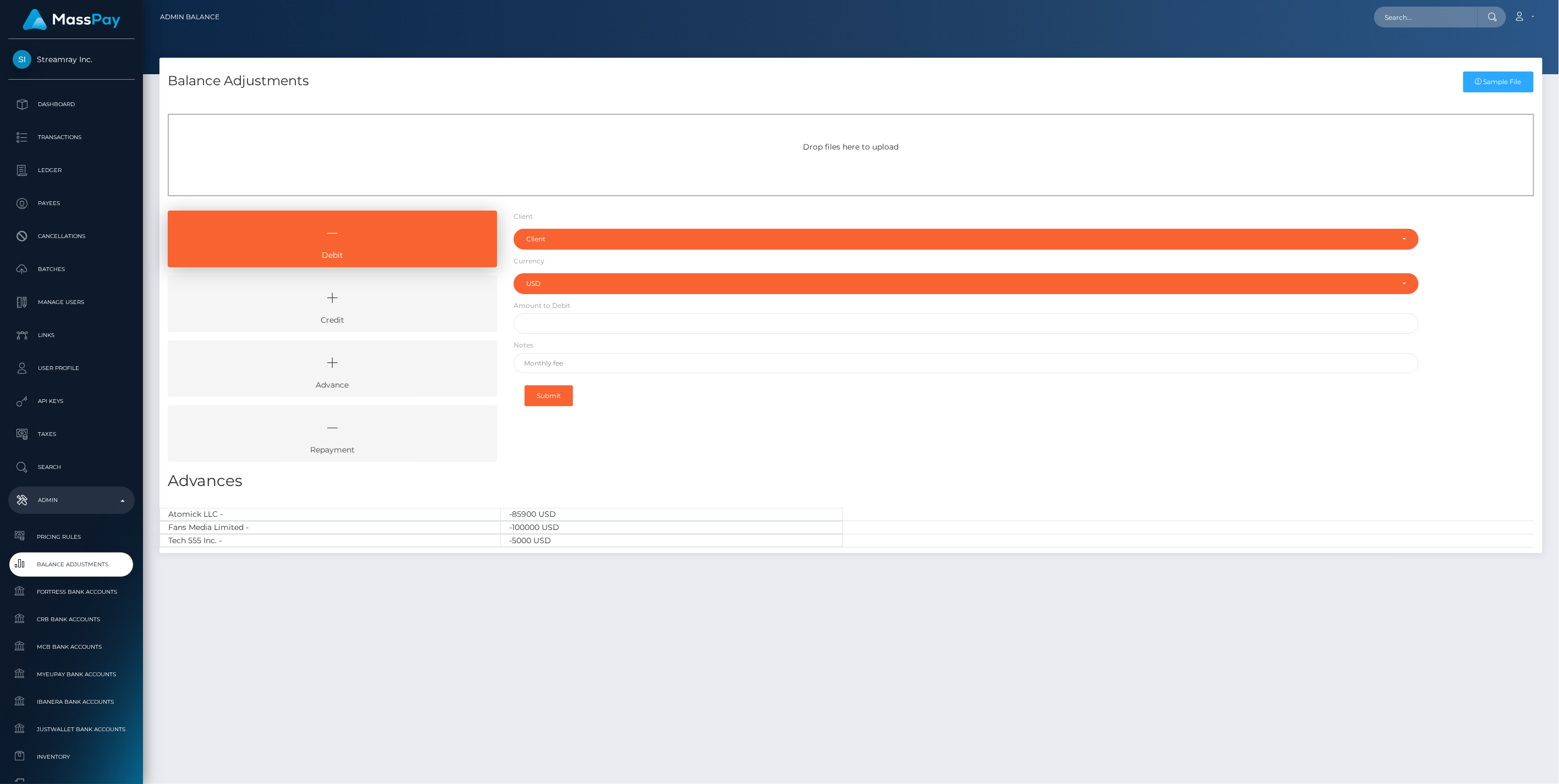
click at [383, 325] on link "Credit" at bounding box center [332, 304] width 329 height 57
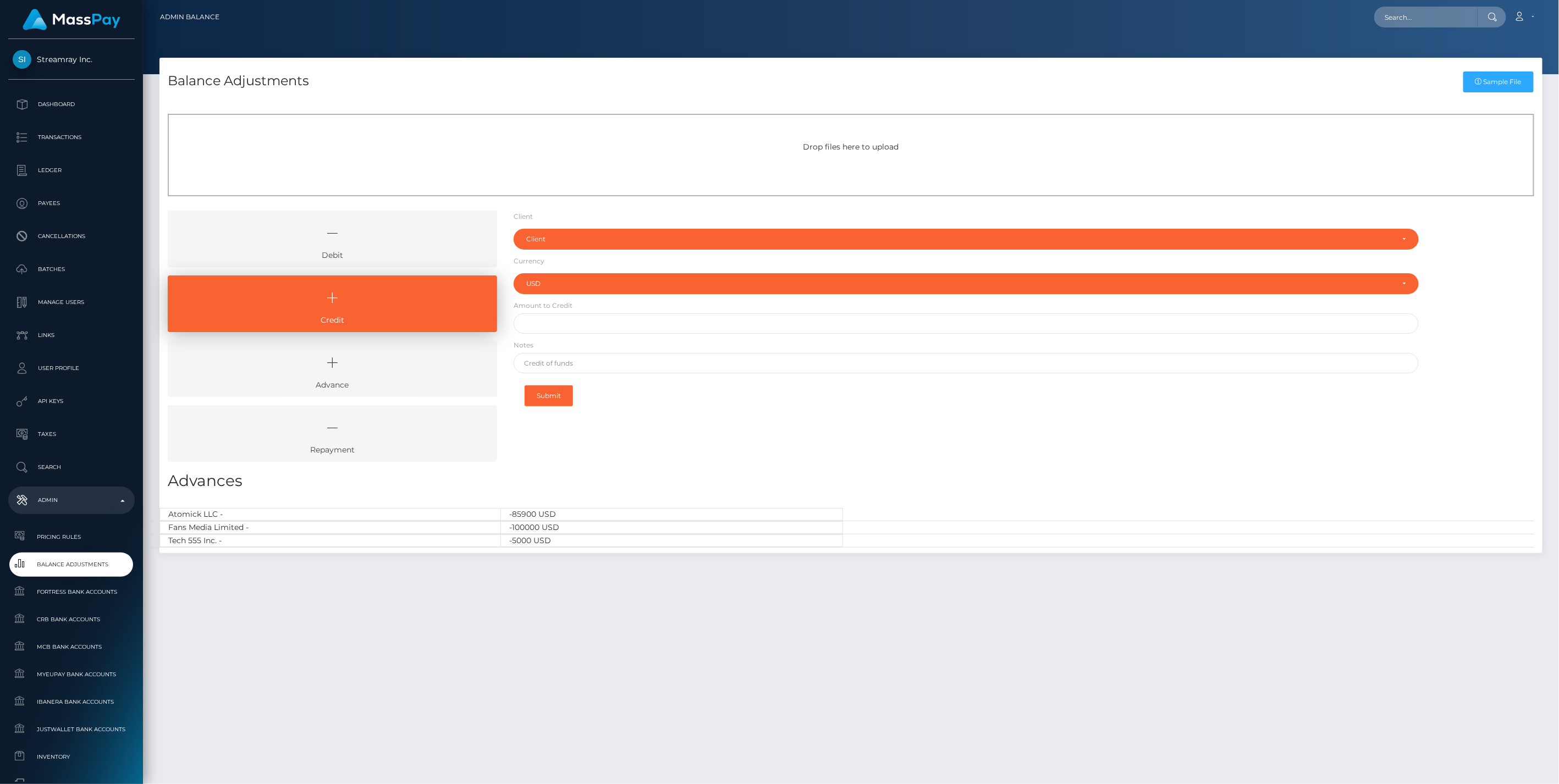
click at [383, 237] on icon at bounding box center [332, 233] width 304 height 33
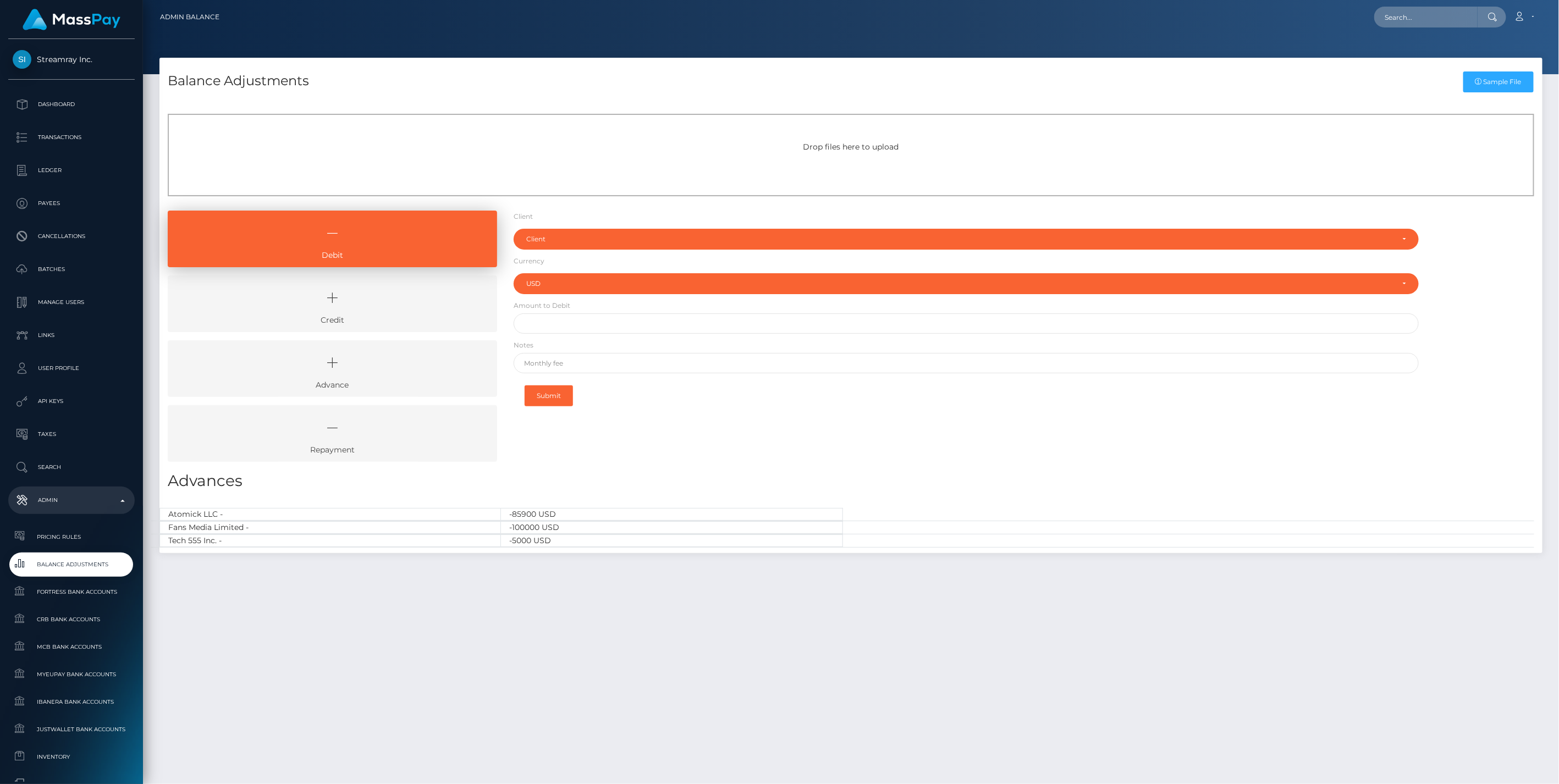
click at [375, 307] on icon at bounding box center [332, 298] width 304 height 33
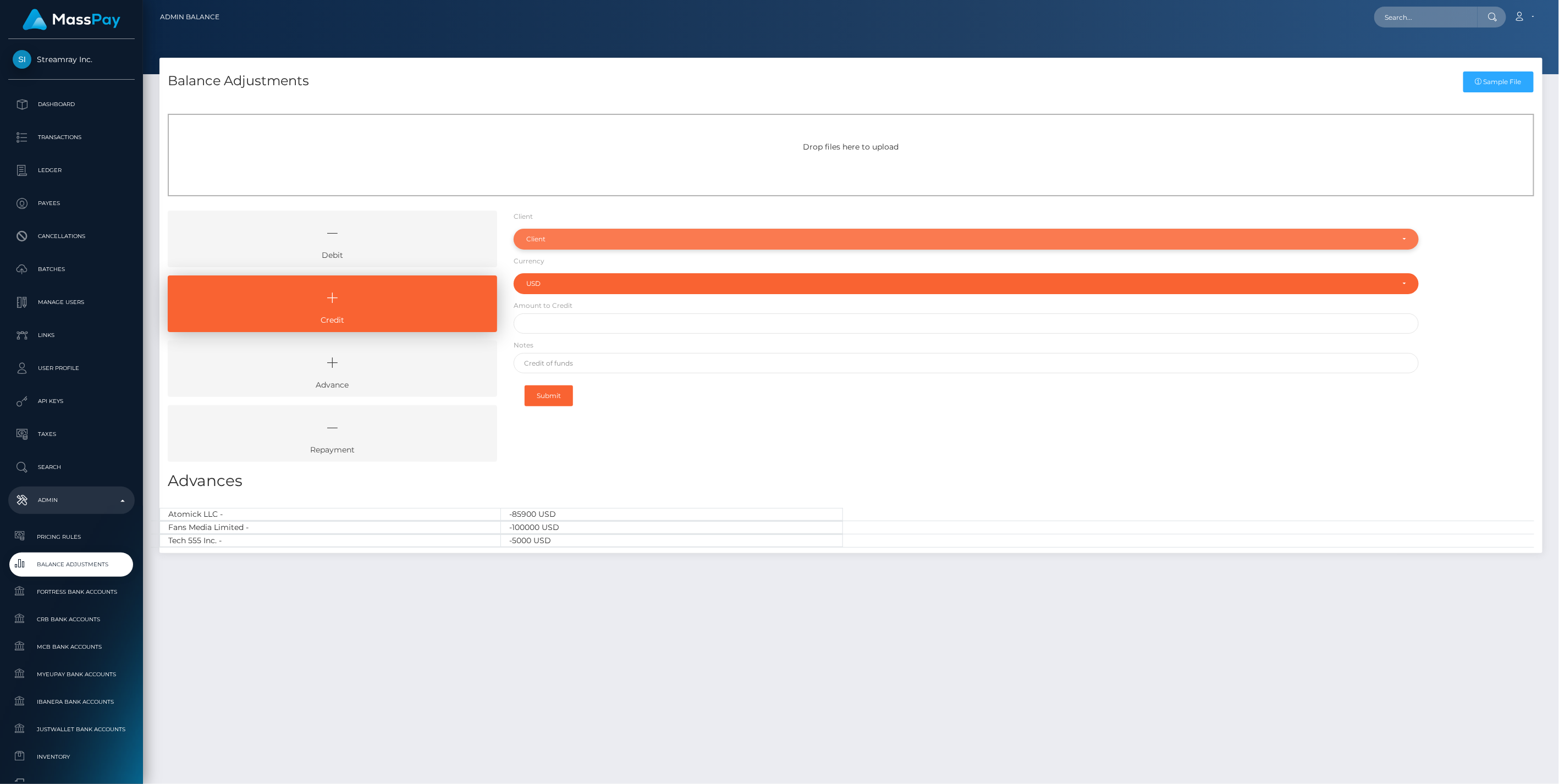
click at [565, 236] on div "Client" at bounding box center [960, 239] width 868 height 9
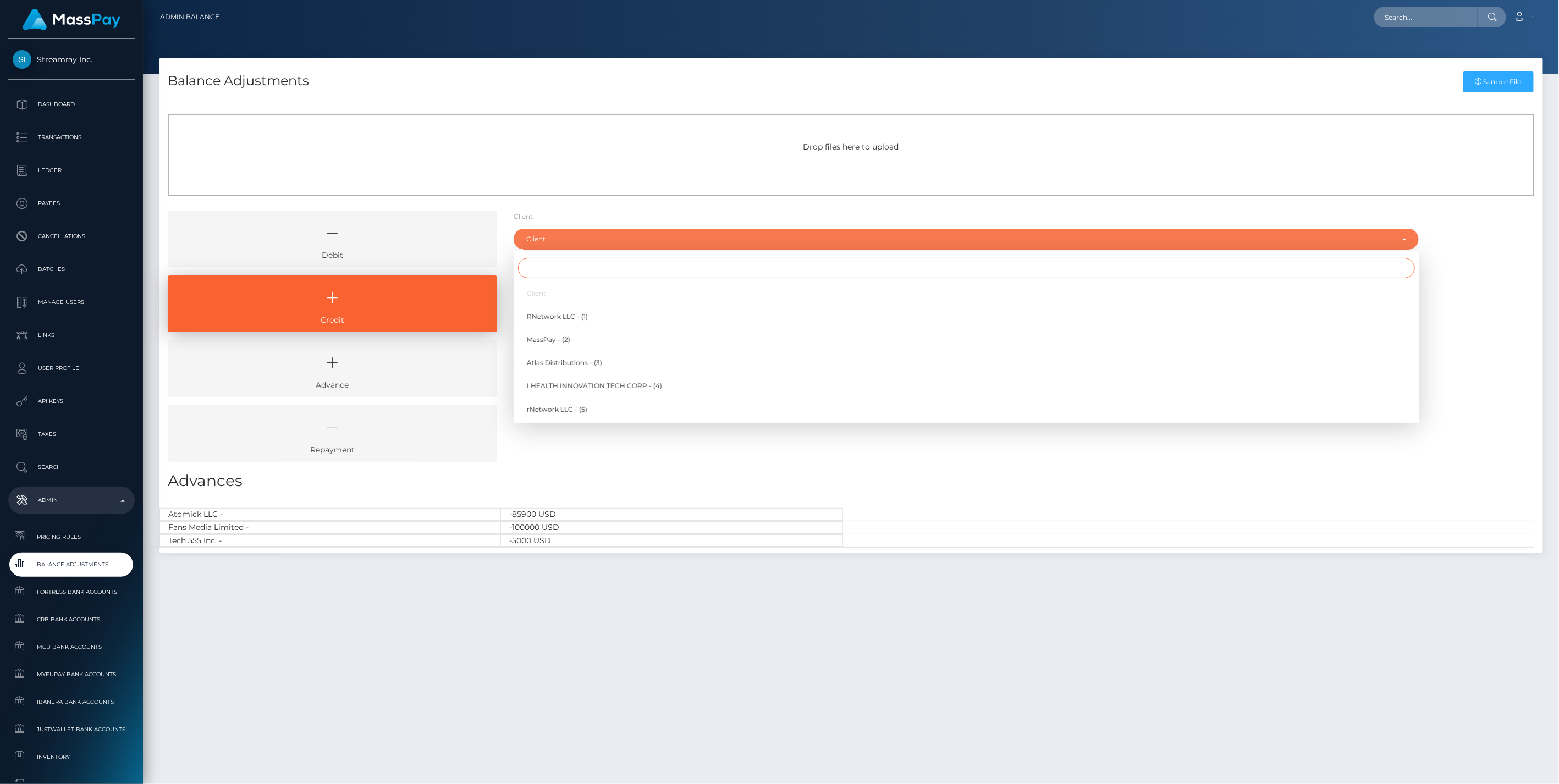
click at [543, 275] on input "Search" at bounding box center [966, 267] width 897 height 20
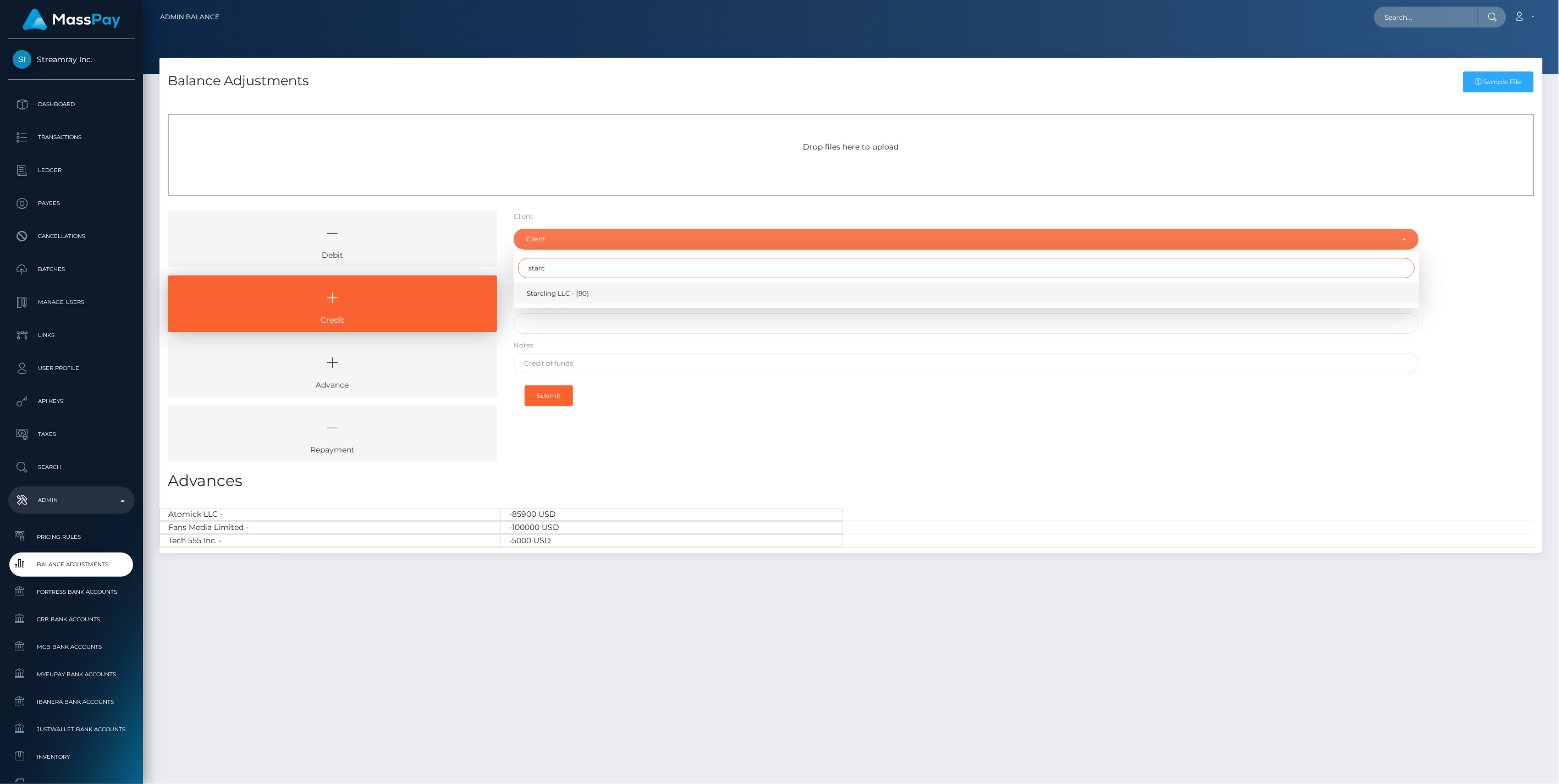
type input "starc"
click at [565, 298] on span "Starcling LLC - (90)" at bounding box center [557, 293] width 62 height 10
select select "90"
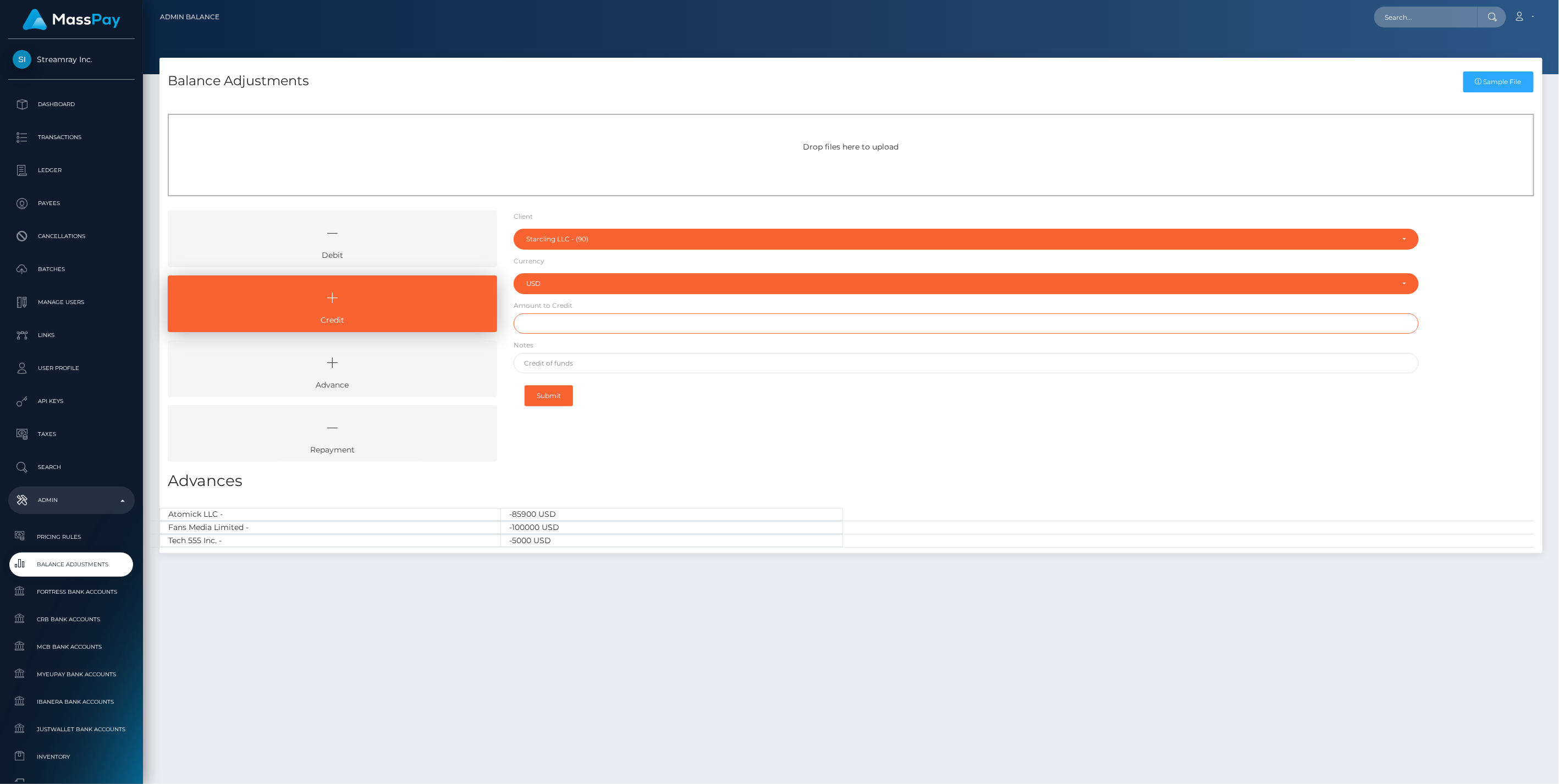
click at [556, 326] on input "text" at bounding box center [966, 323] width 906 height 20
type input "$60,000.00"
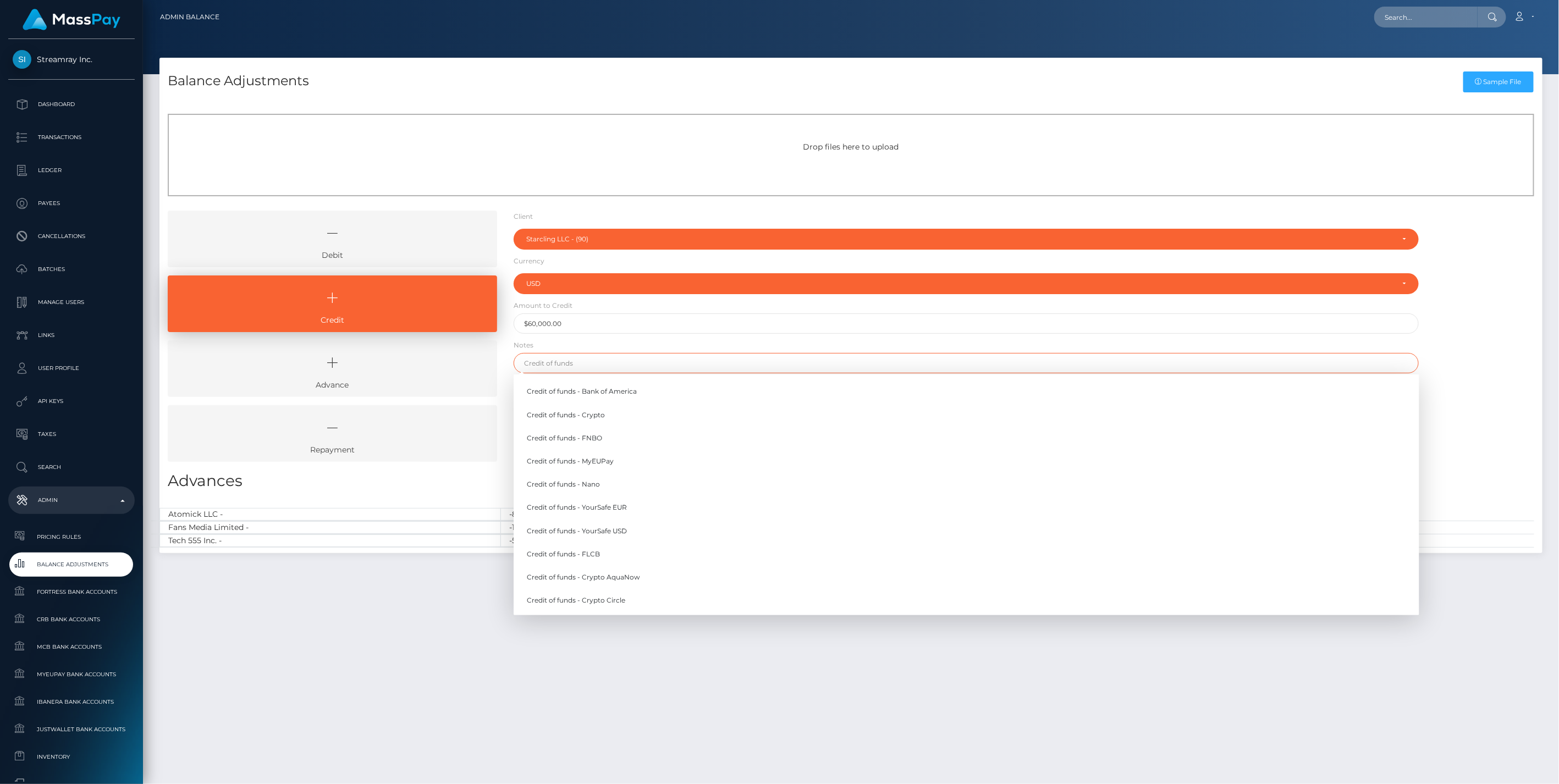
click at [587, 369] on input "text" at bounding box center [966, 363] width 906 height 20
click at [624, 530] on link "Credit of funds - YourSafe USD" at bounding box center [966, 530] width 906 height 20
type input "Credit of funds - YourSafe USD"
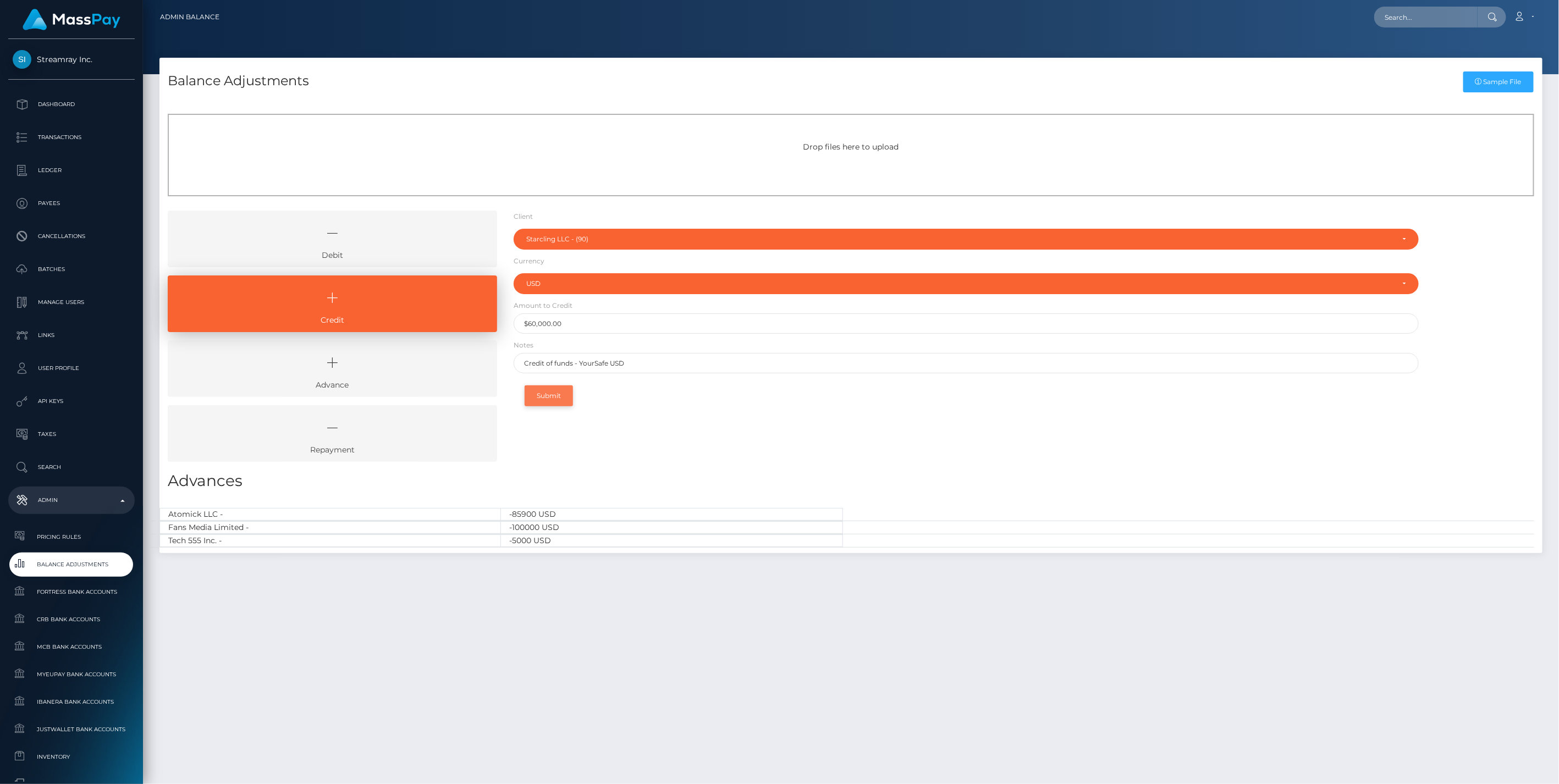
click at [557, 394] on button "Submit" at bounding box center [549, 396] width 48 height 21
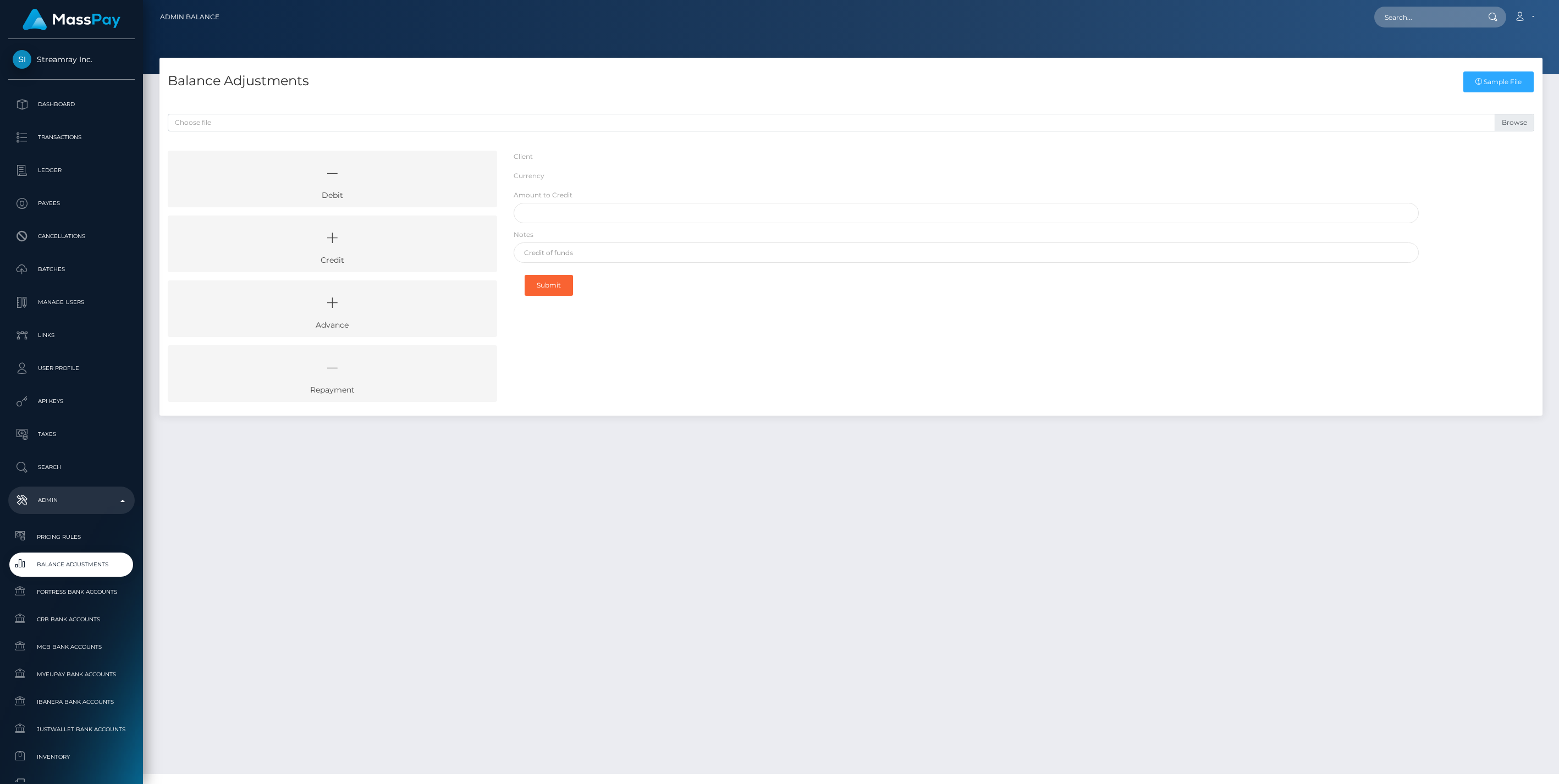
select select "90"
select select "USD"
select select
select select "90"
select select "USD"
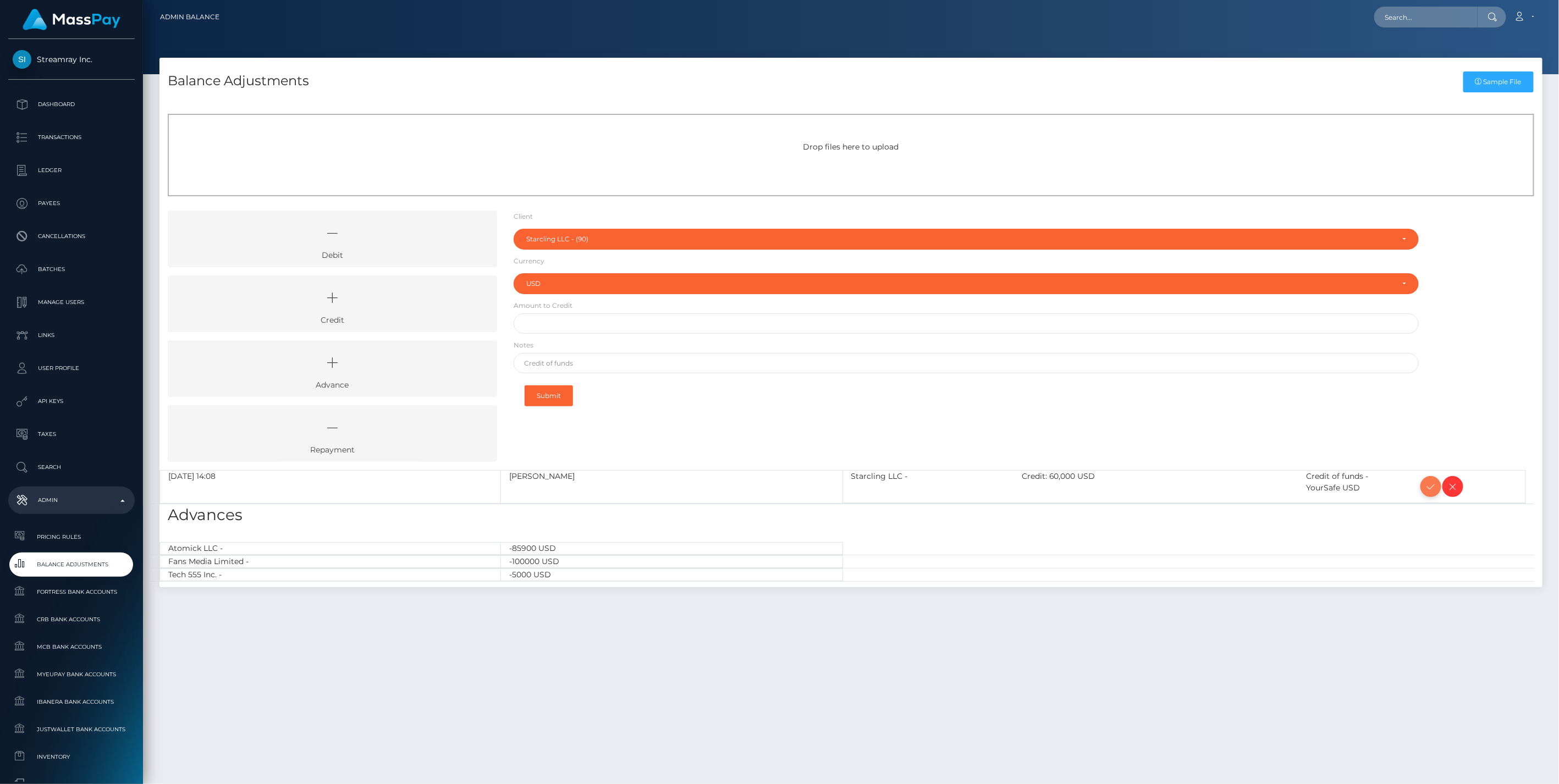
click at [1431, 484] on icon at bounding box center [1431, 487] width 13 height 14
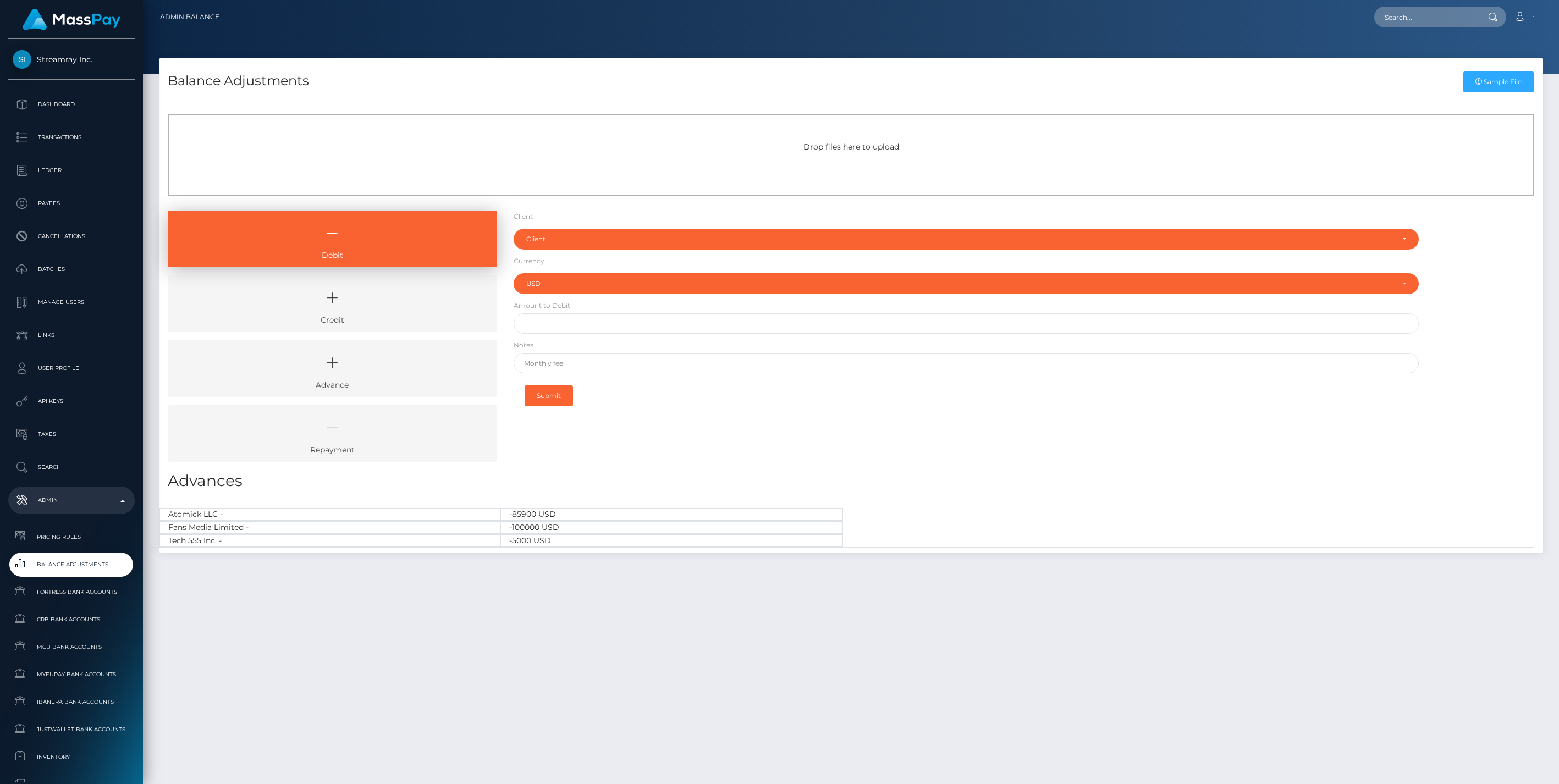
select select "USD"
click at [421, 310] on icon at bounding box center [332, 298] width 304 height 33
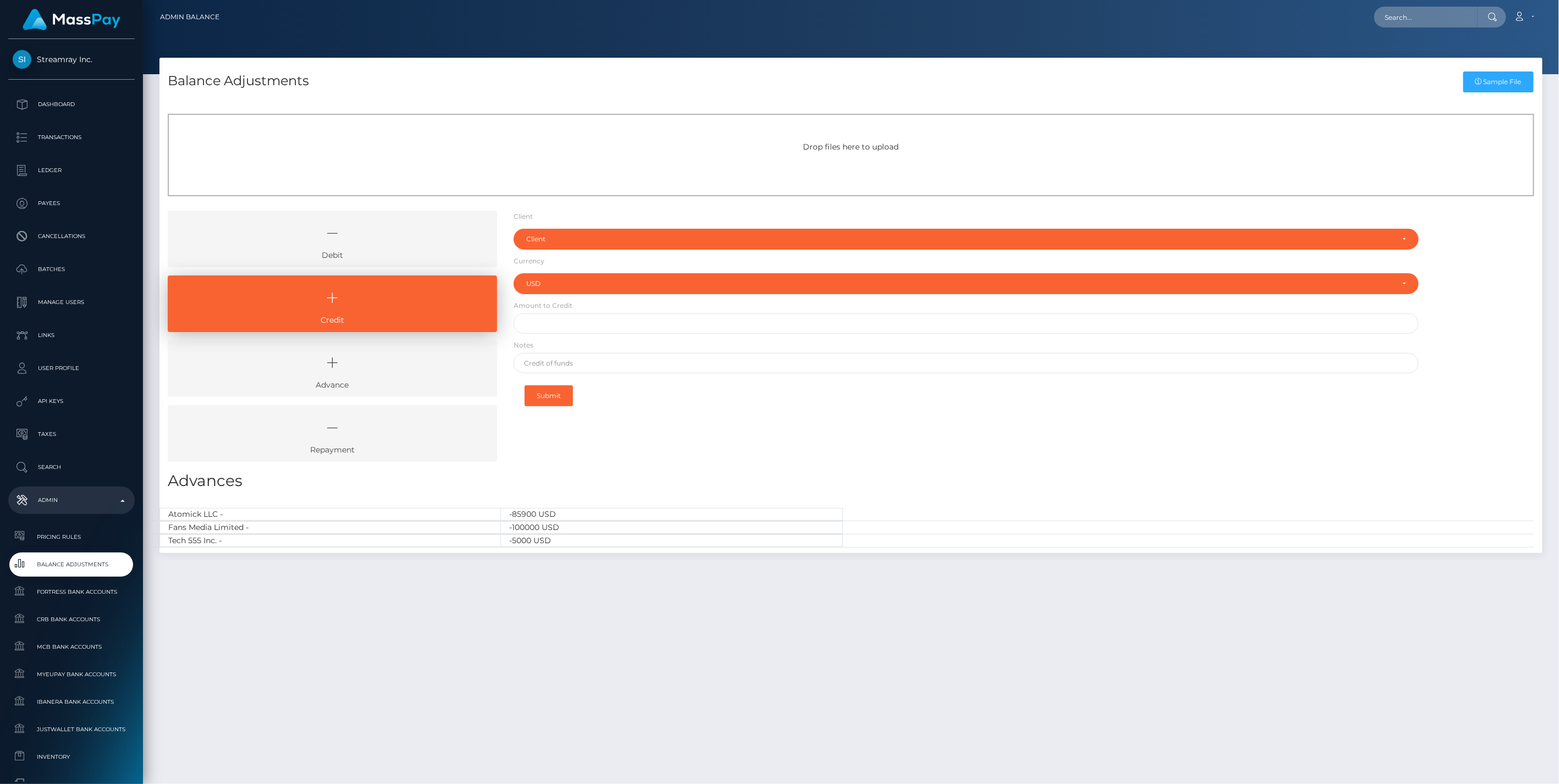
click at [398, 363] on icon at bounding box center [332, 363] width 304 height 33
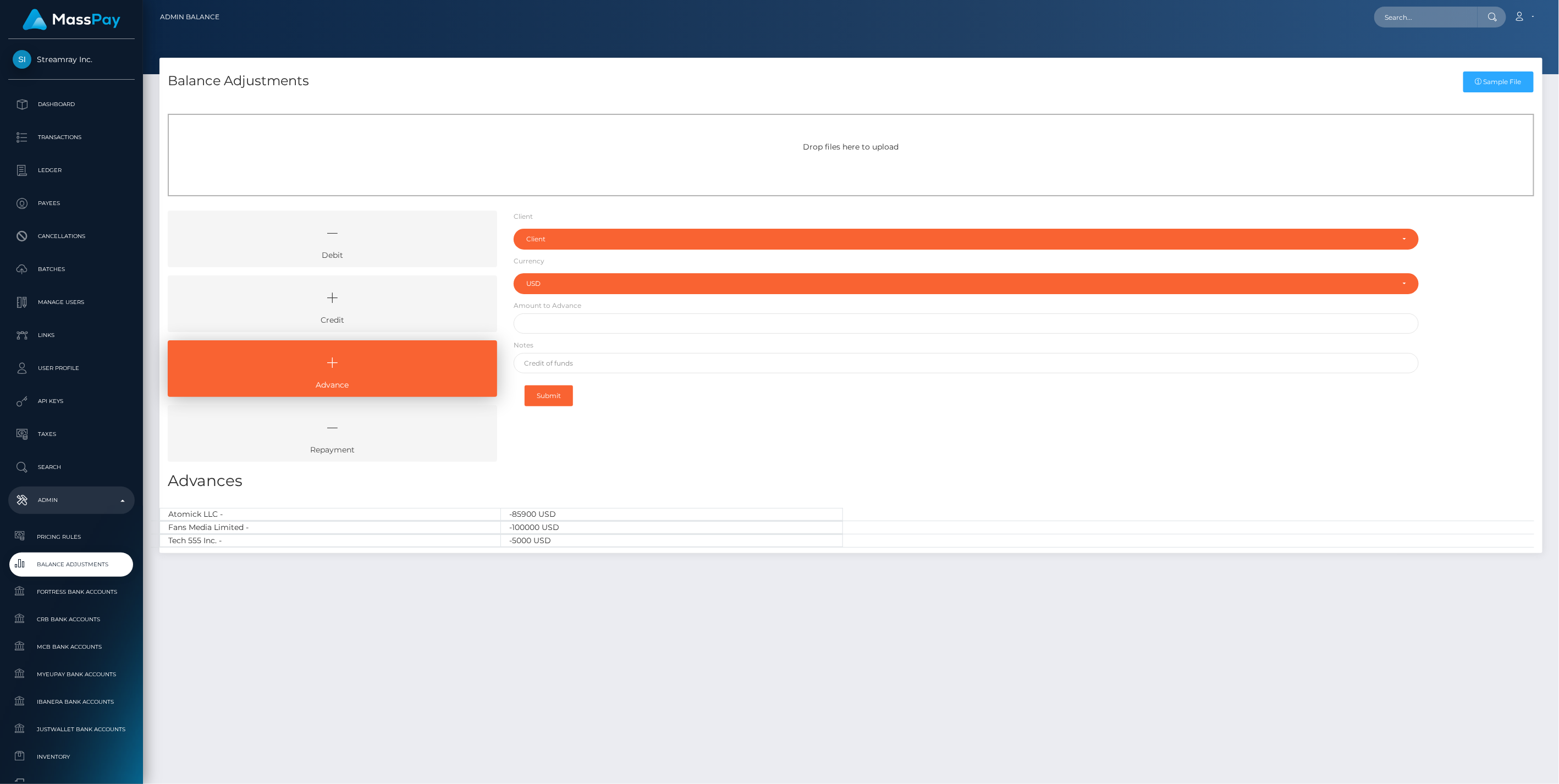
click at [379, 304] on icon at bounding box center [332, 298] width 304 height 33
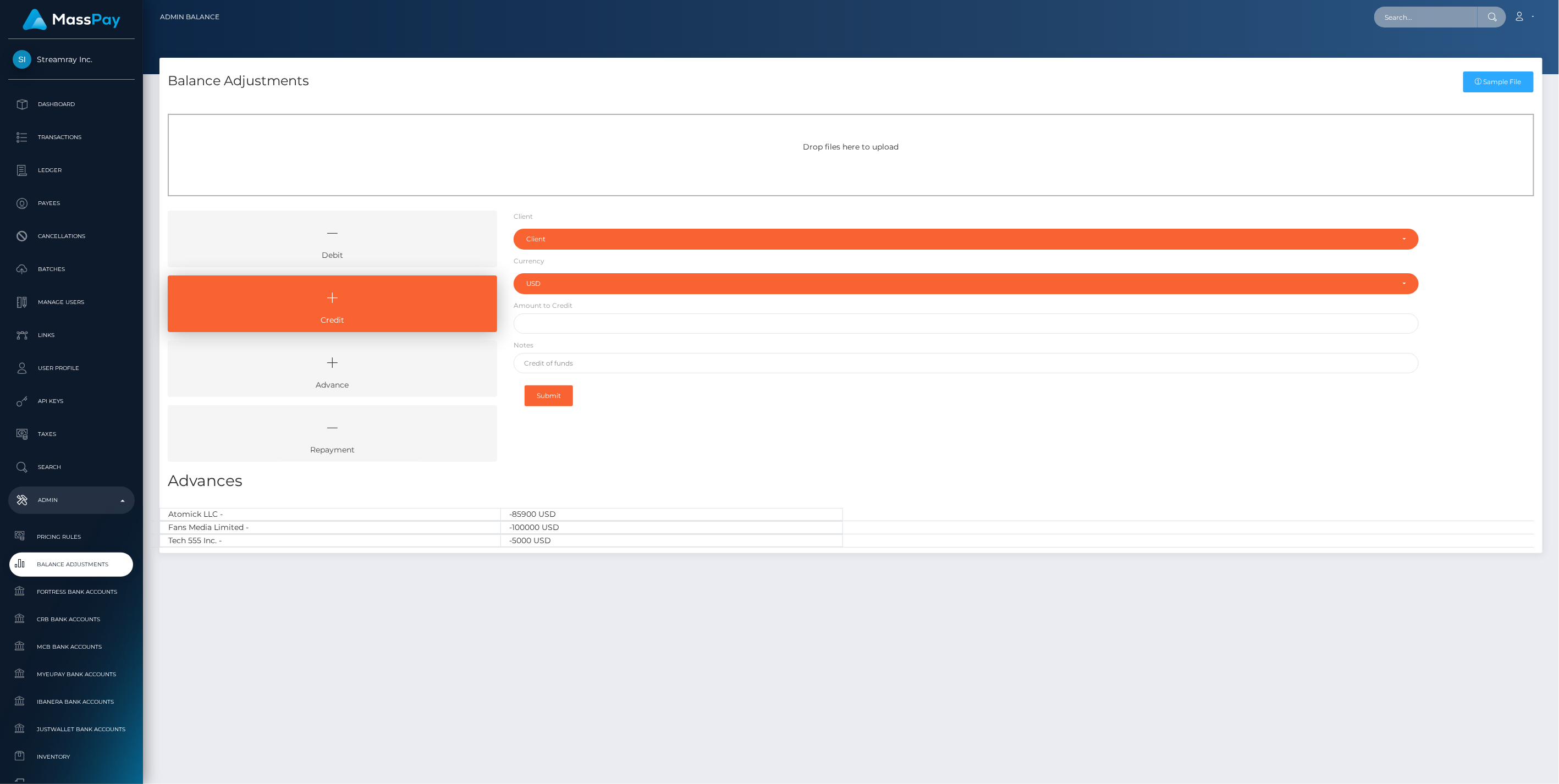
click at [1398, 19] on input "text" at bounding box center [1425, 17] width 103 height 21
paste input "703122a1-6e38-11f0-87f1-0266f44cc279"
type input "703122a1-6e38-11f0-87f1-0266f44cc279"
click at [1405, 58] on link "[PERSON_NAME] ([DOMAIN_NAME] - )" at bounding box center [1451, 57] width 155 height 20
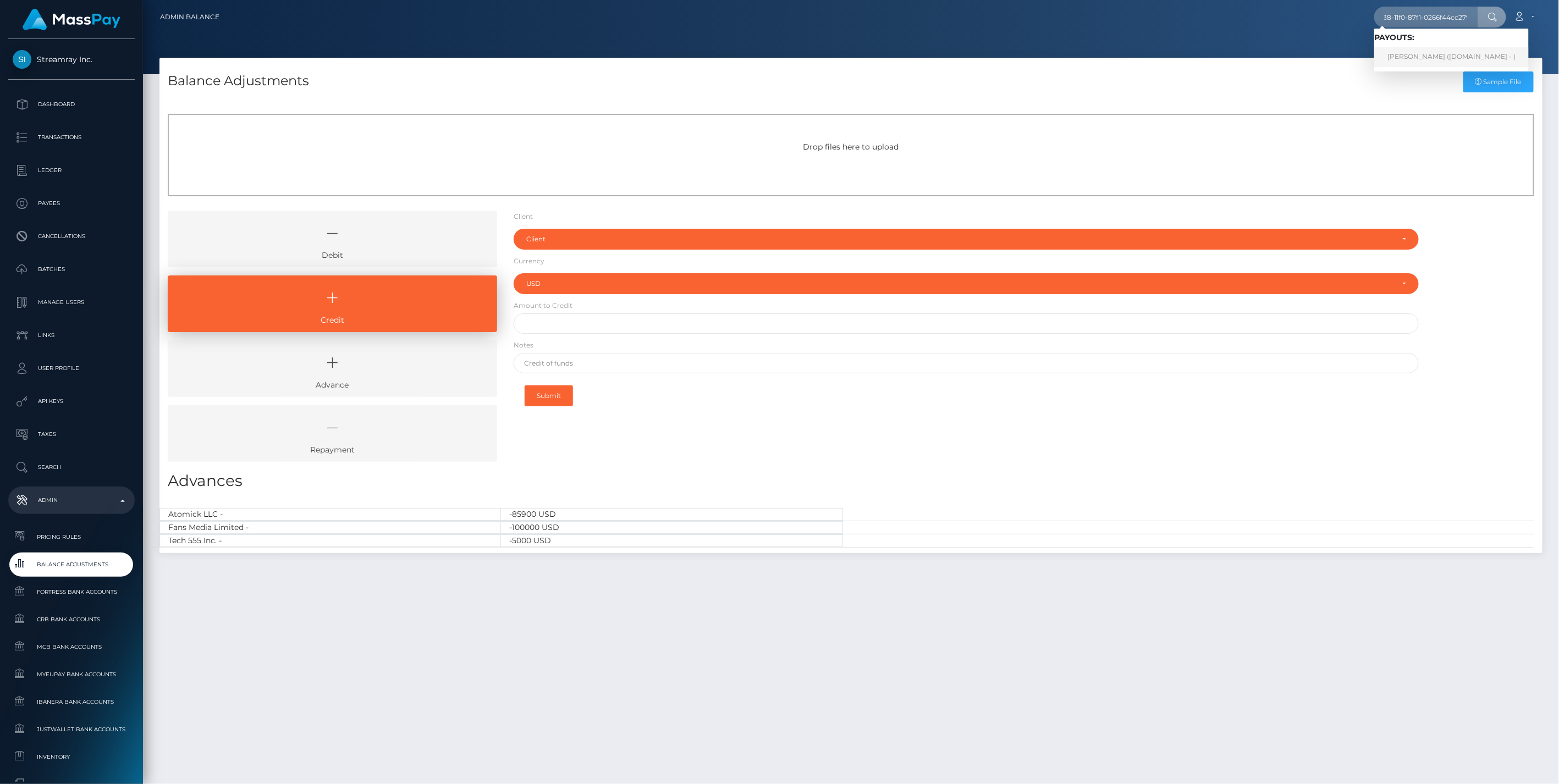
scroll to position [0, 0]
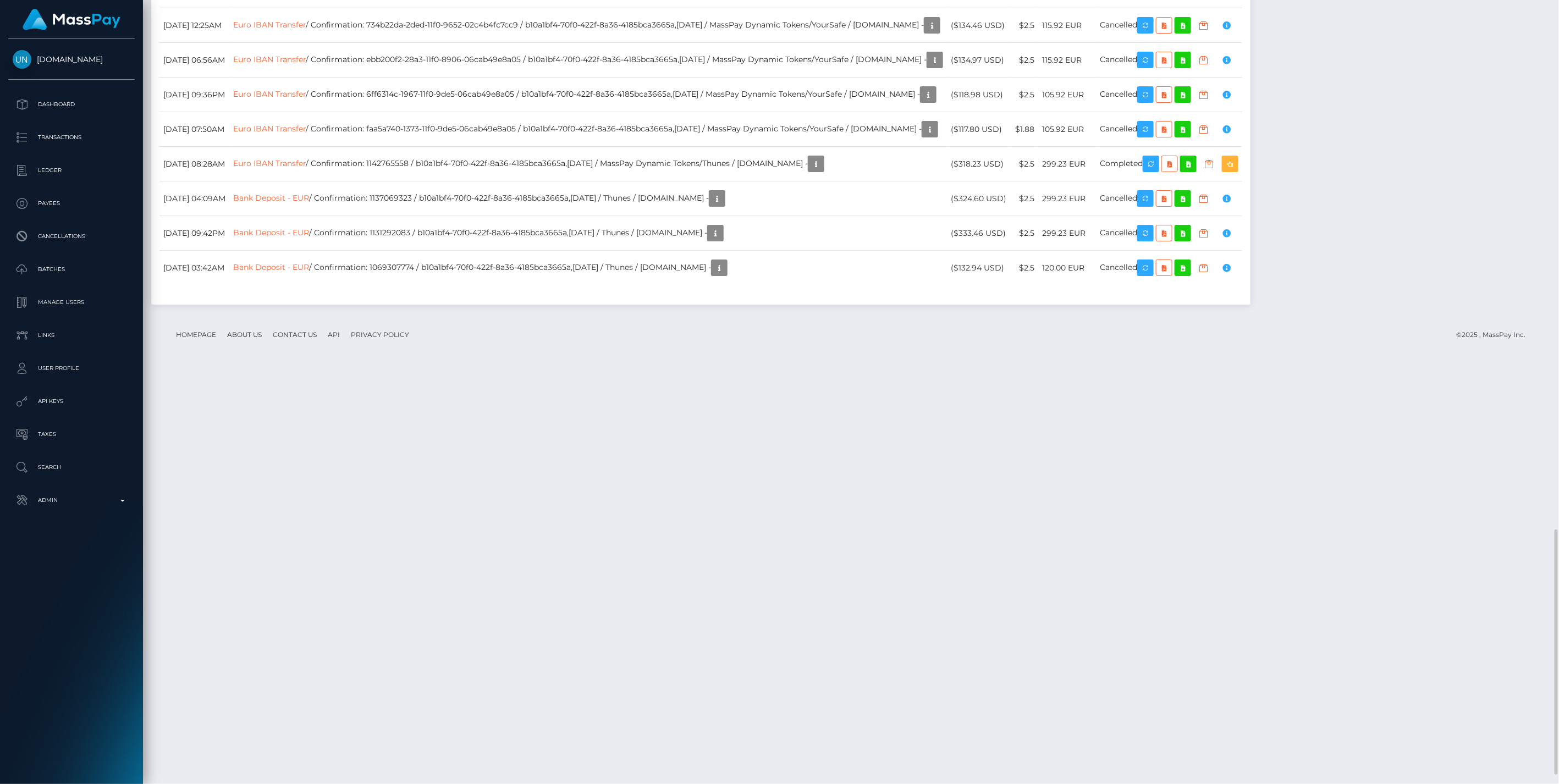
scroll to position [2102, 0]
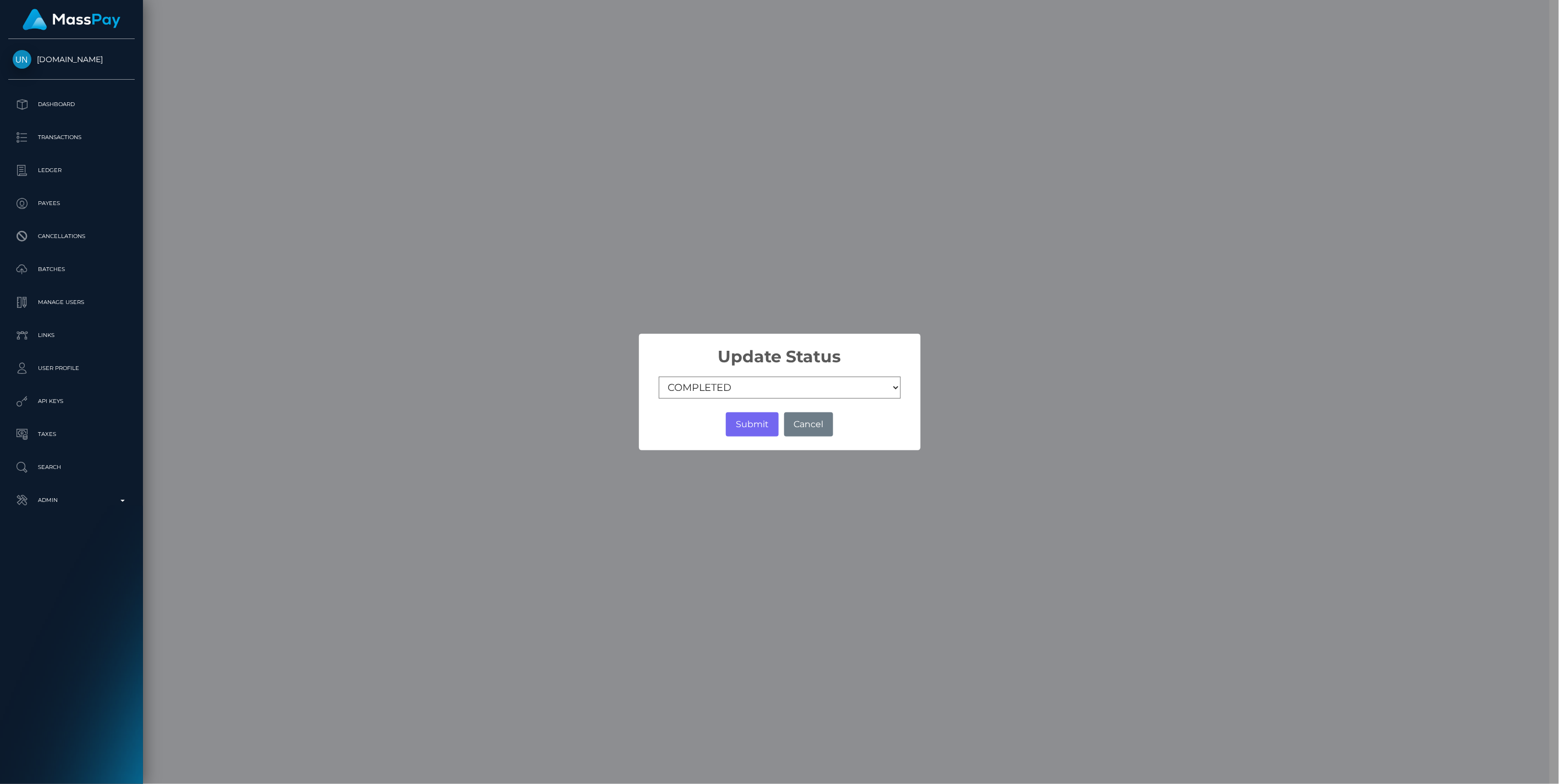
click at [669, 387] on select "COMPLETED CANCELLED READY_FOR_PICKUP PROCESSING" at bounding box center [780, 387] width 242 height 22
select select "CANCELLED"
click at [659, 377] on select "COMPLETED CANCELLED READY_FOR_PICKUP PROCESSING" at bounding box center [780, 387] width 242 height 22
click at [749, 425] on button "Submit" at bounding box center [752, 424] width 52 height 24
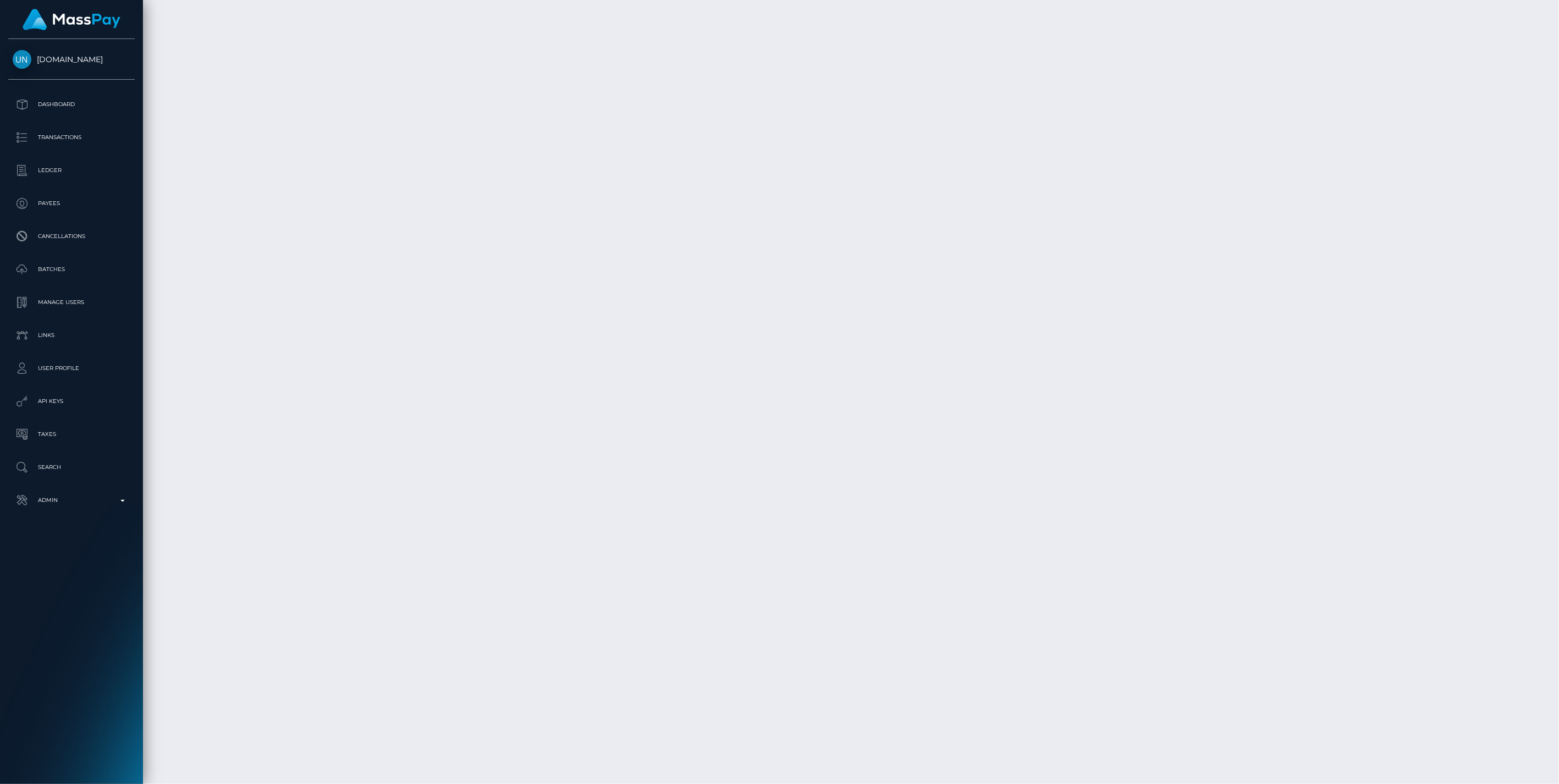
scroll to position [132, 449]
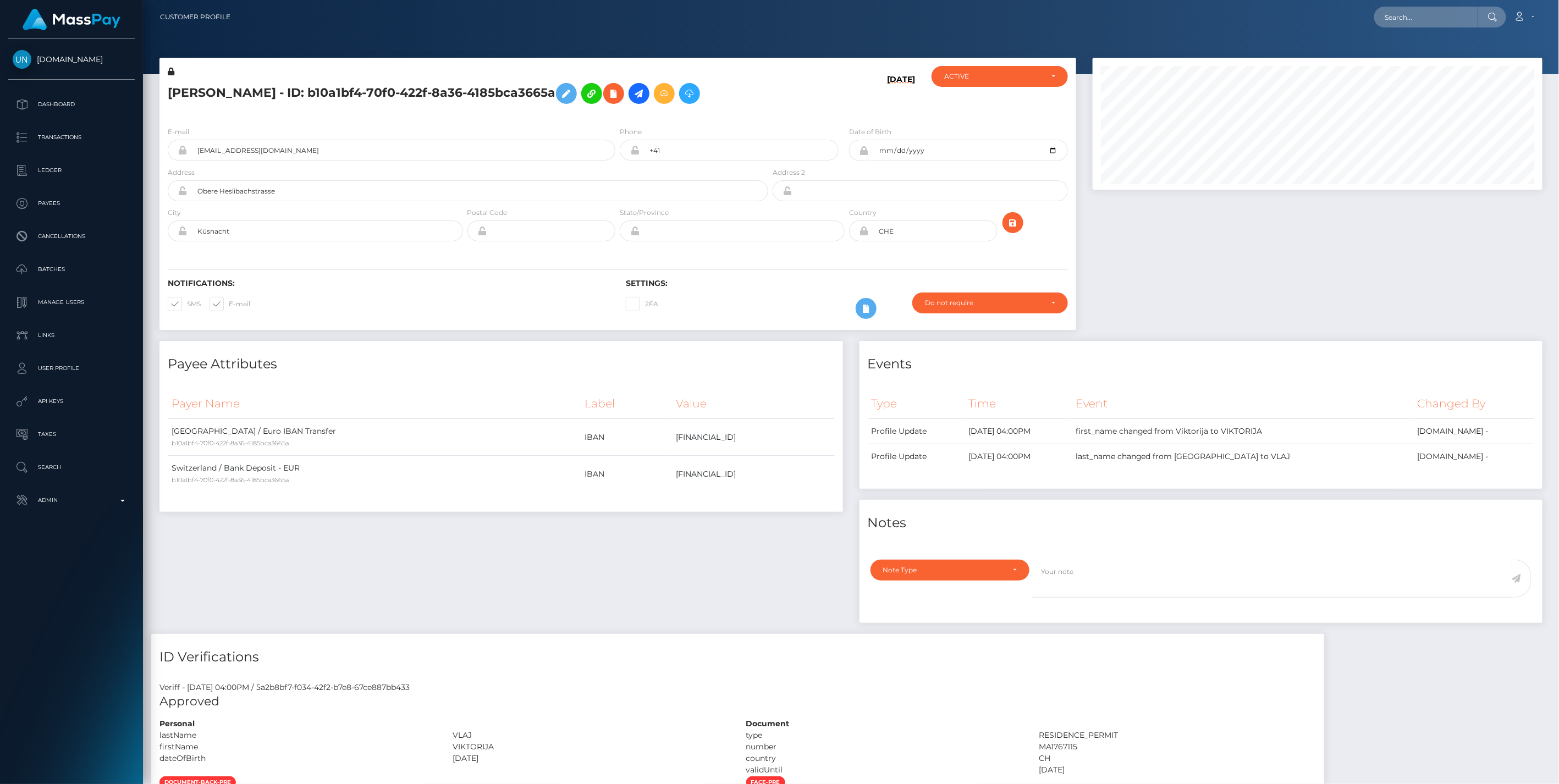
scroll to position [132, 449]
click at [1400, 15] on input "text" at bounding box center [1425, 17] width 103 height 21
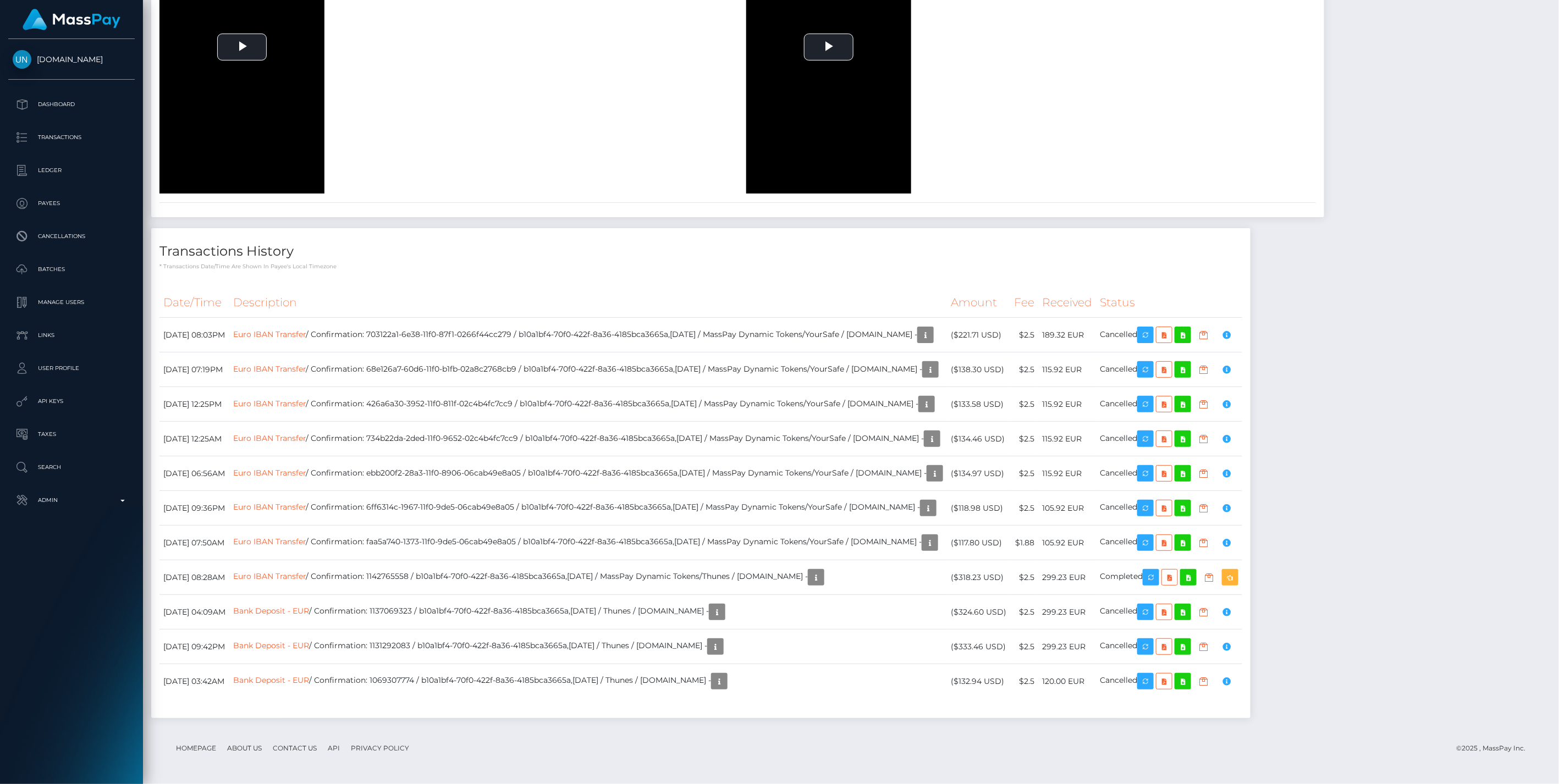
scroll to position [0, 0]
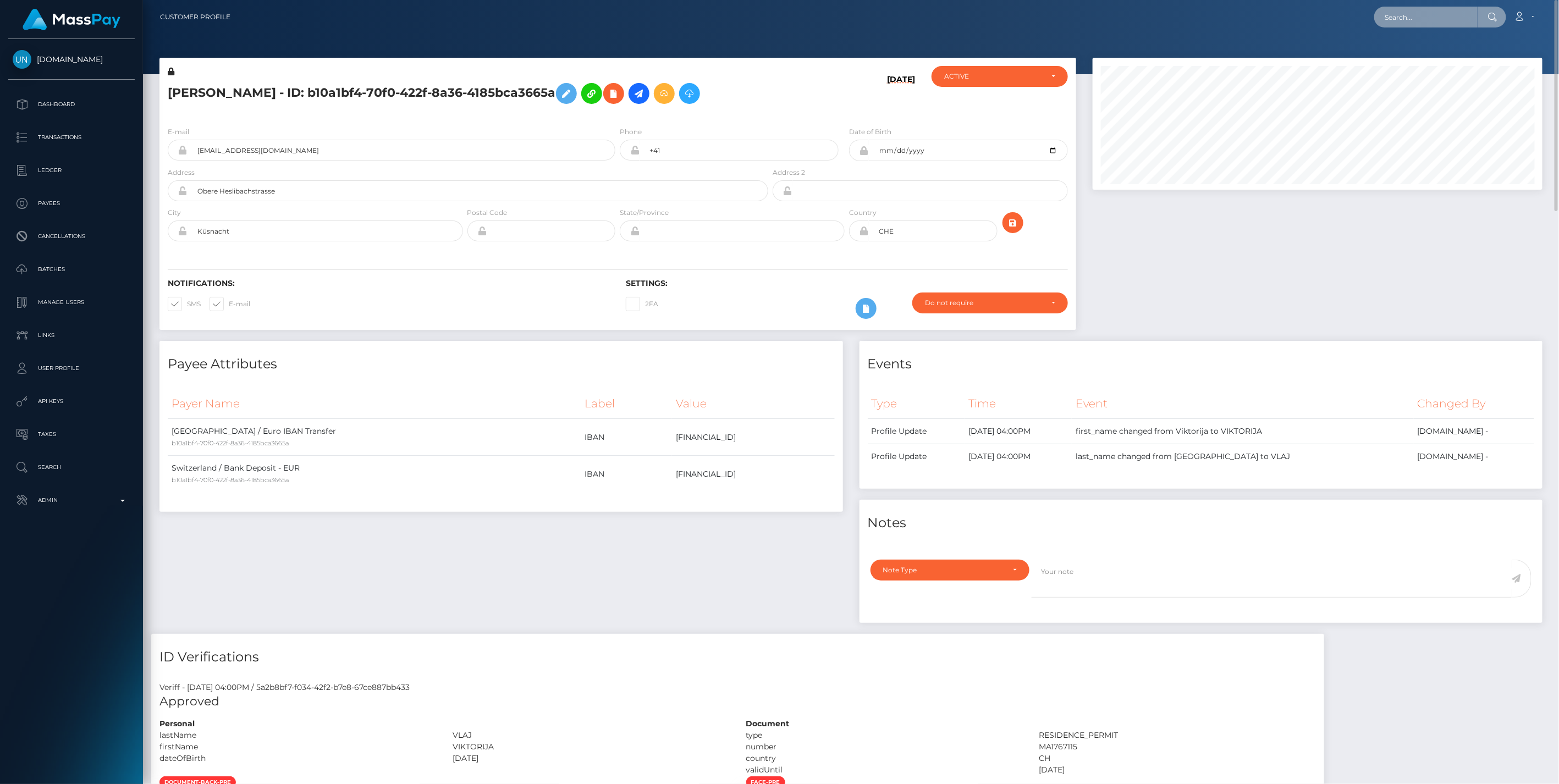
paste input "FVW-20250807-148"
type input "FVW-20250807-148"
click at [1415, 63] on link "GABRIEL SANCHEZ GIL (Shift Holdings Ltd. - )" at bounding box center [1482, 57] width 216 height 20
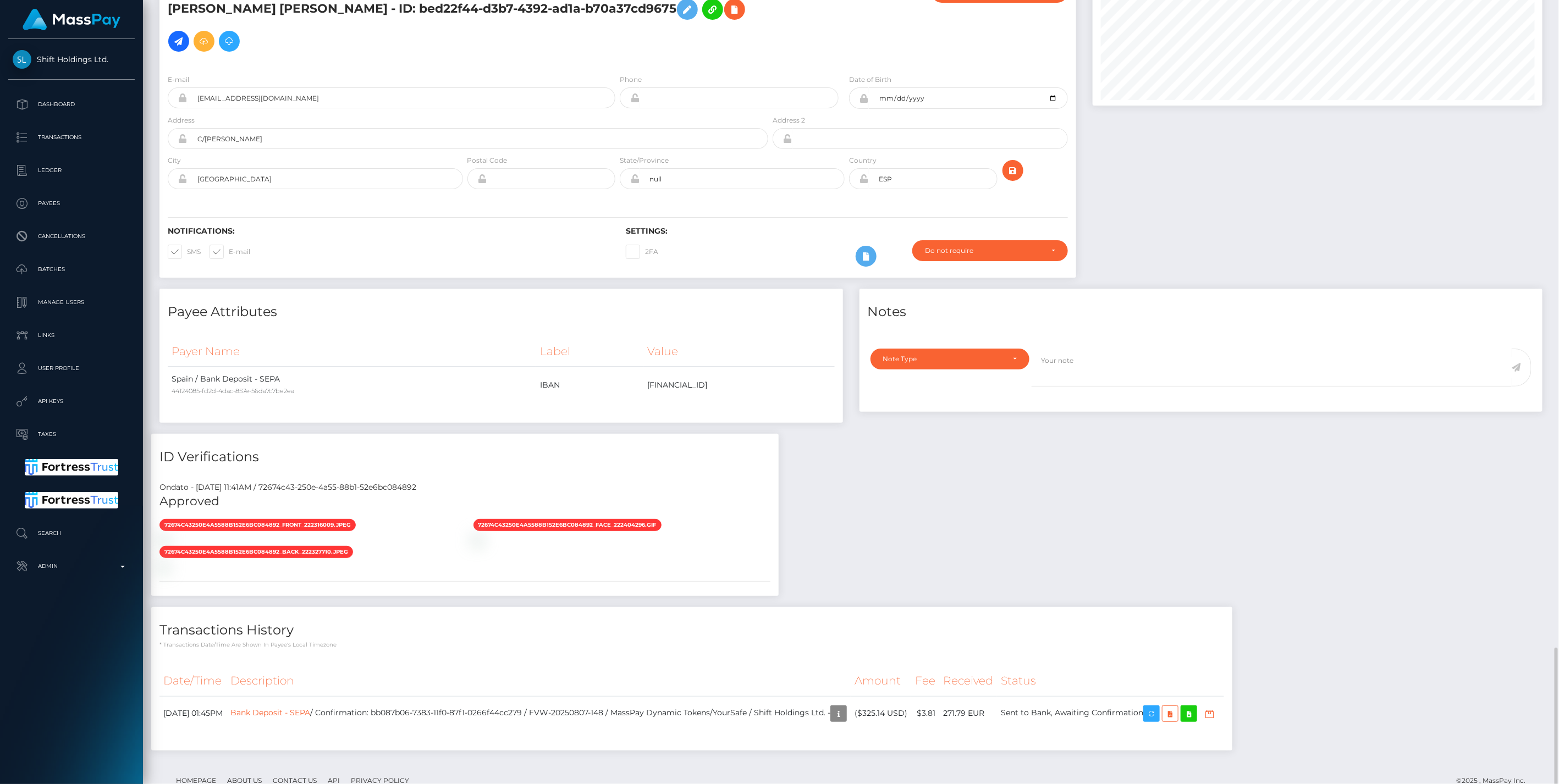
scroll to position [447, 0]
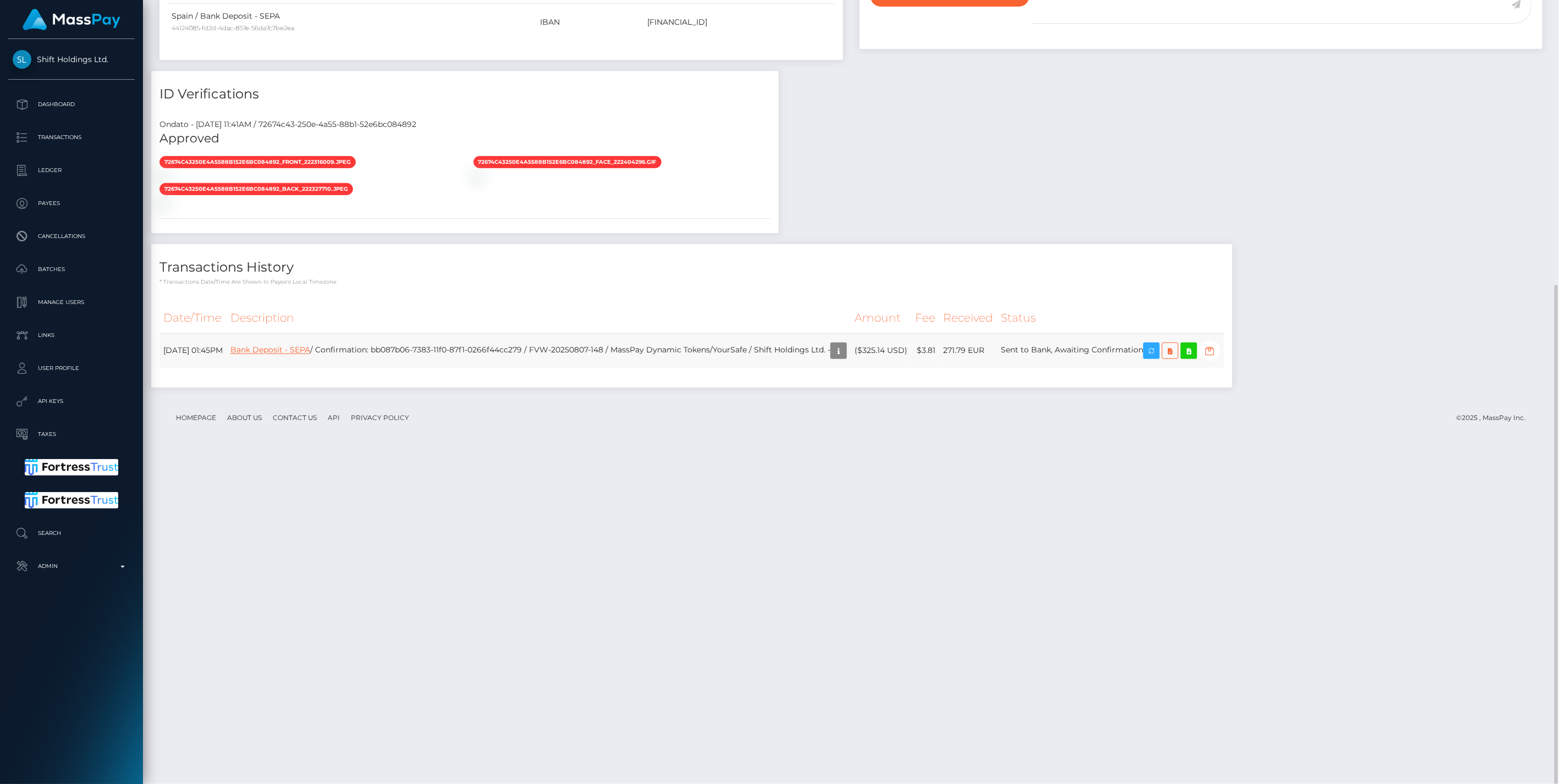
click at [301, 355] on link "Bank Deposit - SEPA" at bounding box center [270, 350] width 80 height 10
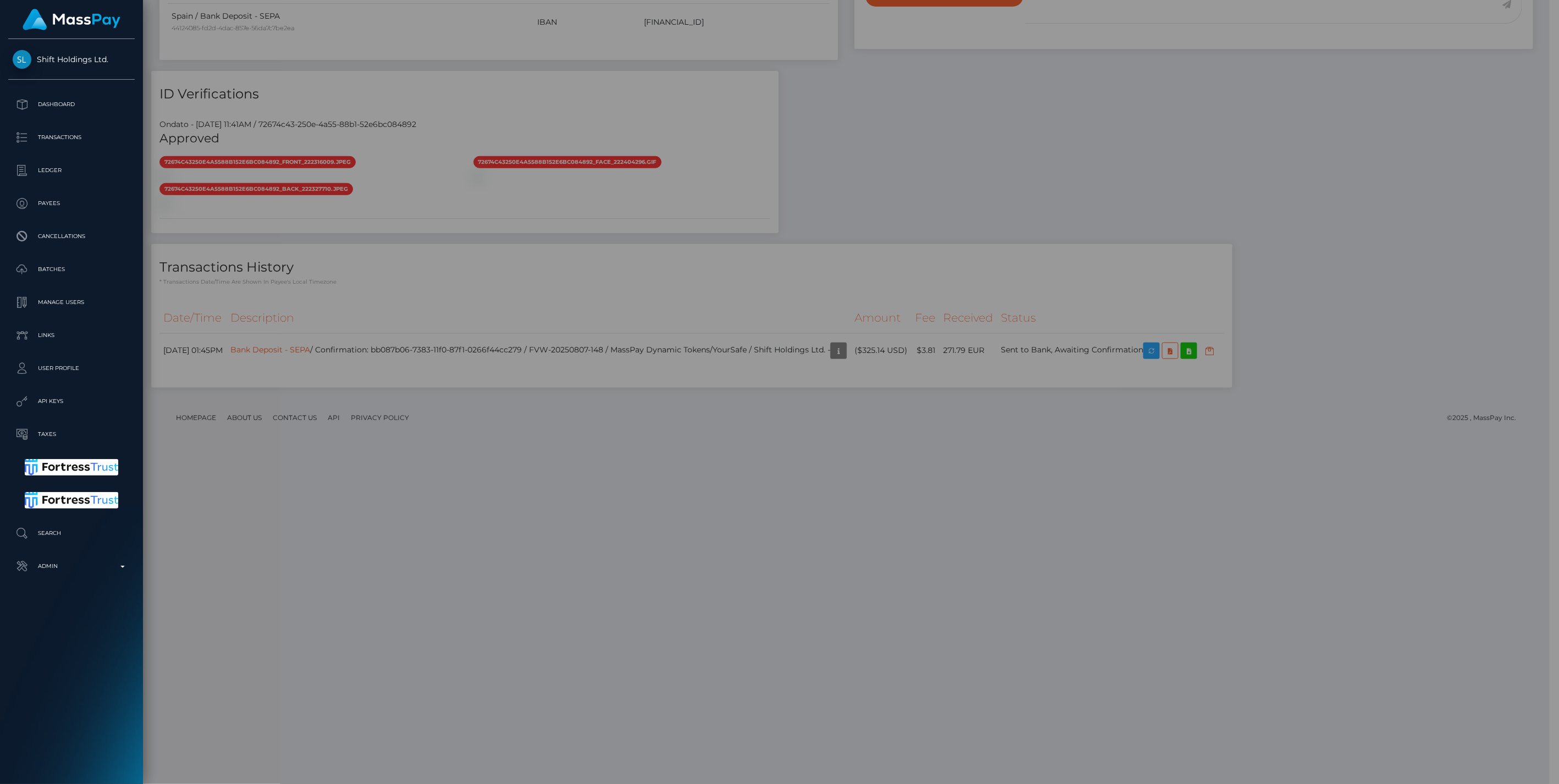
scroll to position [549766, 549473]
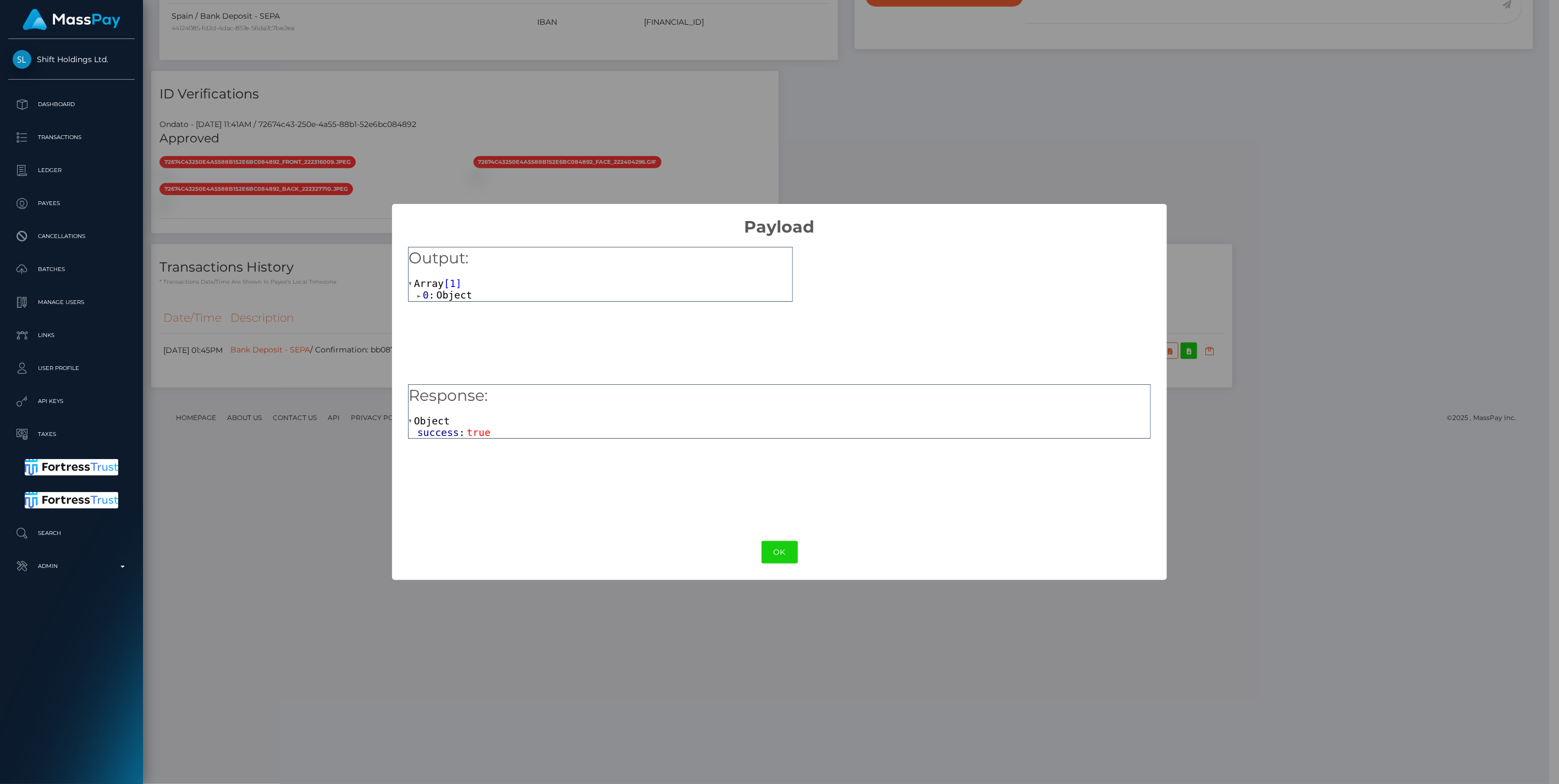
click at [418, 297] on span at bounding box center [420, 295] width 5 height 7
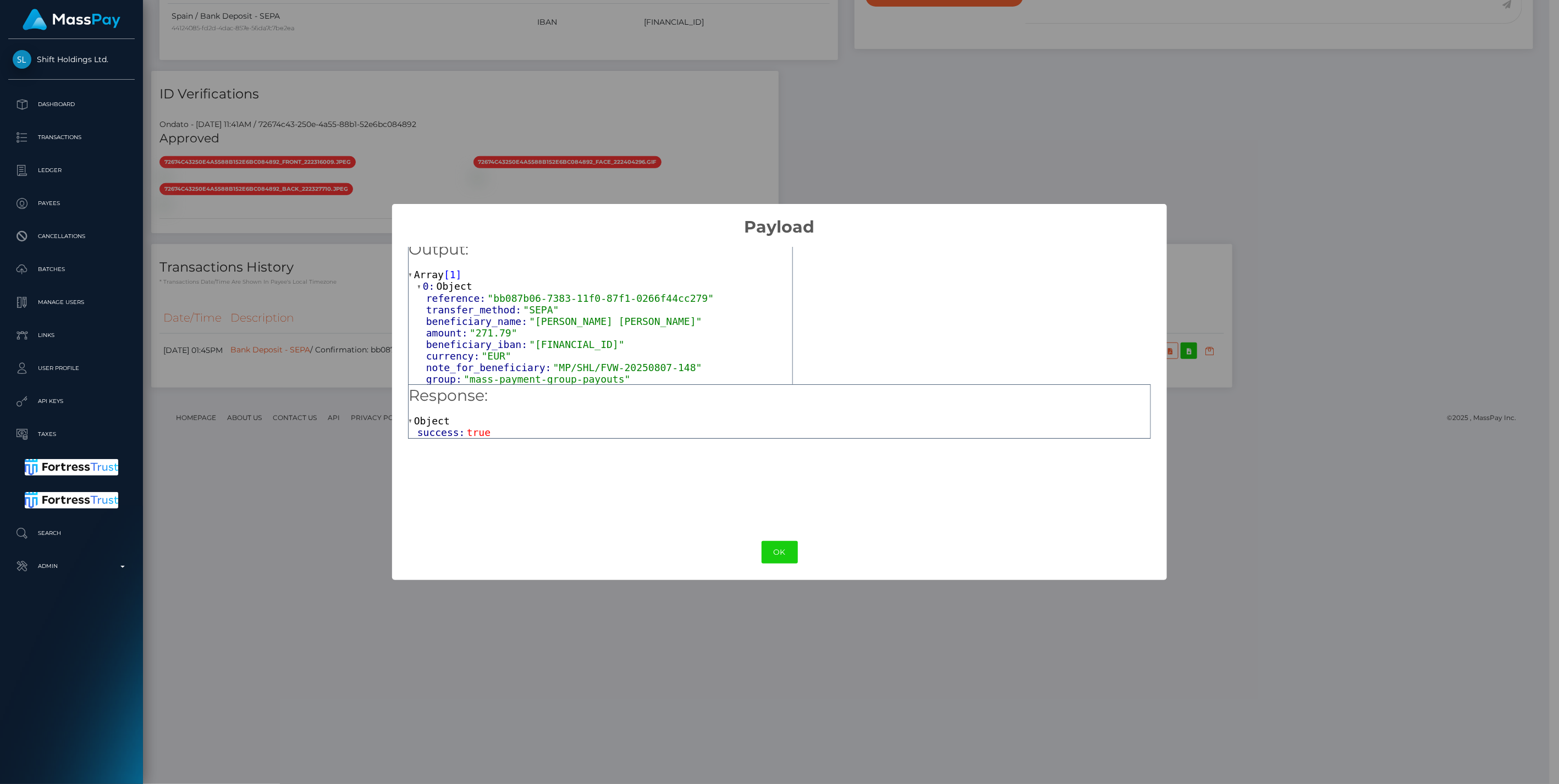
scroll to position [10, 0]
drag, startPoint x: 489, startPoint y: 295, endPoint x: 683, endPoint y: 299, distance: 194.0
click at [683, 299] on span ""bb087b06-7383-11f0-87f1-0266f44cc279"" at bounding box center [600, 297] width 227 height 11
copy span "bb087b06-7383-11f0-87f1-0266f44cc279"
click at [782, 551] on button "OK" at bounding box center [780, 552] width 36 height 23
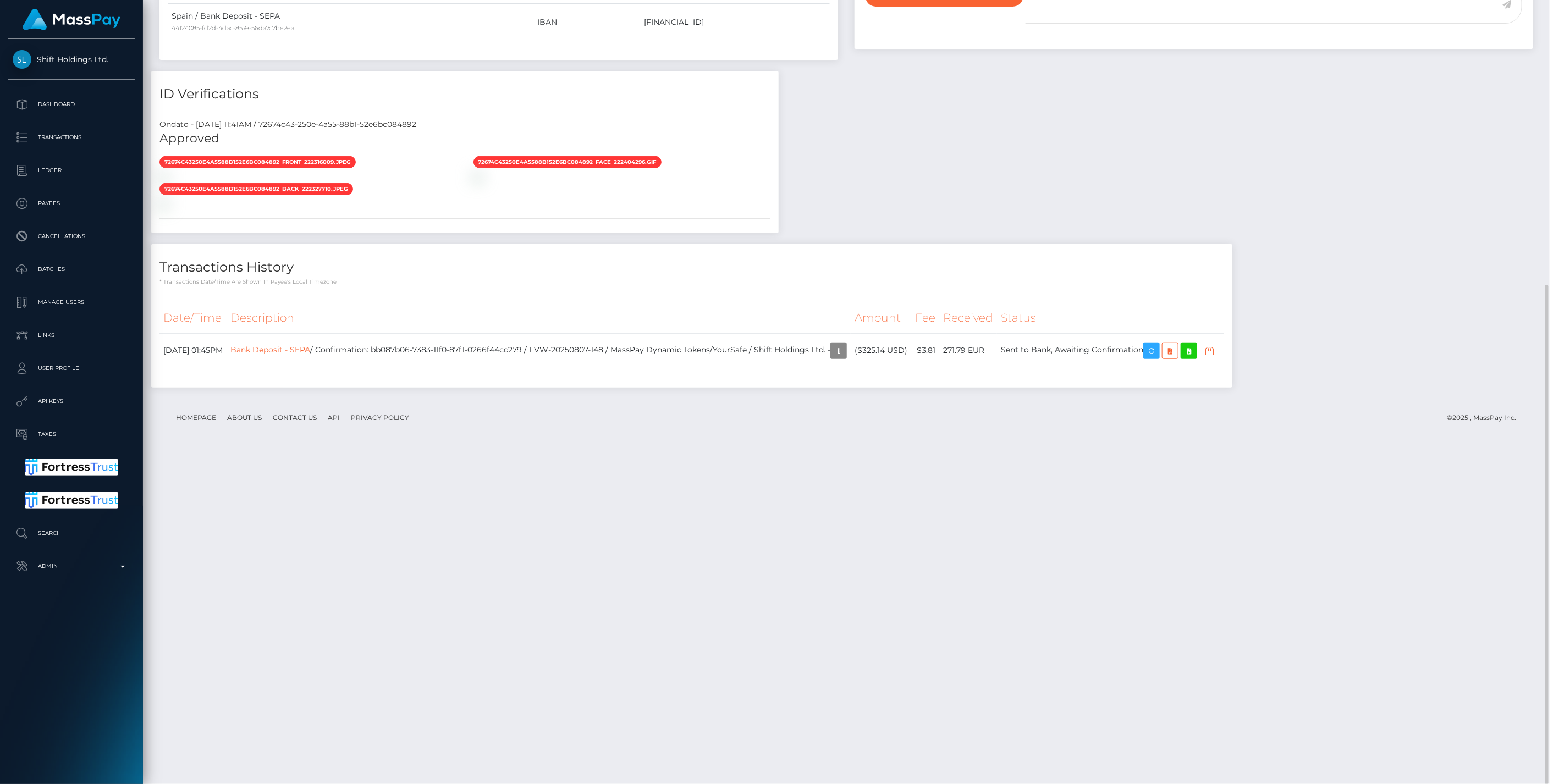
scroll to position [549766, 549470]
click at [1216, 358] on icon "button" at bounding box center [1209, 351] width 13 height 14
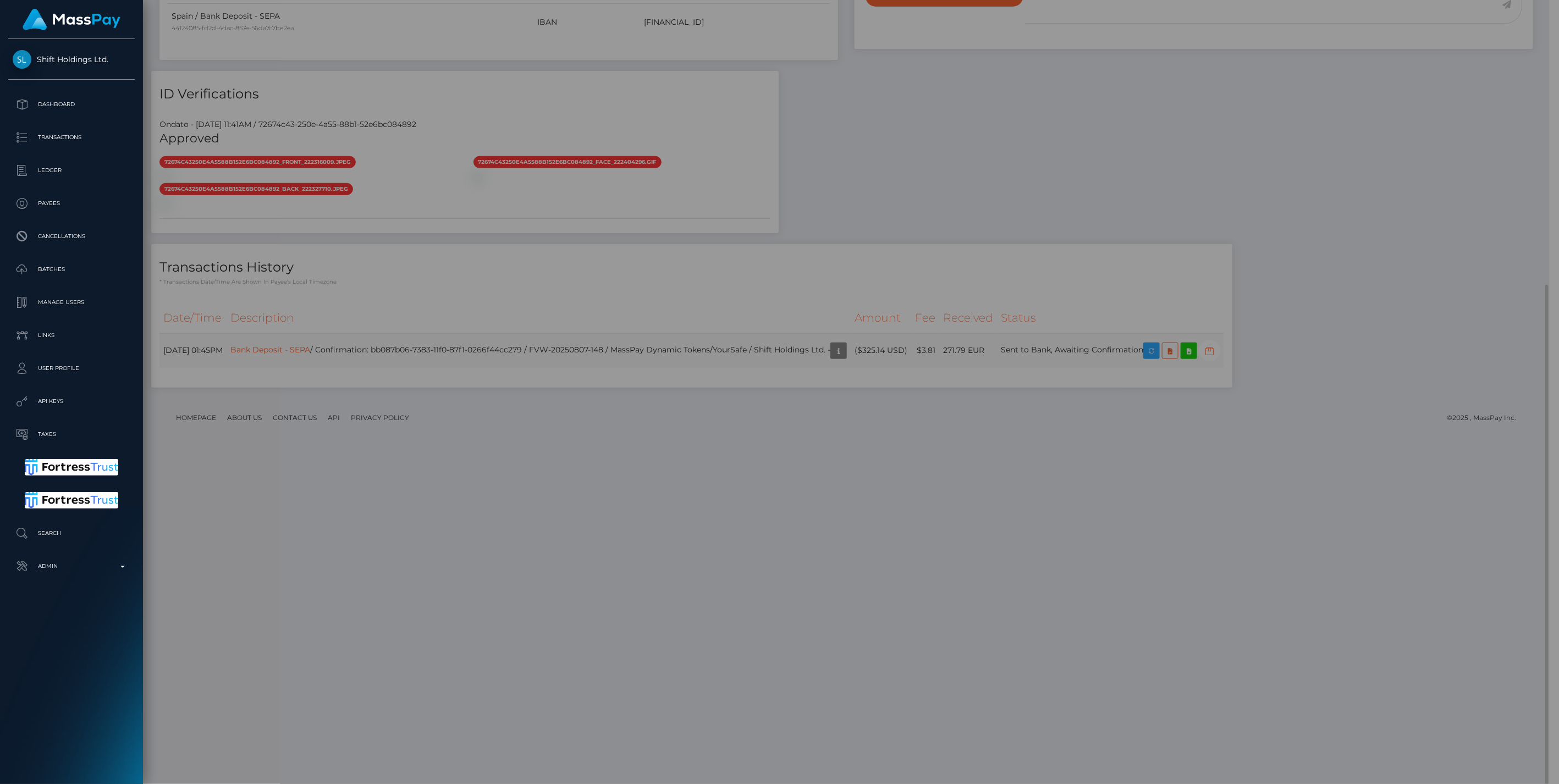
scroll to position [549766, 549473]
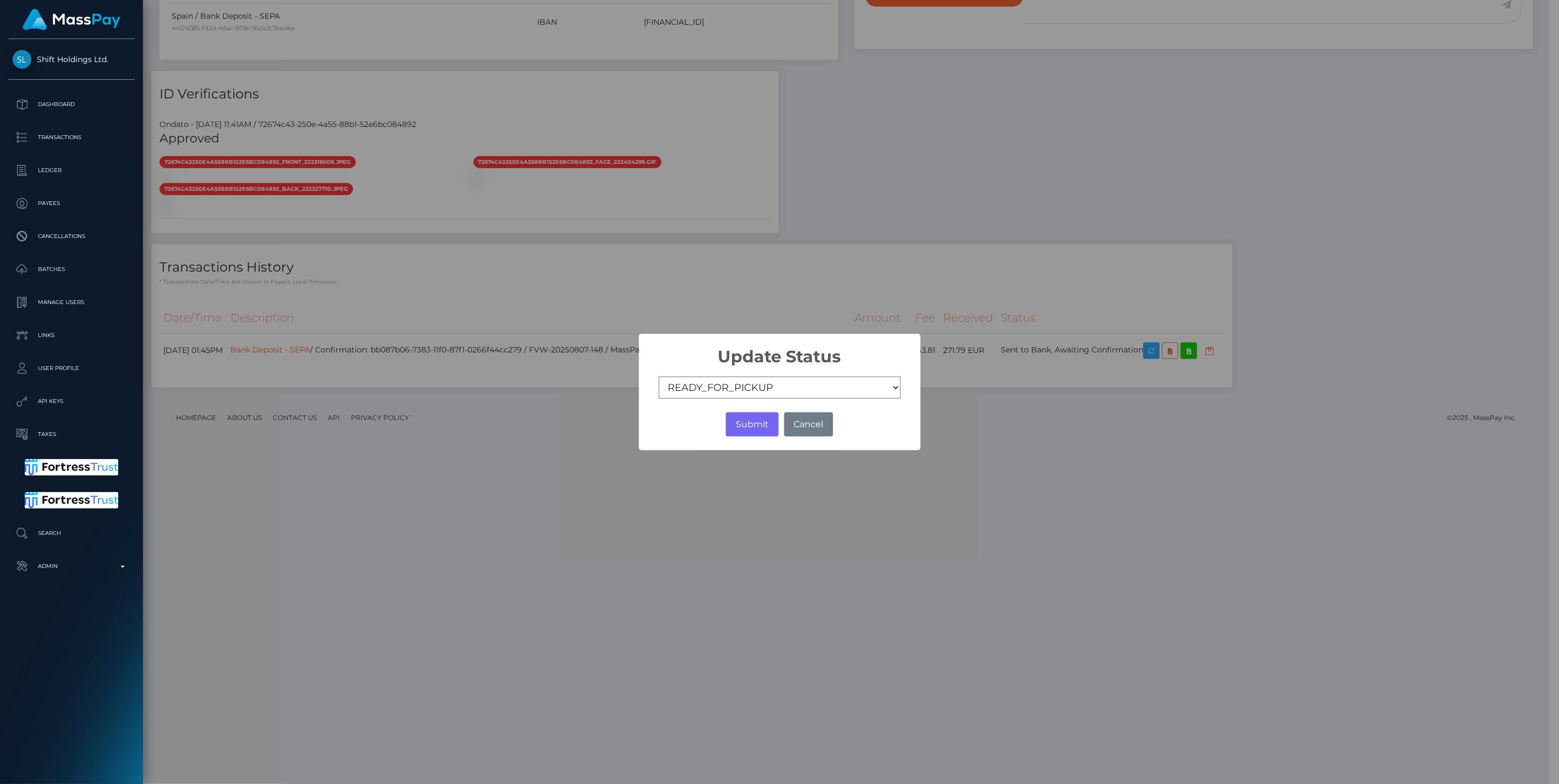
click at [678, 387] on select "COMPLETED CANCELLED READY_FOR_PICKUP PROCESSING" at bounding box center [780, 387] width 242 height 22
select select "CANCELLED"
click at [659, 377] on select "COMPLETED CANCELLED READY_FOR_PICKUP PROCESSING" at bounding box center [780, 387] width 242 height 22
click at [747, 422] on button "Submit" at bounding box center [752, 424] width 52 height 24
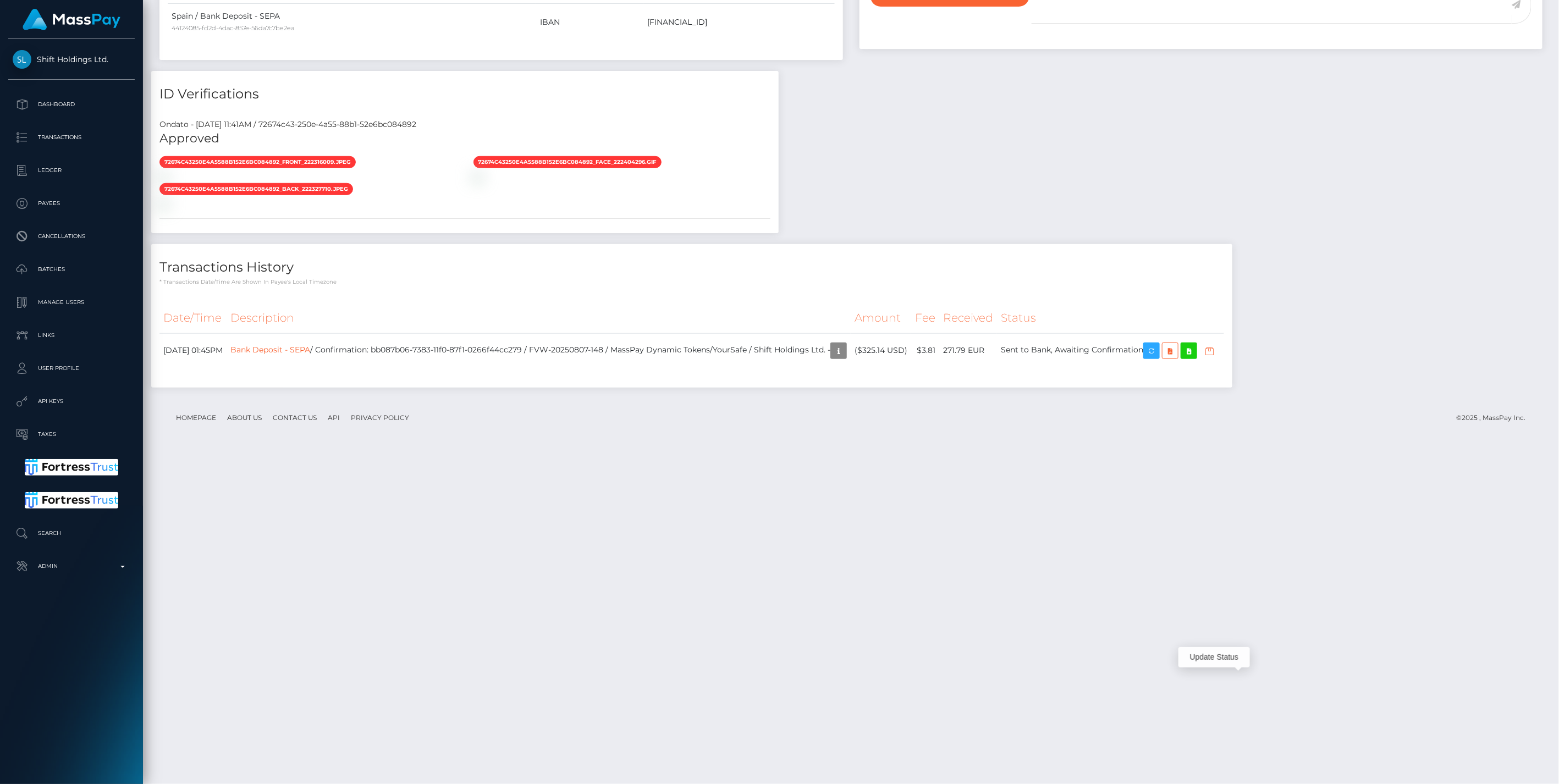
scroll to position [132, 449]
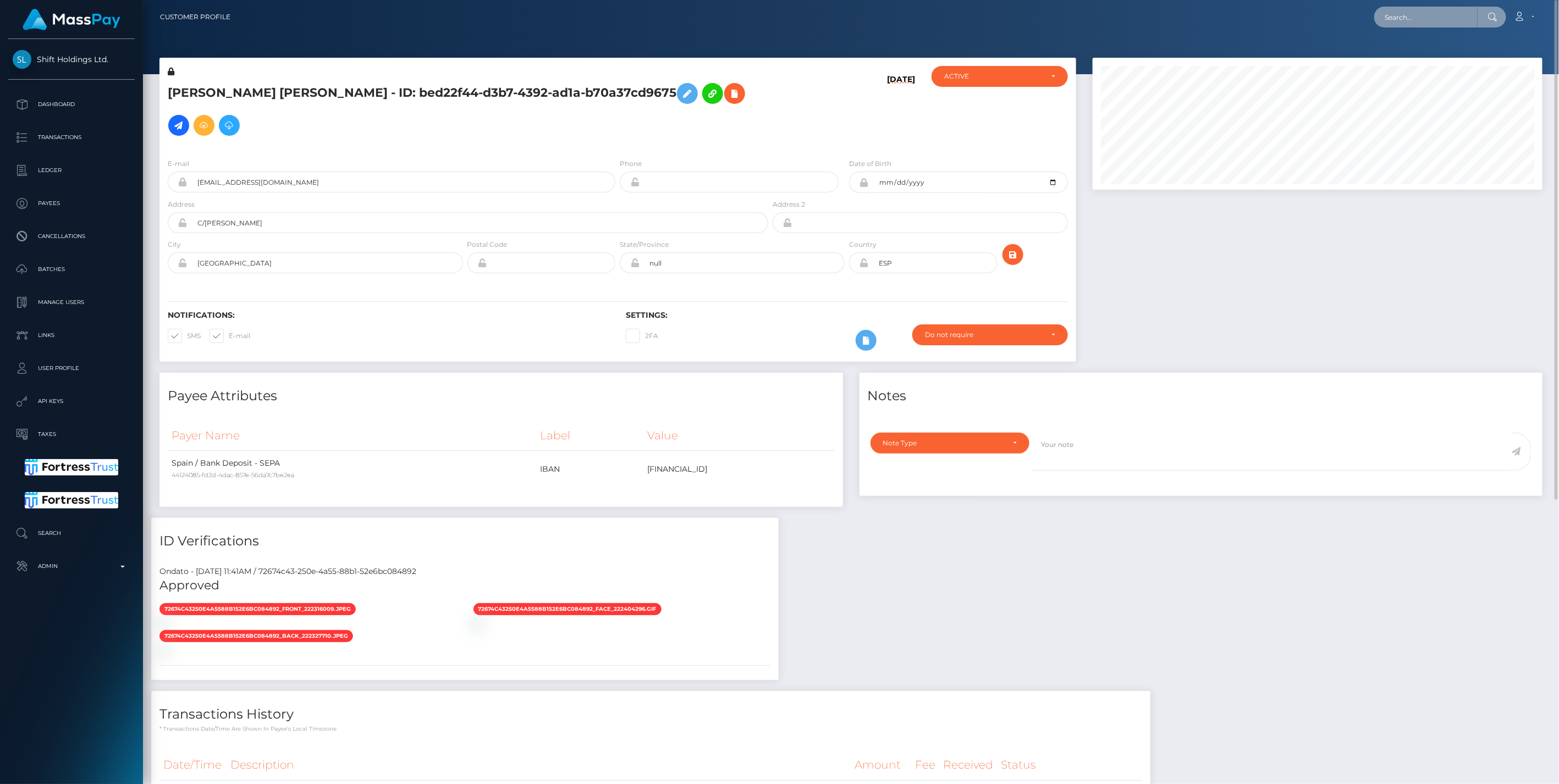
click at [1413, 20] on input "text" at bounding box center [1425, 17] width 103 height 21
paste input "CHECKOUT SAS"
type input "CHECKOUT SAS"
drag, startPoint x: 1445, startPoint y: 15, endPoint x: 1262, endPoint y: 10, distance: 183.1
click at [1263, 10] on div "CHECKOUT SAS Loading... Loading... Account Edit Profile Logout" at bounding box center [891, 17] width 1303 height 23
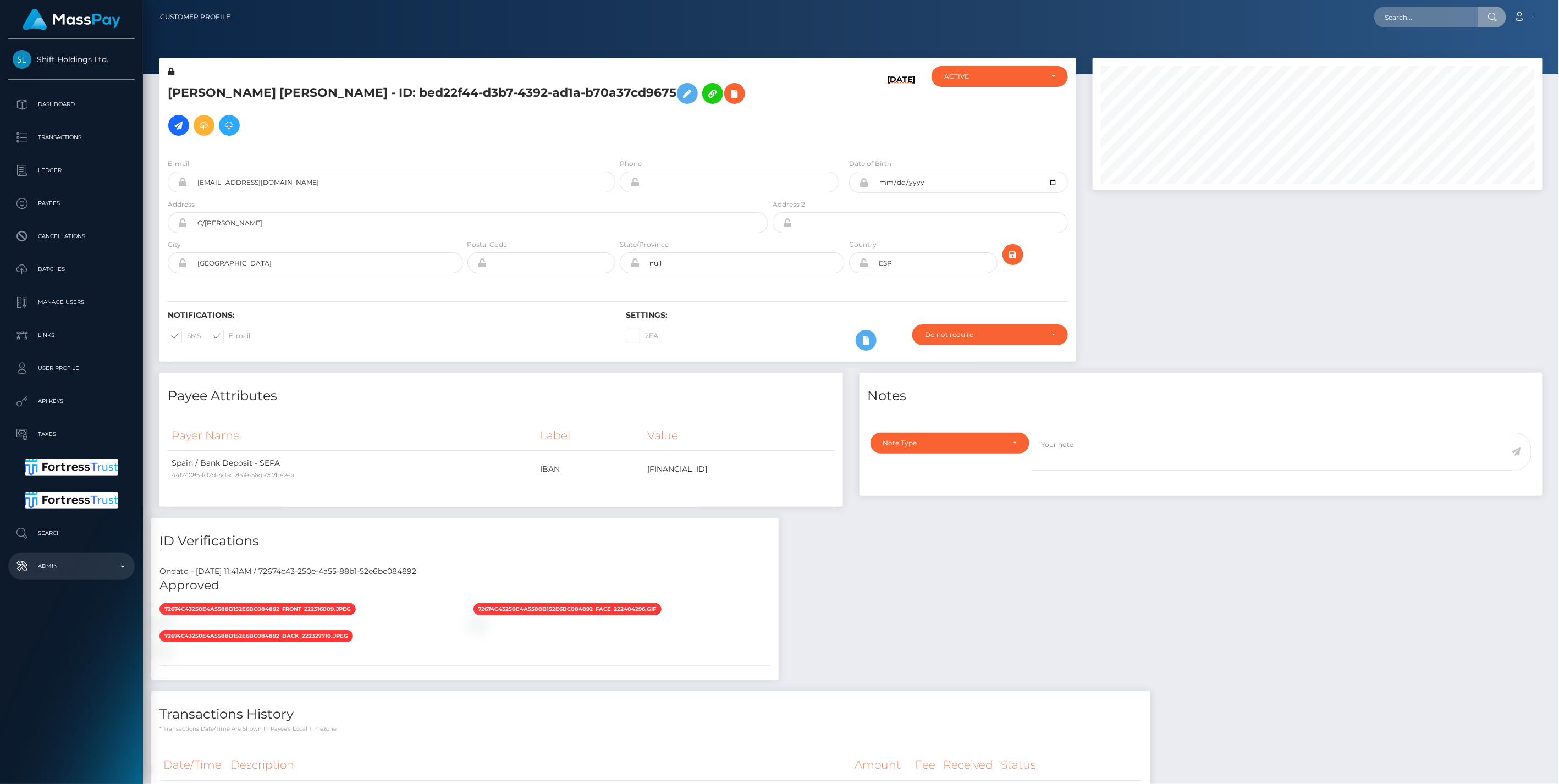
click at [122, 566] on b at bounding box center [122, 566] width 5 height 2
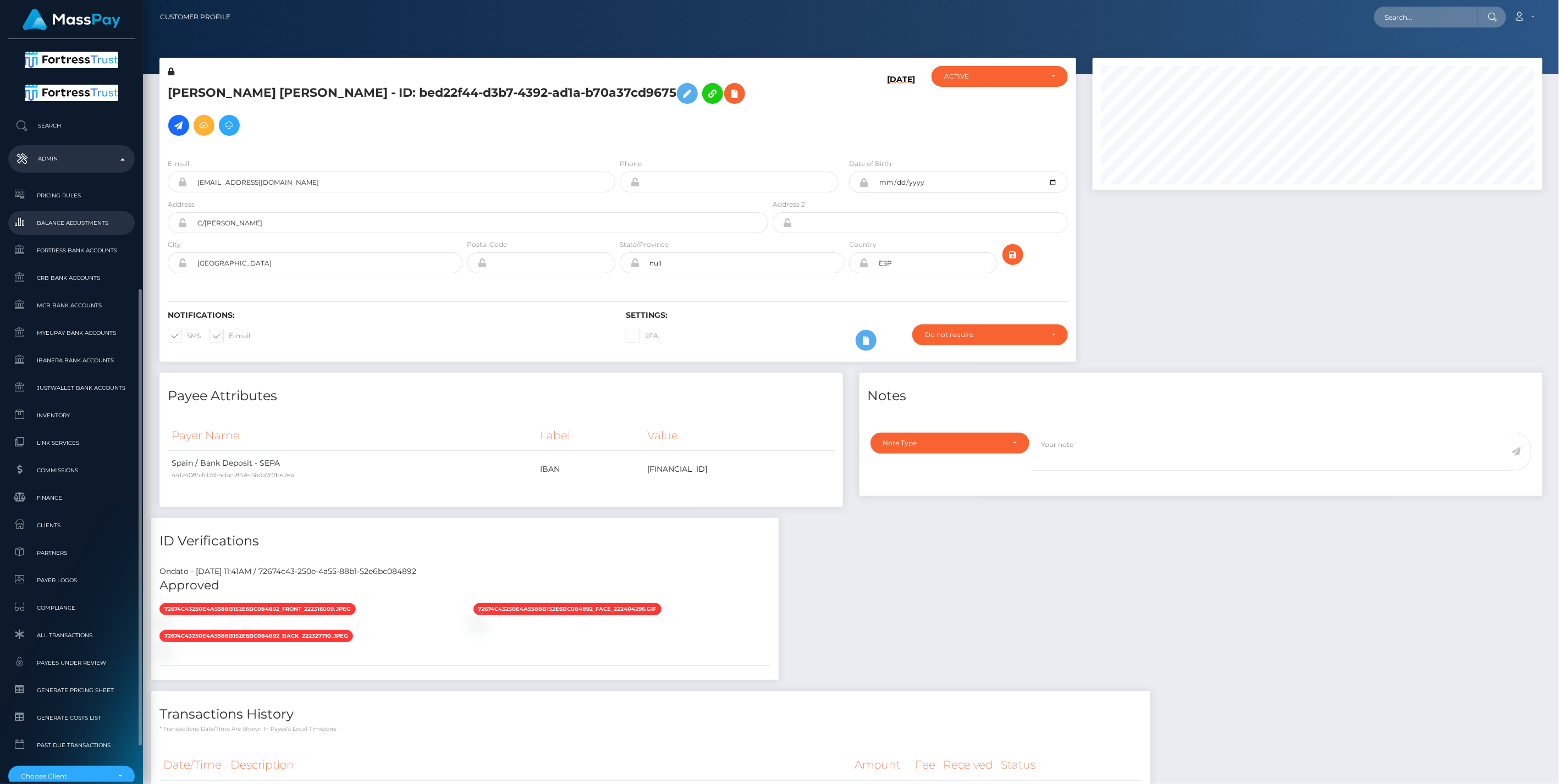
click at [68, 224] on span "Balance Adjustments" at bounding box center [72, 223] width 118 height 13
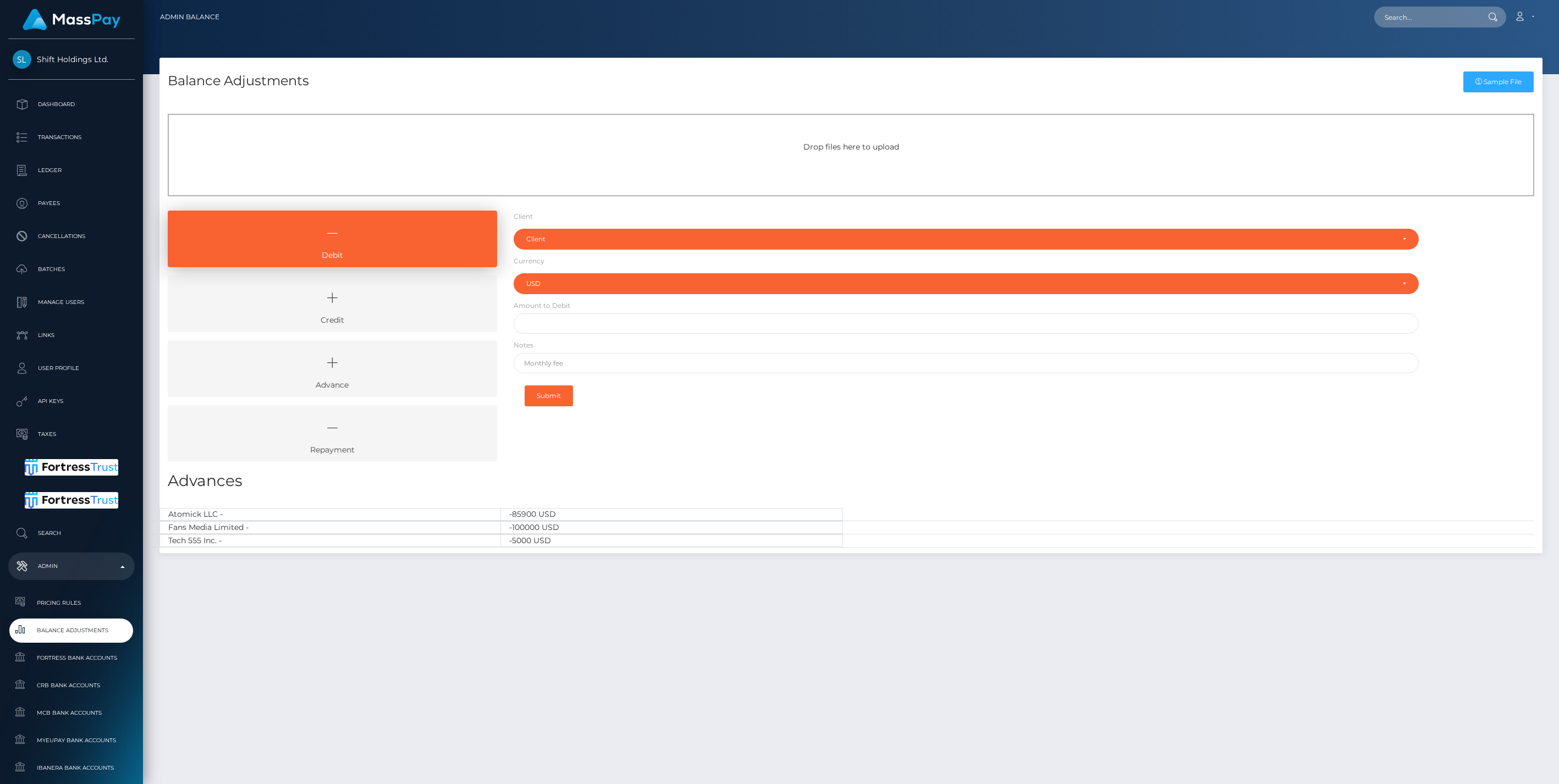
select select "USD"
click at [412, 298] on icon at bounding box center [332, 298] width 304 height 33
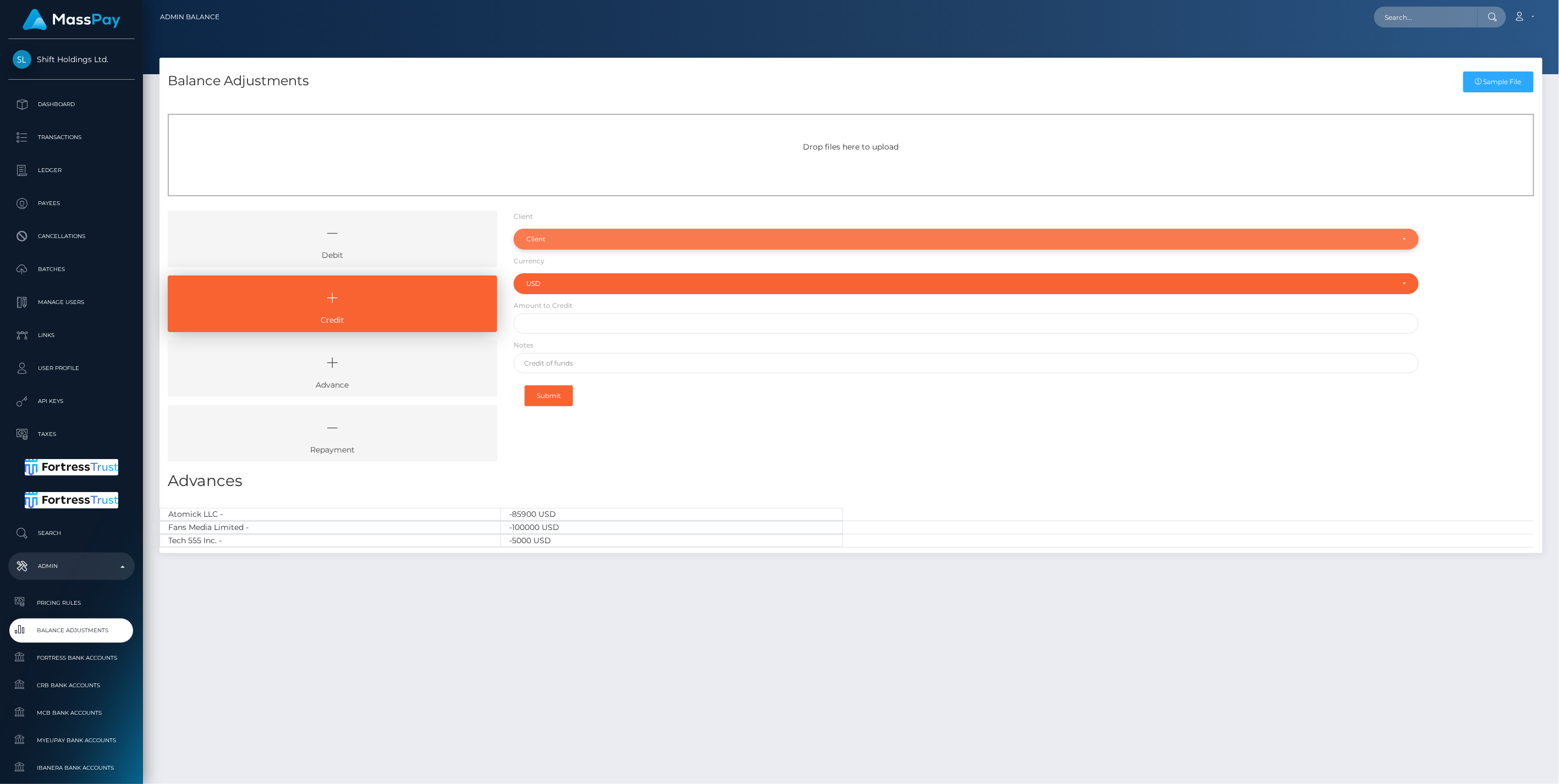
click at [543, 244] on div "Client" at bounding box center [966, 239] width 906 height 21
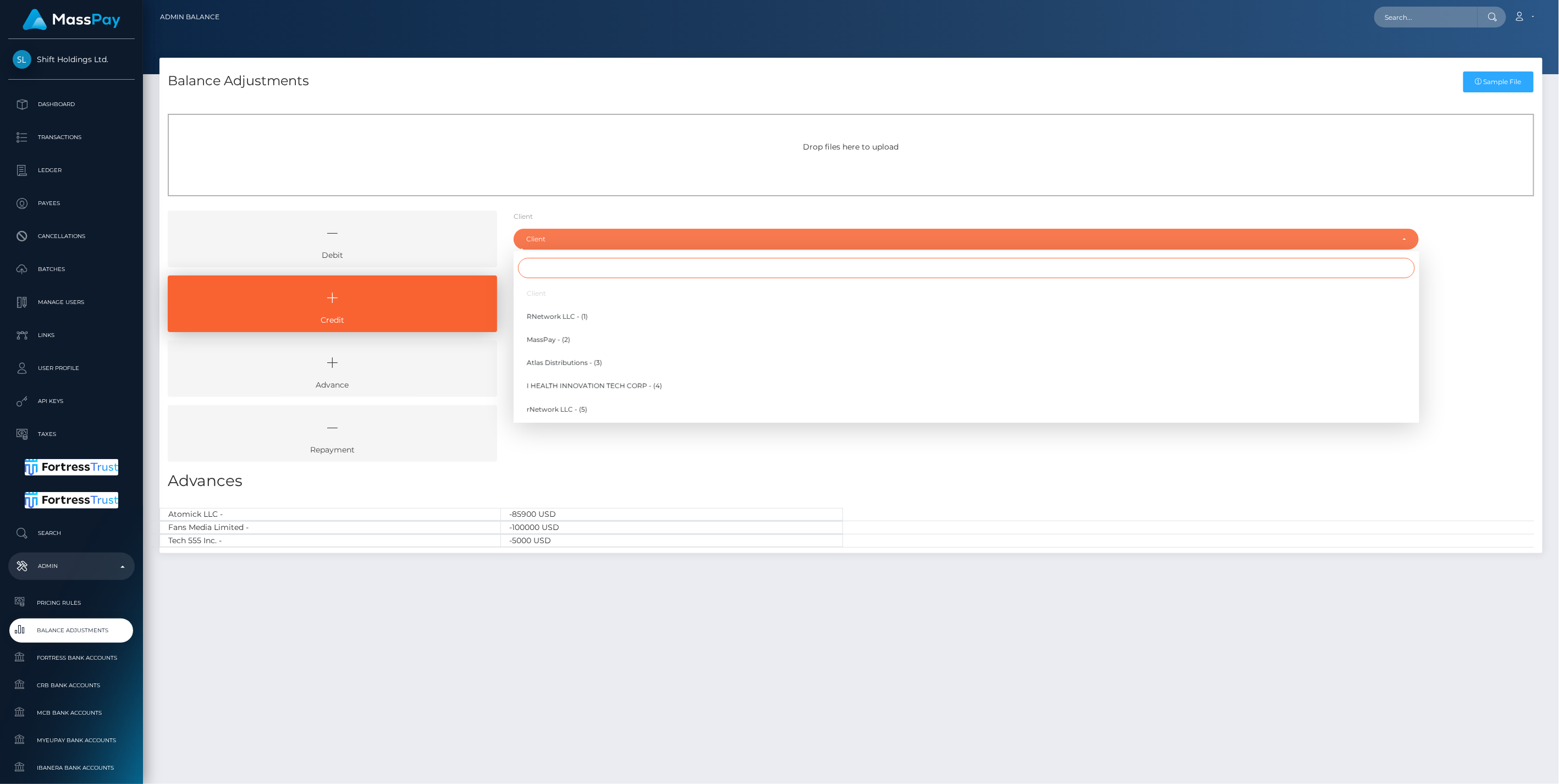
click at [542, 272] on input "Search" at bounding box center [966, 267] width 897 height 20
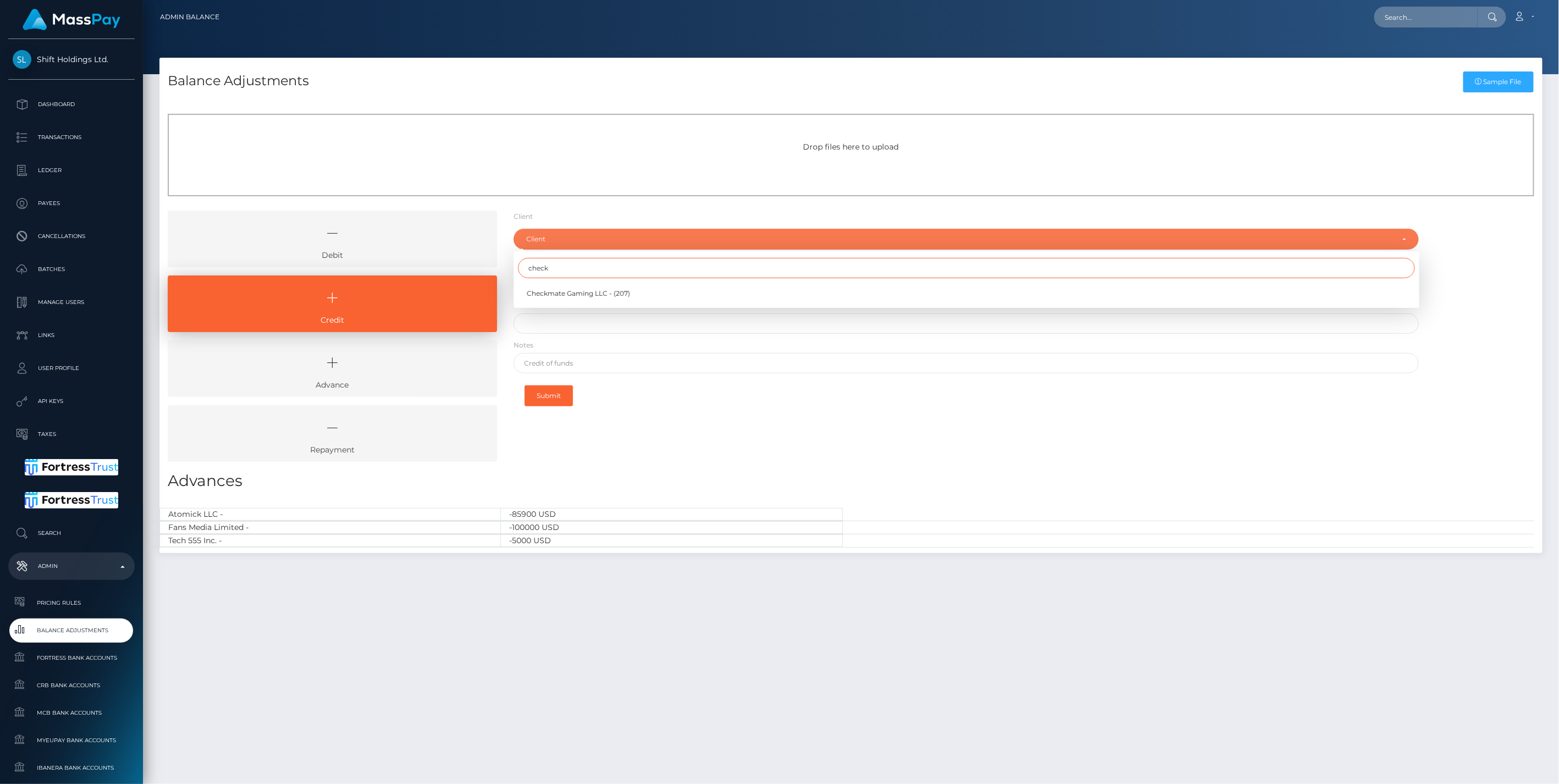
type input "check"
click at [883, 448] on div "Client Client RNetwork LLC - (1) MassPay - (2) Atlas Distributions - (3) I HEAL…" at bounding box center [966, 341] width 922 height 260
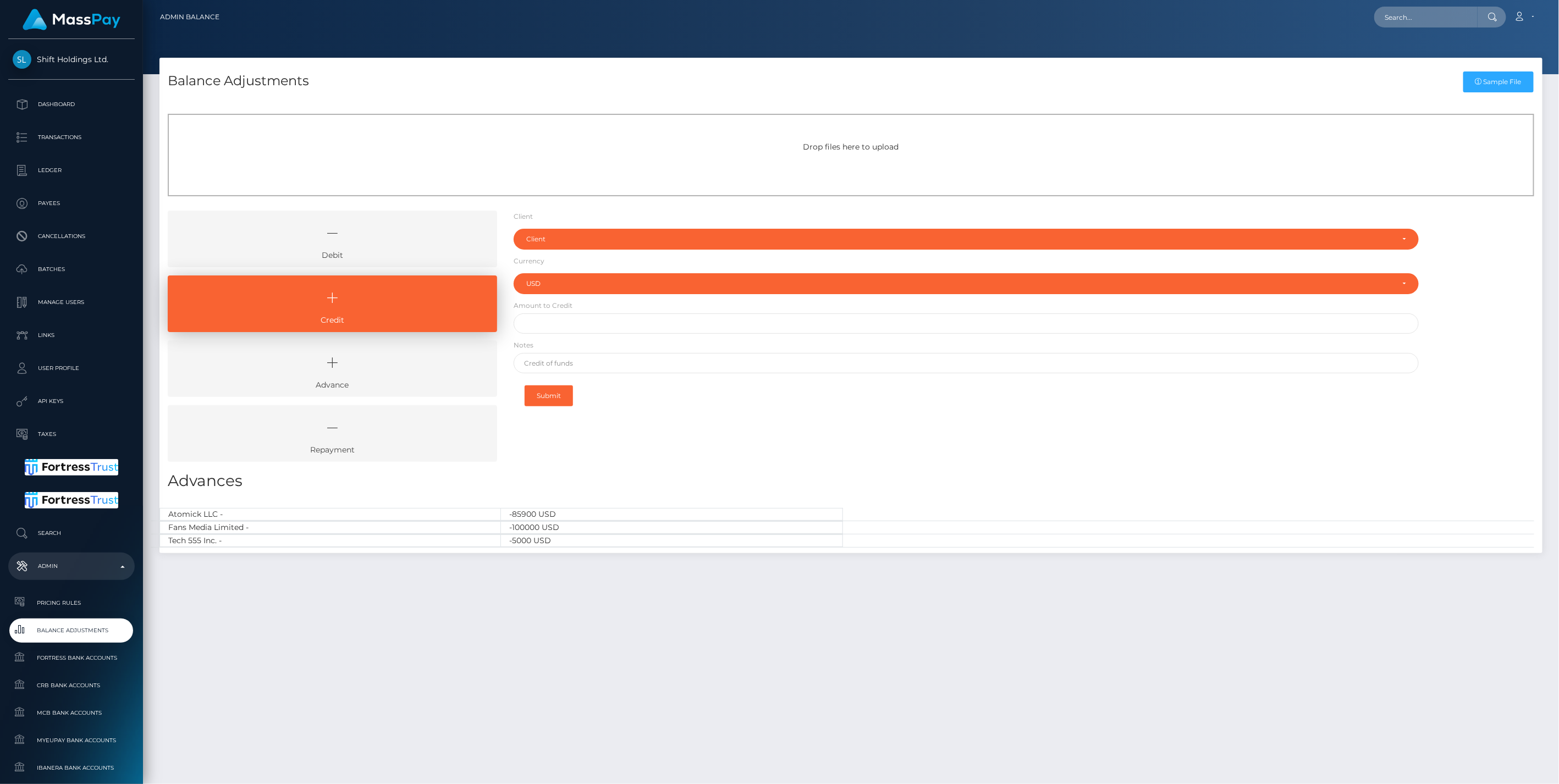
click at [323, 248] on icon at bounding box center [332, 233] width 304 height 33
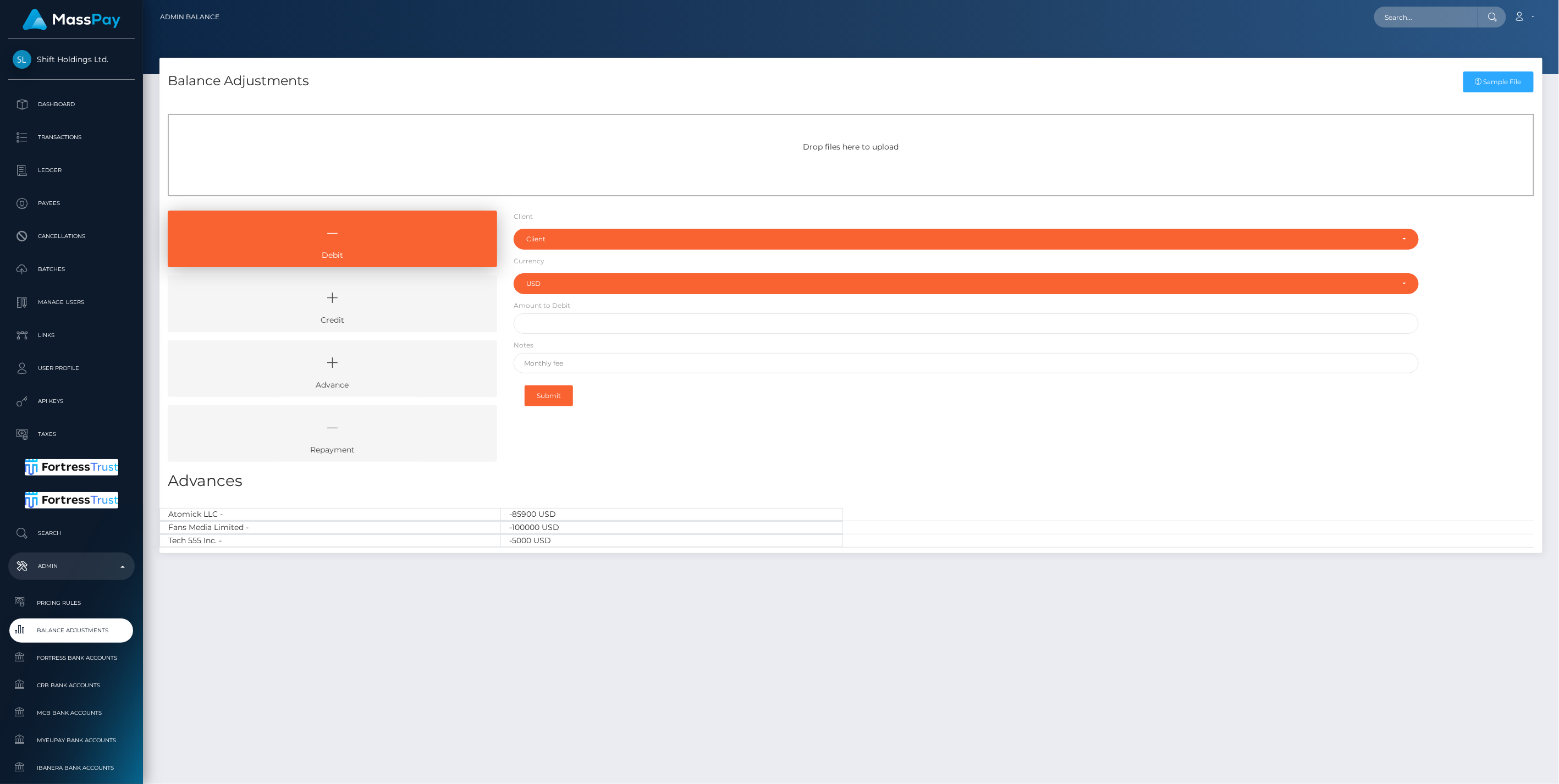
click at [424, 300] on icon at bounding box center [332, 298] width 304 height 33
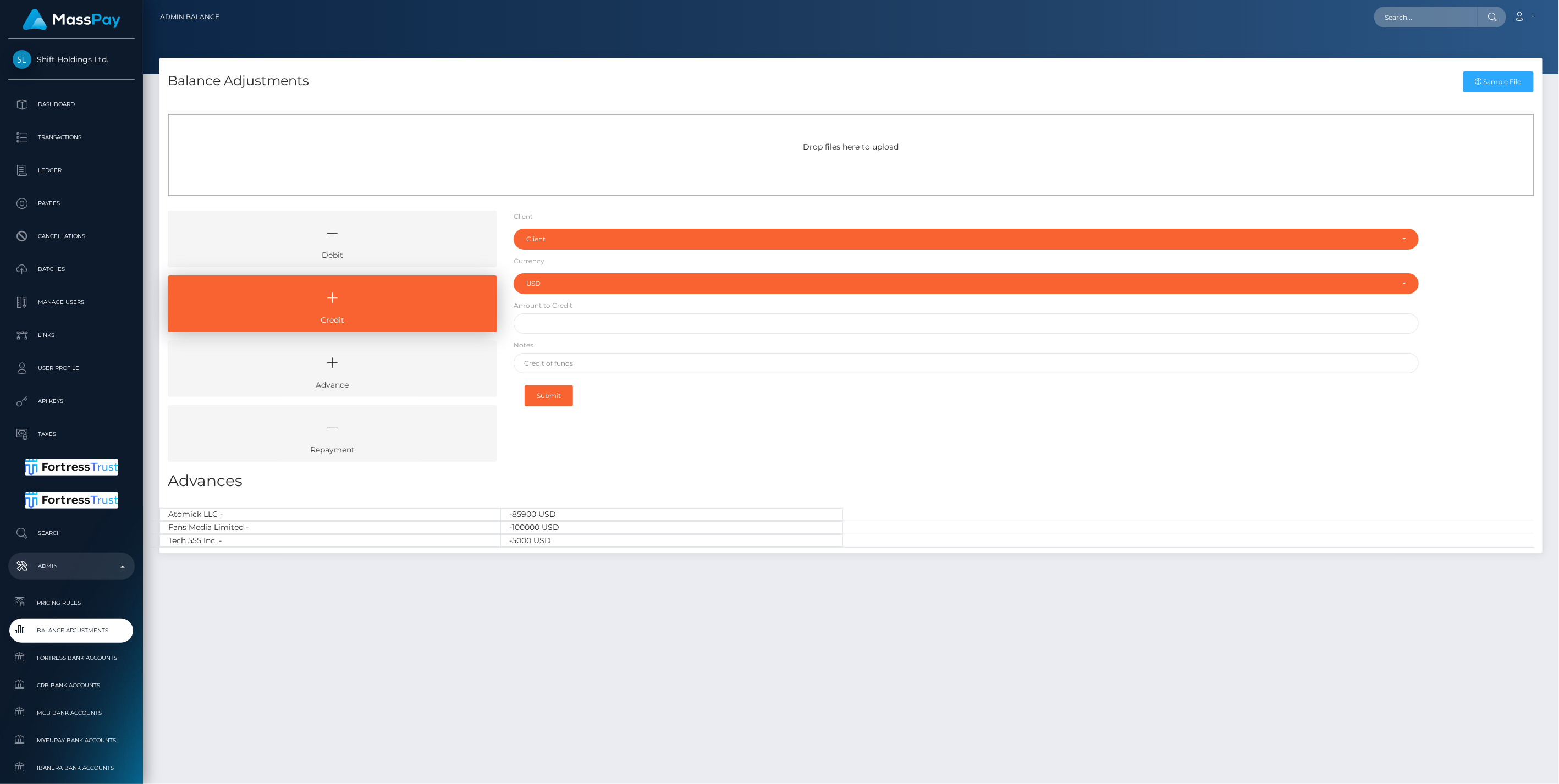
click at [365, 245] on icon at bounding box center [332, 233] width 304 height 33
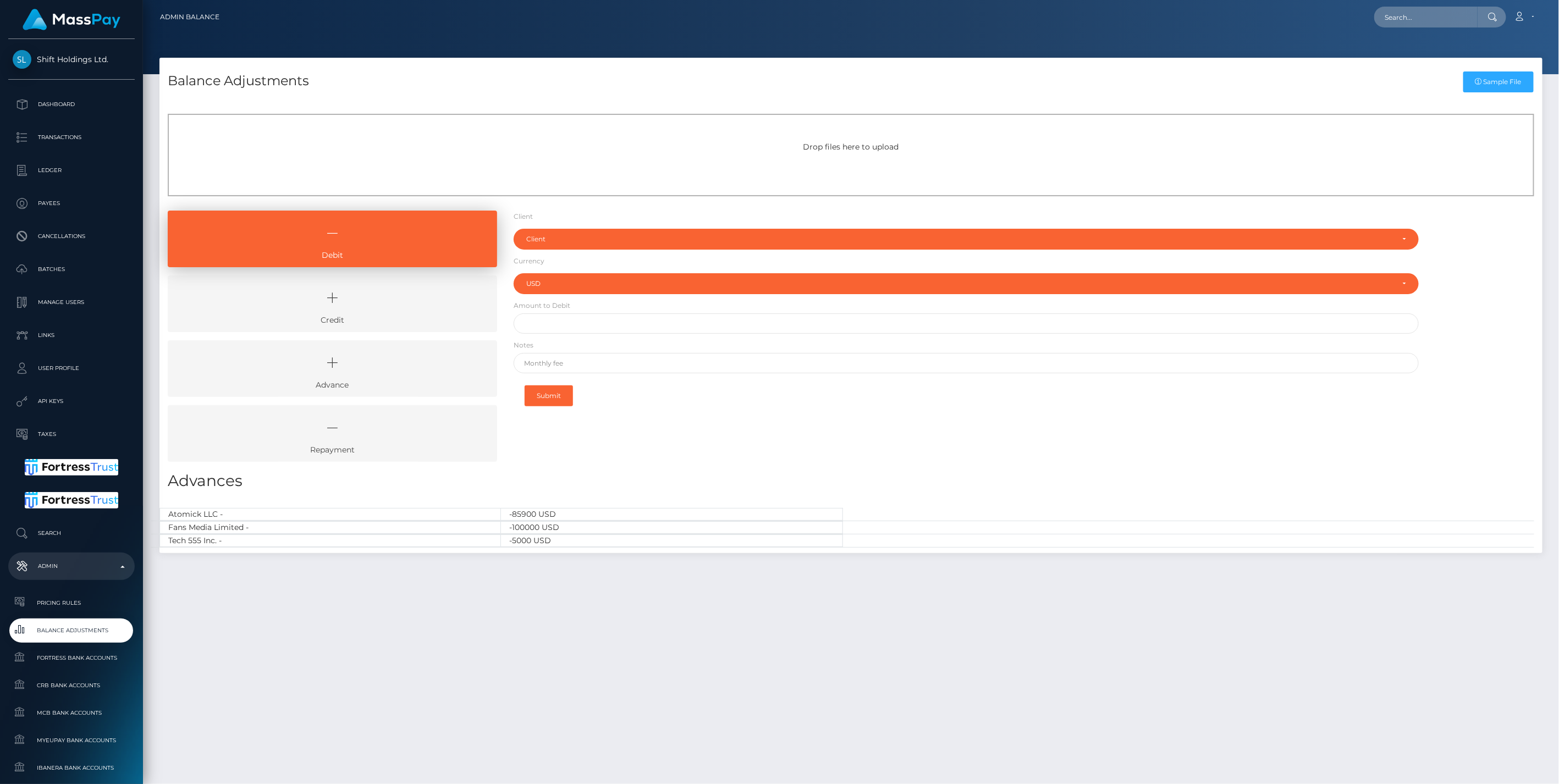
click at [379, 317] on link "Credit" at bounding box center [332, 304] width 329 height 57
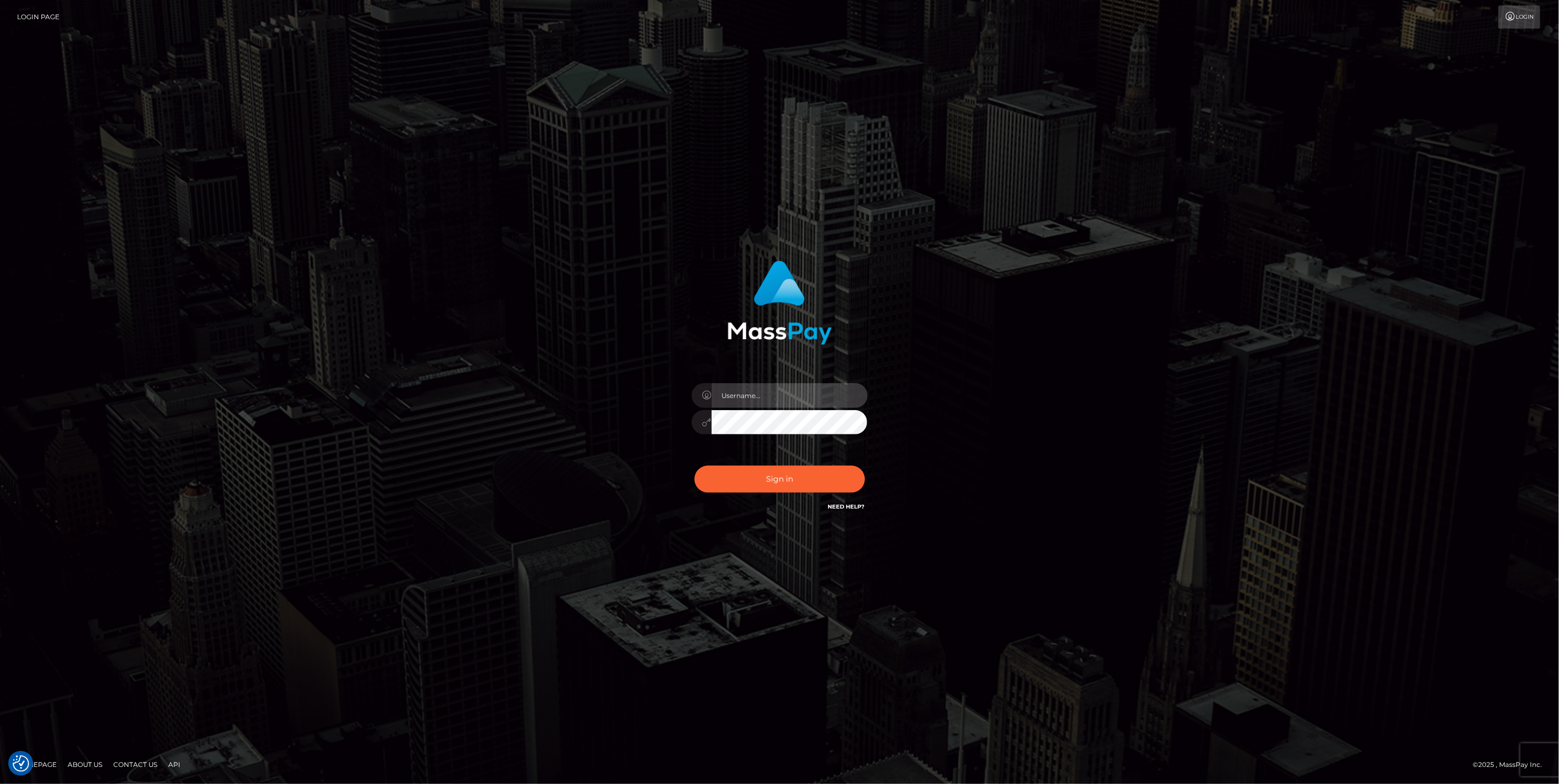
type input "jlo"
